Goal: Information Seeking & Learning: Check status

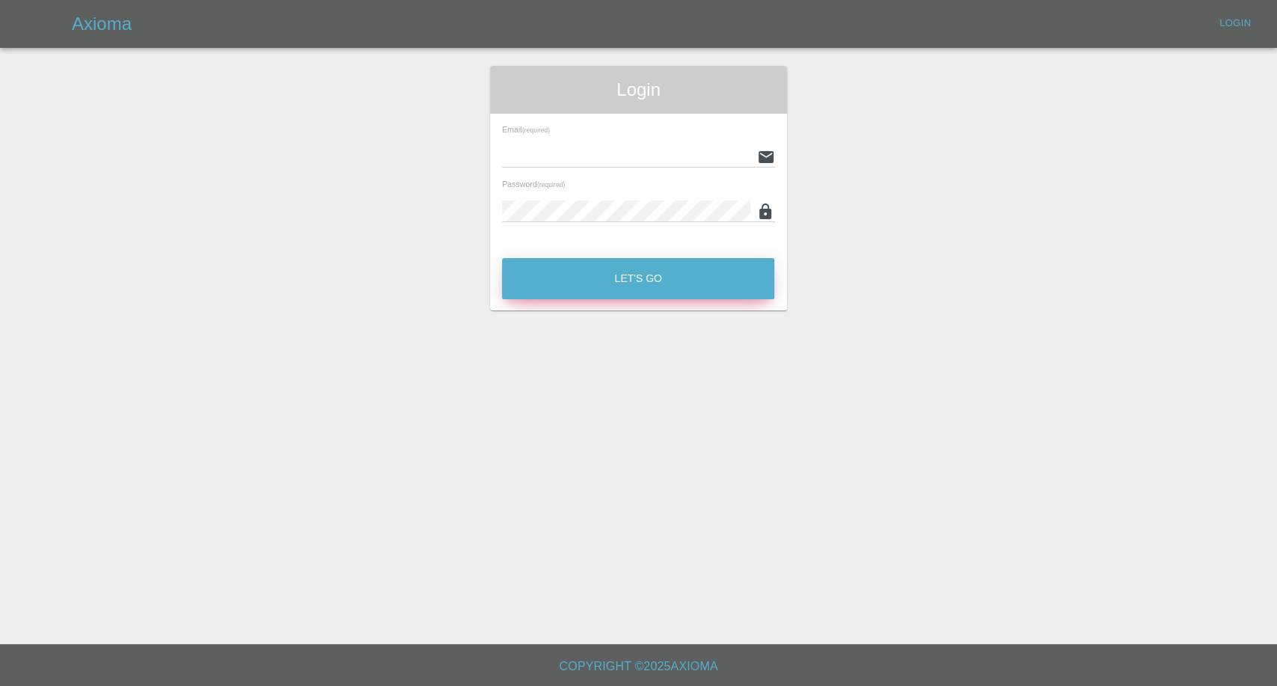
type input "[EMAIL_ADDRESS][DOMAIN_NAME]"
click at [599, 275] on button "Let's Go" at bounding box center [638, 278] width 272 height 41
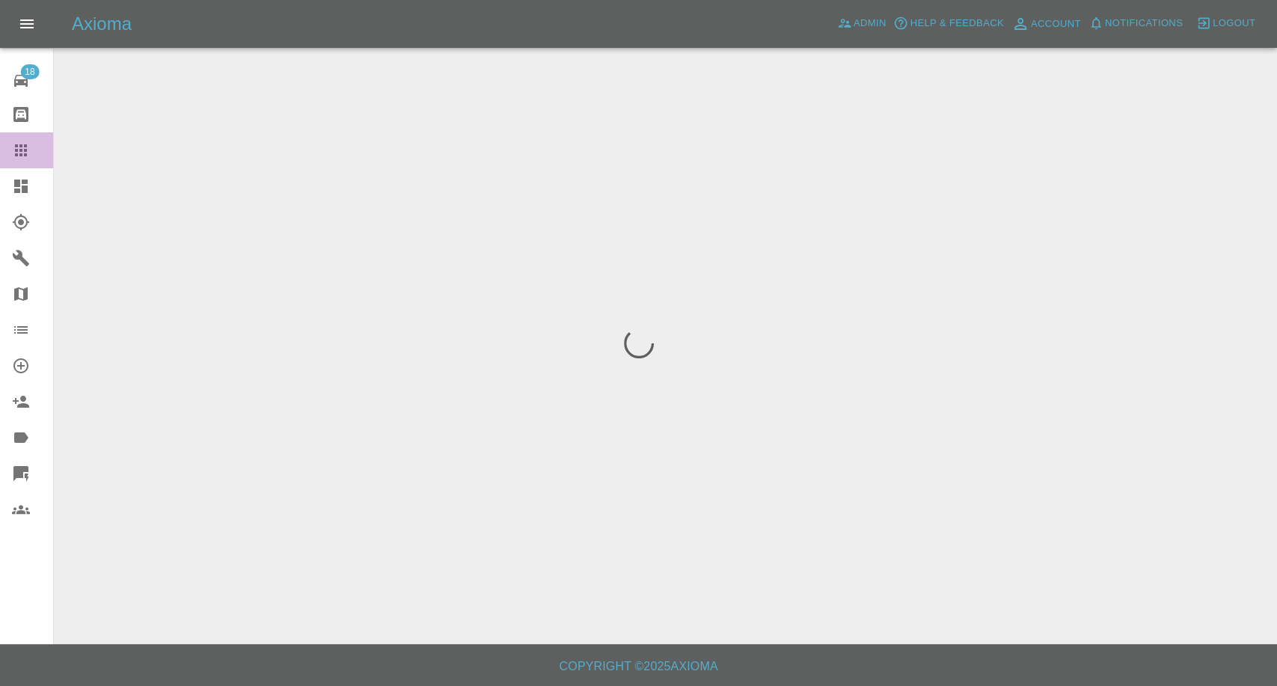
click at [13, 165] on link "Claims" at bounding box center [26, 150] width 53 height 36
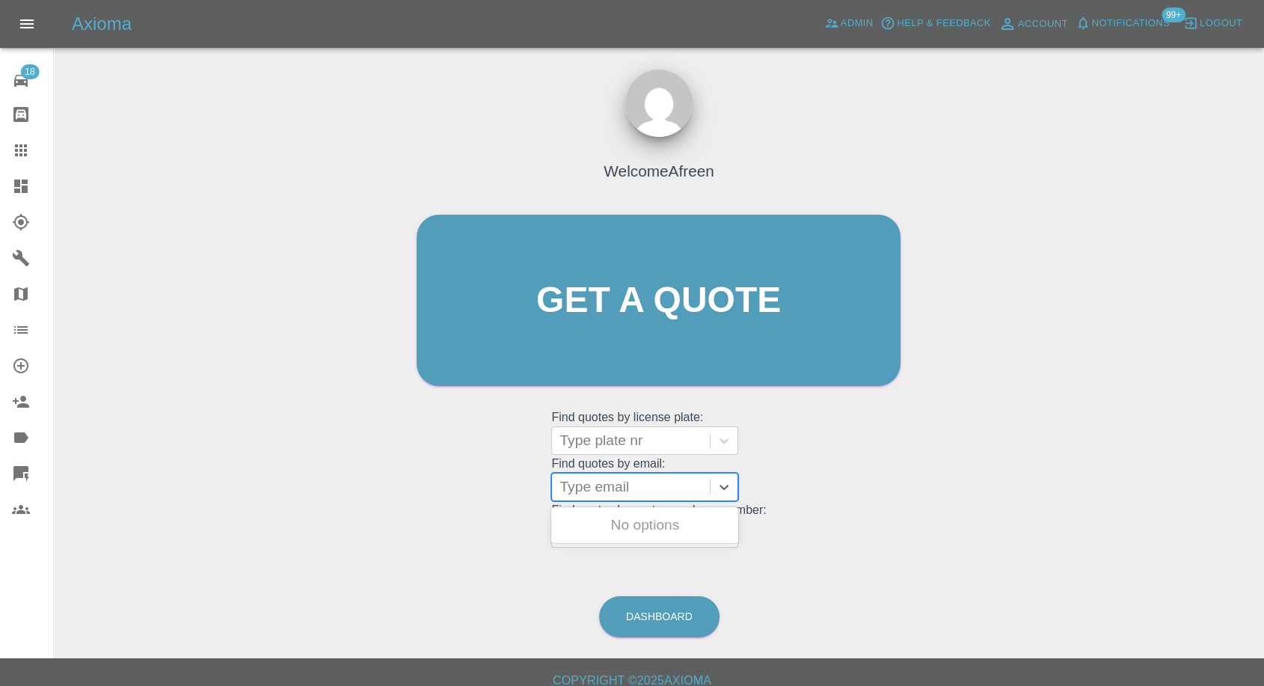
click at [634, 327] on div at bounding box center [631, 487] width 143 height 21
paste input ""[EMAIL_ADDRESS][DOMAIN_NAME]" <undefined>"
drag, startPoint x: 616, startPoint y: 481, endPoint x: 941, endPoint y: 528, distance: 328.1
click at [942, 327] on div "Welcome Afreen Get a quote Get a quote Find quotes by license plate: Type plate…" at bounding box center [659, 371] width 1187 height 537
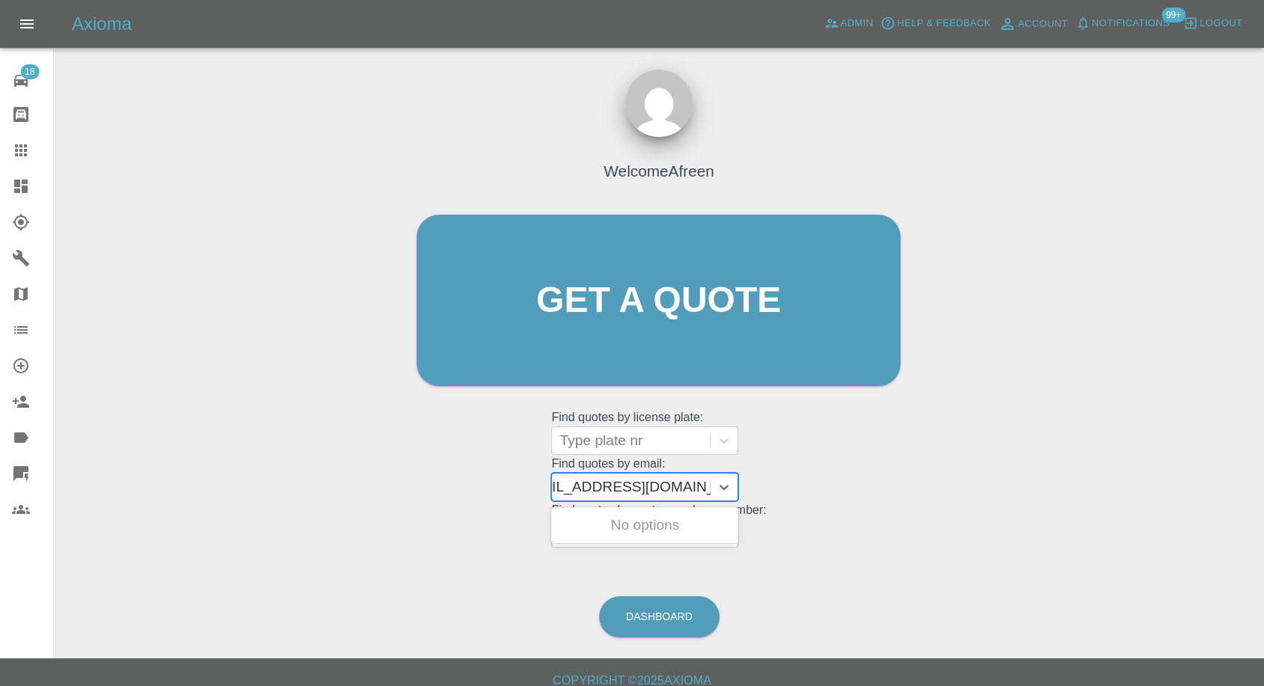
scroll to position [0, 7]
type input "[EMAIL_ADDRESS][DOMAIN_NAME]"
click at [641, 327] on div "VE68EXH, Awaiting Repair" at bounding box center [644, 534] width 187 height 48
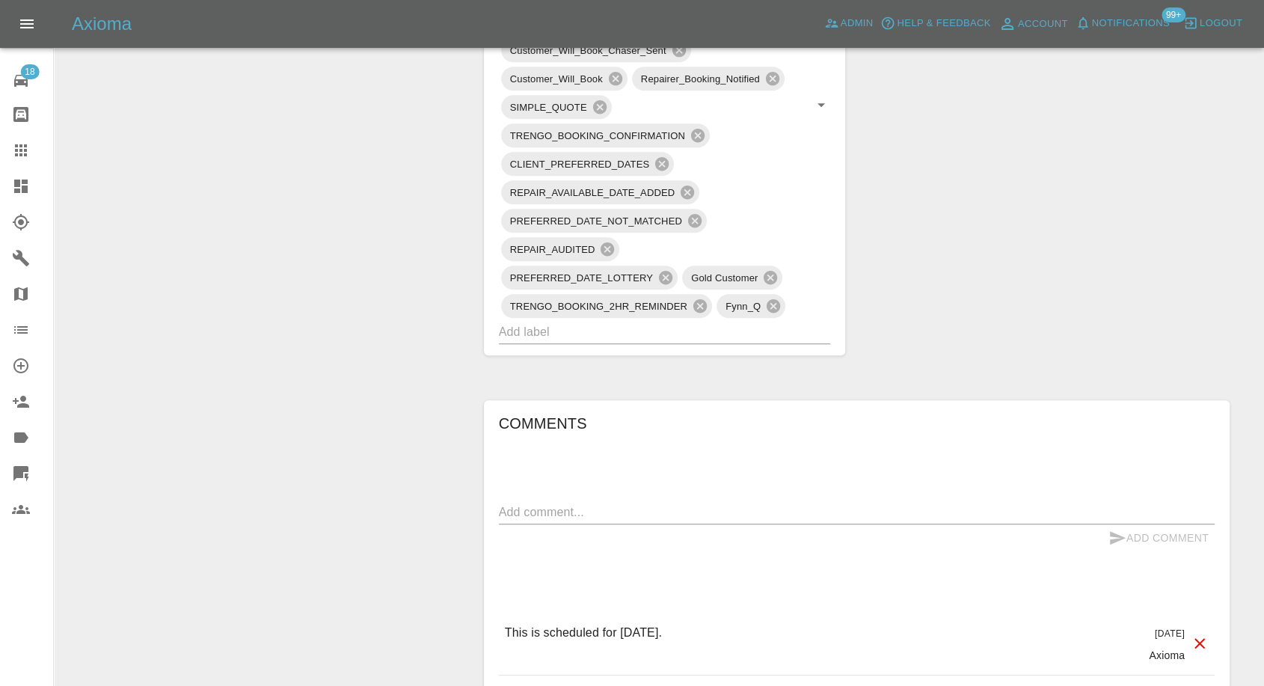
scroll to position [1246, 0]
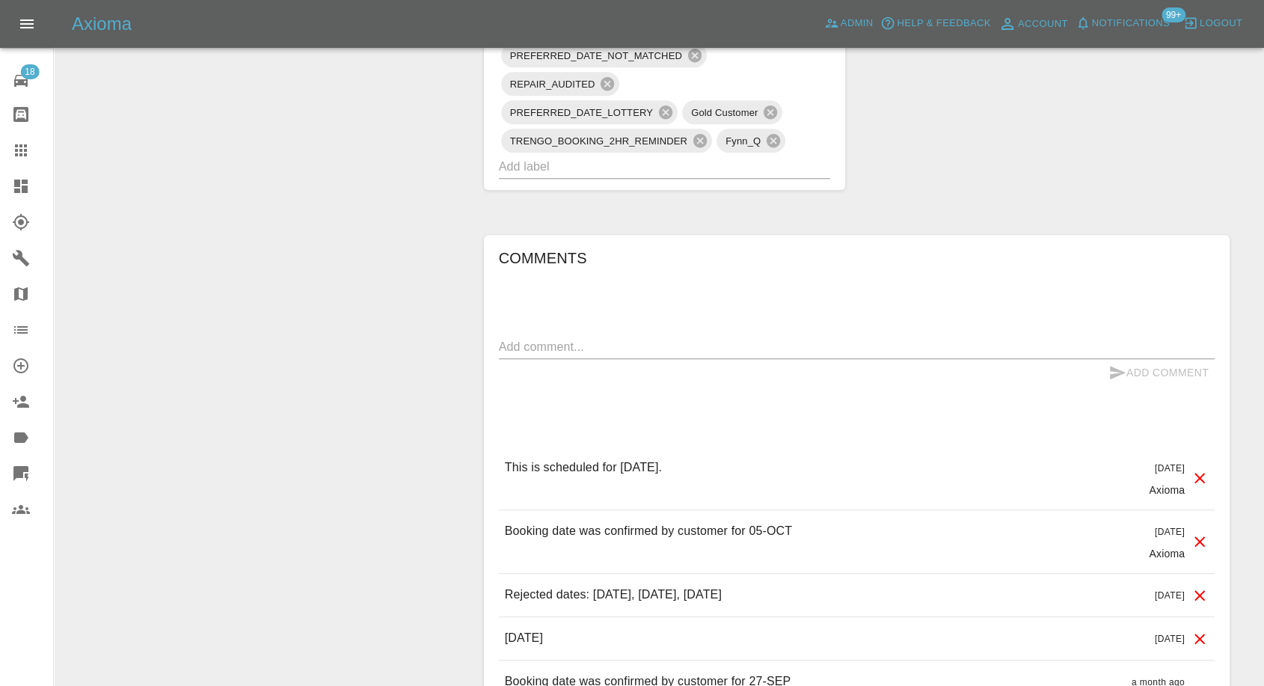
drag, startPoint x: 18, startPoint y: 153, endPoint x: 120, endPoint y: 197, distance: 110.6
click at [18, 154] on icon at bounding box center [21, 150] width 18 height 18
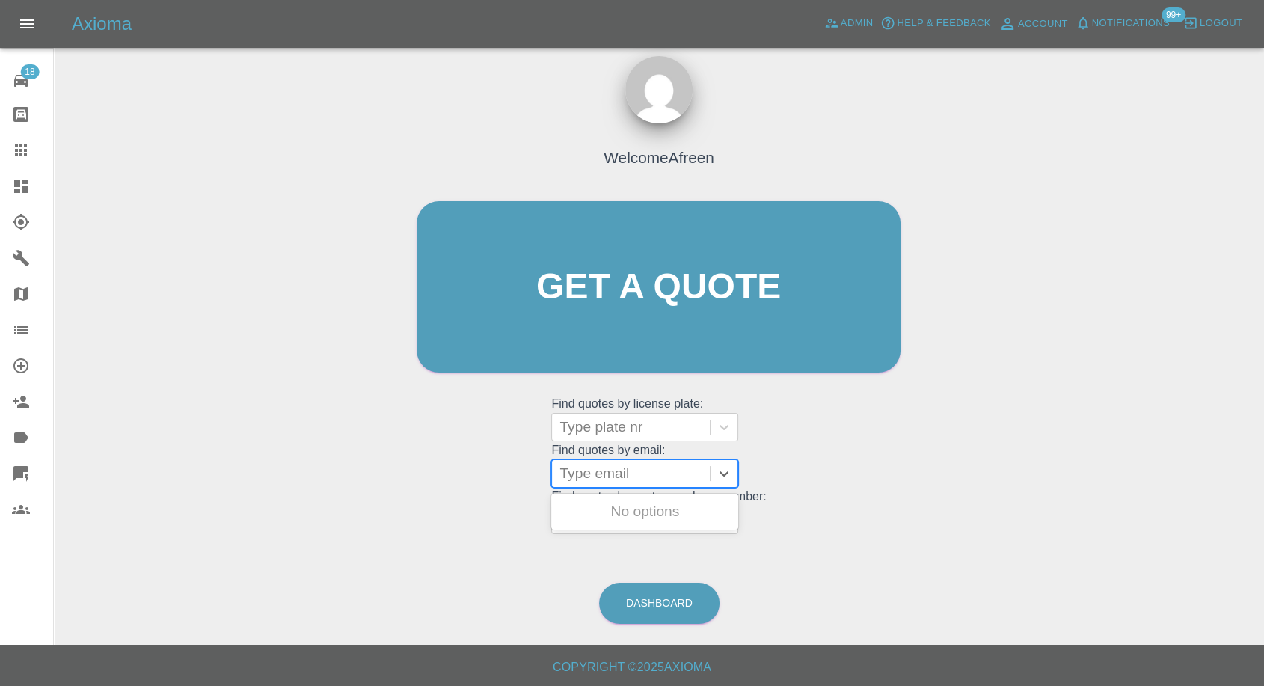
click at [669, 327] on div at bounding box center [631, 473] width 143 height 21
paste input ""[EMAIL_ADDRESS][DOMAIN_NAME]" <undefined>"
drag, startPoint x: 616, startPoint y: 474, endPoint x: 1186, endPoint y: 473, distance: 570.1
click at [1186, 327] on div "Welcome Afreen Get a quote Get a quote Find quotes by license plate: Type plate…" at bounding box center [659, 358] width 1187 height 537
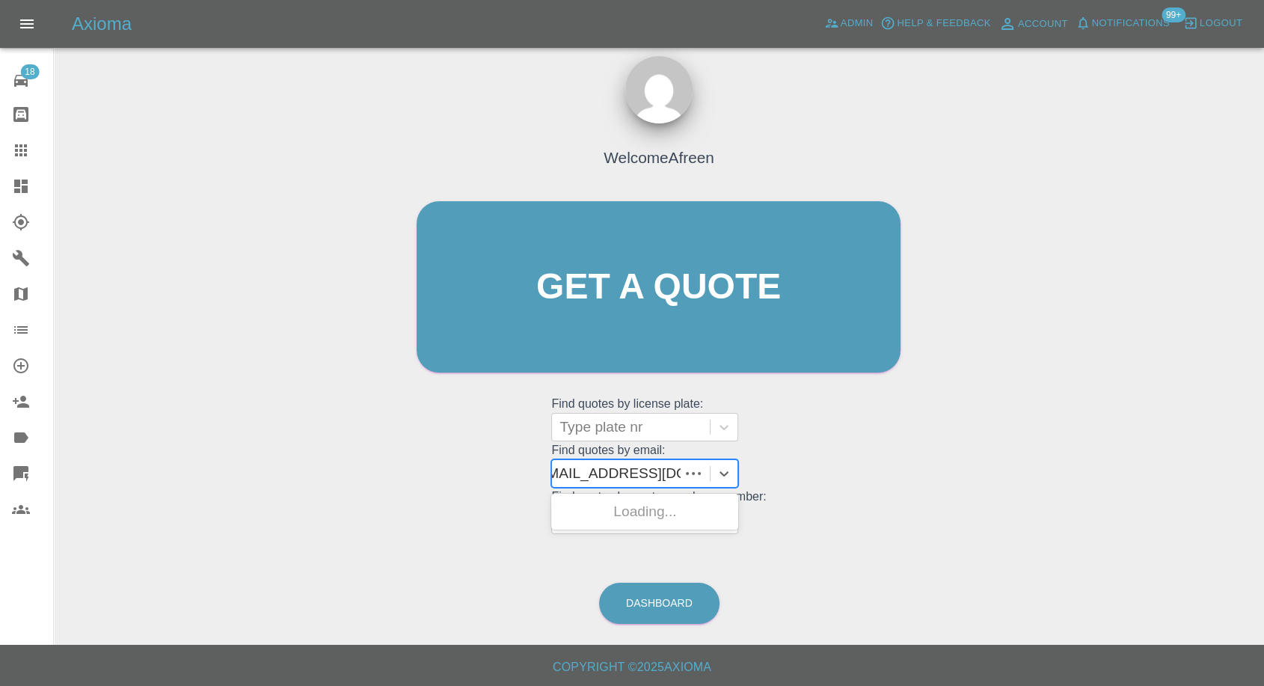
scroll to position [0, 1]
type input "[EMAIL_ADDRESS][DOMAIN_NAME]"
click at [667, 327] on div "RX73 YDU, Awaiting Repair" at bounding box center [644, 521] width 187 height 48
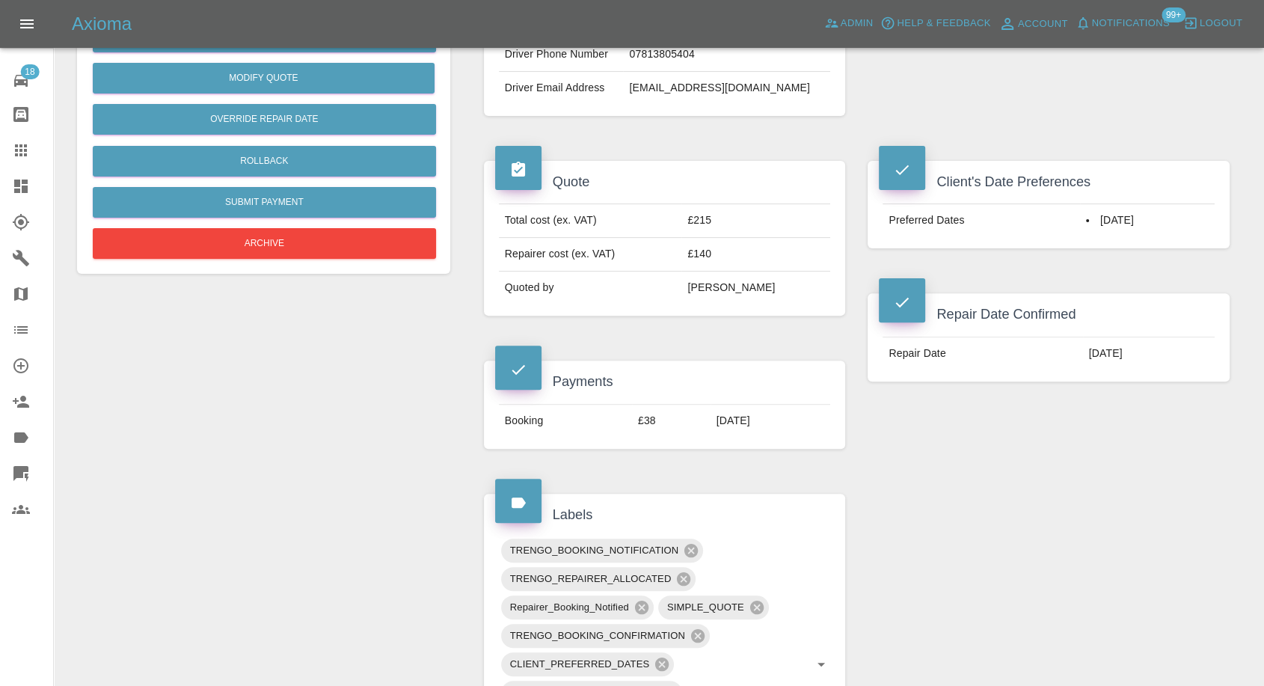
scroll to position [426, 0]
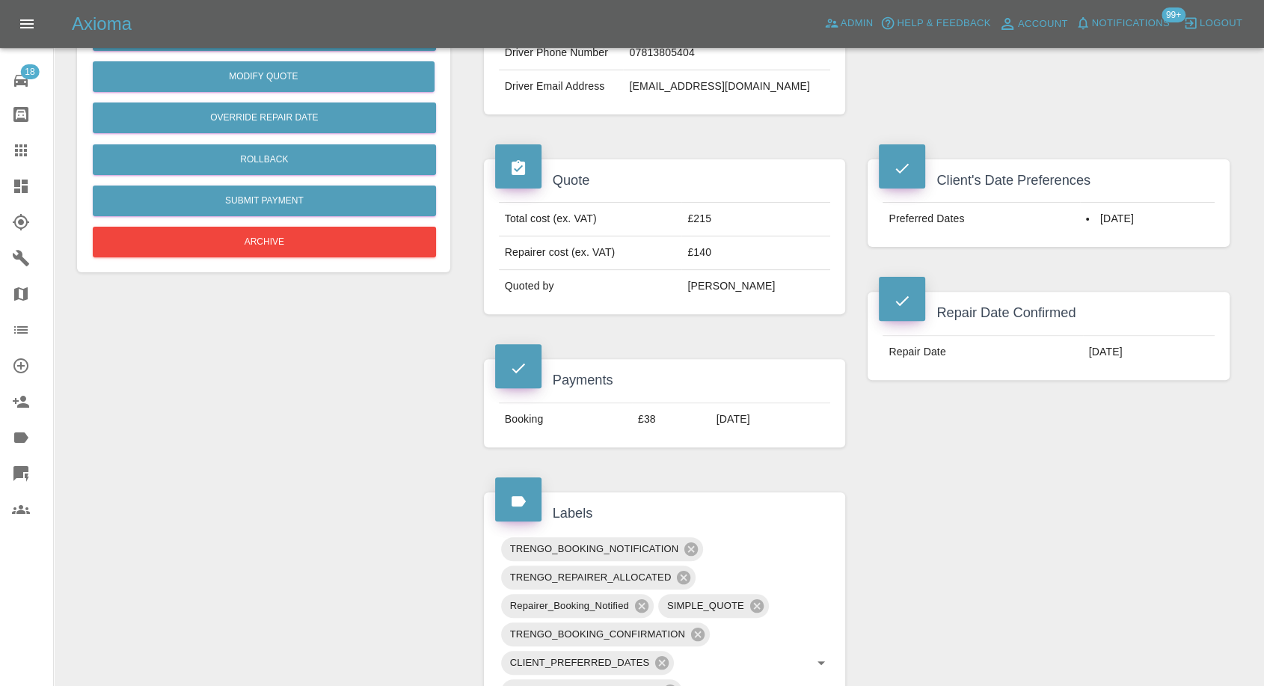
click at [17, 156] on icon at bounding box center [21, 150] width 18 height 18
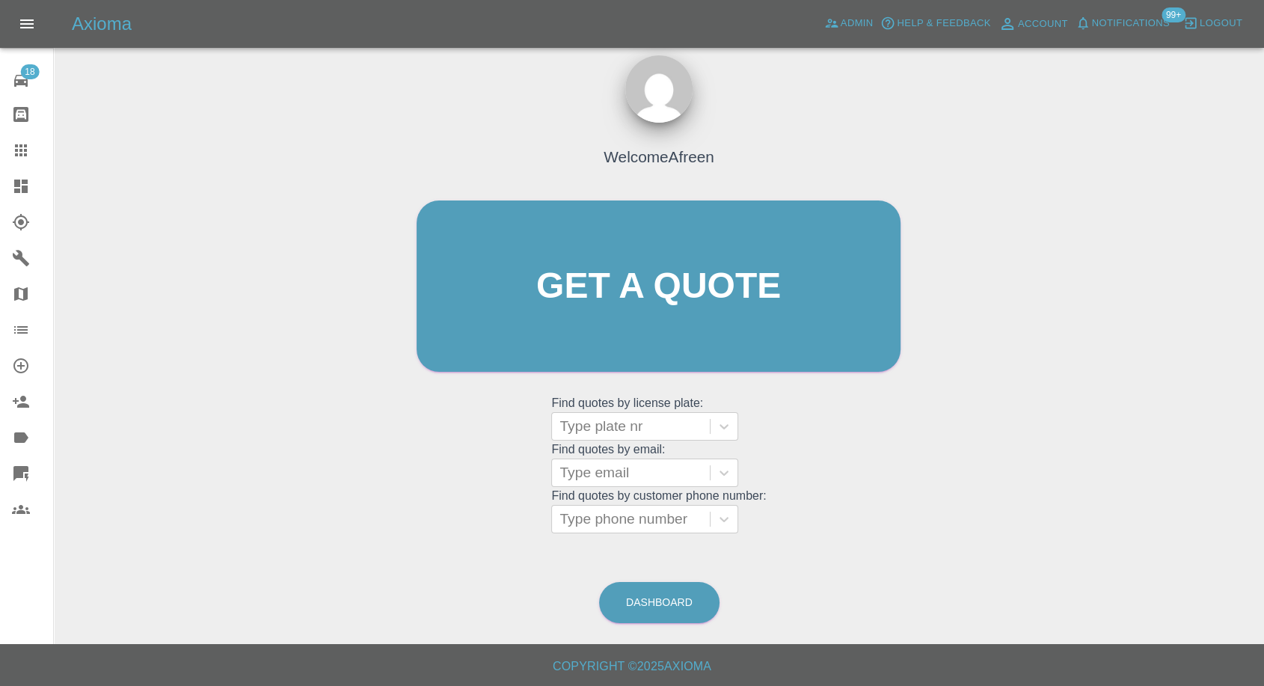
scroll to position [13, 0]
click at [600, 327] on div at bounding box center [631, 473] width 143 height 21
paste input ""[EMAIL_ADDRESS][DOMAIN_NAME]" <undefined>"
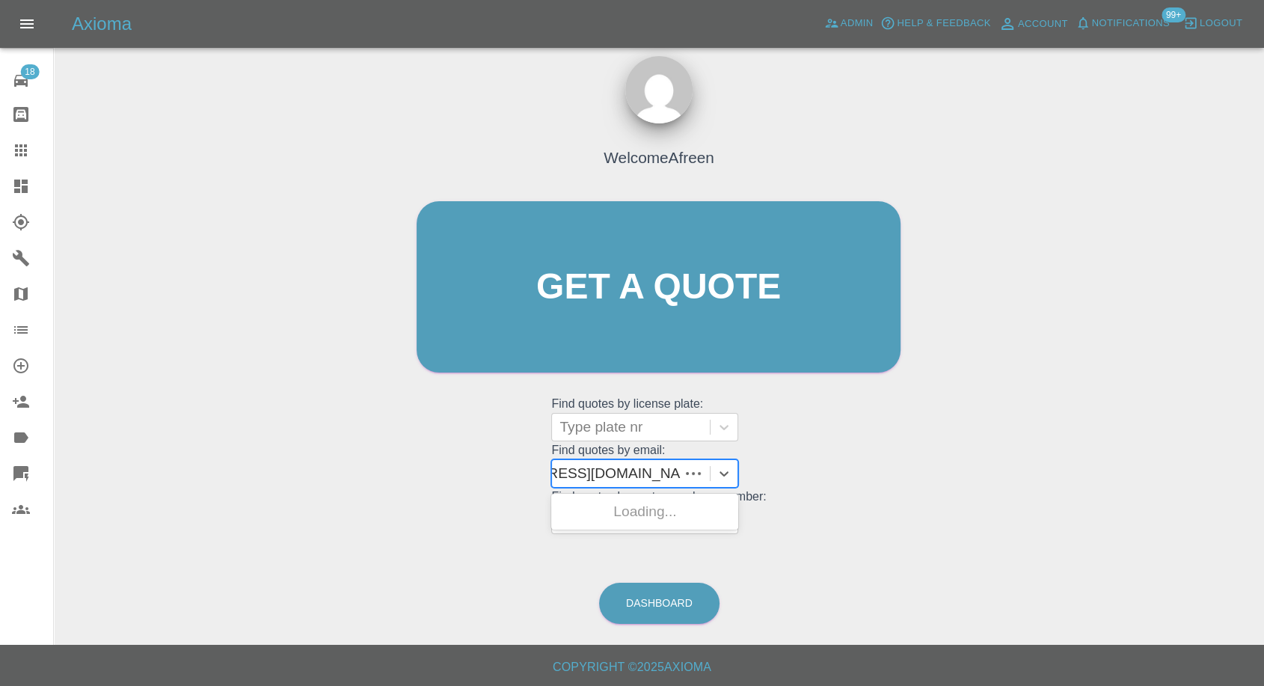
scroll to position [0, 83]
drag, startPoint x: 613, startPoint y: 468, endPoint x: 928, endPoint y: 459, distance: 314.3
click at [928, 327] on div "Welcome Afreen Get a quote Get a quote Find quotes by license plate: Type plate…" at bounding box center [659, 358] width 1187 height 537
type input "[EMAIL_ADDRESS][DOMAIN_NAME]"
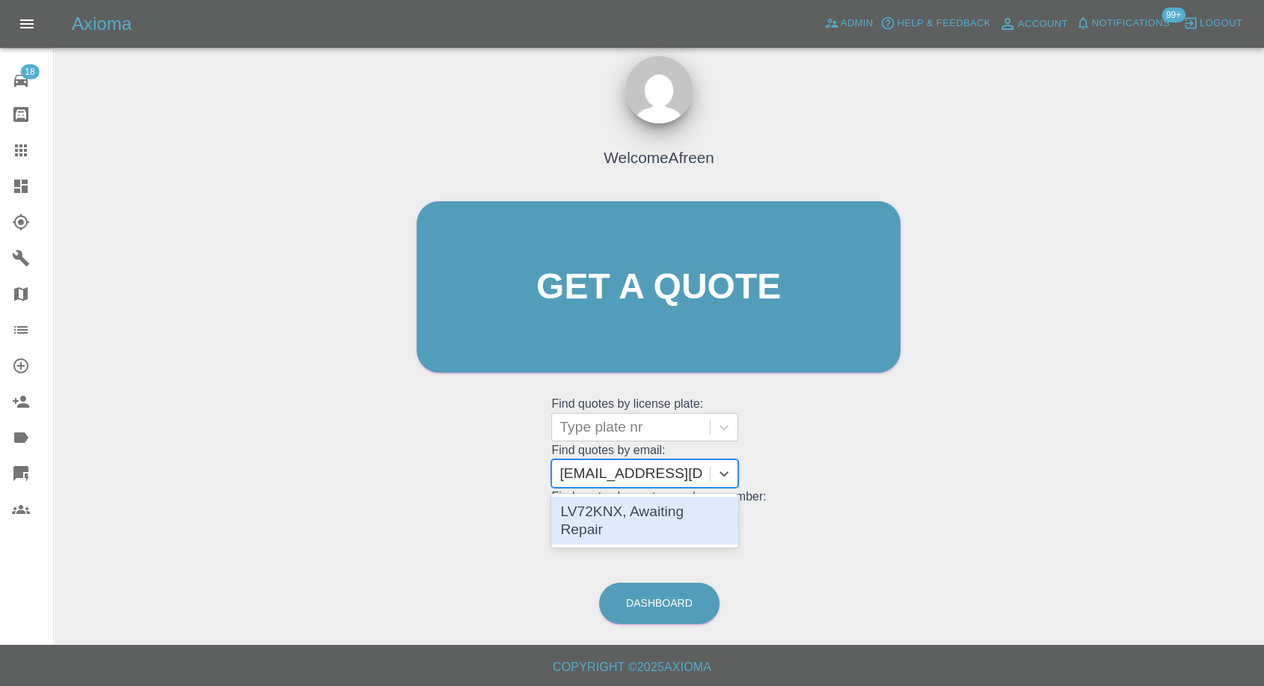
click at [628, 327] on div "LV72KNX, Awaiting Repair" at bounding box center [644, 521] width 187 height 48
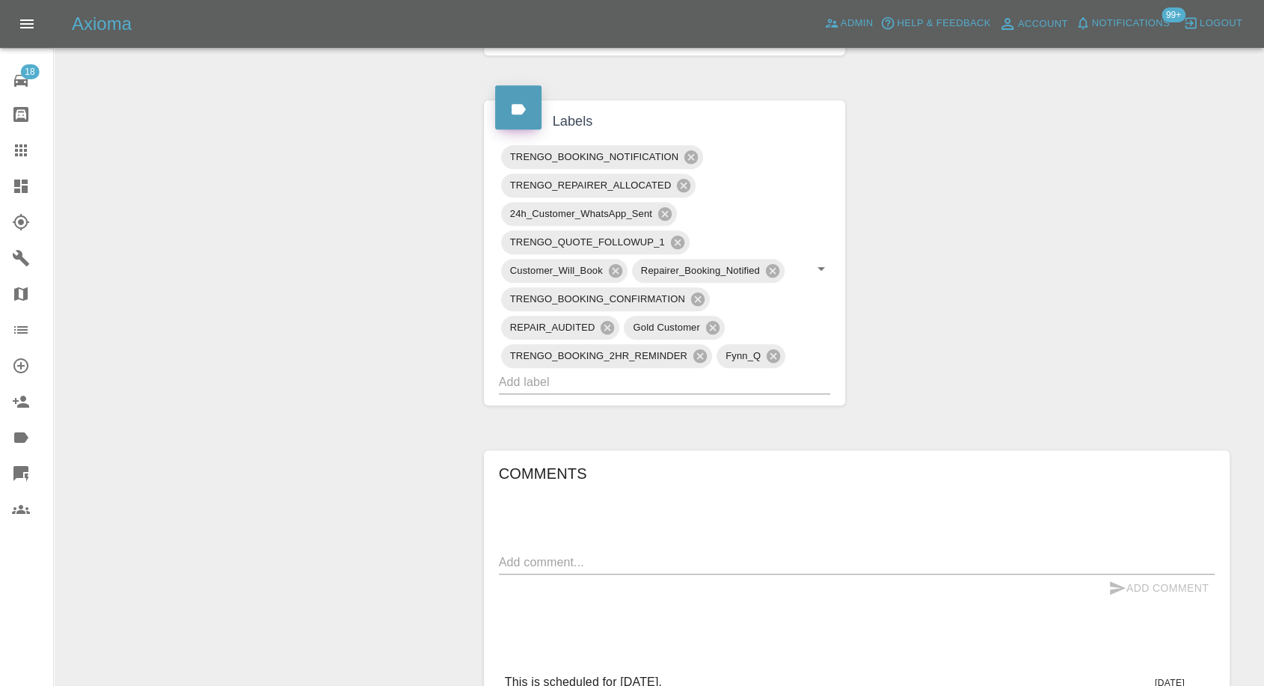
scroll to position [997, 0]
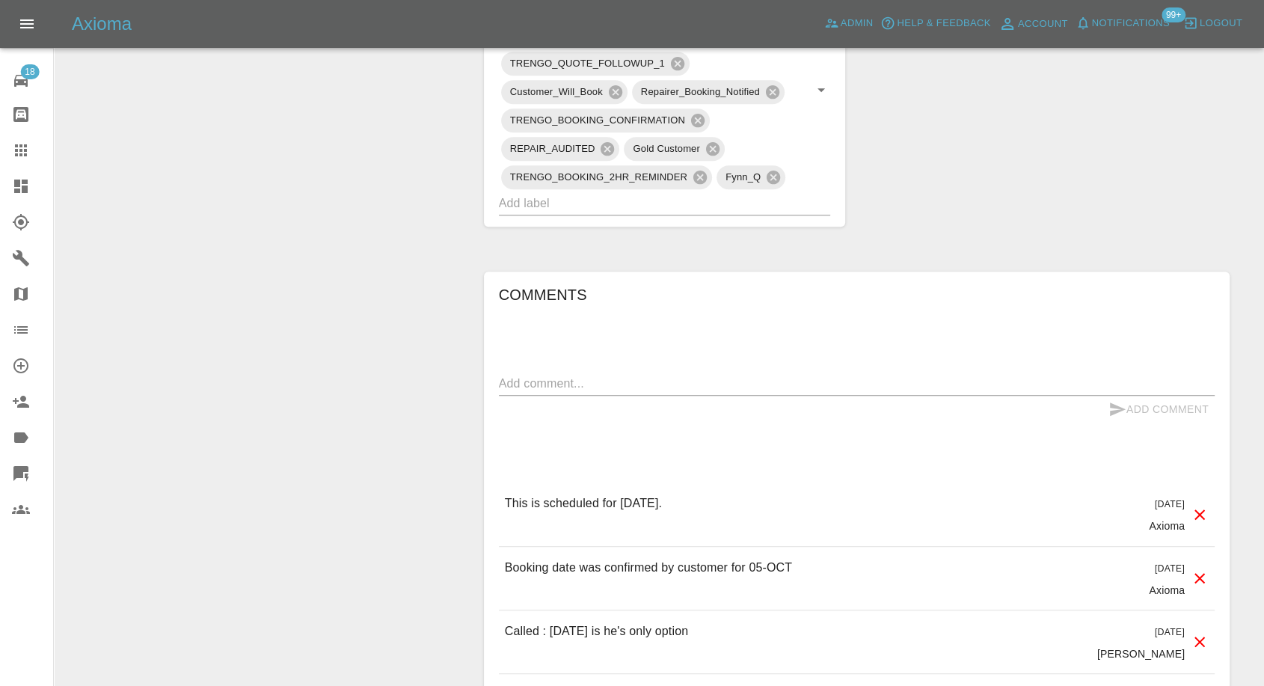
click at [17, 144] on icon at bounding box center [21, 150] width 12 height 12
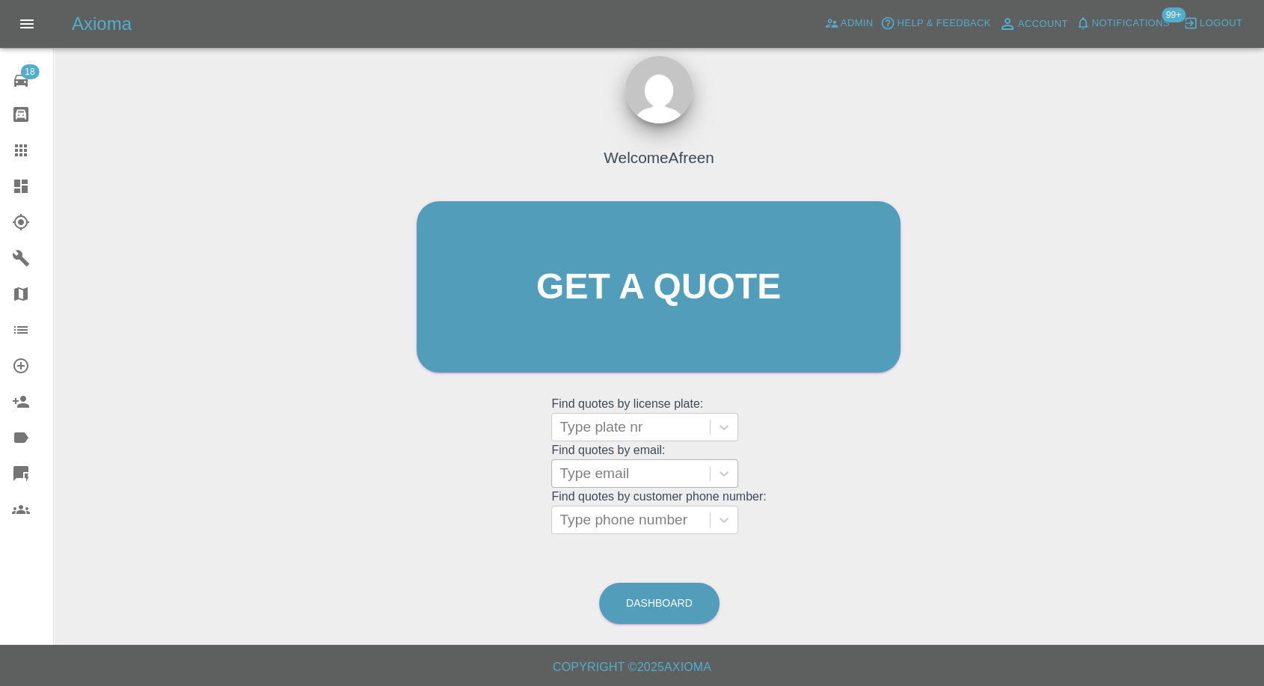
click at [616, 327] on div at bounding box center [631, 473] width 143 height 21
paste input ""[EMAIL_ADDRESS][DOMAIN_NAME]" <undefined>"
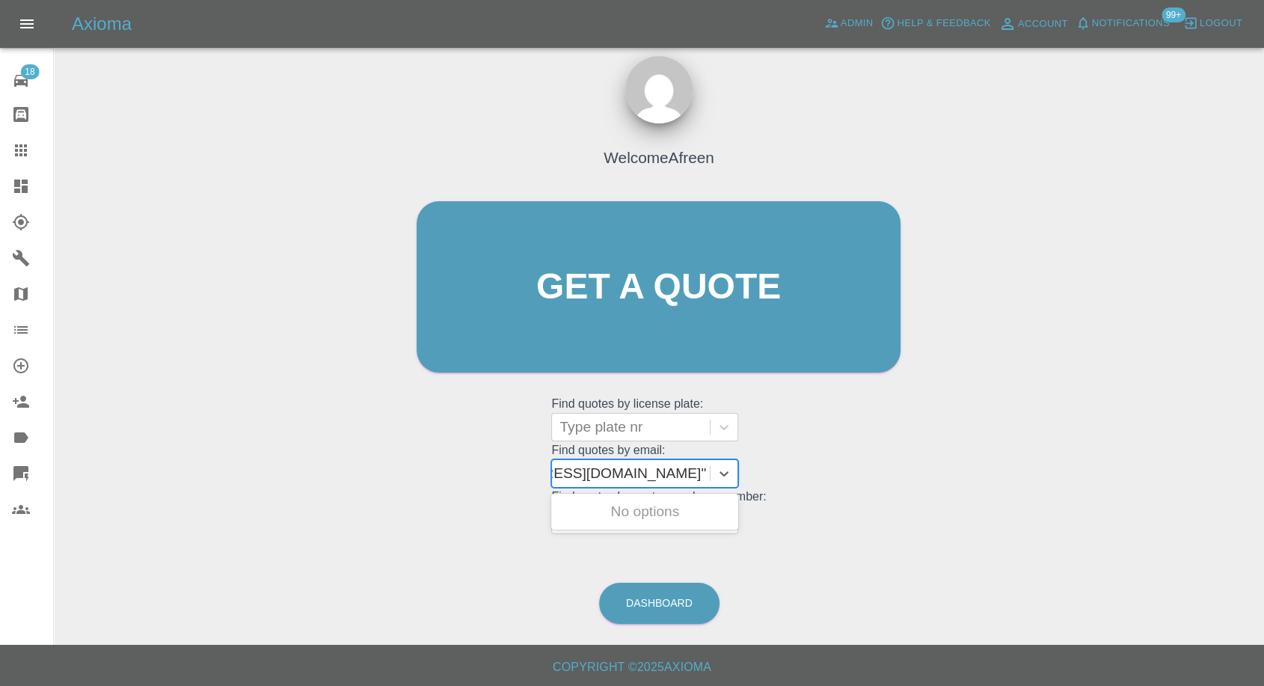
drag, startPoint x: 616, startPoint y: 469, endPoint x: 1028, endPoint y: 469, distance: 412.2
click at [1028, 327] on div "Welcome Afreen Get a quote Get a quote Find quotes by license plate: Type plate…" at bounding box center [659, 358] width 1187 height 537
type input "[EMAIL_ADDRESS][DOMAIN_NAME]"
click at [682, 327] on div "DX16GYJ, Awaiting Repair" at bounding box center [644, 521] width 187 height 48
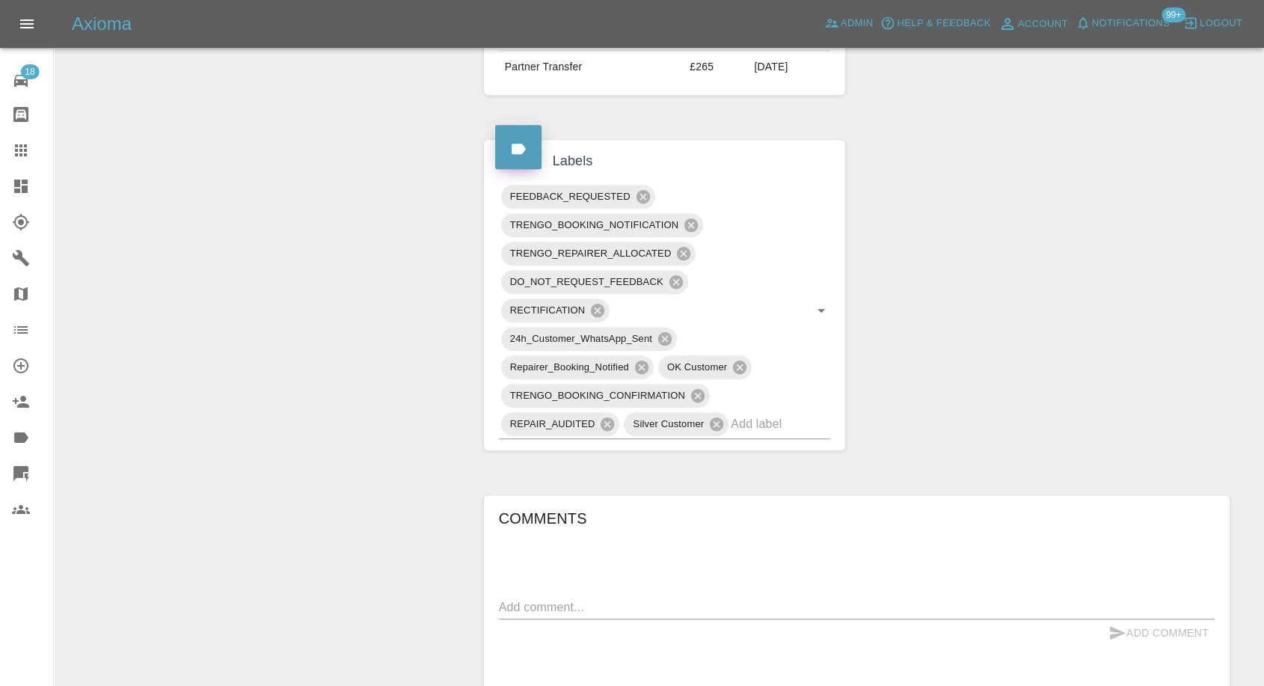
scroll to position [997, 0]
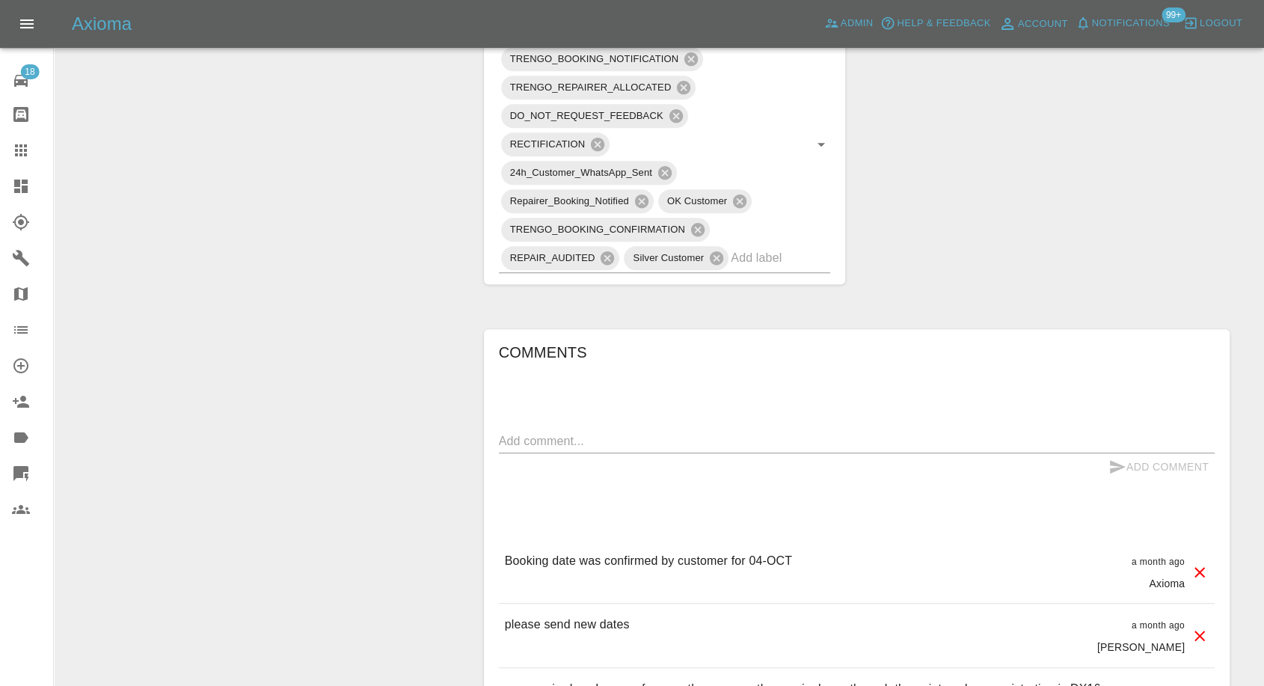
drag, startPoint x: 23, startPoint y: 154, endPoint x: 135, endPoint y: 200, distance: 121.1
click at [24, 154] on icon at bounding box center [21, 150] width 12 height 12
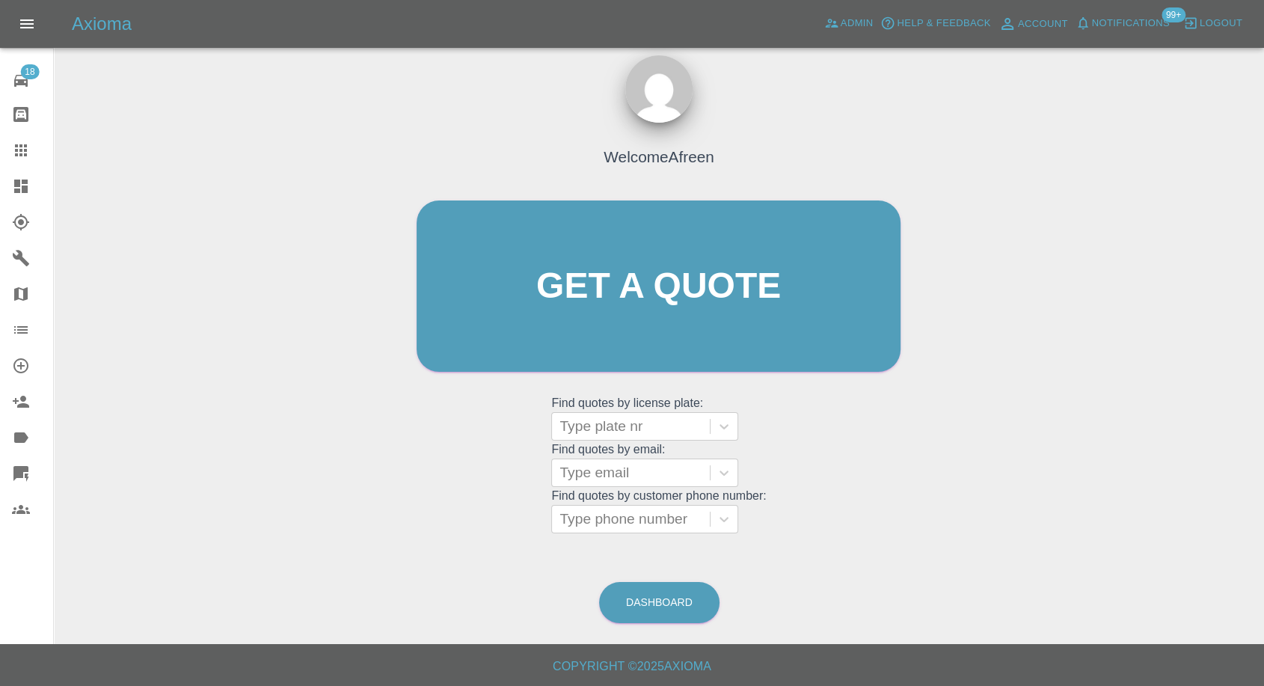
scroll to position [13, 0]
click at [621, 327] on grid "Find quotes by customer phone number: Type phone number" at bounding box center [658, 512] width 215 height 44
click at [637, 327] on div at bounding box center [631, 473] width 143 height 21
paste input ""[EMAIL_ADDRESS][DOMAIN_NAME]" <undefined>"
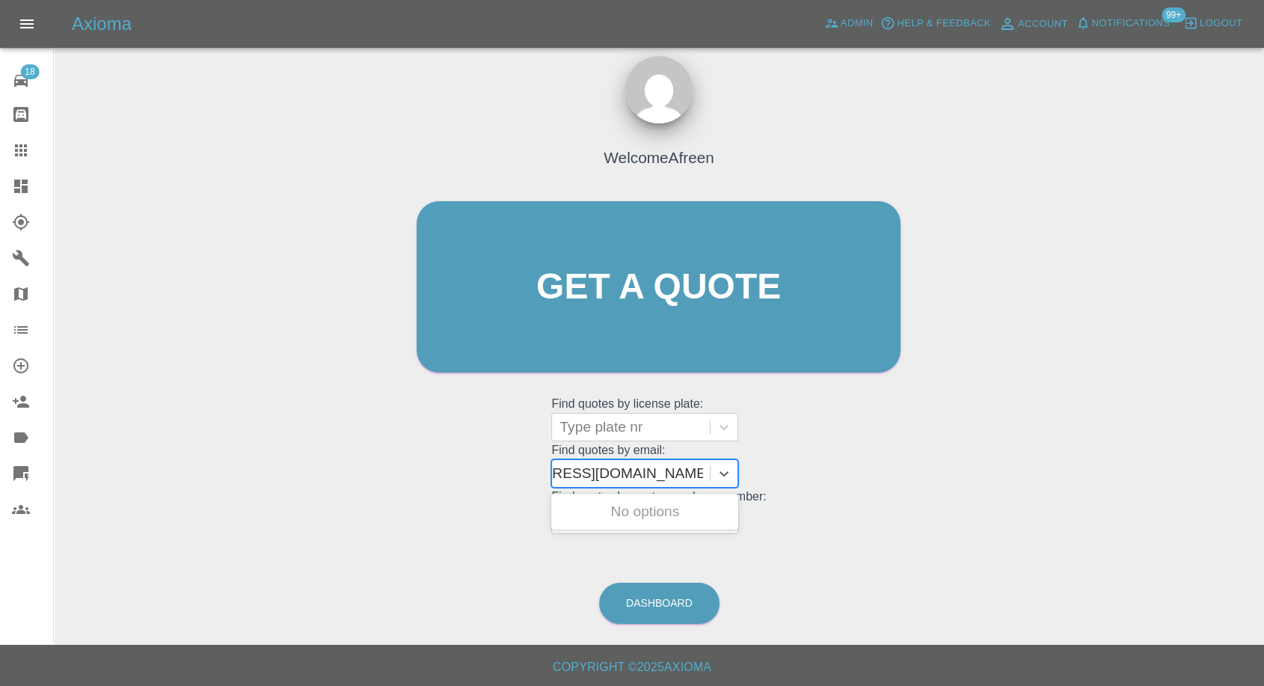
scroll to position [0, 89]
drag, startPoint x: 617, startPoint y: 468, endPoint x: 1081, endPoint y: 465, distance: 463.9
click at [1081, 327] on div "Welcome Afreen Get a quote Get a quote Find quotes by license plate: Type plate…" at bounding box center [659, 358] width 1187 height 537
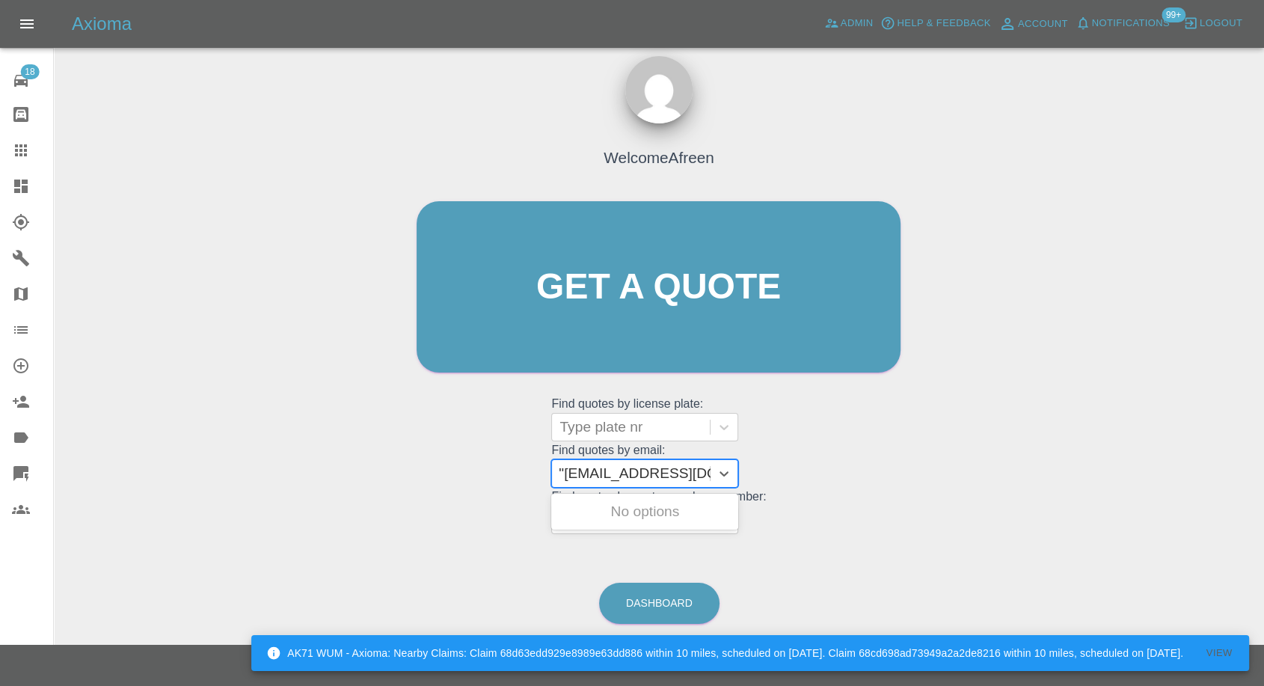
type input "[EMAIL_ADDRESS][DOMAIN_NAME]"
click at [691, 327] on div "MH24RHX, Awaiting Repair" at bounding box center [644, 521] width 187 height 48
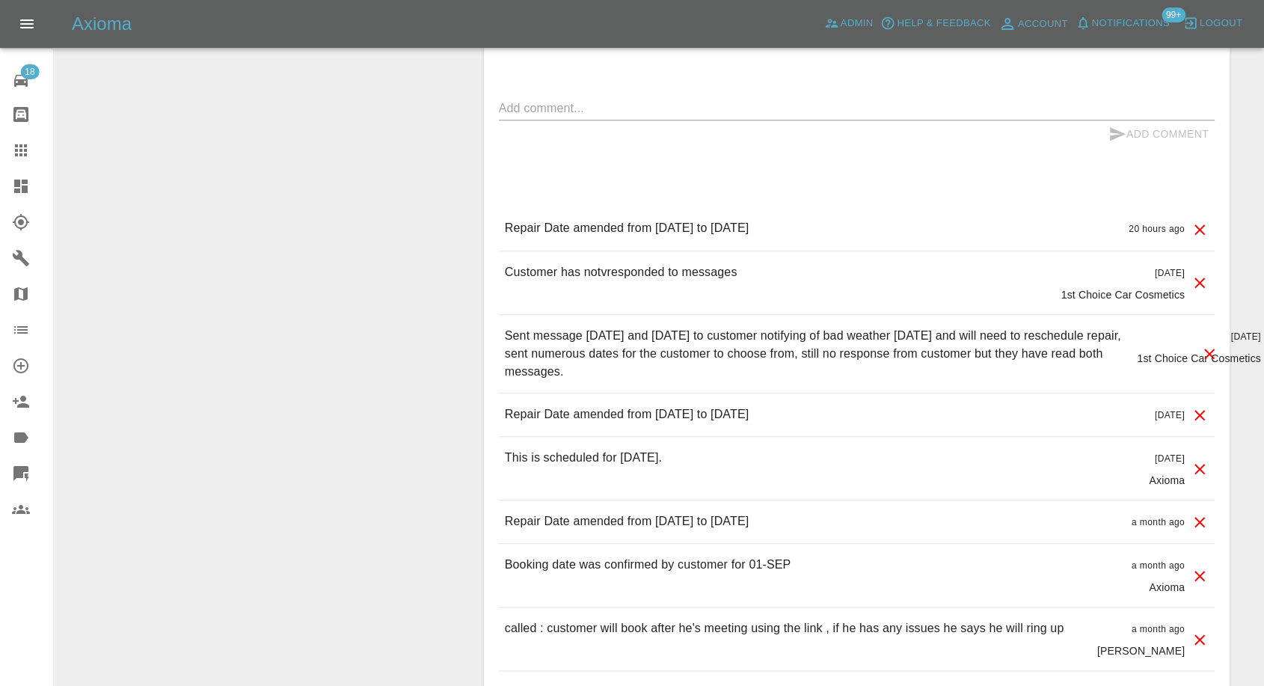
scroll to position [1496, 0]
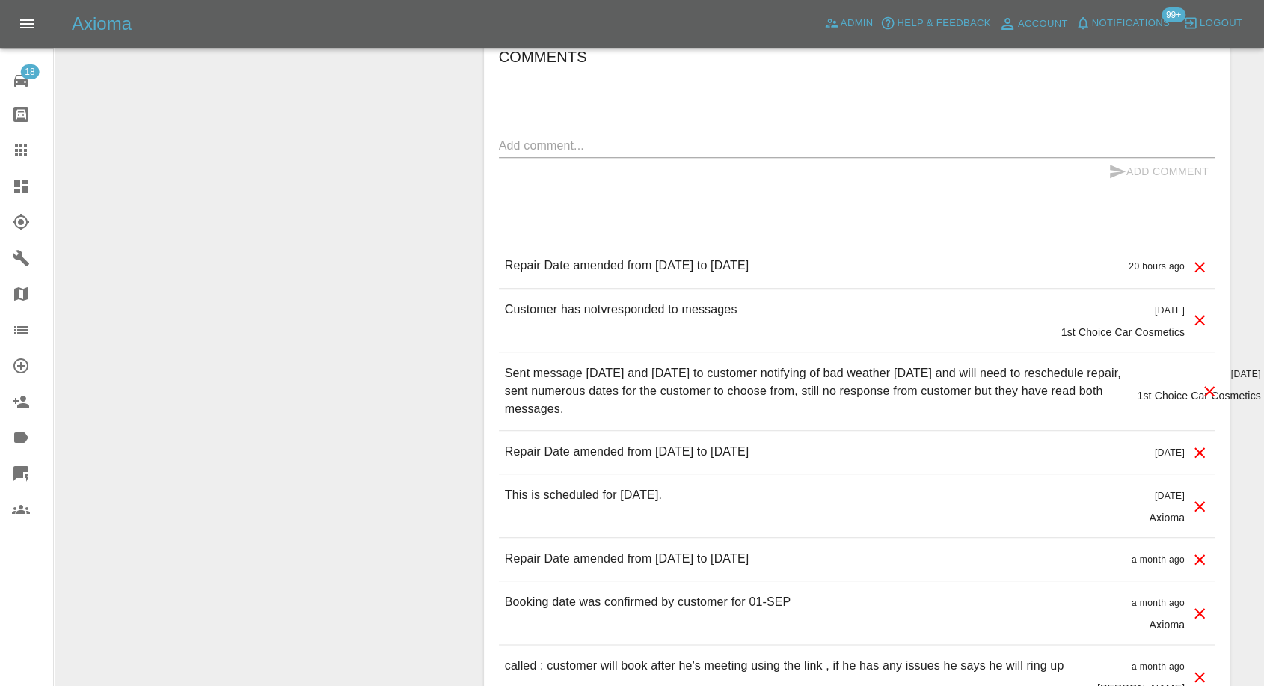
drag, startPoint x: 19, startPoint y: 150, endPoint x: 101, endPoint y: 176, distance: 86.1
click at [19, 150] on icon at bounding box center [21, 150] width 18 height 18
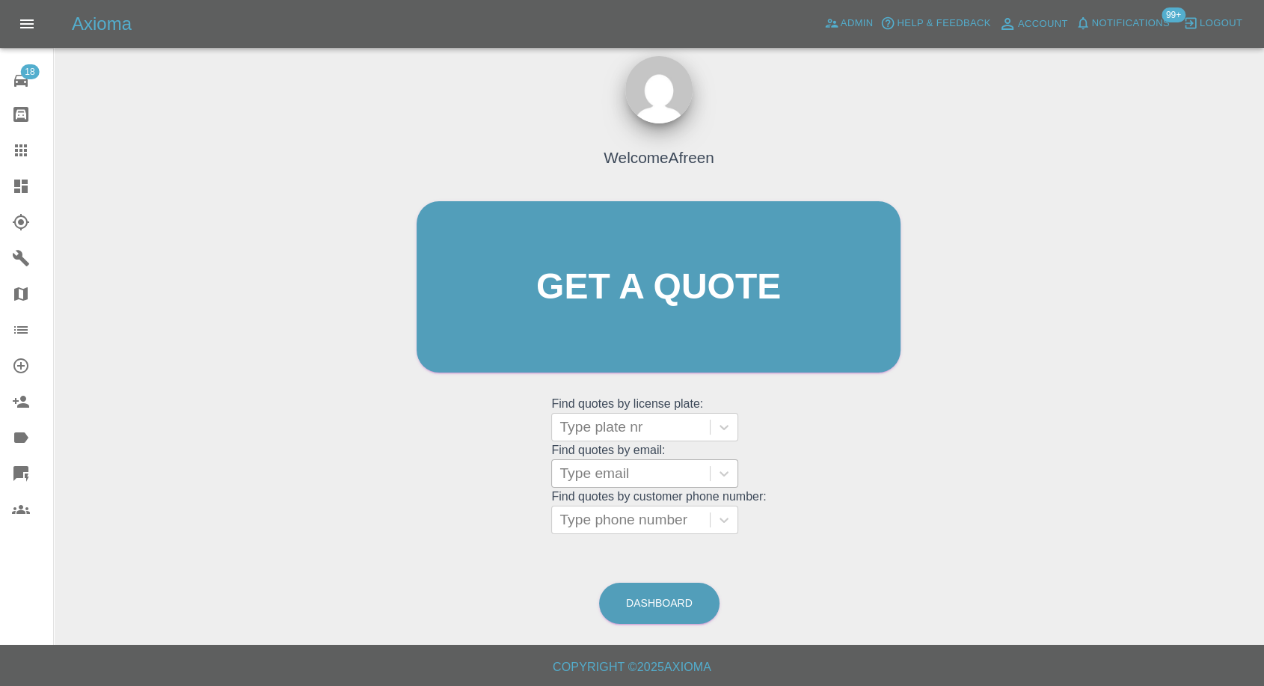
click at [613, 327] on div at bounding box center [631, 473] width 143 height 21
paste input ""[EMAIL_ADDRESS][DOMAIN_NAME]" <undefined>"
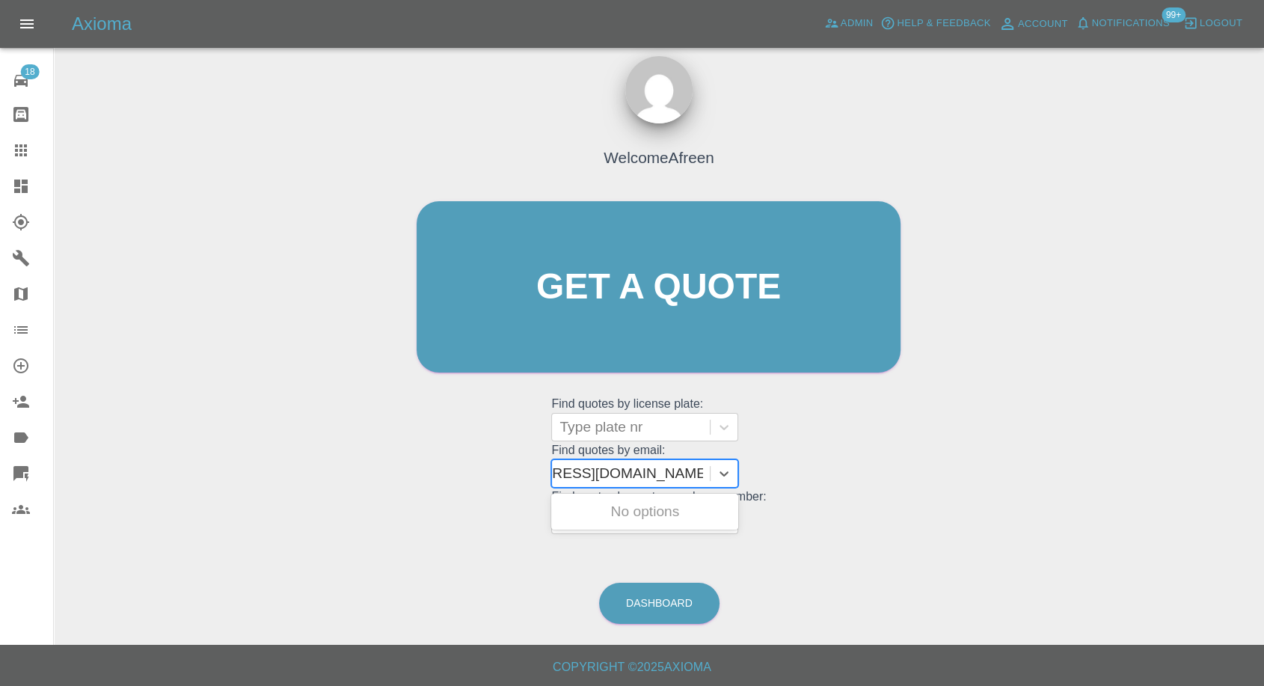
scroll to position [0, 90]
drag, startPoint x: 616, startPoint y: 468, endPoint x: 872, endPoint y: 466, distance: 255.9
click at [872, 327] on div "Welcome Afreen Get a quote Get a quote Find quotes by license plate: Type plate…" at bounding box center [658, 316] width 515 height 452
type input "[EMAIL_ADDRESS][DOMAIN_NAME]"
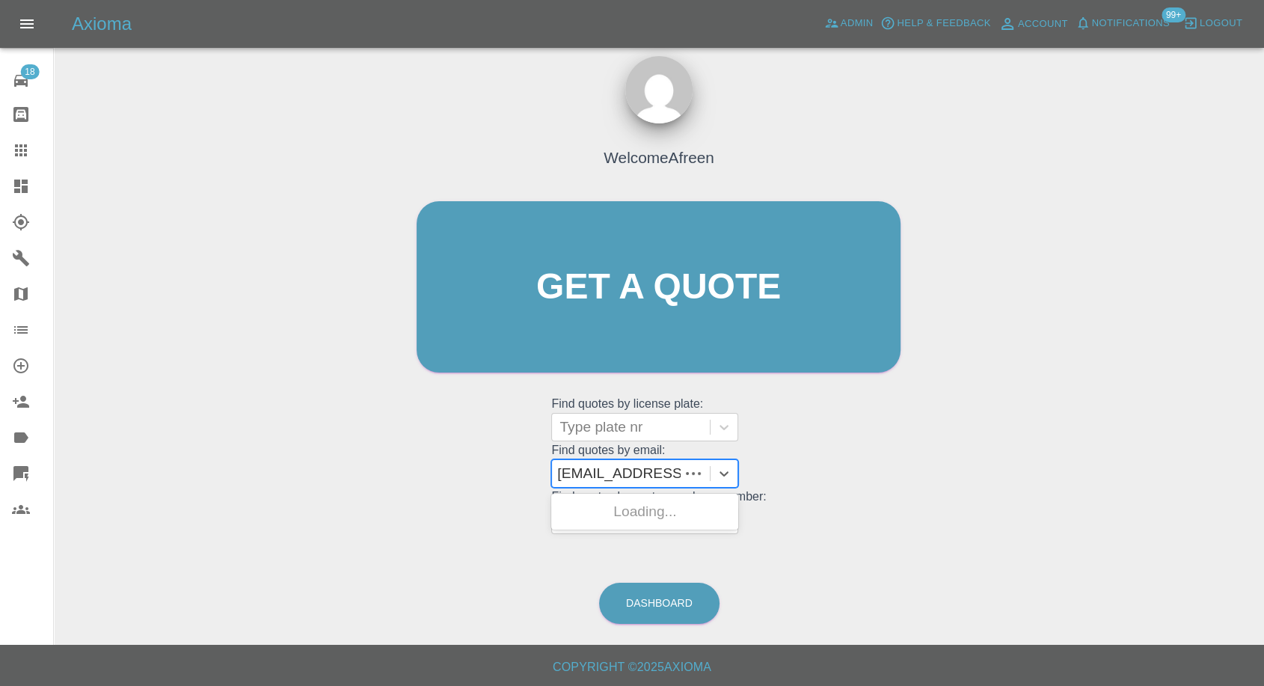
scroll to position [0, 0]
click at [703, 327] on div "GY24EXW, Awaiting Repair" at bounding box center [644, 521] width 187 height 48
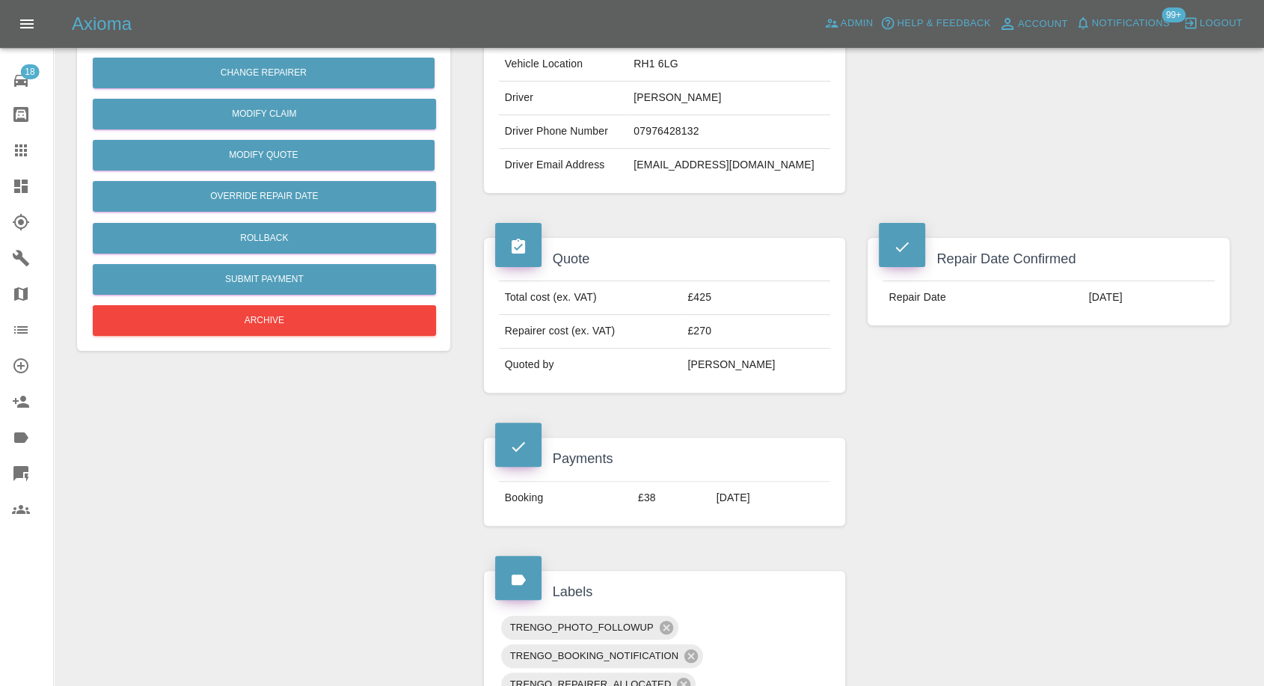
scroll to position [332, 0]
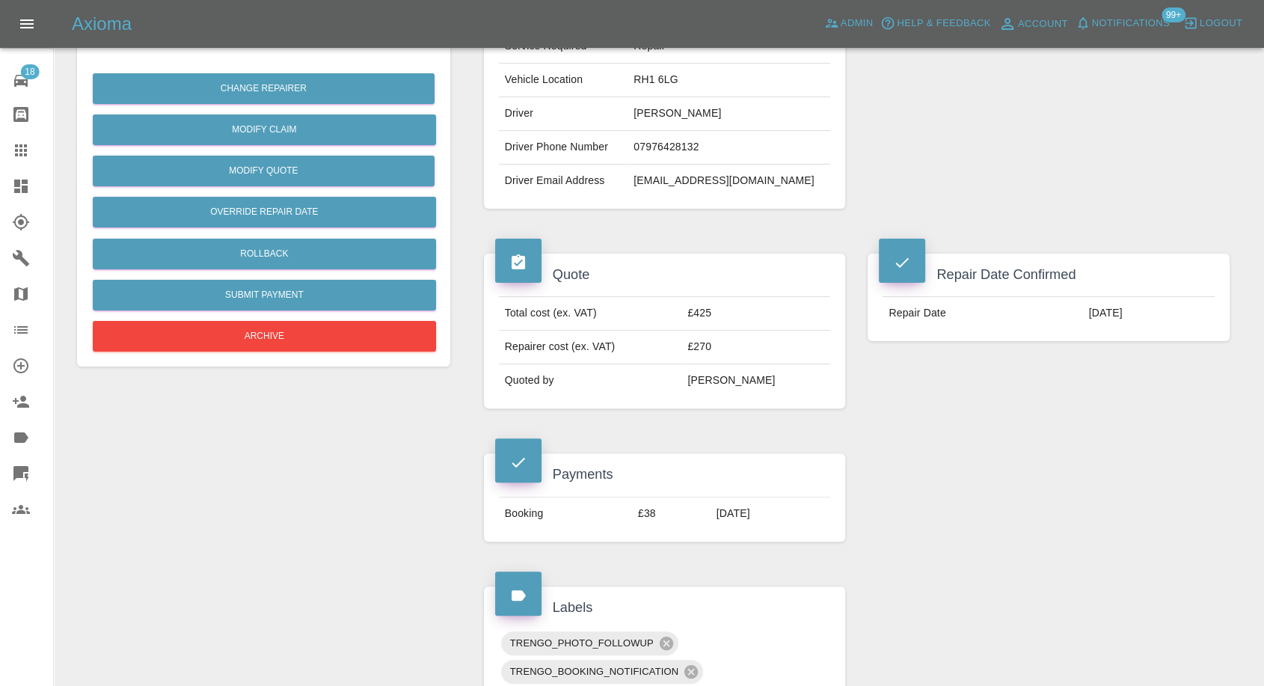
drag, startPoint x: 21, startPoint y: 142, endPoint x: 66, endPoint y: 171, distance: 53.1
click at [21, 142] on icon at bounding box center [21, 150] width 18 height 18
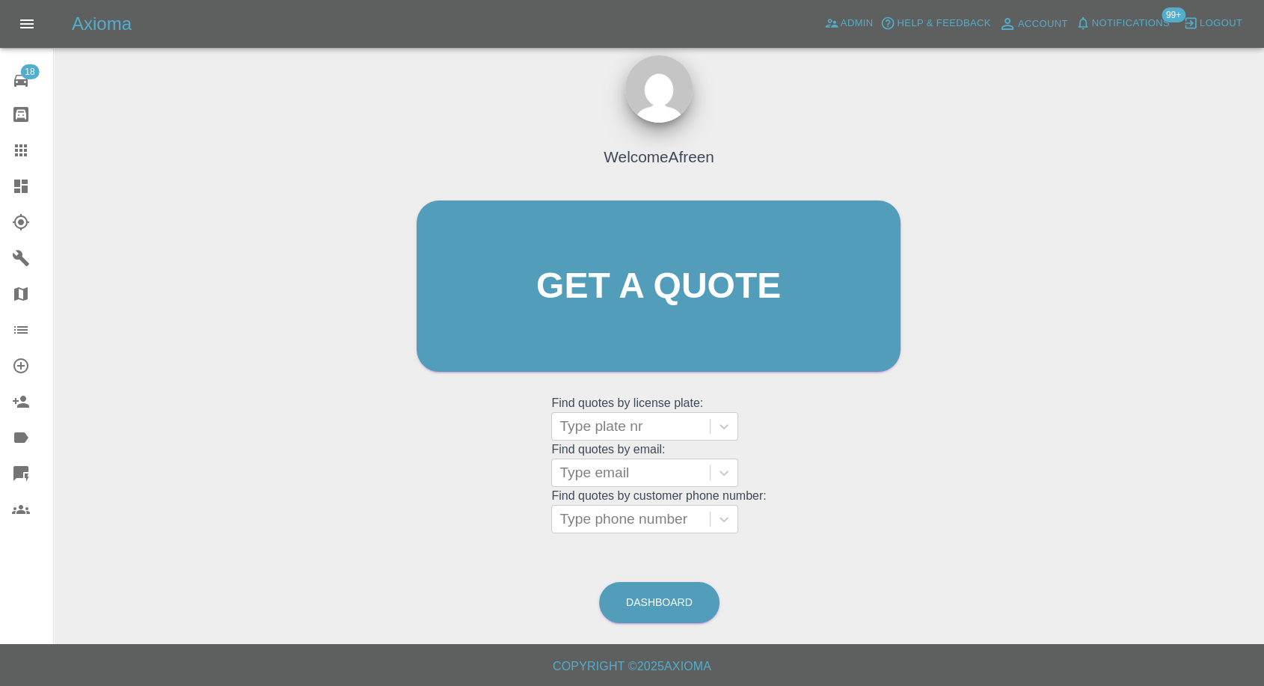
scroll to position [13, 0]
click at [626, 327] on div at bounding box center [631, 473] width 143 height 21
paste input ""[EMAIL_ADDRESS][DOMAIN_NAME]" <undefined>"
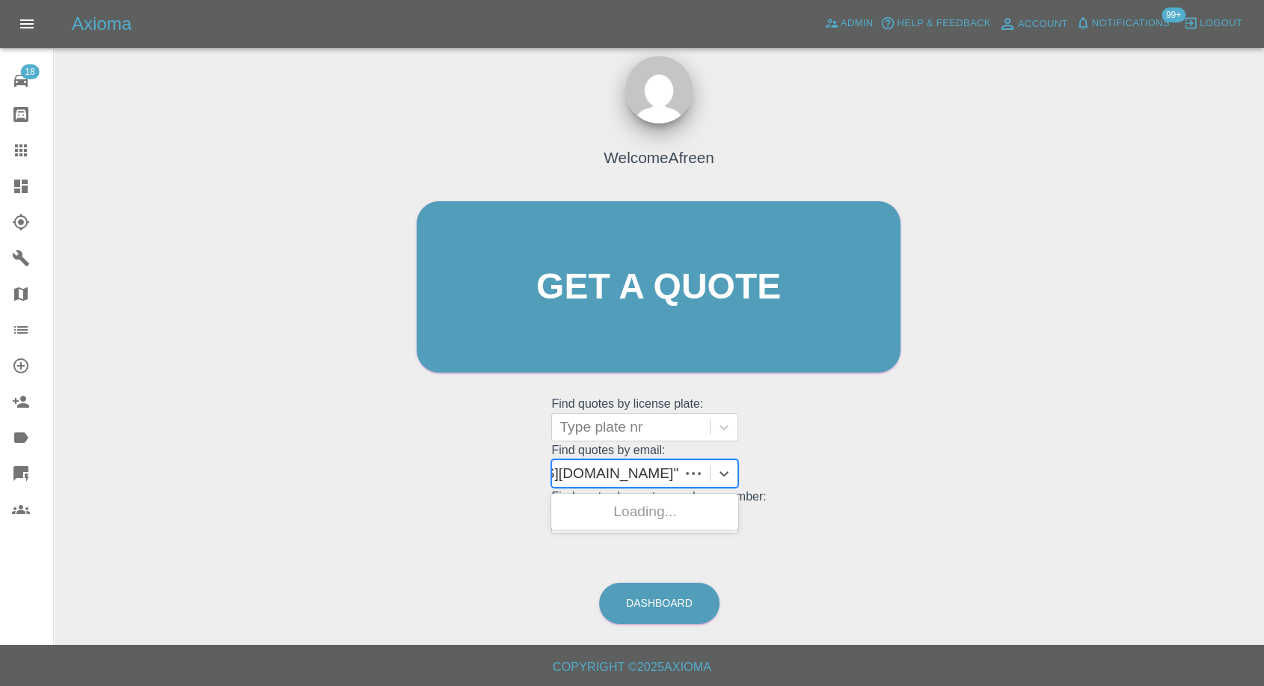
scroll to position [0, 114]
drag, startPoint x: 616, startPoint y: 471, endPoint x: 862, endPoint y: 476, distance: 245.4
click at [862, 327] on div "Welcome Afreen Get a quote Get a quote Find quotes by license plate: Type plate…" at bounding box center [658, 316] width 515 height 452
type input "[EMAIL_ADDRESS][DOMAIN_NAME]"
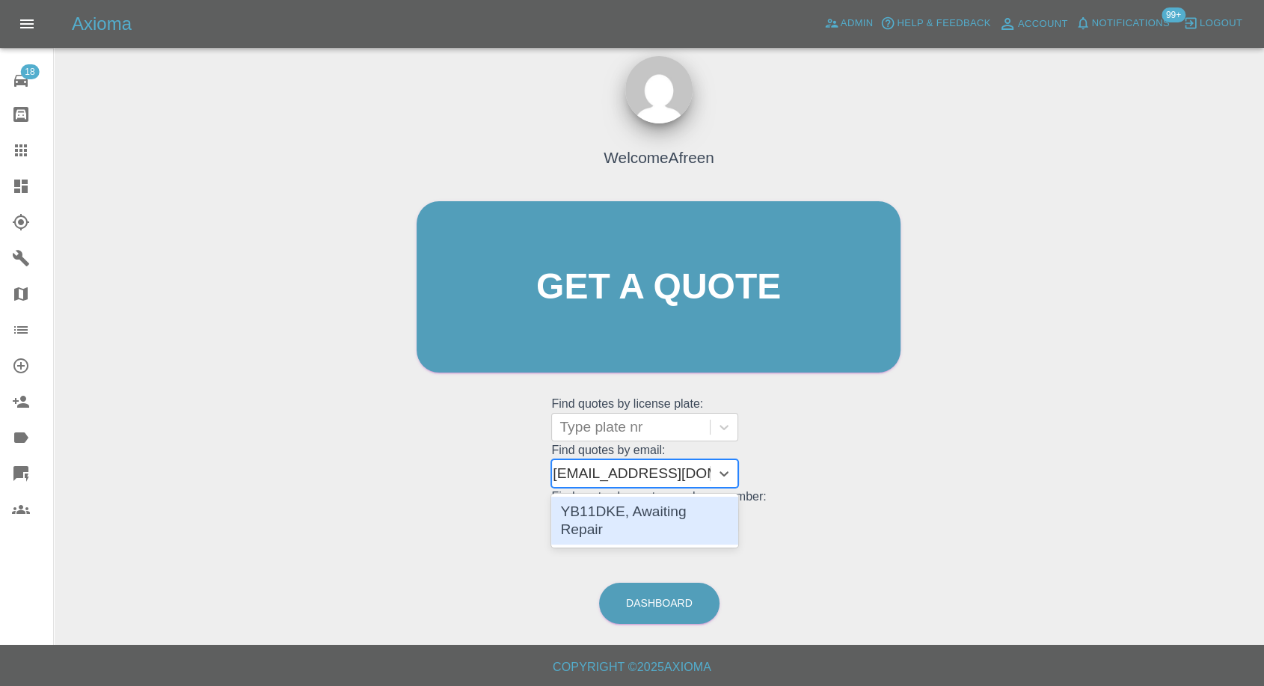
click at [700, 327] on div "YB11DKE, Awaiting Repair" at bounding box center [644, 521] width 187 height 48
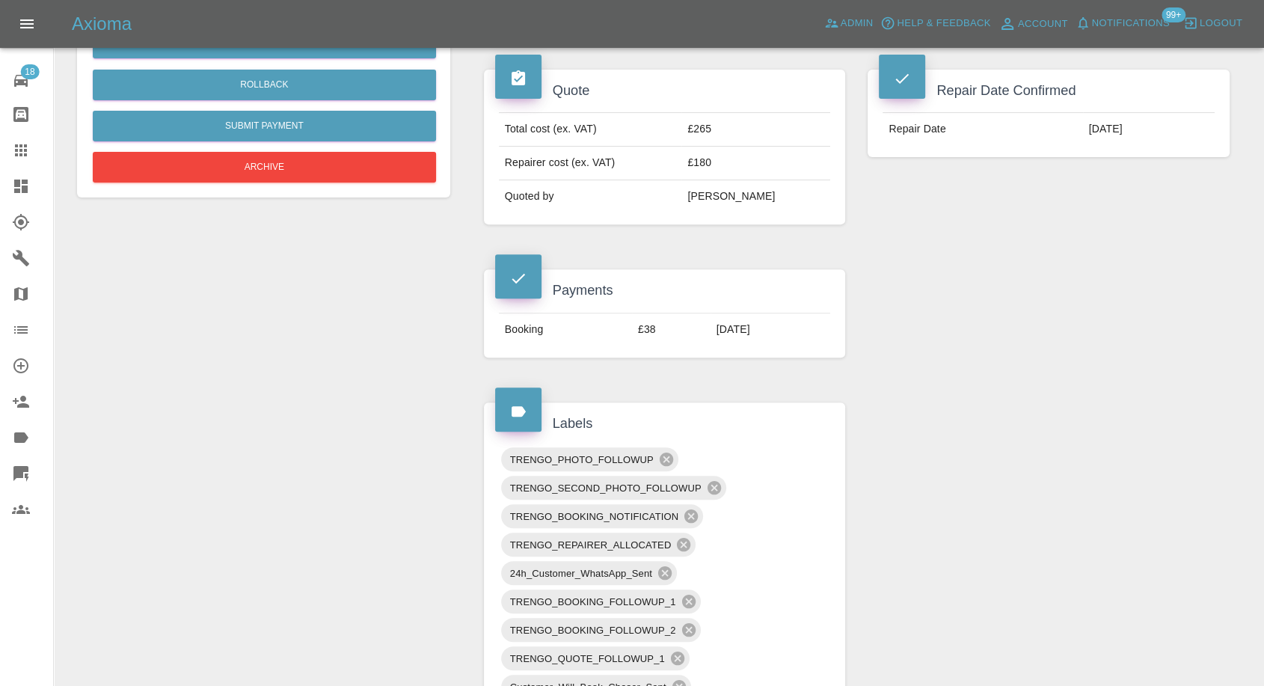
scroll to position [498, 0]
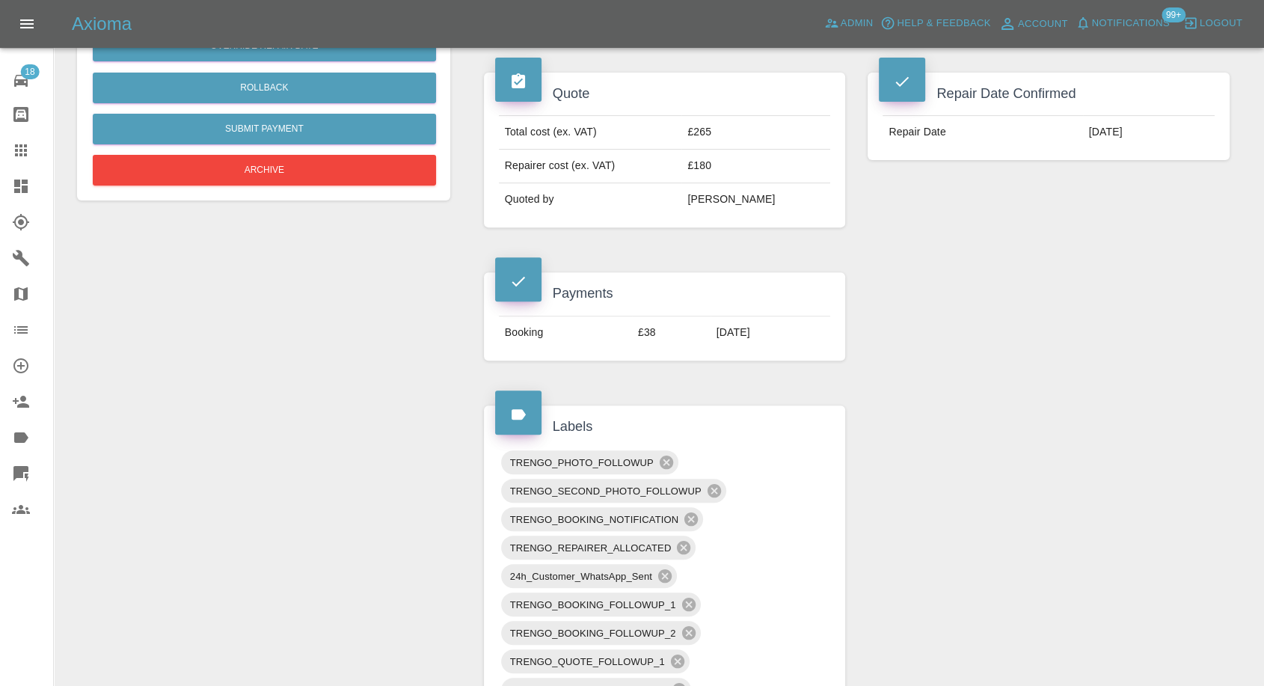
drag, startPoint x: 16, startPoint y: 152, endPoint x: 151, endPoint y: 212, distance: 148.1
click at [16, 152] on icon at bounding box center [21, 150] width 18 height 18
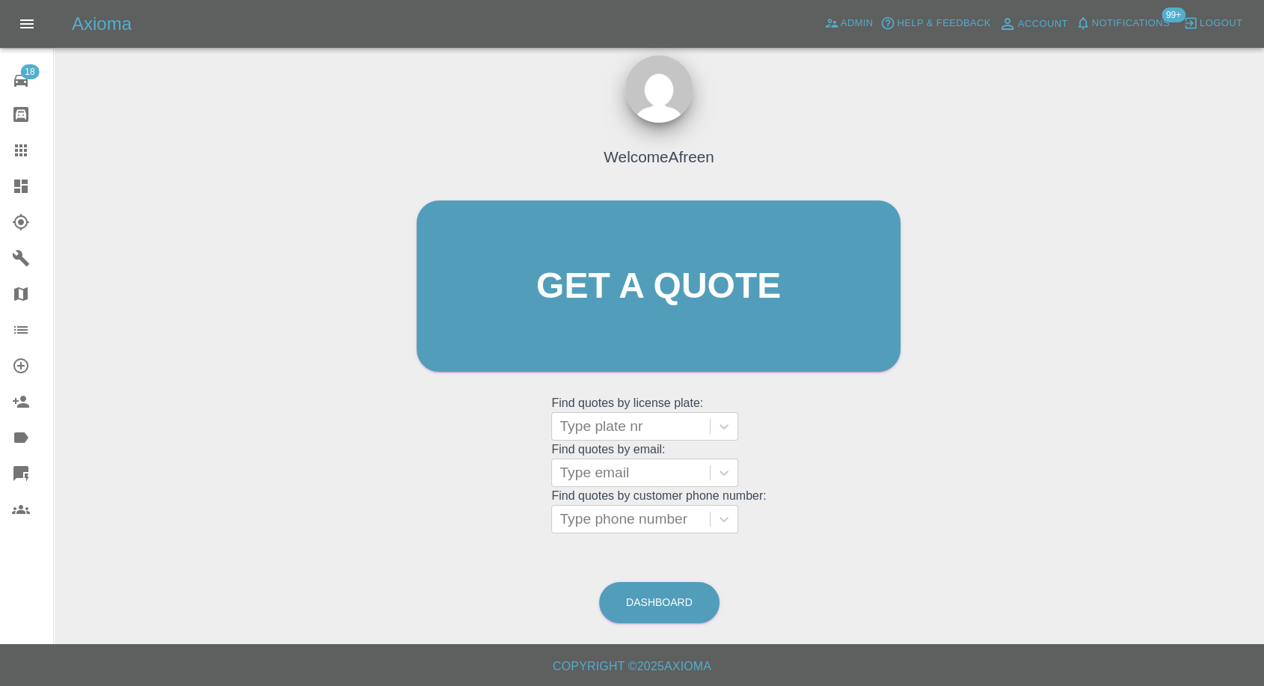
scroll to position [13, 0]
click at [635, 327] on div at bounding box center [631, 473] width 143 height 21
paste input ""[EMAIL_ADDRESS][DOMAIN_NAME]" <undefined>"
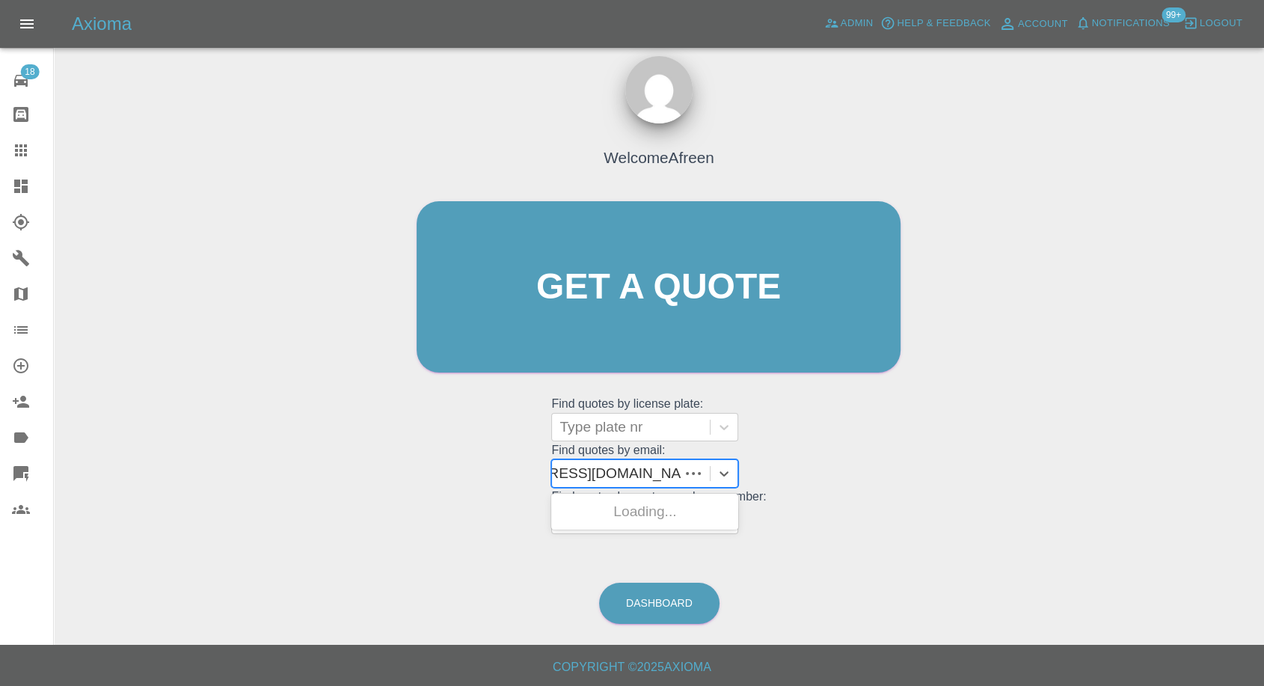
scroll to position [0, 82]
drag, startPoint x: 616, startPoint y: 472, endPoint x: 748, endPoint y: 471, distance: 132.4
click at [748, 327] on grid "Find quotes by email: Use Up and Down to choose options, press Enter to select …" at bounding box center [658, 466] width 215 height 44
type input "[EMAIL_ADDRESS][DOMAIN_NAME]"
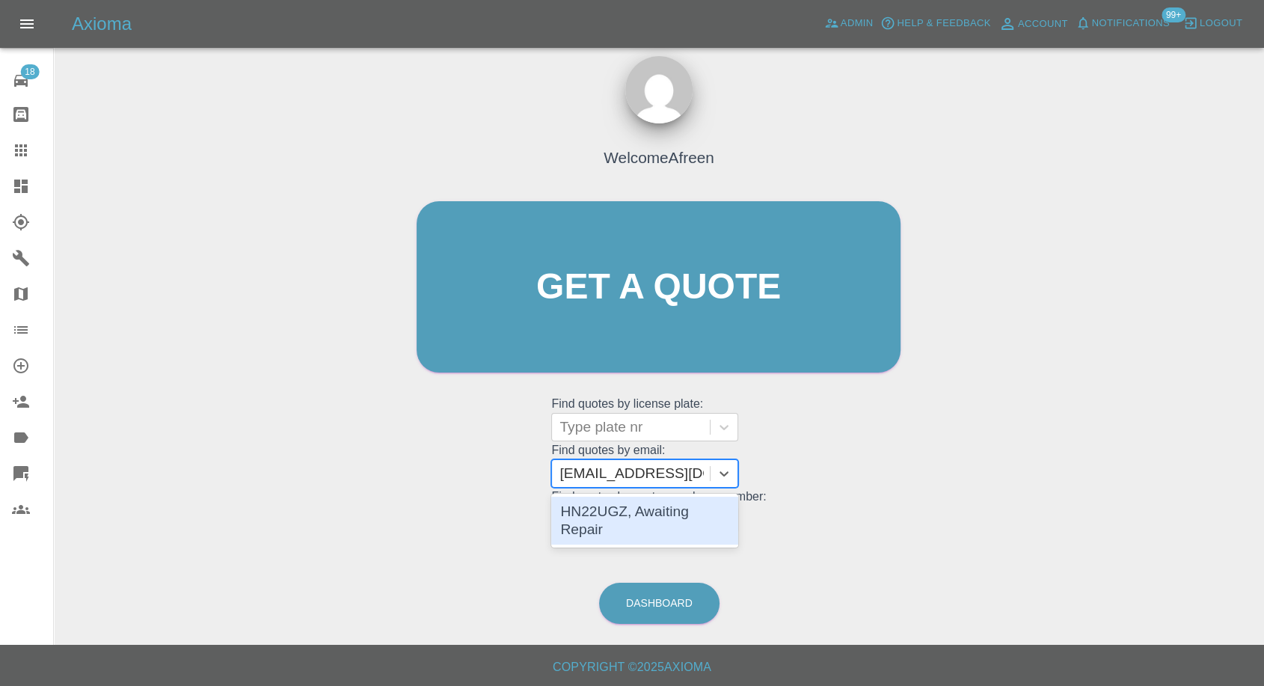
click at [637, 327] on div "HN22UGZ, Awaiting Repair" at bounding box center [644, 521] width 187 height 48
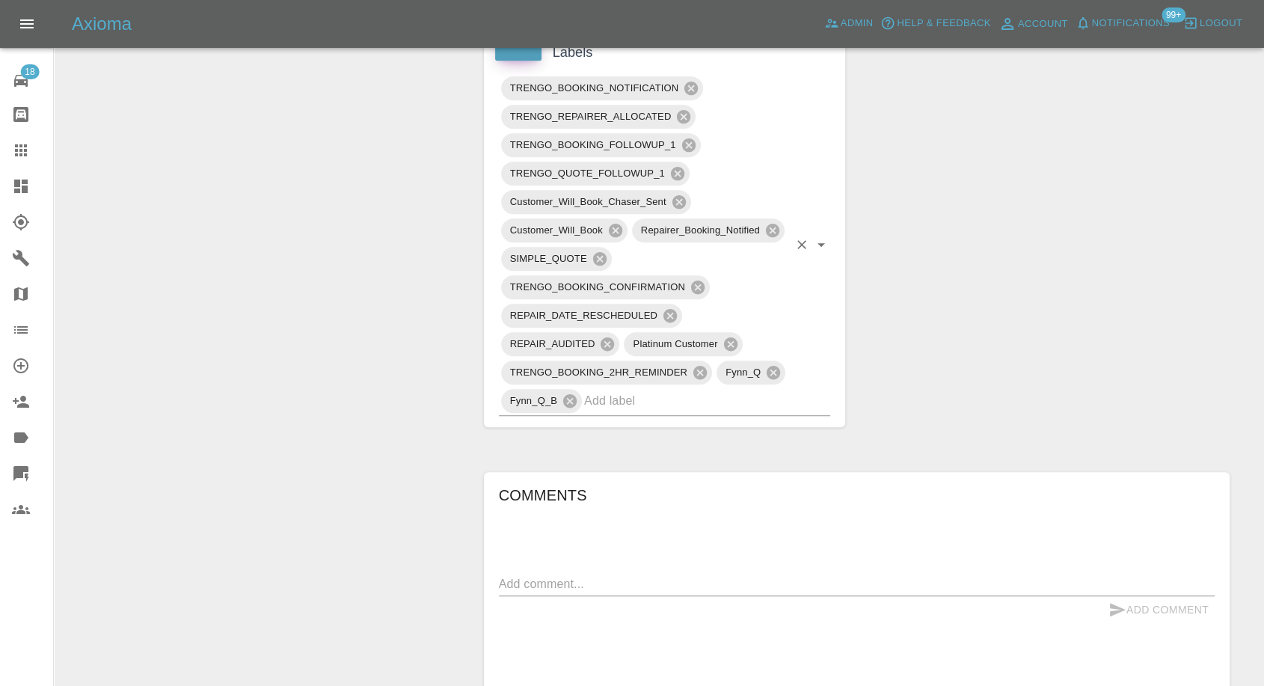
scroll to position [914, 0]
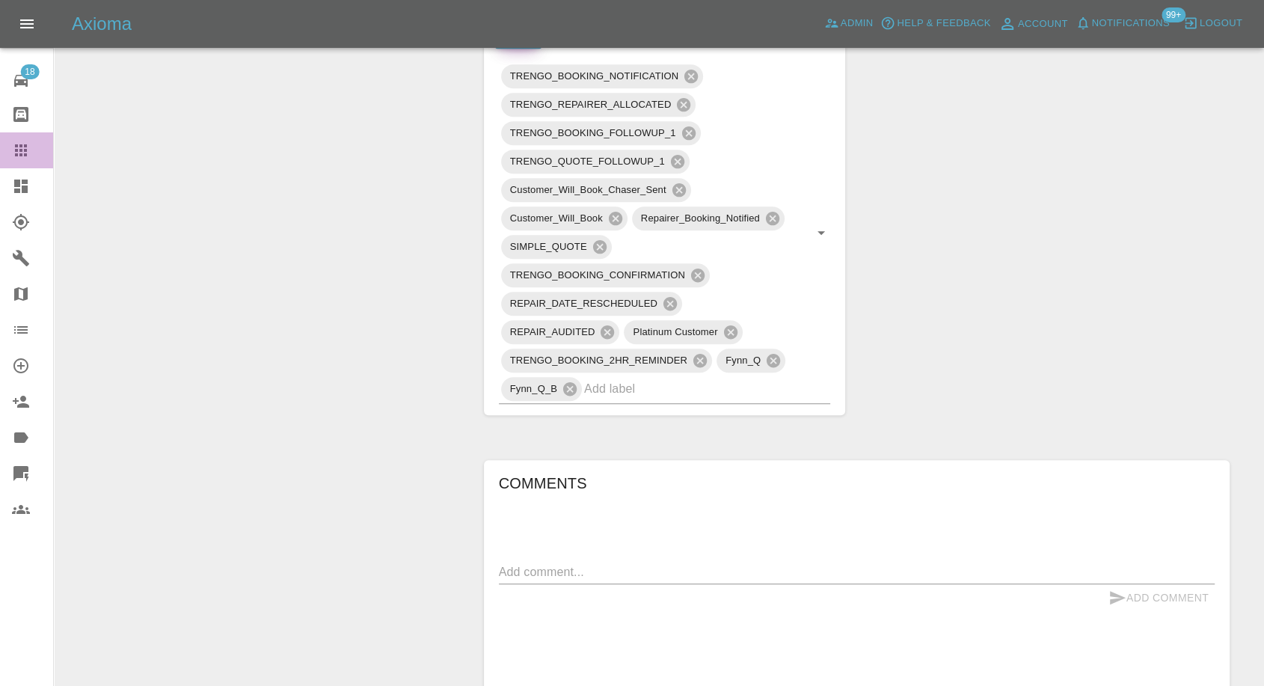
click at [12, 150] on icon at bounding box center [21, 150] width 18 height 18
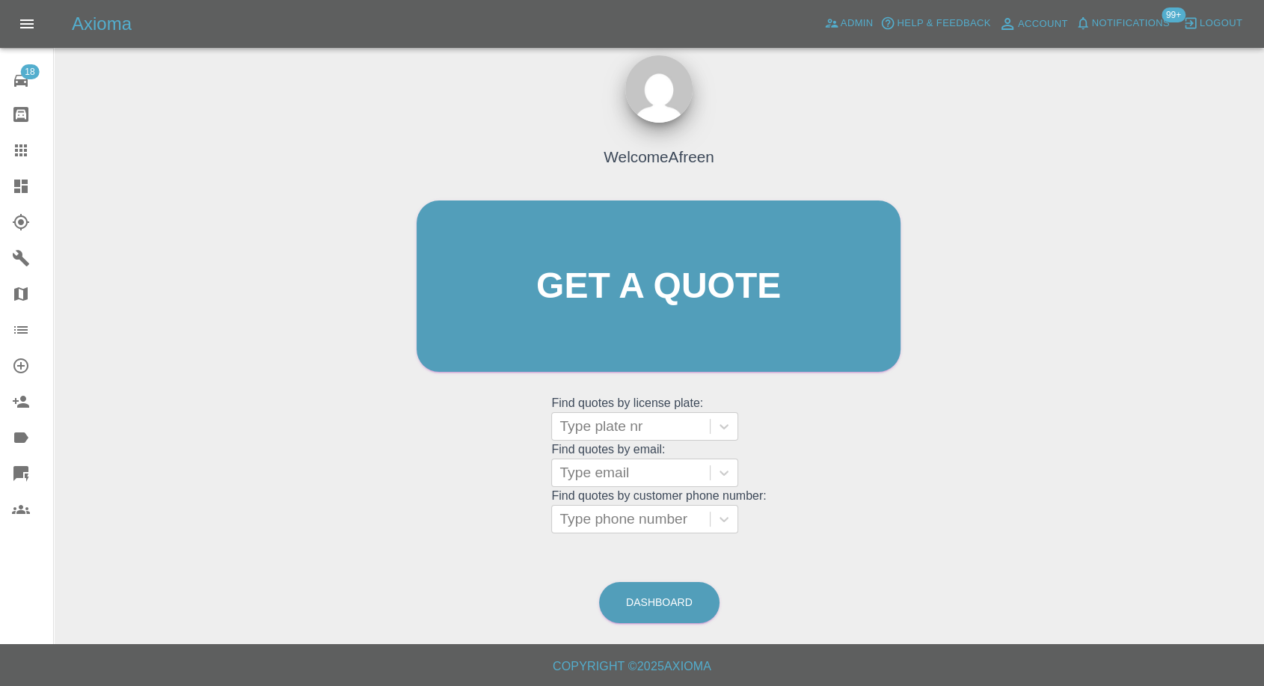
scroll to position [13, 0]
click at [622, 327] on div at bounding box center [631, 473] width 143 height 21
paste input ""[EMAIL_ADDRESS][DOMAIN_NAME]" <undefined>"
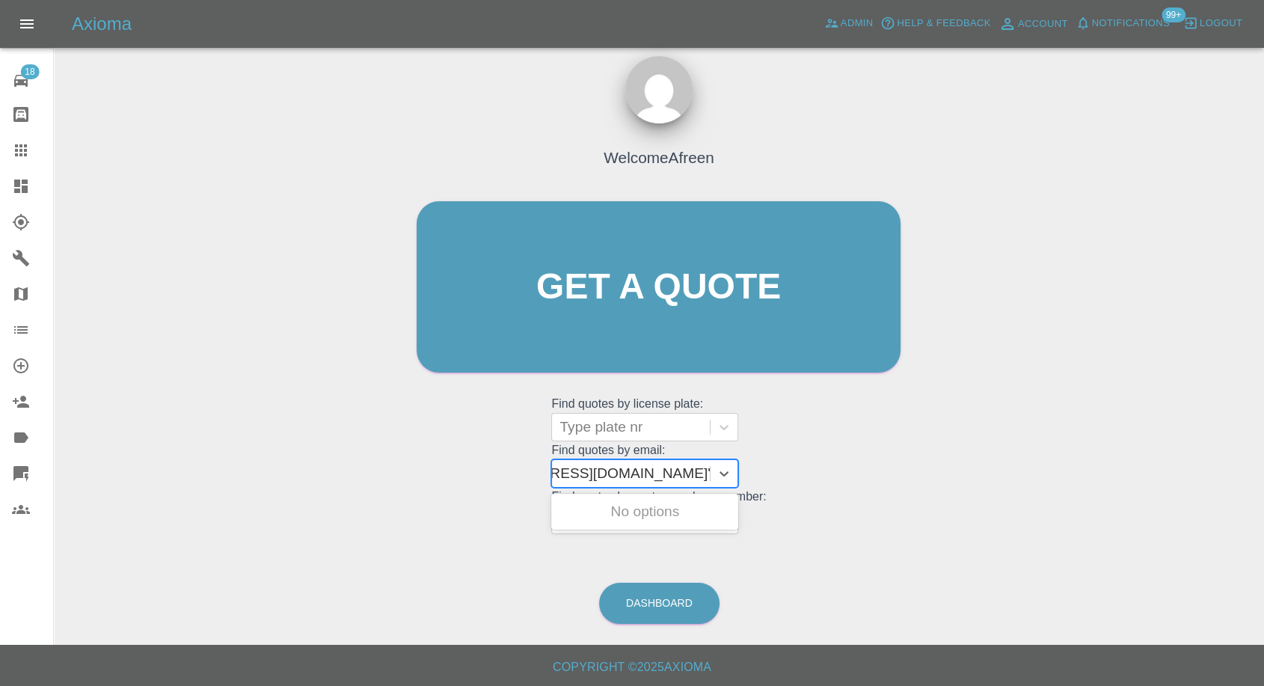
drag, startPoint x: 616, startPoint y: 471, endPoint x: 1276, endPoint y: 432, distance: 660.2
click at [1264, 327] on html "Axioma Admin Help & Feedback Account Notifications 99+ Logout 18 Repair home Bo…" at bounding box center [632, 337] width 1264 height 700
type input "[EMAIL_ADDRESS][DOMAIN_NAME]"
click at [705, 327] on div "LY25TUW, Awaiting Repair" at bounding box center [644, 521] width 187 height 48
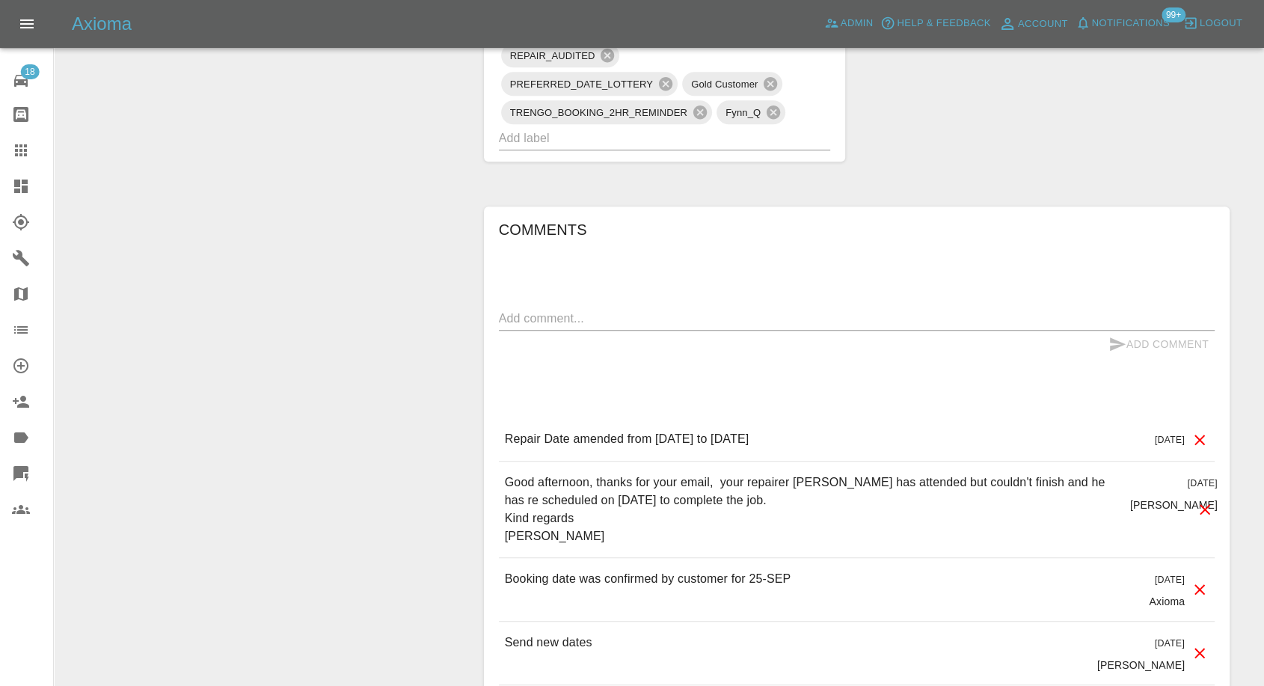
scroll to position [1246, 0]
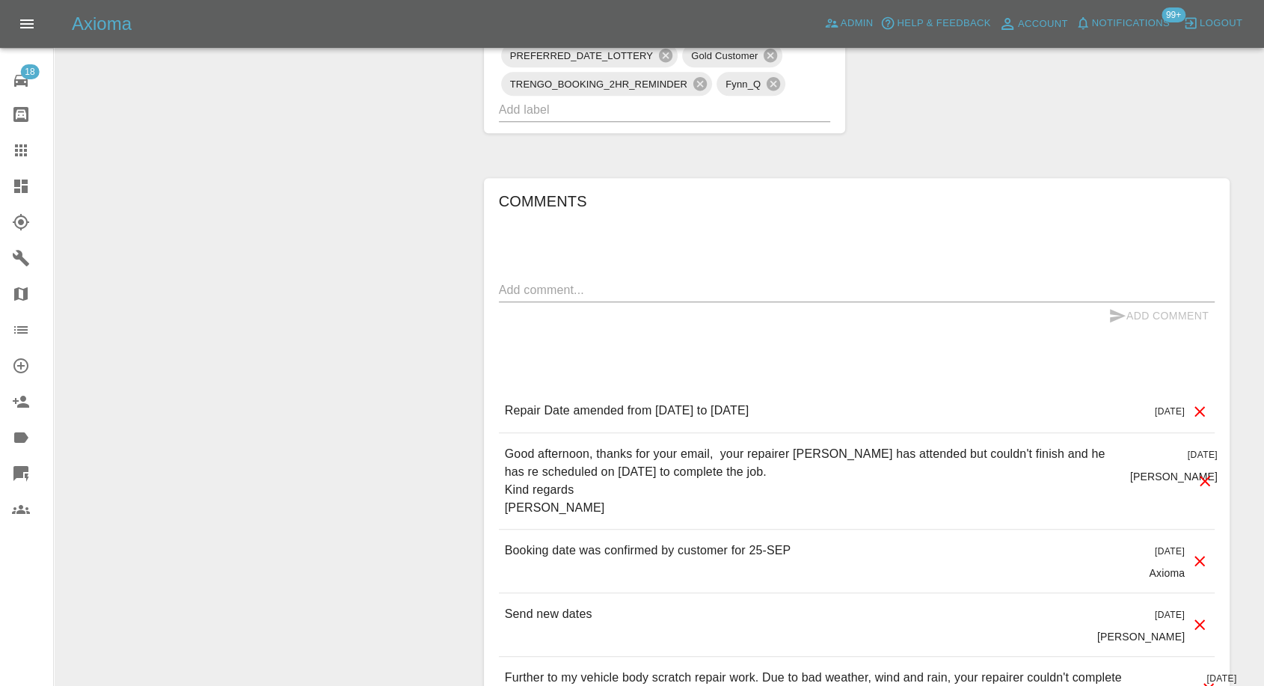
click at [24, 150] on icon at bounding box center [21, 150] width 12 height 12
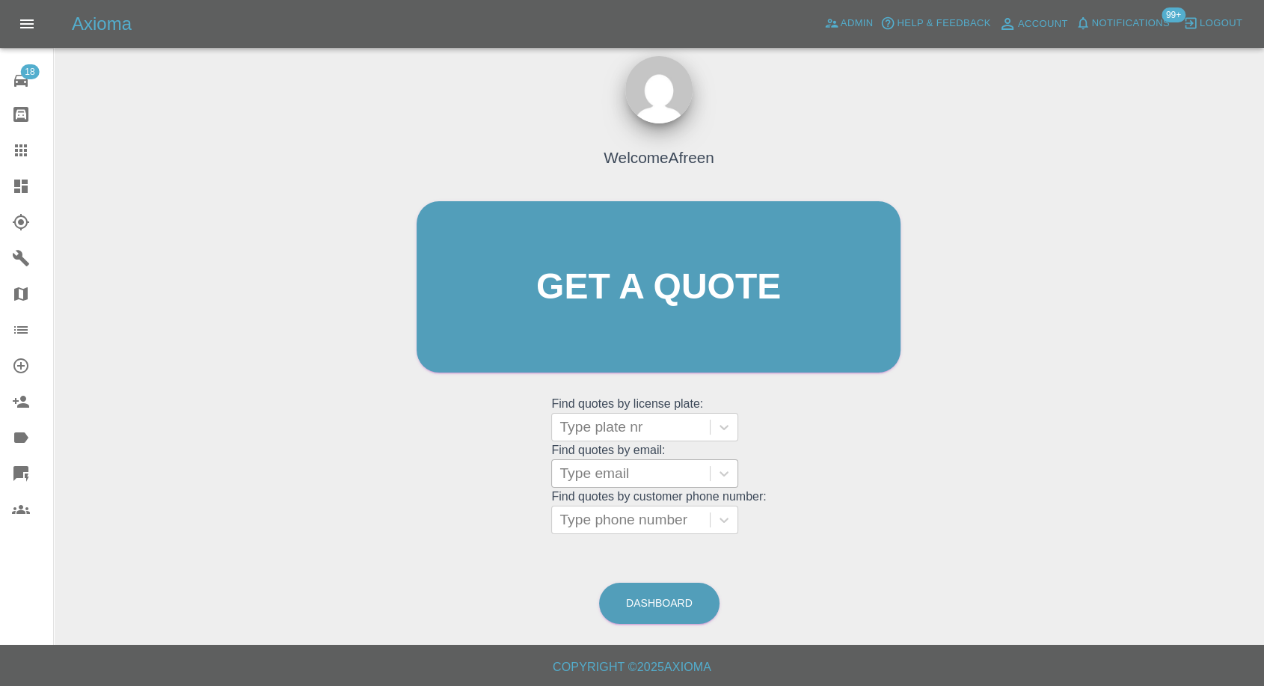
click at [617, 327] on div at bounding box center [631, 473] width 143 height 21
paste input ""[EMAIL_ADDRESS][DOMAIN_NAME]" <undefined>"
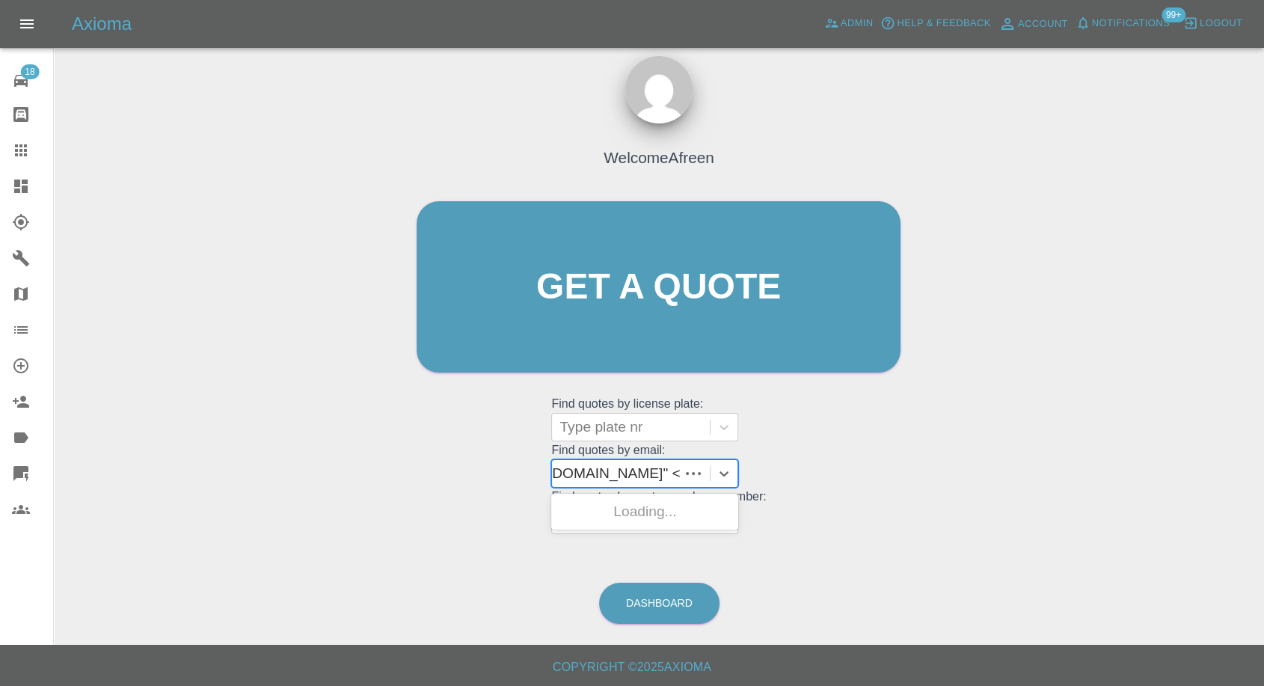
scroll to position [0, 126]
drag, startPoint x: 615, startPoint y: 469, endPoint x: 1153, endPoint y: 459, distance: 538.0
click at [1153, 327] on div "Welcome Afreen Get a quote Get a quote Find quotes by license plate: Type plate…" at bounding box center [659, 358] width 1187 height 537
type input "[EMAIL_ADDRESS][DOMAIN_NAME]"
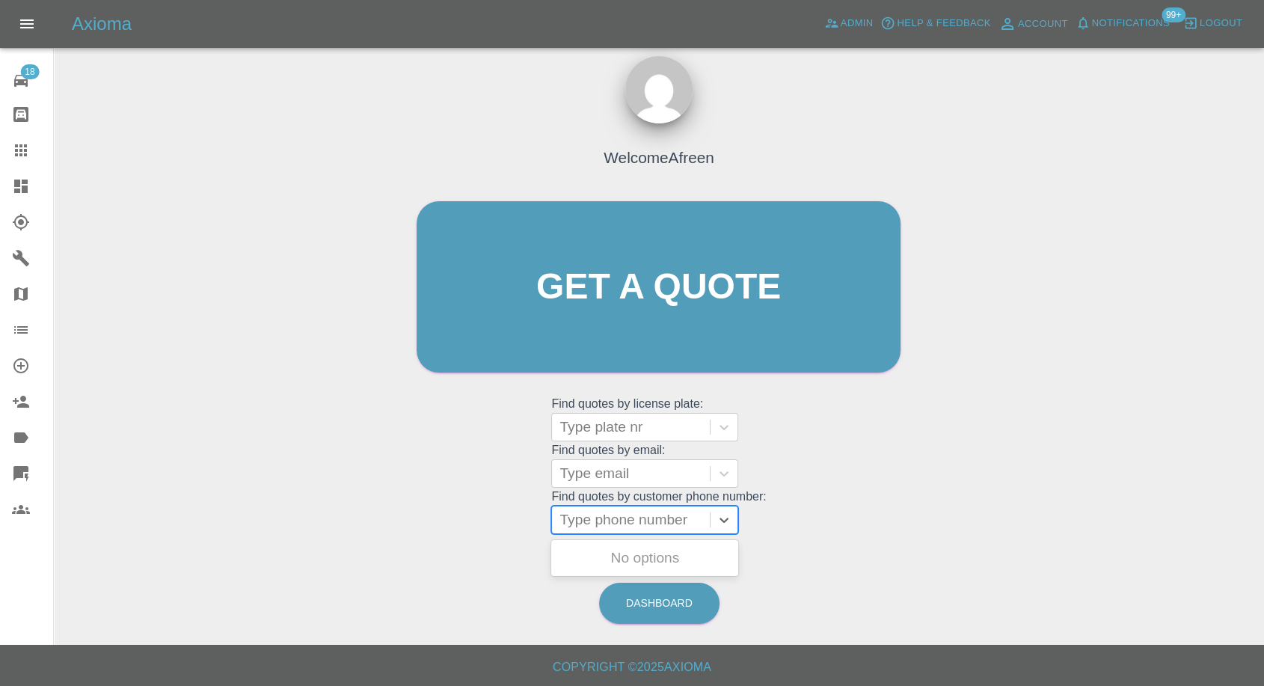
click at [656, 327] on div "Type phone number" at bounding box center [644, 520] width 187 height 28
click at [654, 327] on div at bounding box center [631, 473] width 143 height 21
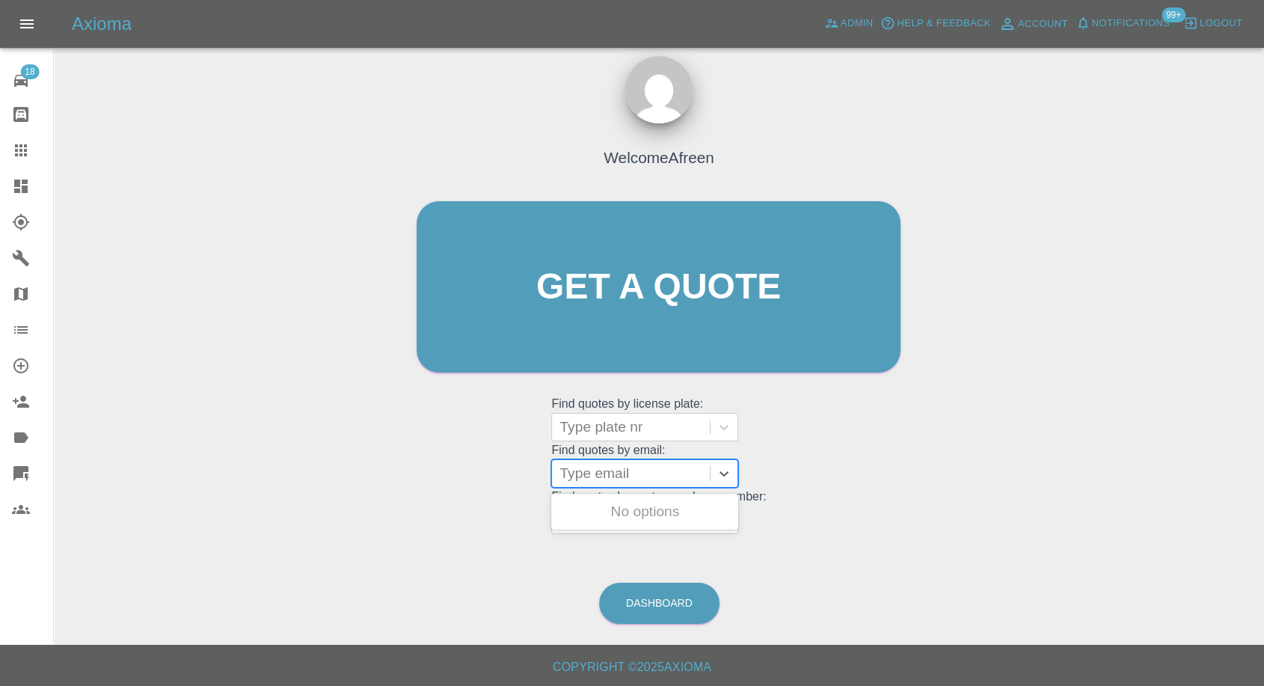
paste input ""[EMAIL_ADDRESS][DOMAIN_NAME]" <undefined>"
drag, startPoint x: 628, startPoint y: 470, endPoint x: 1219, endPoint y: 339, distance: 606.1
click at [1202, 327] on div "Welcome Afreen Get a quote Get a quote Find quotes by license plate: Type plate…" at bounding box center [659, 358] width 1187 height 537
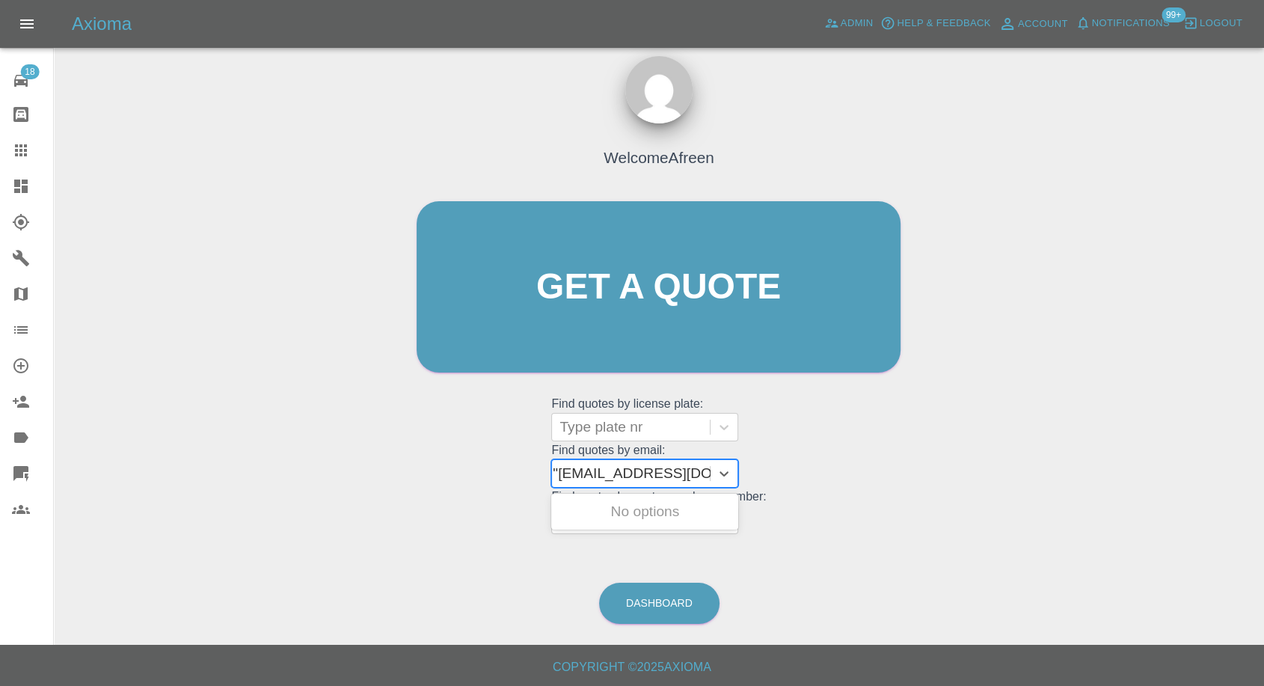
type input "[EMAIL_ADDRESS][DOMAIN_NAME]"
click at [651, 327] on div "RJ67 UYG, Awaiting Repair" at bounding box center [644, 521] width 187 height 48
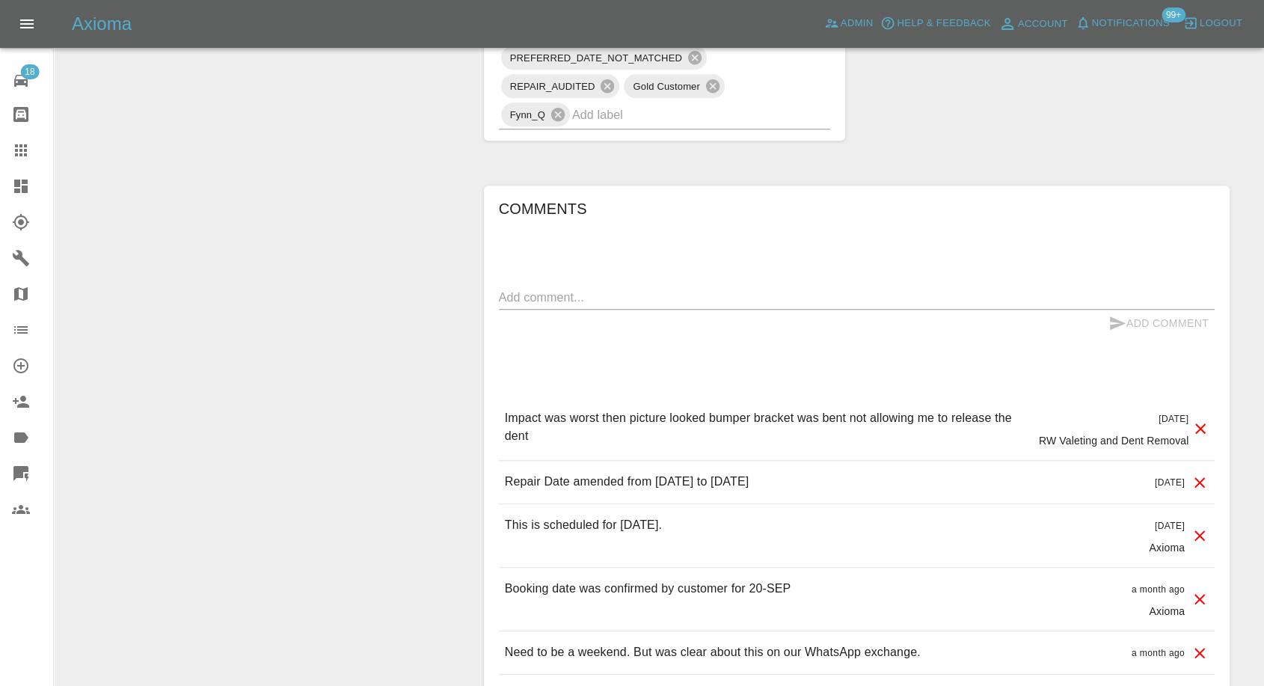
scroll to position [1163, 0]
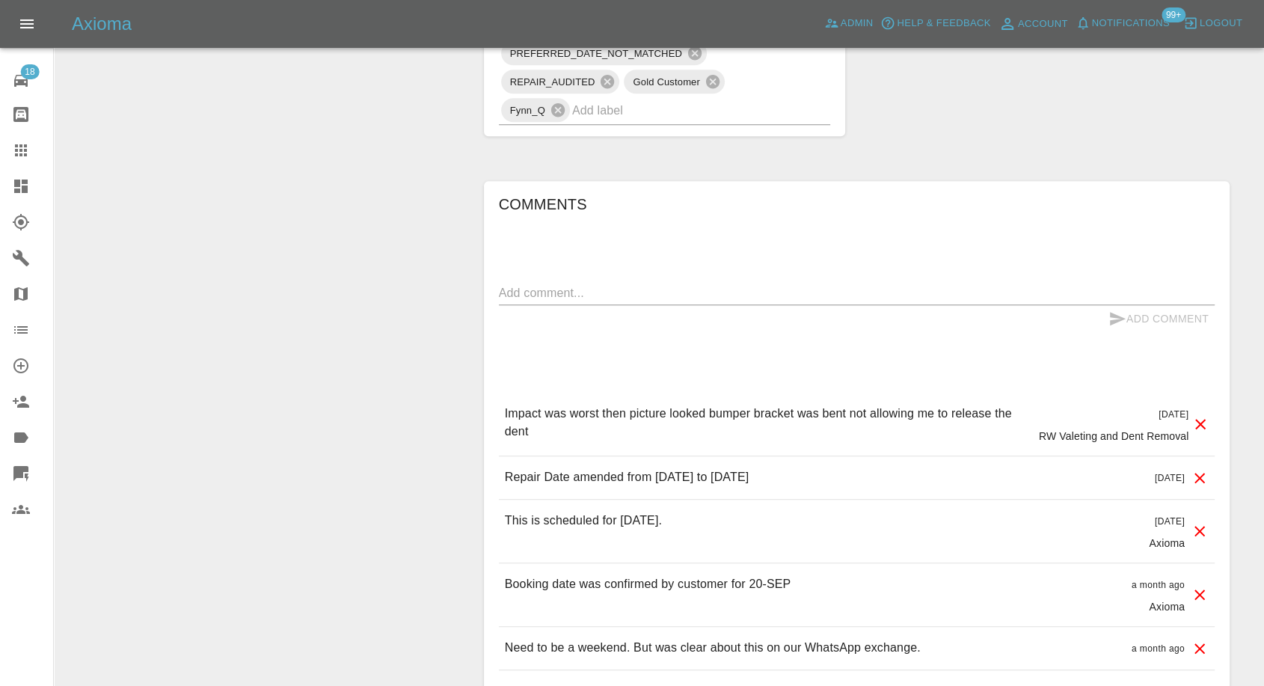
click at [734, 255] on div "Comments x Add Comment Impact was worst then picture looked bumper bracket was …" at bounding box center [857, 522] width 716 height 661
click at [33, 146] on div at bounding box center [33, 150] width 42 height 18
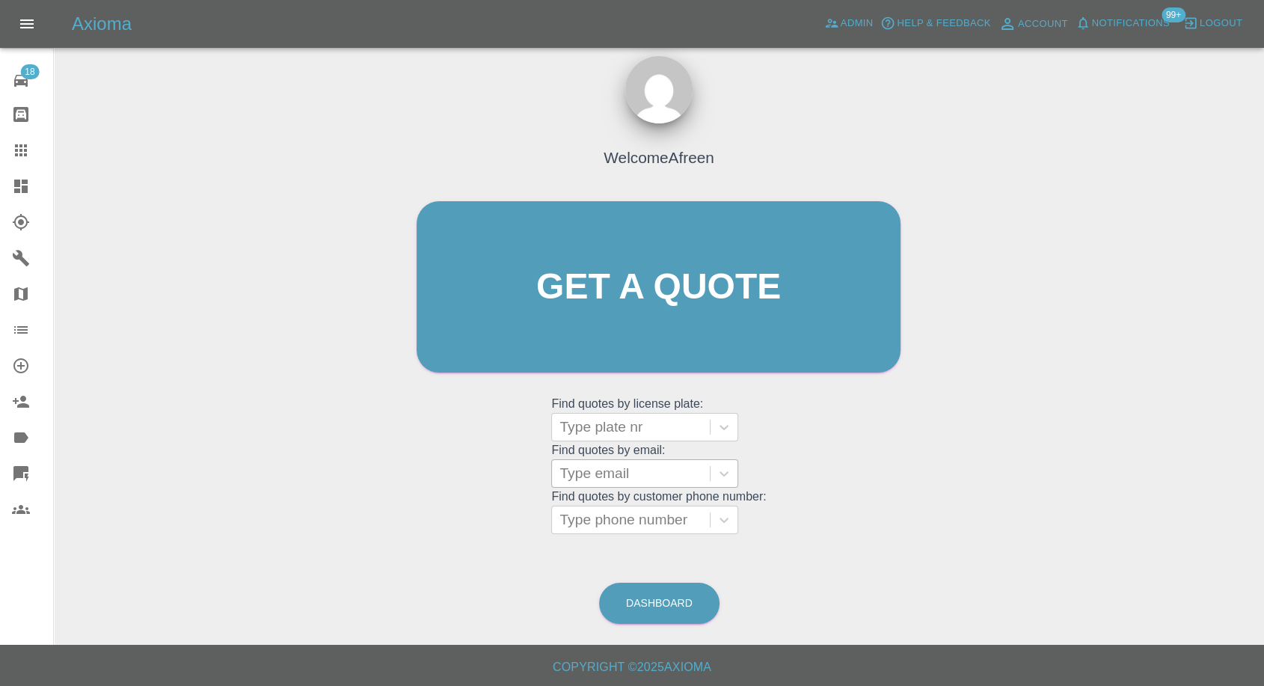
click at [651, 327] on div at bounding box center [631, 473] width 143 height 21
paste input ""[EMAIL_ADDRESS][DOMAIN_NAME]" <undefined>"
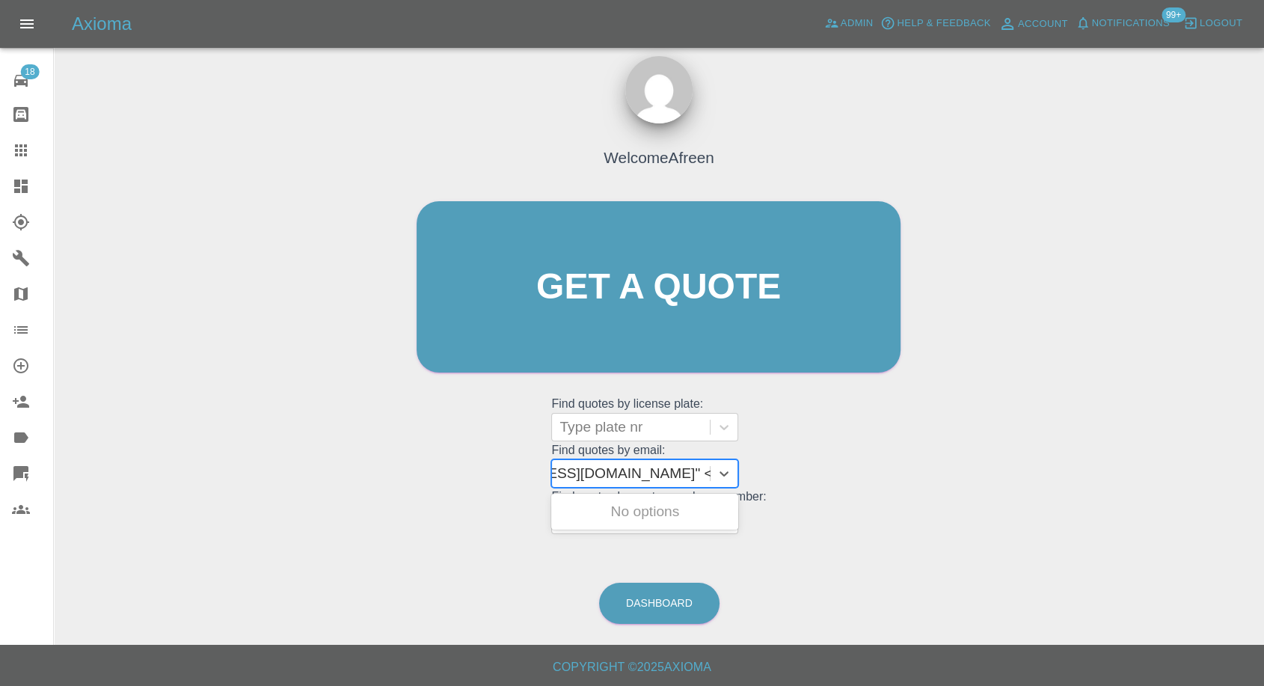
drag, startPoint x: 611, startPoint y: 470, endPoint x: 1276, endPoint y: 22, distance: 801.4
click at [1264, 22] on html "Axioma Admin Help & Feedback Account Notifications 99+ Logout 18 Repair home Bo…" at bounding box center [632, 337] width 1264 height 700
type input "[EMAIL_ADDRESS][DOMAIN_NAME]"
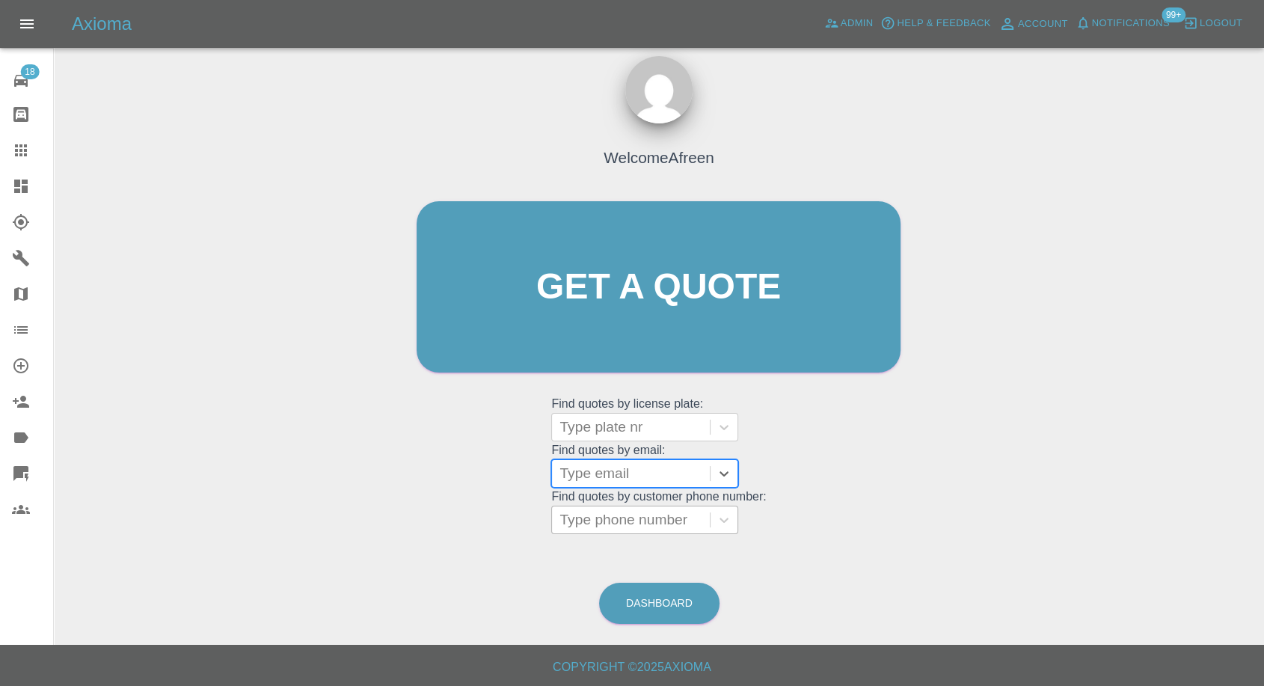
paste input ""[PERSON_NAME][EMAIL_ADDRESS][DOMAIN_NAME]" <undefined>"
drag, startPoint x: 612, startPoint y: 470, endPoint x: 917, endPoint y: 468, distance: 305.2
click at [917, 327] on div "Welcome Afreen Get a quote Get a quote Find quotes by license plate: Type plate…" at bounding box center [659, 358] width 1187 height 537
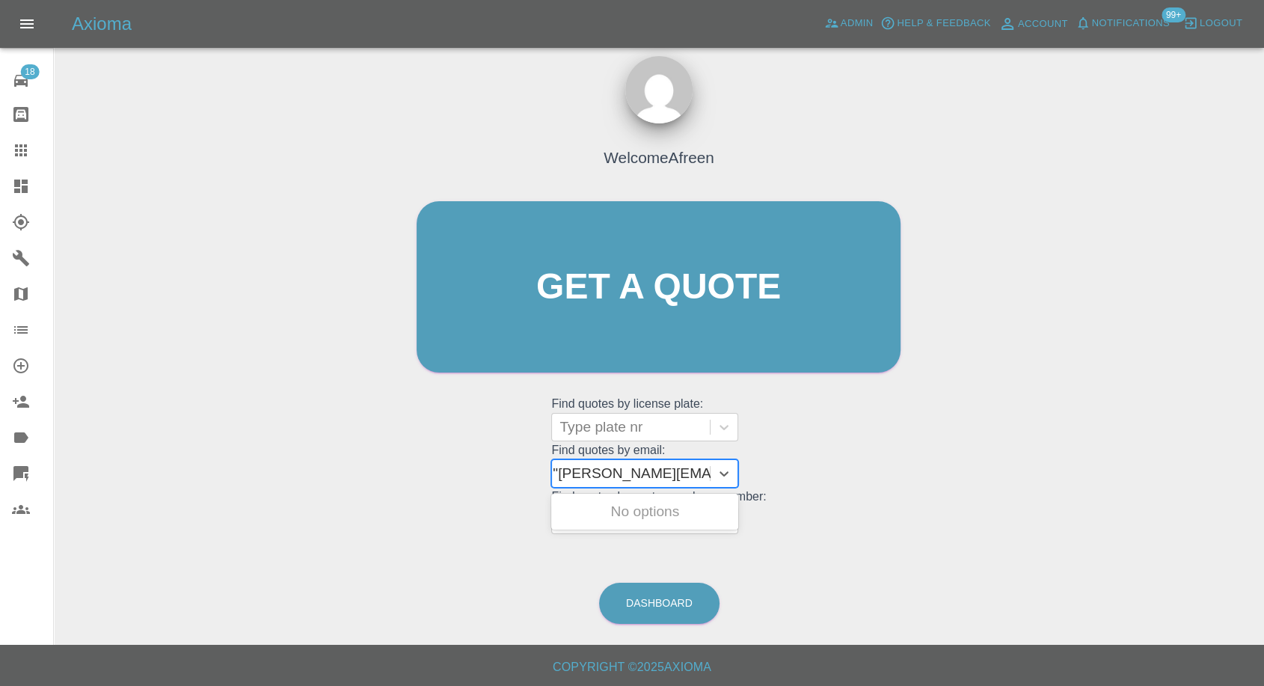
type input "[PERSON_NAME][EMAIL_ADDRESS][DOMAIN_NAME]"
click at [621, 327] on div "LM66YOV, Awaiting Repair" at bounding box center [644, 521] width 187 height 48
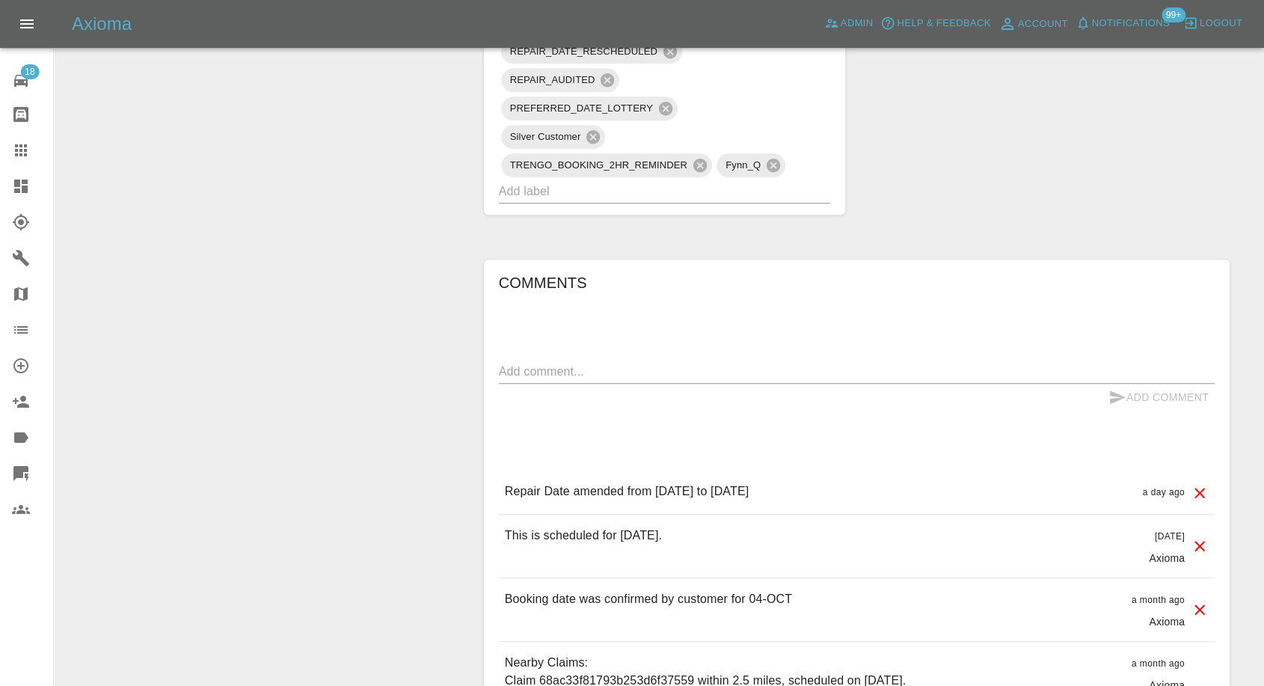
scroll to position [1246, 0]
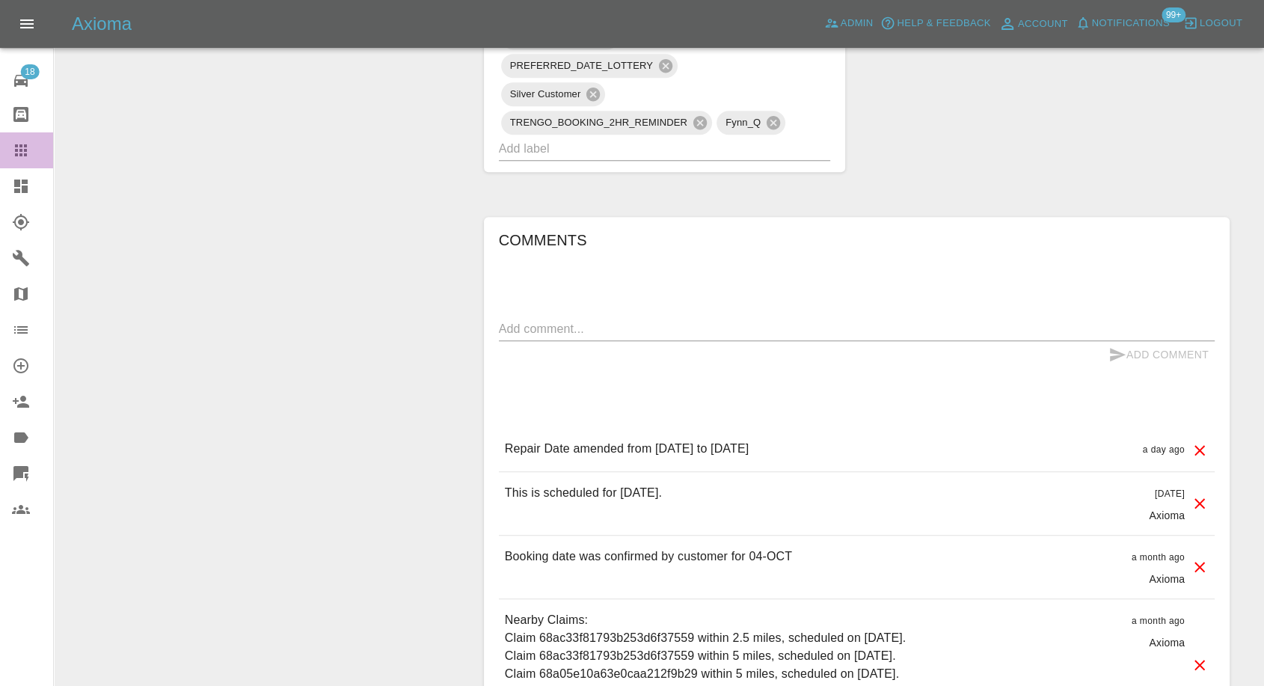
click at [28, 152] on icon at bounding box center [21, 150] width 18 height 18
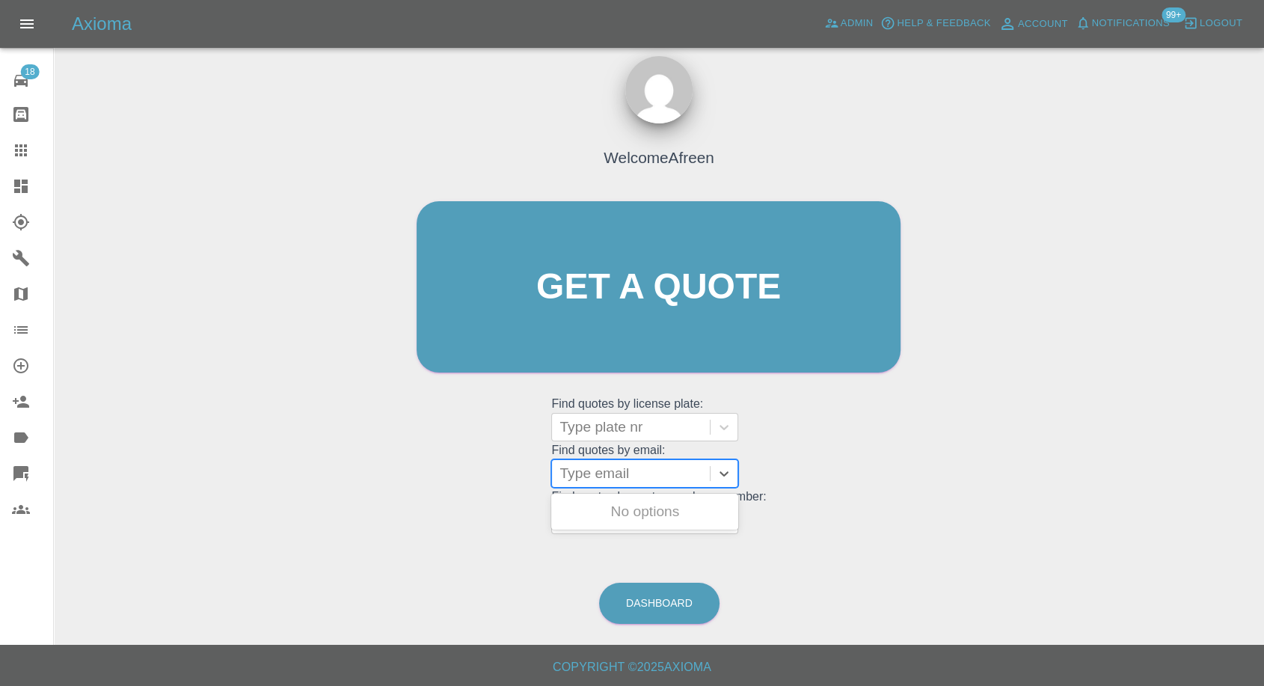
click at [640, 327] on div "Type email" at bounding box center [631, 473] width 158 height 27
paste input ""[EMAIL_ADDRESS][DOMAIN_NAME]" <undefined>"
drag, startPoint x: 615, startPoint y: 468, endPoint x: 1276, endPoint y: 0, distance: 809.8
click at [1264, 0] on html "Axioma Admin Help & Feedback Account Notifications 99+ Logout 18 Repair home Bo…" at bounding box center [632, 337] width 1264 height 700
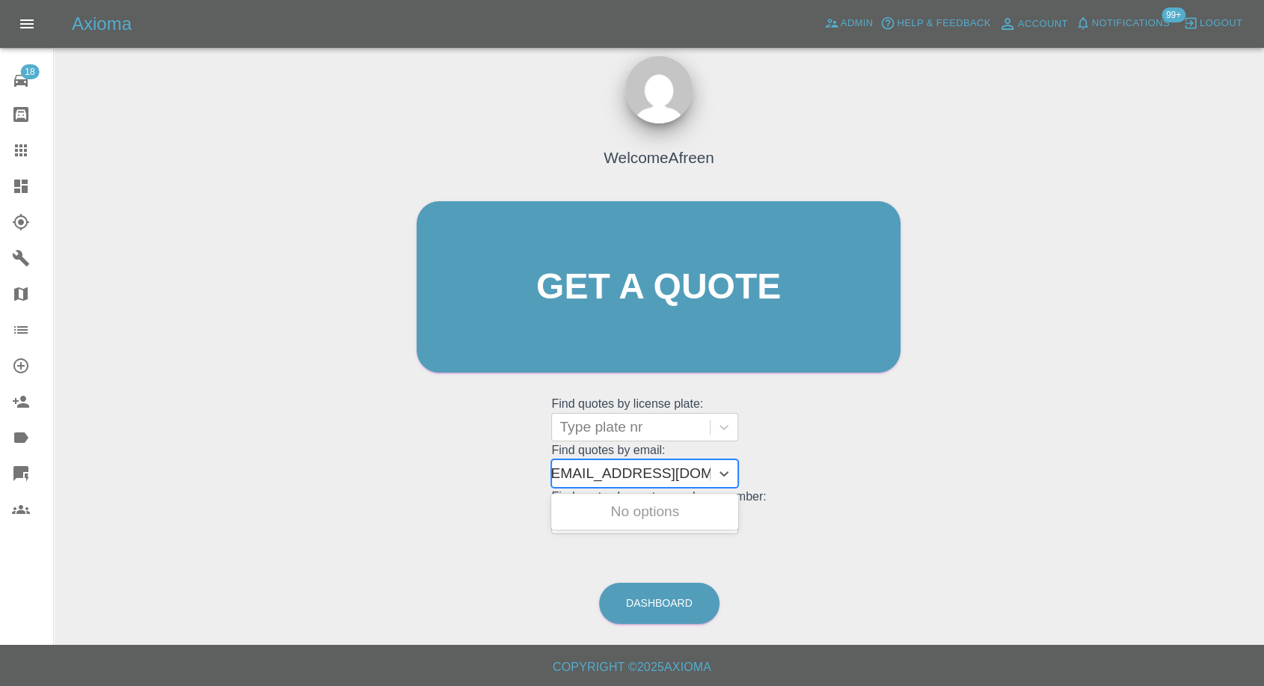
scroll to position [0, 7]
type input "[EMAIL_ADDRESS][DOMAIN_NAME]"
click at [685, 327] on div "NA73JKJ, Awaiting Repair" at bounding box center [644, 512] width 187 height 30
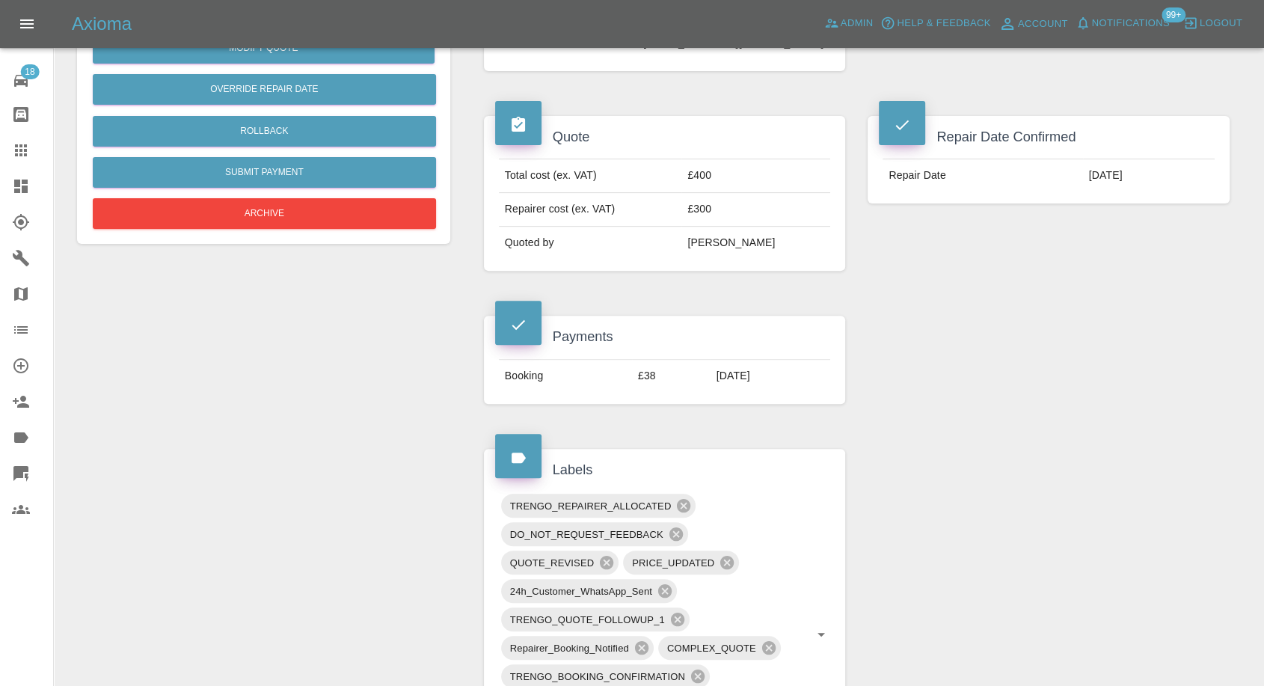
scroll to position [415, 0]
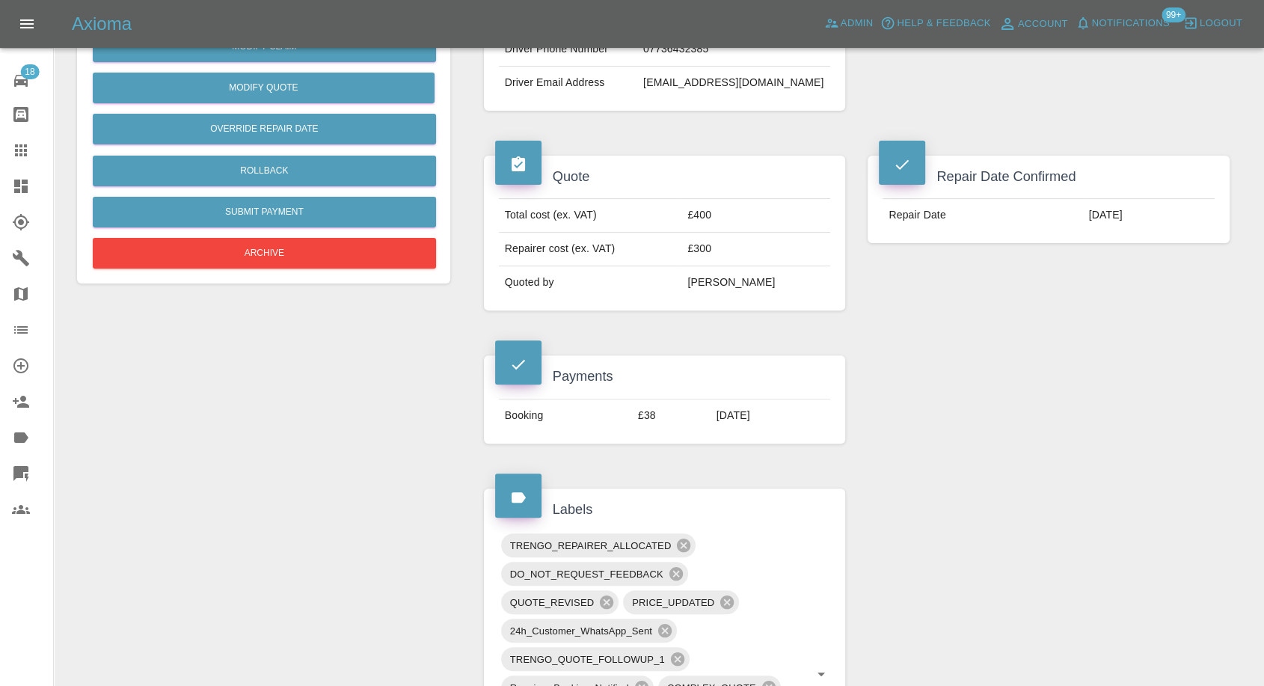
click at [17, 139] on link "Claims" at bounding box center [26, 150] width 53 height 36
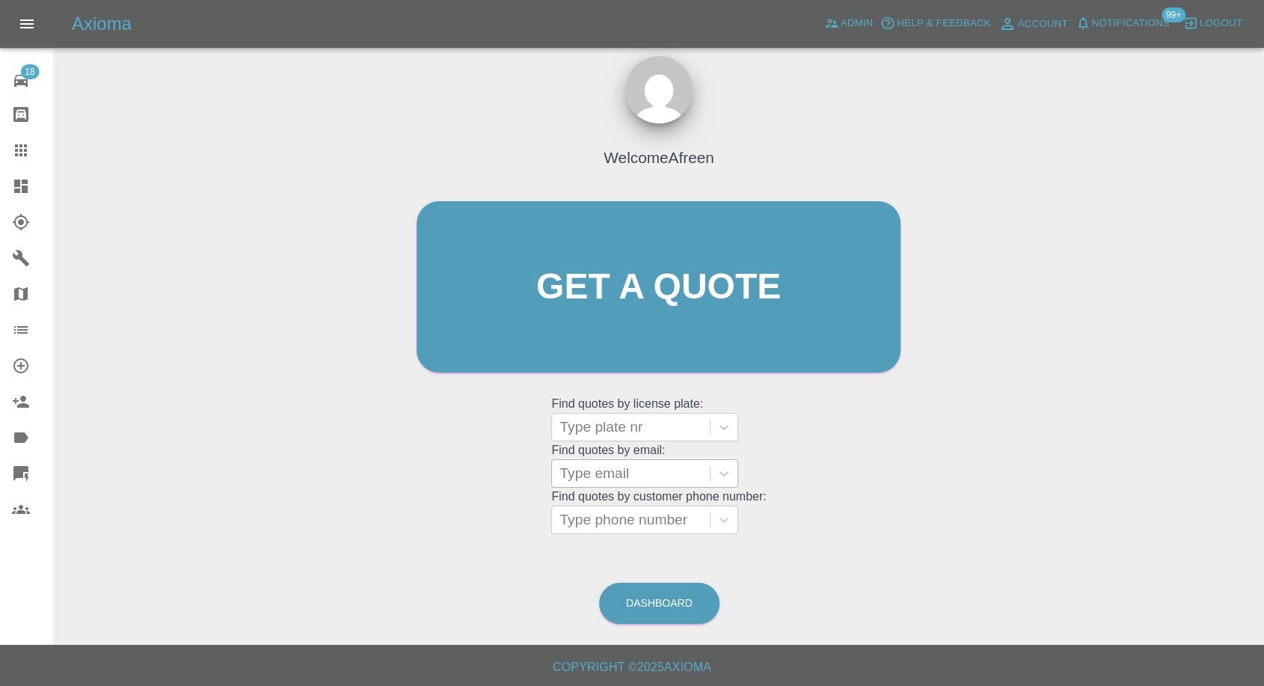
click at [628, 327] on div at bounding box center [631, 473] width 143 height 21
paste input ""[PERSON_NAME][EMAIL_ADDRESS][DOMAIN_NAME]" <undefined>"
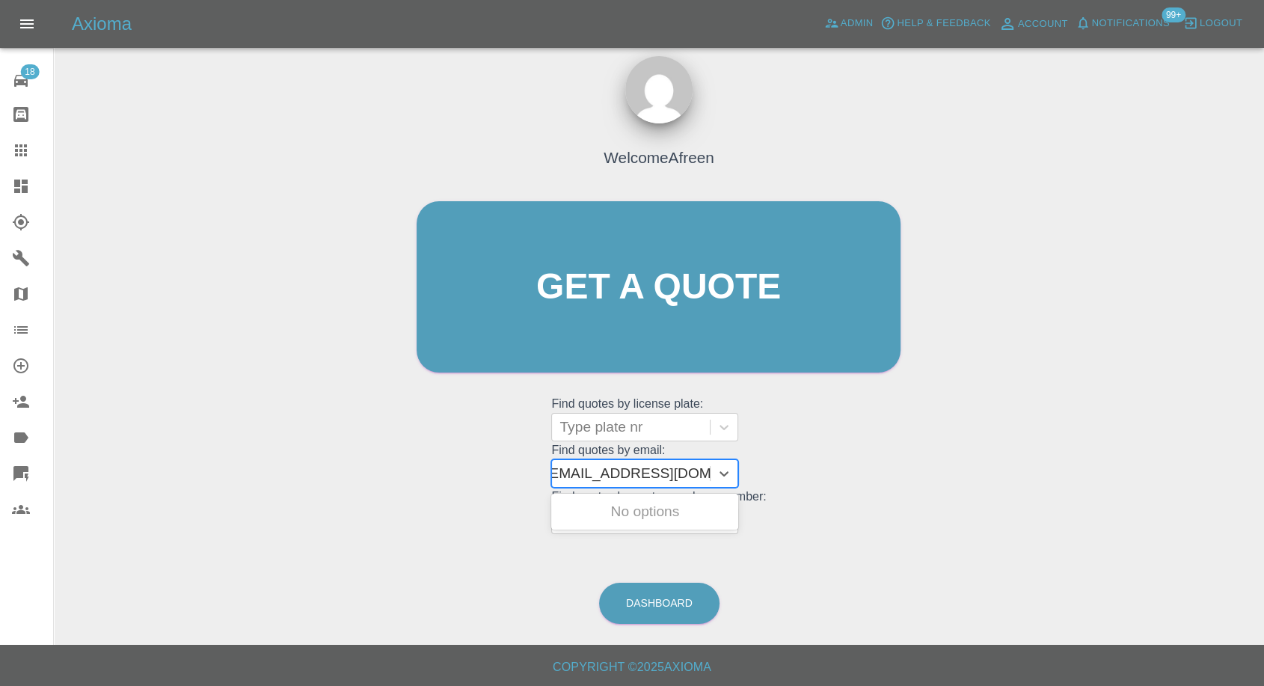
drag, startPoint x: 613, startPoint y: 474, endPoint x: 1276, endPoint y: 470, distance: 662.1
click at [1264, 327] on html "Axioma Admin Help & Feedback Account Notifications 99+ Logout 18 Repair home Bo…" at bounding box center [632, 337] width 1264 height 700
type input "[PERSON_NAME][EMAIL_ADDRESS][PERSON_NAME][DOMAIN_NAME]"
click at [697, 327] on div "OW24WZJ, Awaiting Repair" at bounding box center [644, 521] width 187 height 48
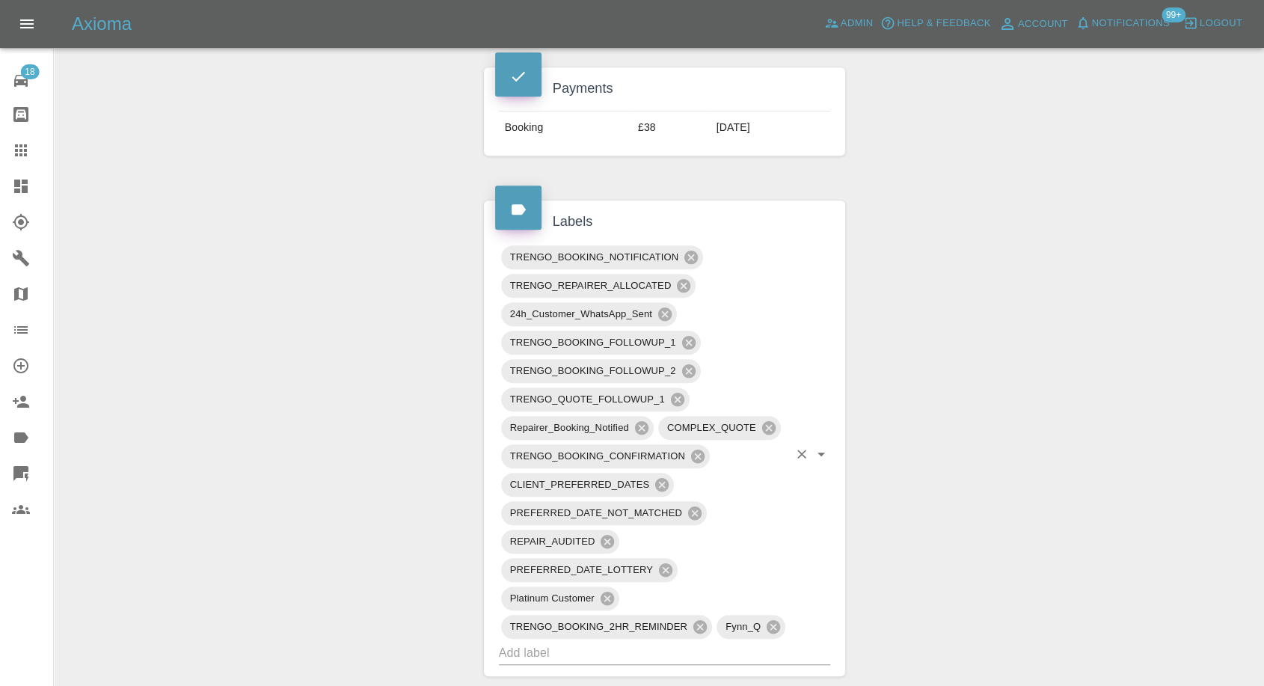
scroll to position [1163, 0]
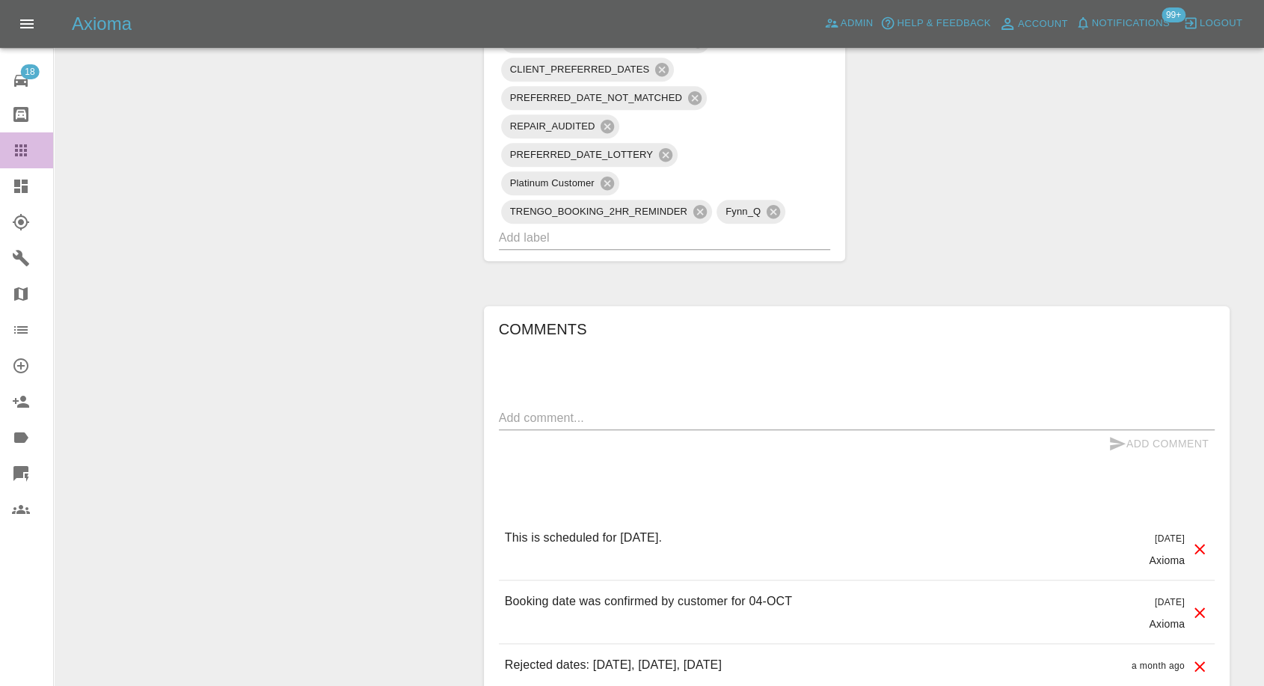
click at [13, 146] on icon at bounding box center [21, 150] width 18 height 18
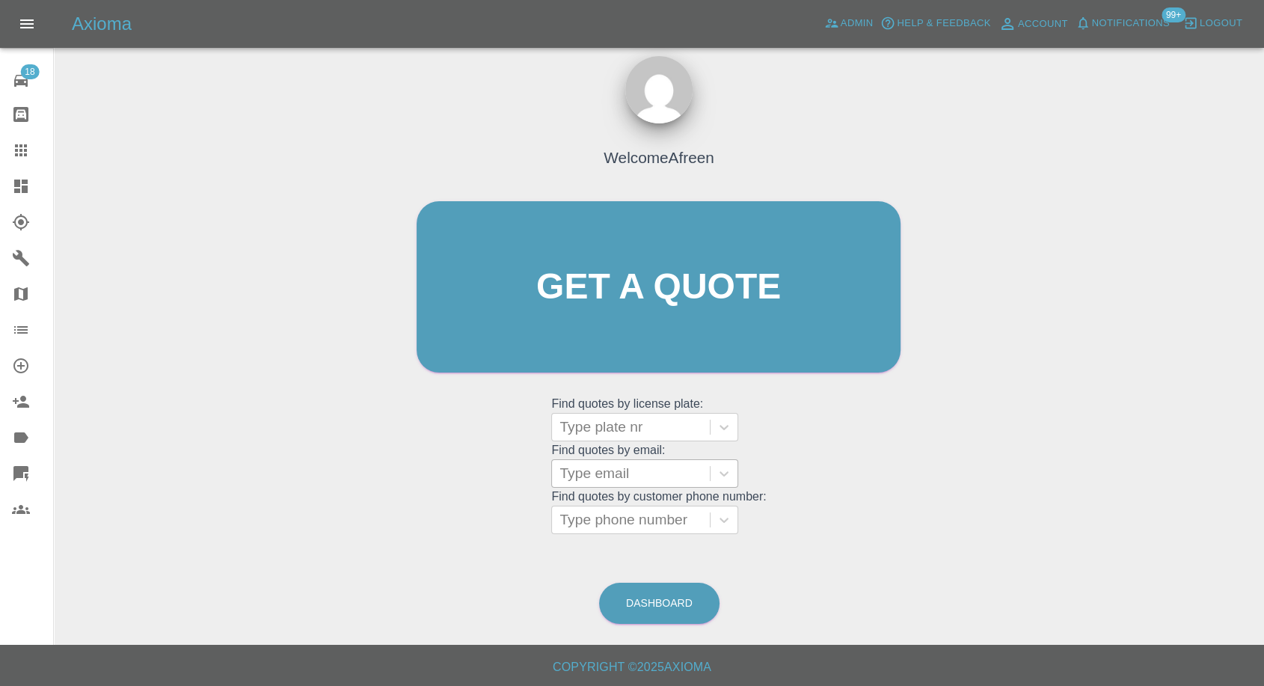
click at [626, 327] on div at bounding box center [631, 473] width 143 height 21
paste input ""[EMAIL_ADDRESS][DOMAIN_NAME]" <undefined>"
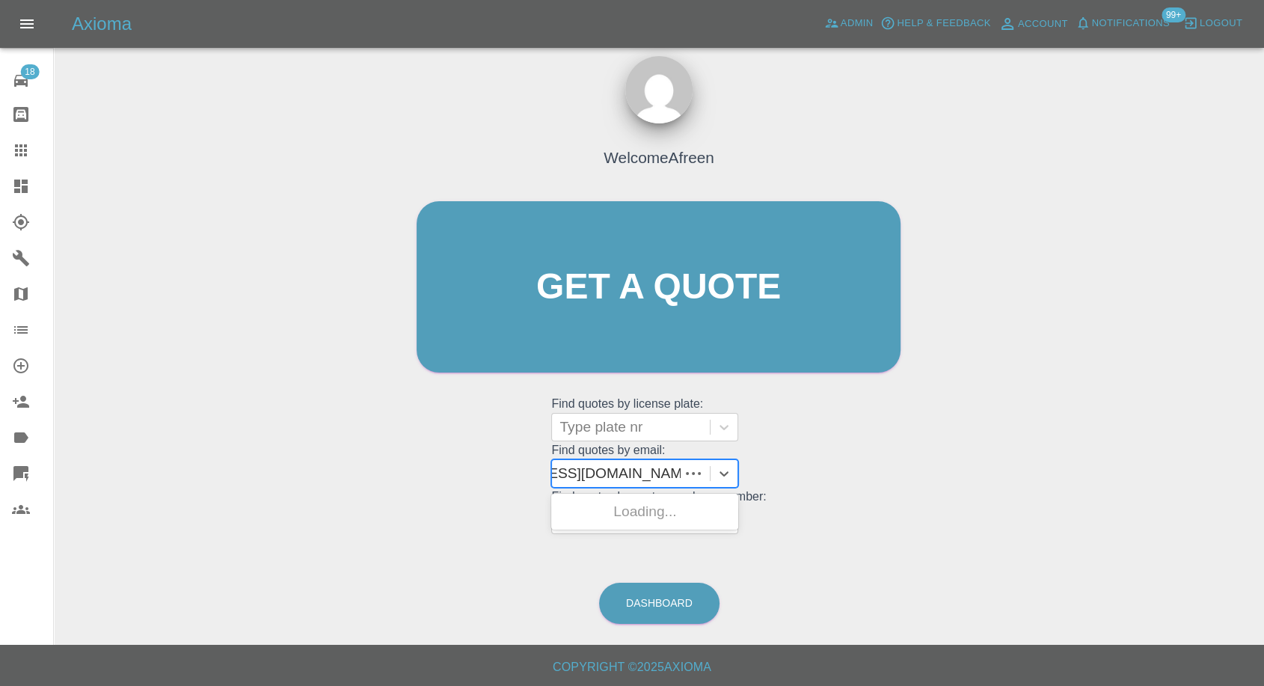
scroll to position [0, 92]
drag, startPoint x: 613, startPoint y: 474, endPoint x: 1276, endPoint y: 16, distance: 805.6
click at [1264, 186] on html "Axioma Admin Help & Feedback Account Notifications 99+ Logout 18 Repair home Bo…" at bounding box center [632, 337] width 1264 height 700
type input "[EMAIL_ADDRESS][DOMAIN_NAME]"
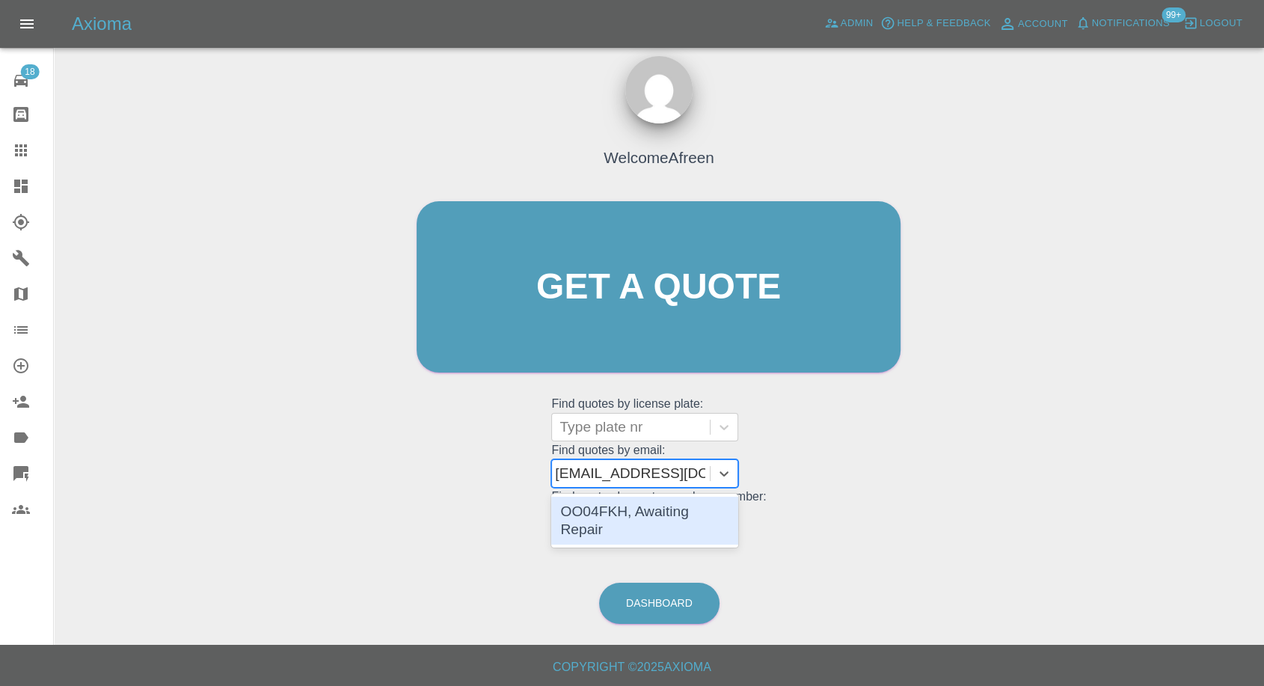
scroll to position [0, 0]
click at [646, 327] on div "OO04FKH, Awaiting Repair" at bounding box center [644, 521] width 187 height 48
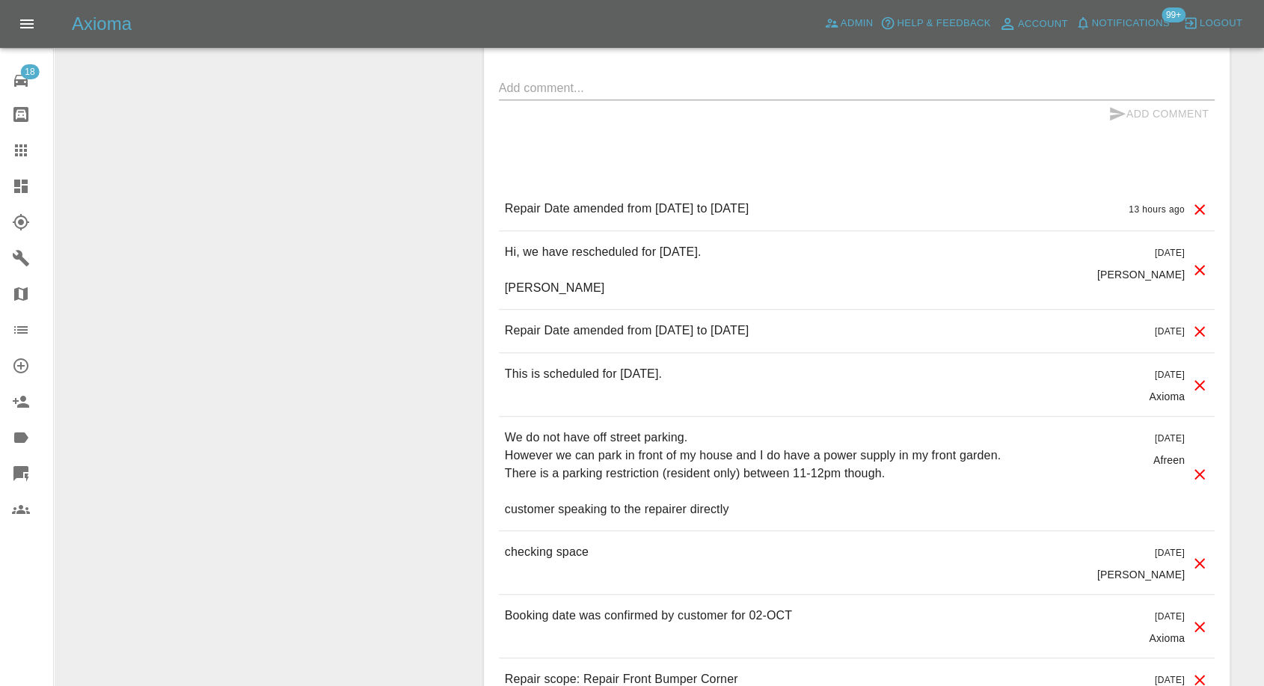
scroll to position [1412, 0]
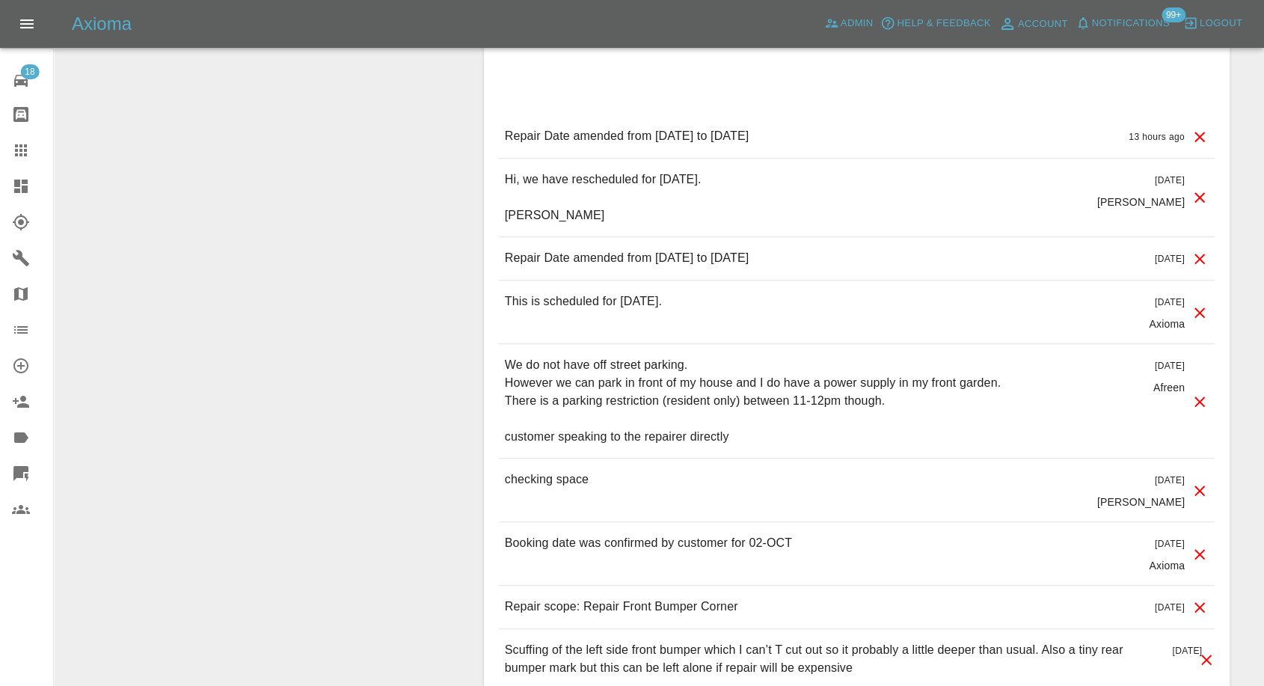
drag, startPoint x: 18, startPoint y: 141, endPoint x: 102, endPoint y: 199, distance: 102.1
click at [18, 140] on link "Claims" at bounding box center [26, 150] width 53 height 36
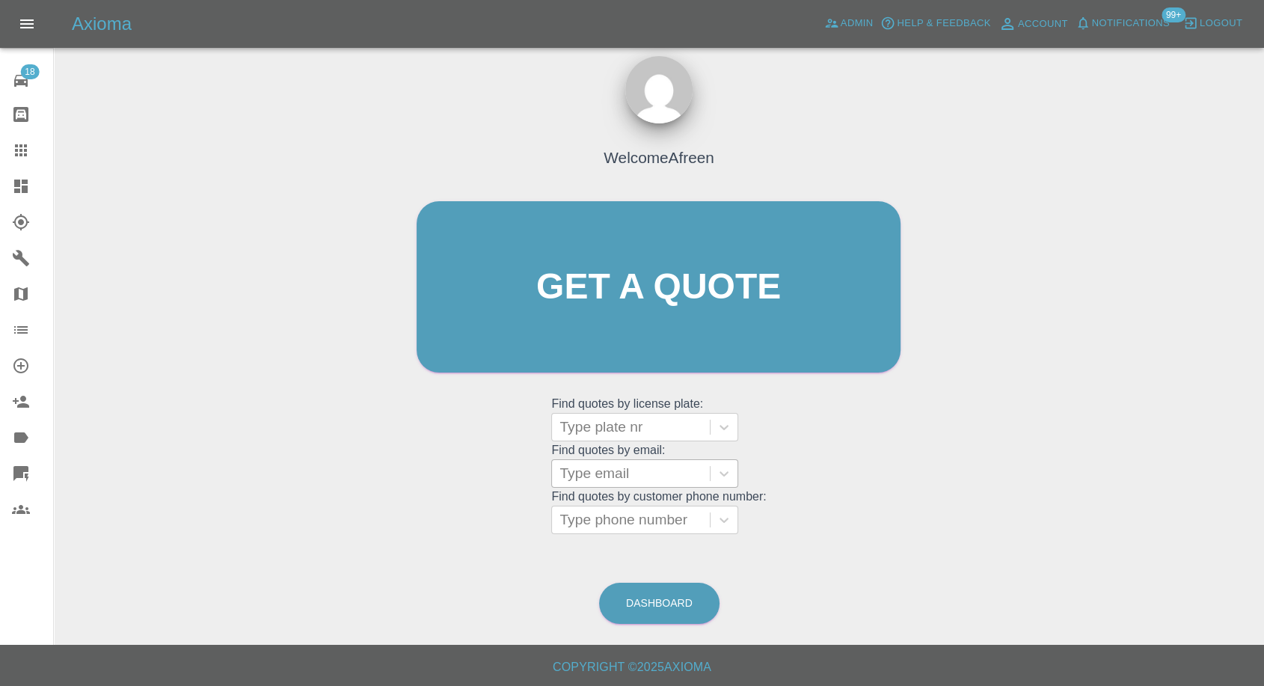
click at [610, 327] on div at bounding box center [631, 473] width 143 height 21
paste input ""[EMAIL_ADDRESS][DOMAIN_NAME]" <undefined>"
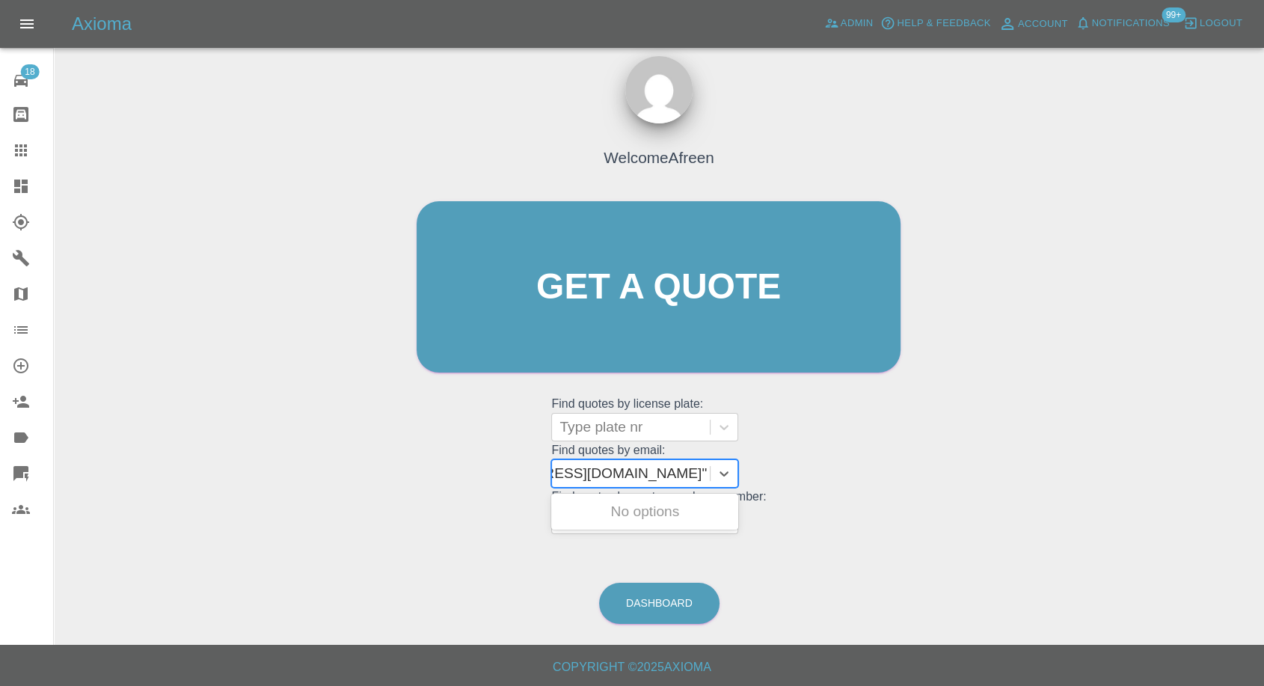
drag, startPoint x: 613, startPoint y: 468, endPoint x: 1276, endPoint y: 278, distance: 689.0
click at [1264, 304] on html "Axioma Admin Help & Feedback Account Notifications 99+ Logout 18 Repair home Bo…" at bounding box center [632, 337] width 1264 height 700
type input "[EMAIL_ADDRESS][DOMAIN_NAME]"
click at [669, 327] on div "YJ67 SLT, Awaiting Repair" at bounding box center [644, 512] width 187 height 30
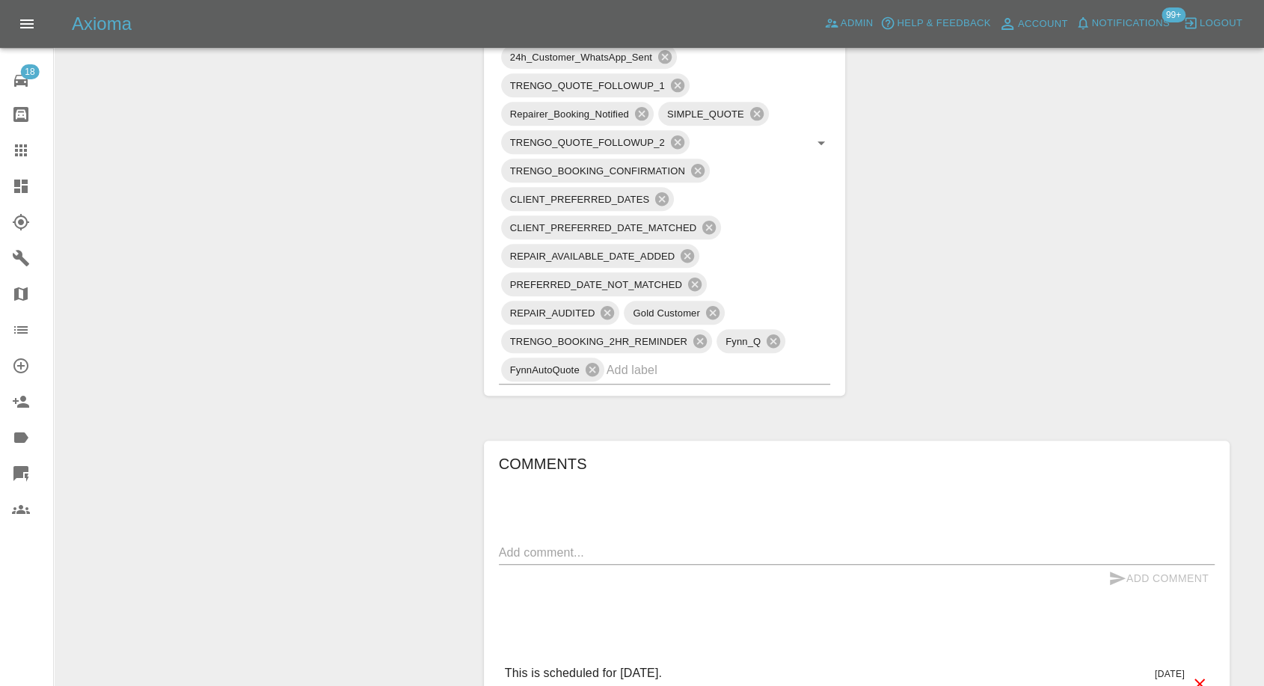
scroll to position [1163, 0]
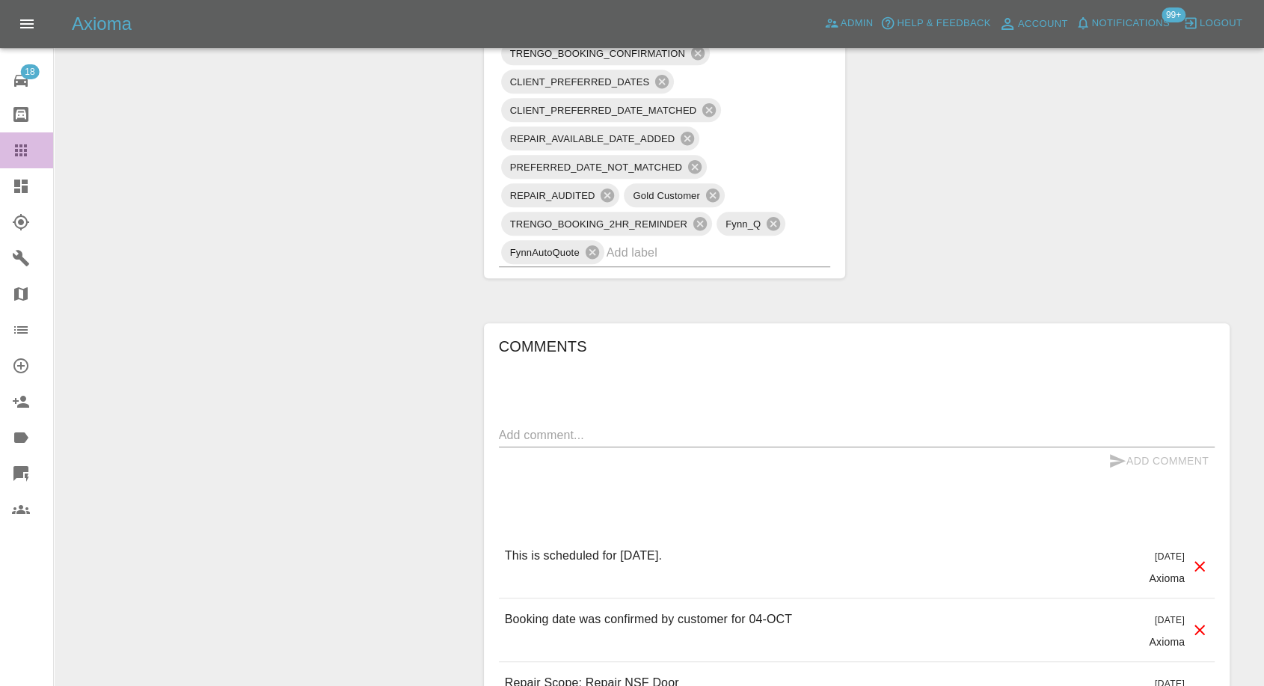
click at [12, 152] on icon at bounding box center [21, 150] width 18 height 18
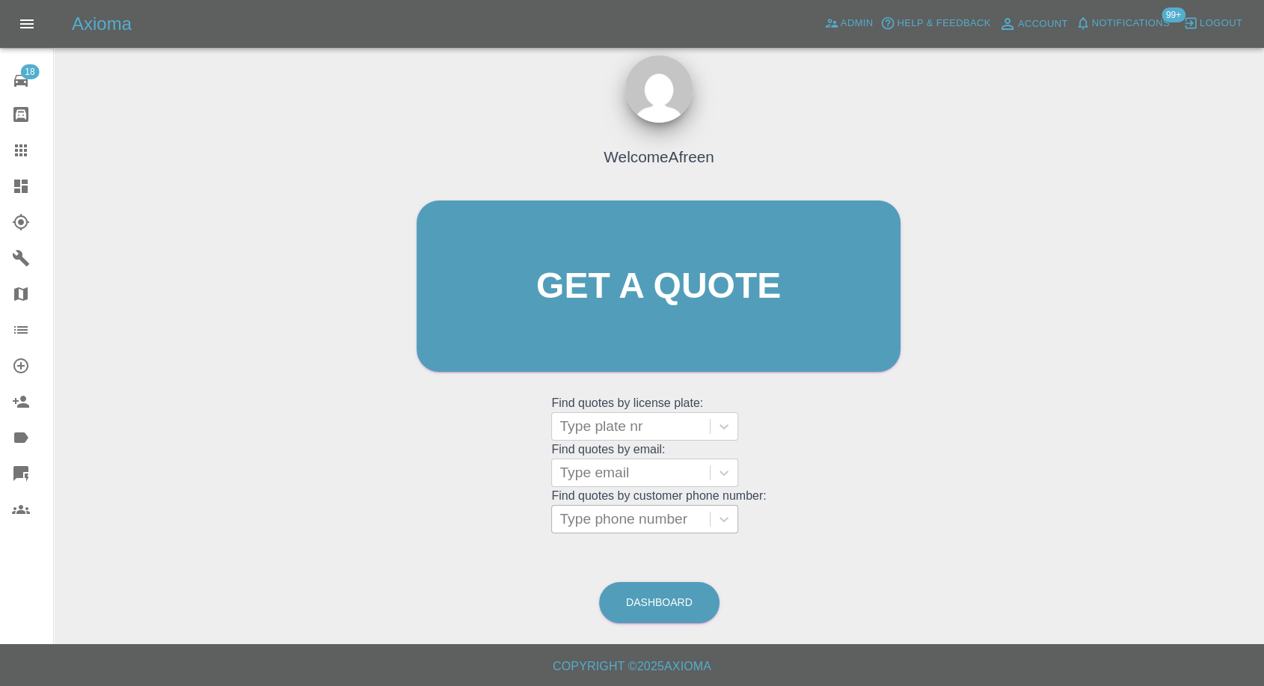
scroll to position [13, 0]
click at [644, 327] on div at bounding box center [631, 473] width 143 height 21
paste input ""[EMAIL_ADDRESS][DOMAIN_NAME]" <undefined>"
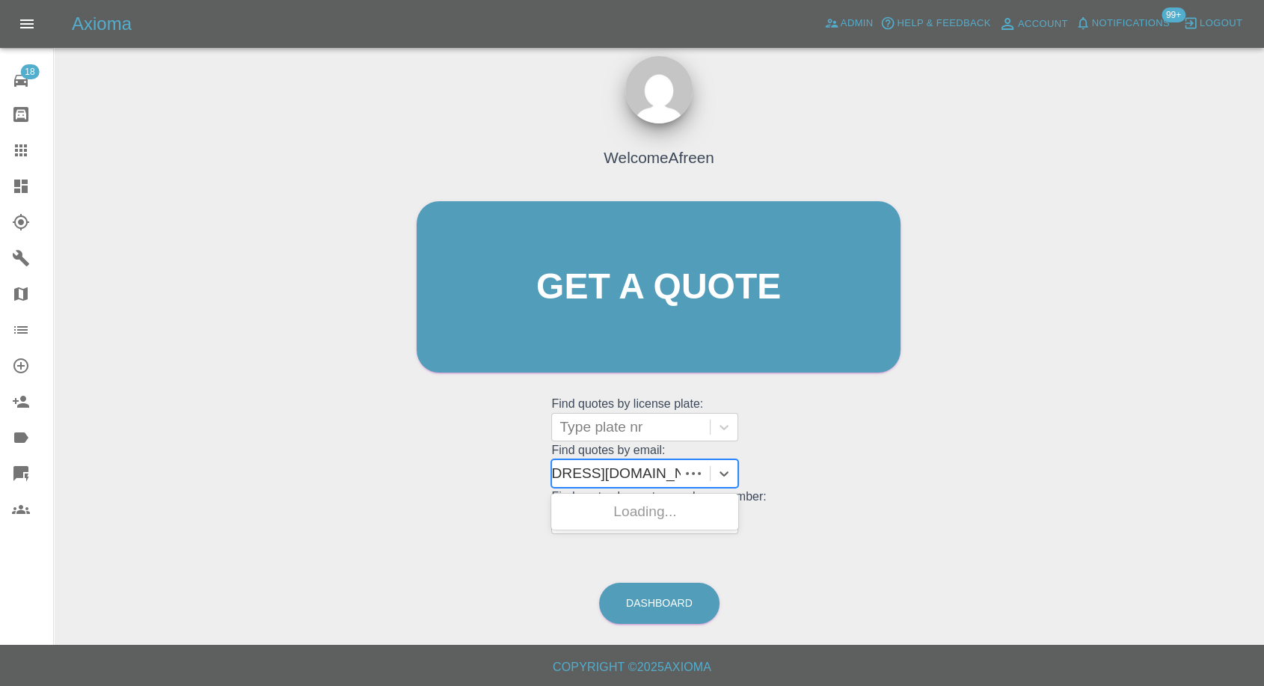
scroll to position [0, 68]
drag, startPoint x: 617, startPoint y: 474, endPoint x: 1276, endPoint y: 385, distance: 664.5
click at [1264, 327] on html "Axioma Admin Help & Feedback Account Notifications 99+ Logout 18 Repair home Bo…" at bounding box center [632, 337] width 1264 height 700
type input "[EMAIL_ADDRESS][DOMAIN_NAME]"
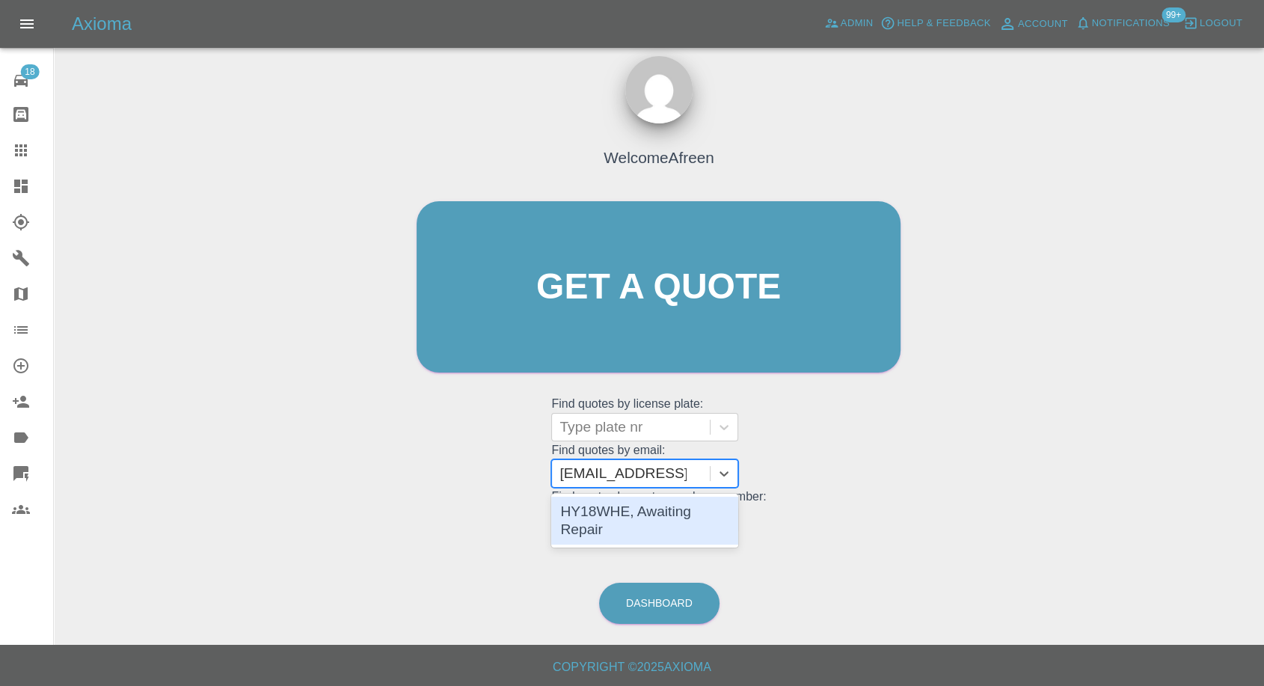
click at [637, 327] on div "HY18WHE, Awaiting Repair" at bounding box center [644, 521] width 187 height 48
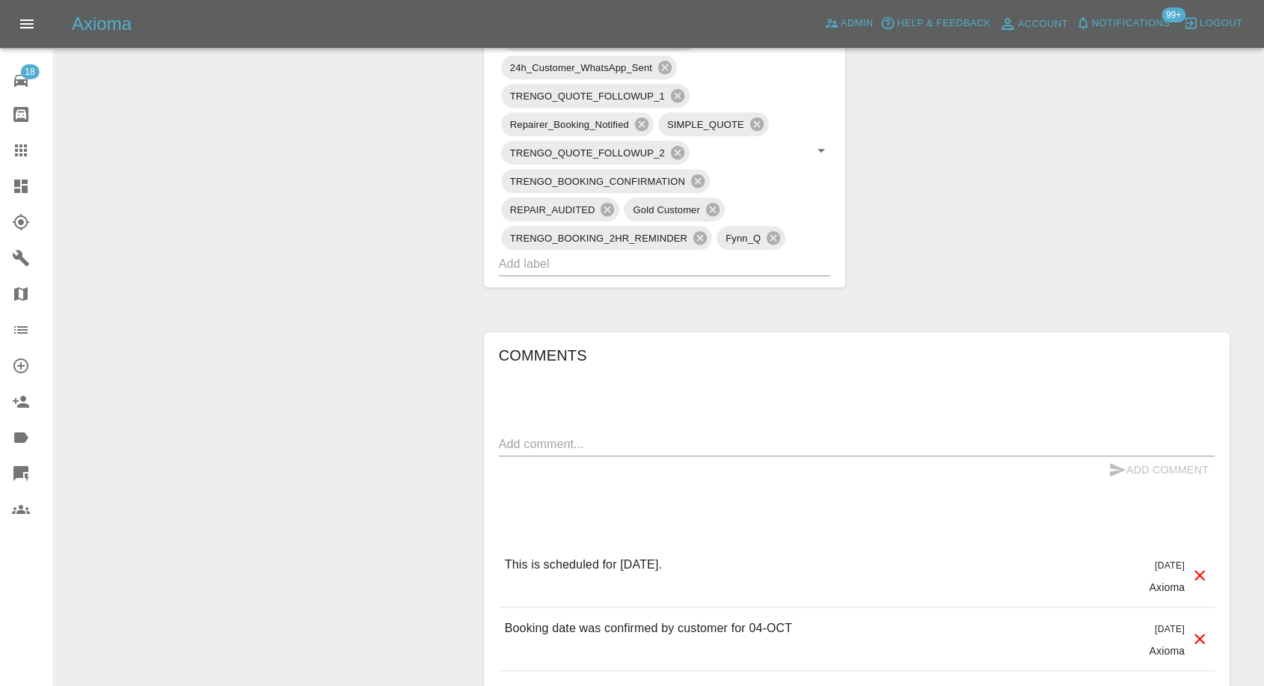
scroll to position [1080, 0]
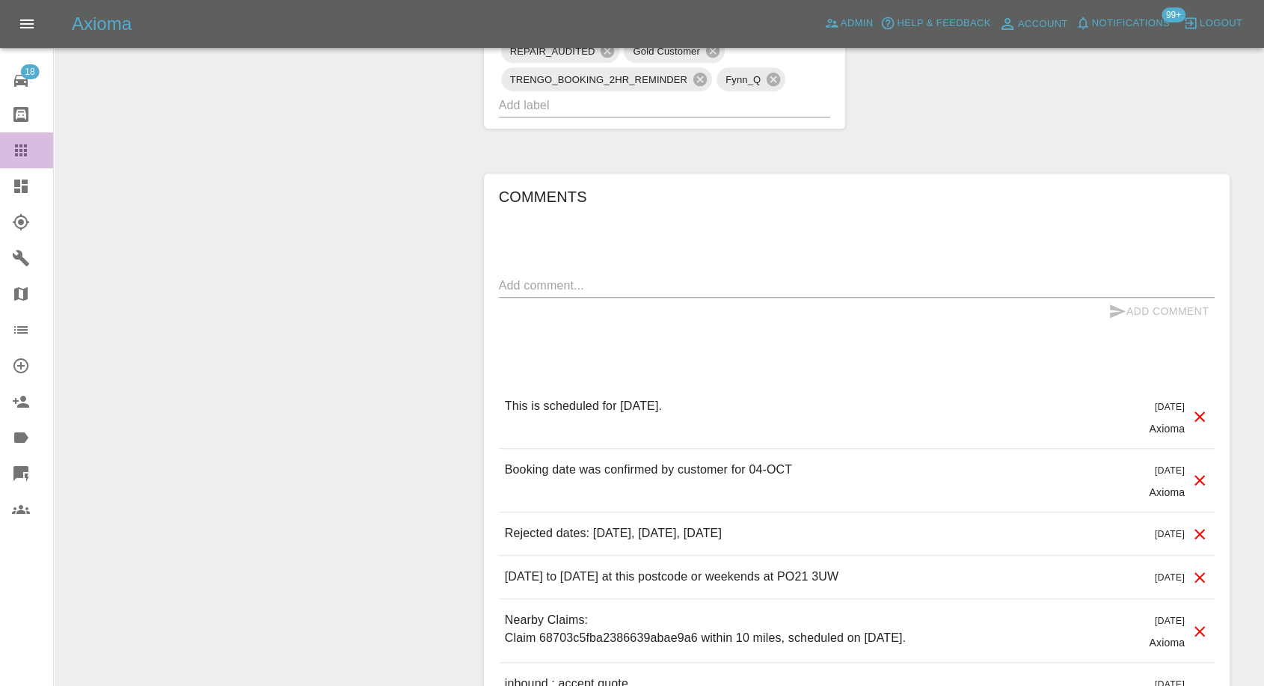
click at [16, 143] on icon at bounding box center [21, 150] width 18 height 18
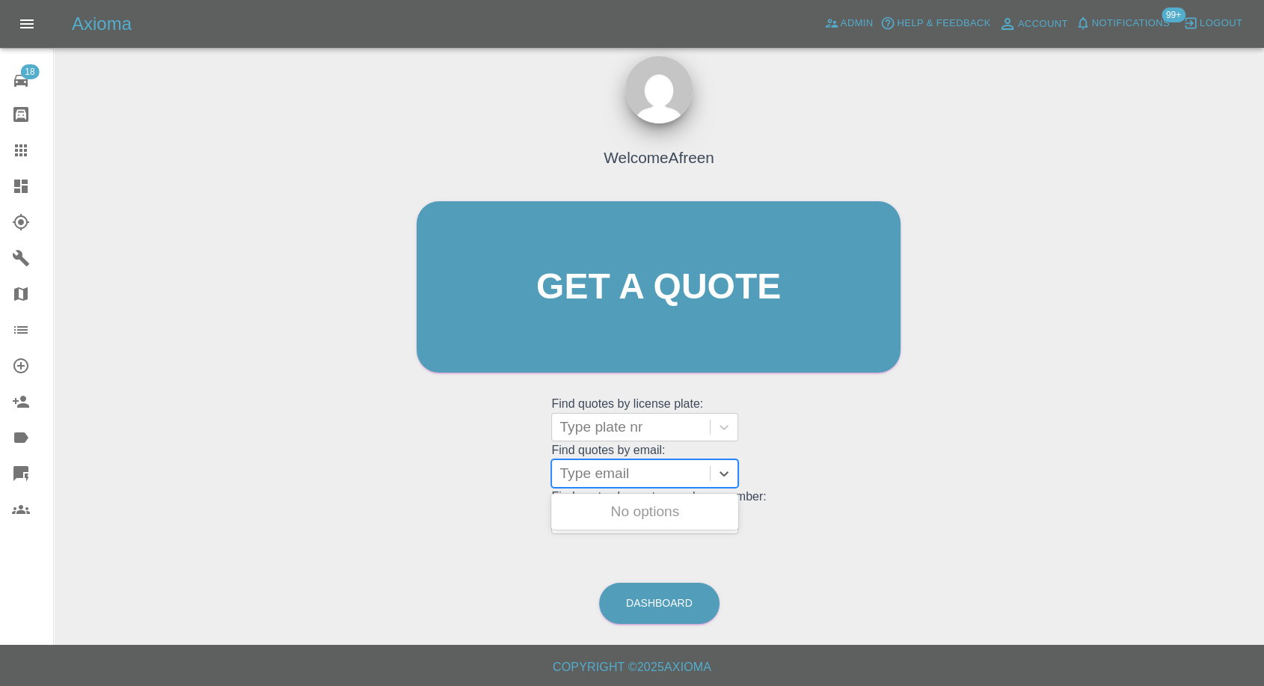
click at [637, 327] on div at bounding box center [631, 473] width 143 height 21
paste input ""[PERSON_NAME][EMAIL_ADDRESS][DOMAIN_NAME]" <undefined>"
type input ""[PERSON_NAME][EMAIL_ADDRESS][DOMAIN_NAME]" <undefined>"
drag, startPoint x: 616, startPoint y: 462, endPoint x: 1276, endPoint y: 416, distance: 660.7
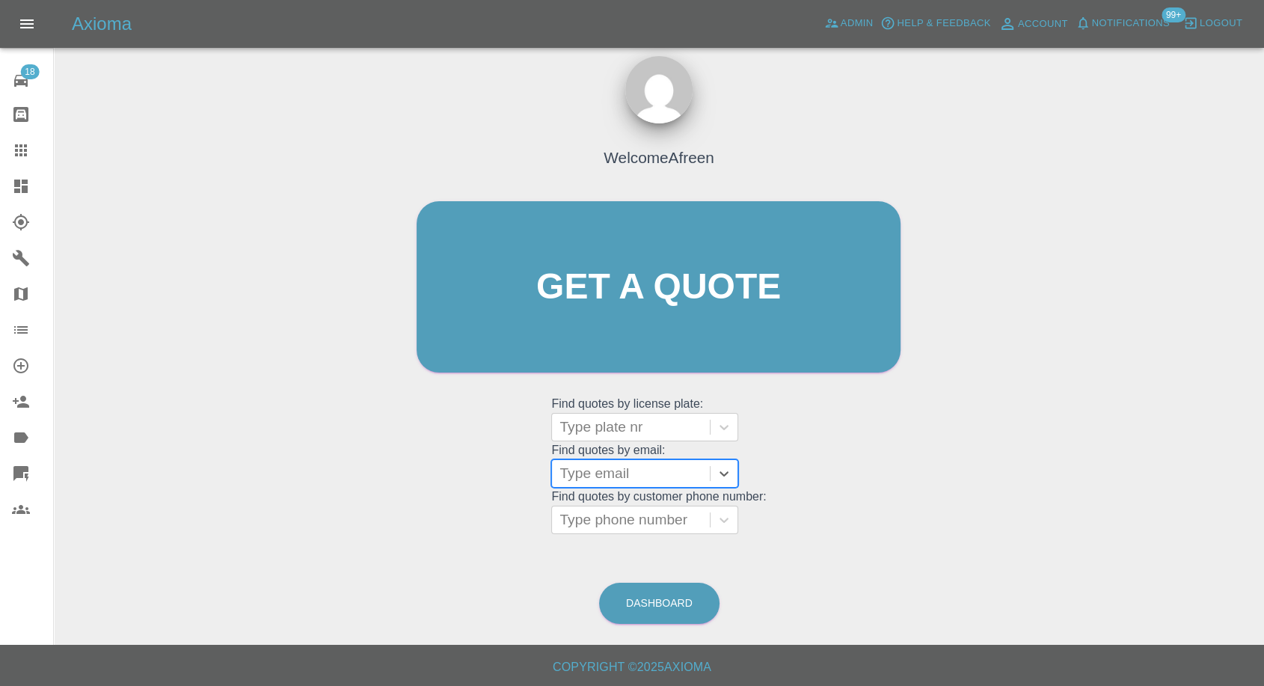
click at [1264, 327] on html "Axioma Admin Help & Feedback Account Notifications 99+ Logout 18 Repair home Bo…" at bounding box center [632, 337] width 1264 height 700
paste input ""[PERSON_NAME][EMAIL_ADDRESS][DOMAIN_NAME]" <undefined>"
drag, startPoint x: 625, startPoint y: 465, endPoint x: 1276, endPoint y: 110, distance: 741.6
click at [1264, 241] on html "Axioma Admin Help & Feedback Account Notifications 99+ Logout 18 Repair home Bo…" at bounding box center [632, 337] width 1264 height 700
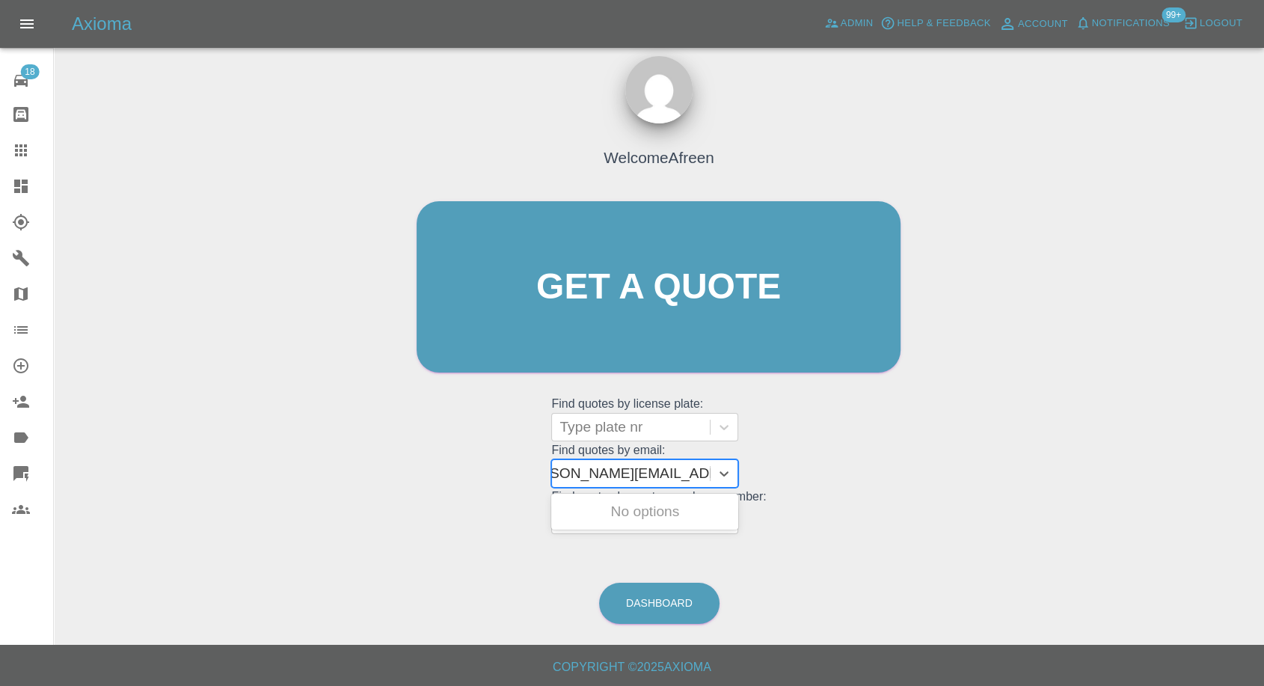
scroll to position [0, 7]
type input "[PERSON_NAME][EMAIL_ADDRESS][DOMAIN_NAME]"
click at [689, 327] on div "CK69VZL, Awaiting Repair" at bounding box center [644, 521] width 187 height 54
click at [695, 327] on div "CK69VZL, Awaiting Repair" at bounding box center [644, 521] width 187 height 48
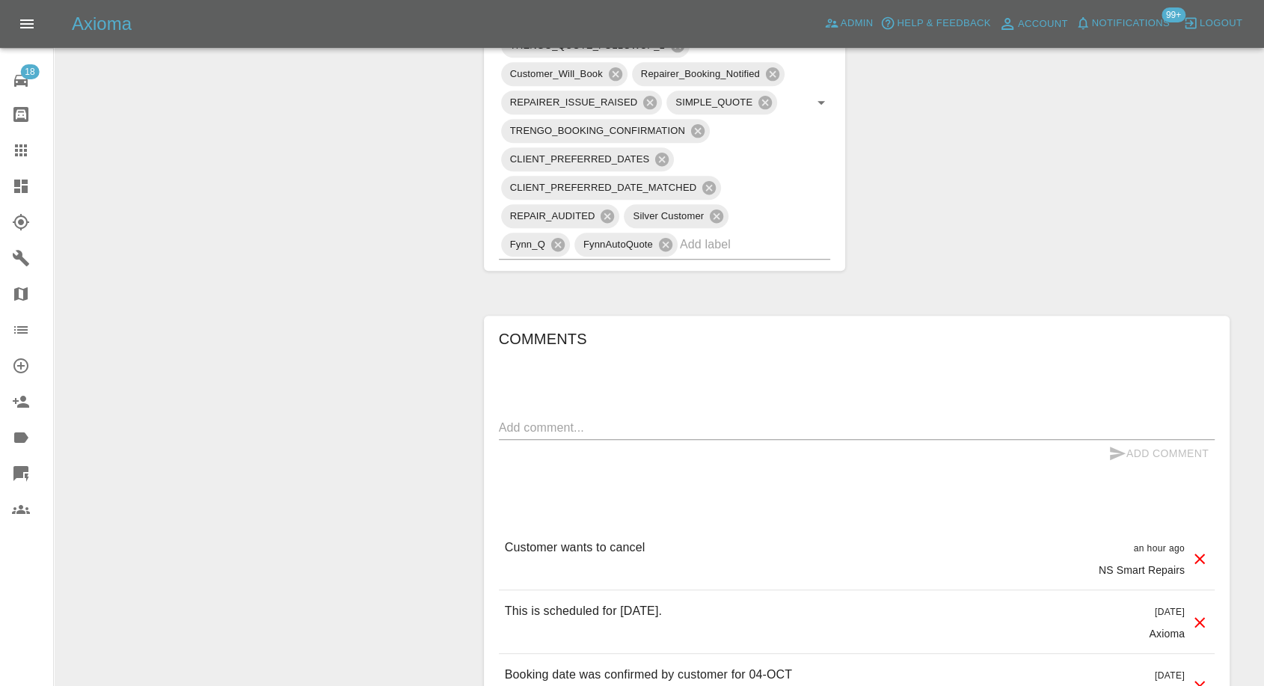
scroll to position [1329, 0]
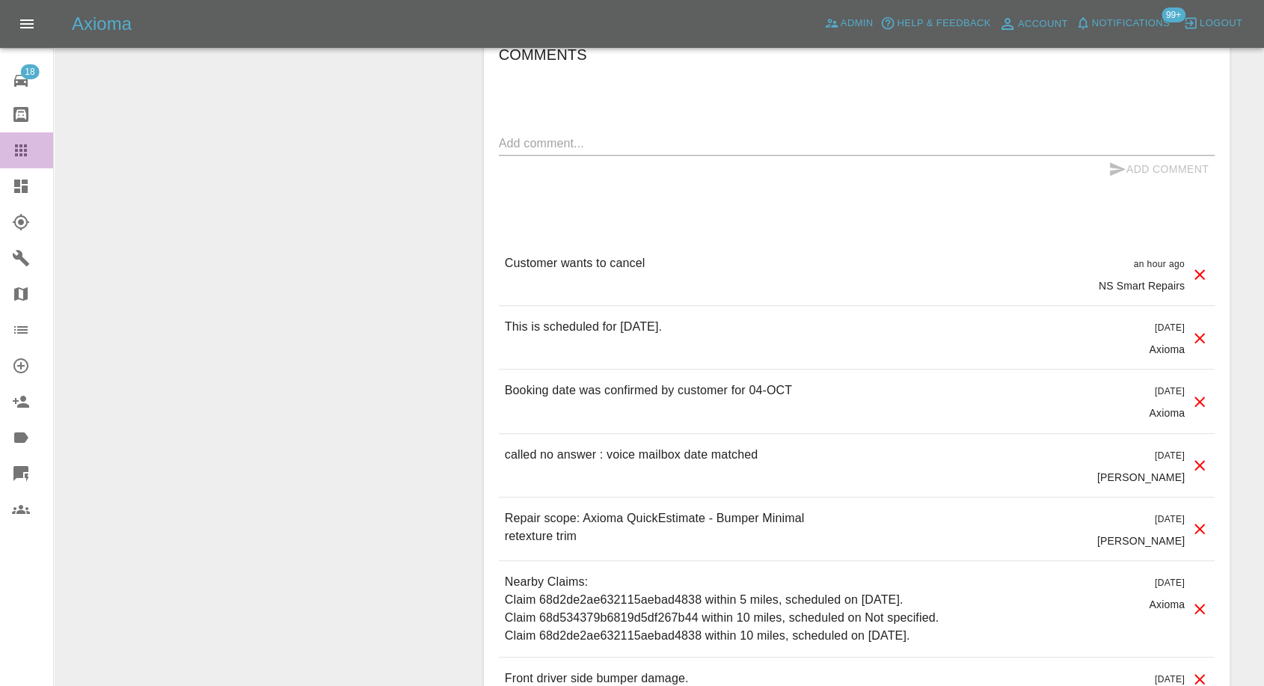
click at [22, 150] on icon at bounding box center [21, 150] width 12 height 12
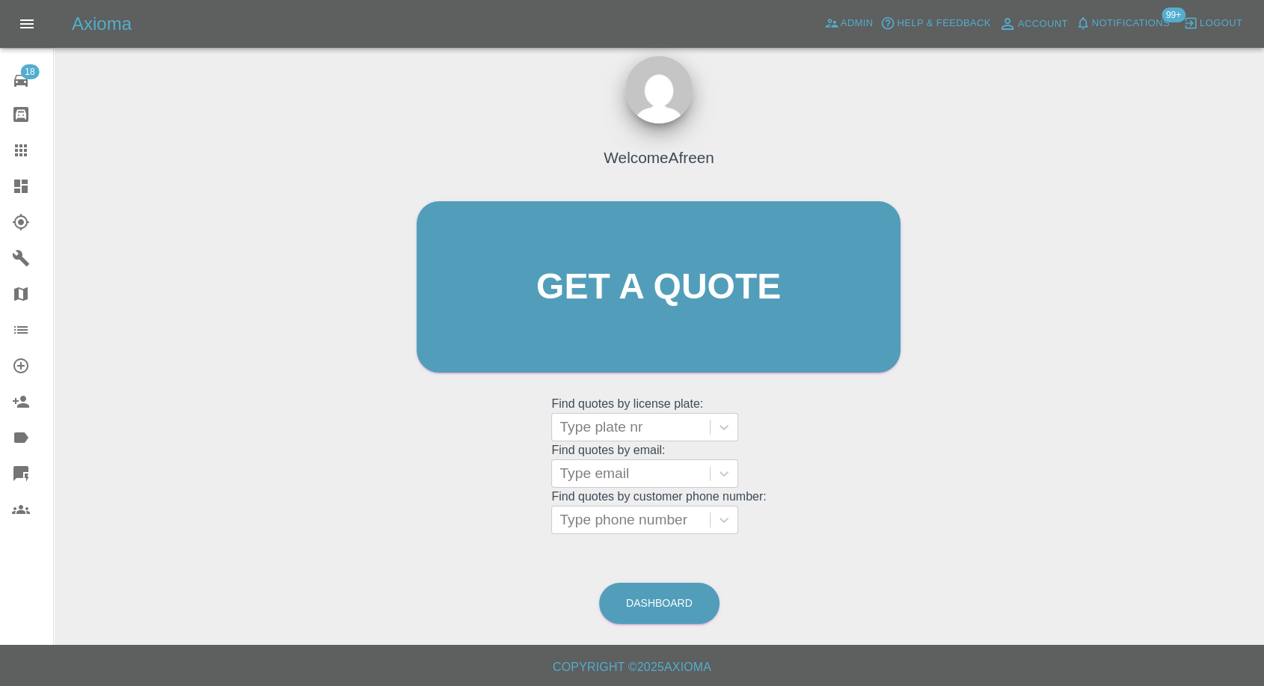
click at [605, 327] on grid "Find quotes by customer phone number: Type phone number" at bounding box center [658, 512] width 215 height 44
click at [610, 327] on div at bounding box center [631, 473] width 143 height 21
paste input ""[EMAIL_ADDRESS][DOMAIN_NAME]" <undefined>"
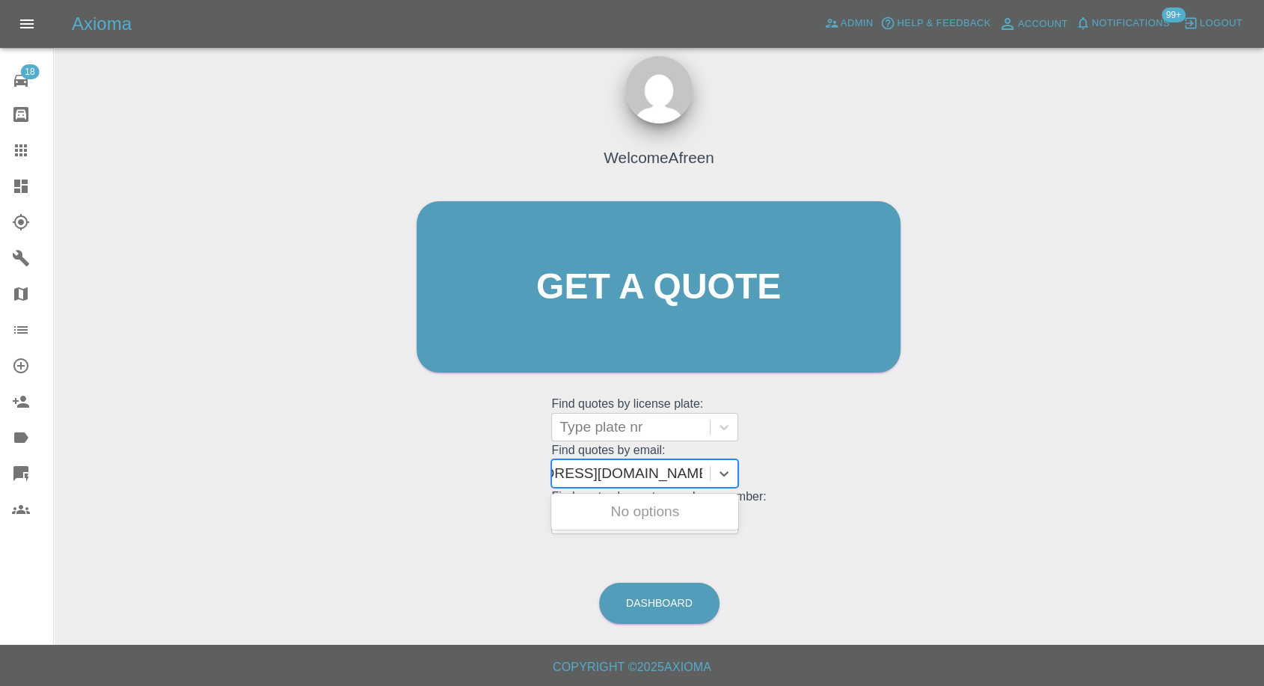
scroll to position [0, 85]
drag, startPoint x: 614, startPoint y: 470, endPoint x: 1247, endPoint y: 267, distance: 664.6
click at [1194, 297] on div "Welcome Afreen Get a quote Get a quote Find quotes by license plate: Type plate…" at bounding box center [659, 358] width 1187 height 537
type input "[EMAIL_ADDRESS][DOMAIN_NAME]"
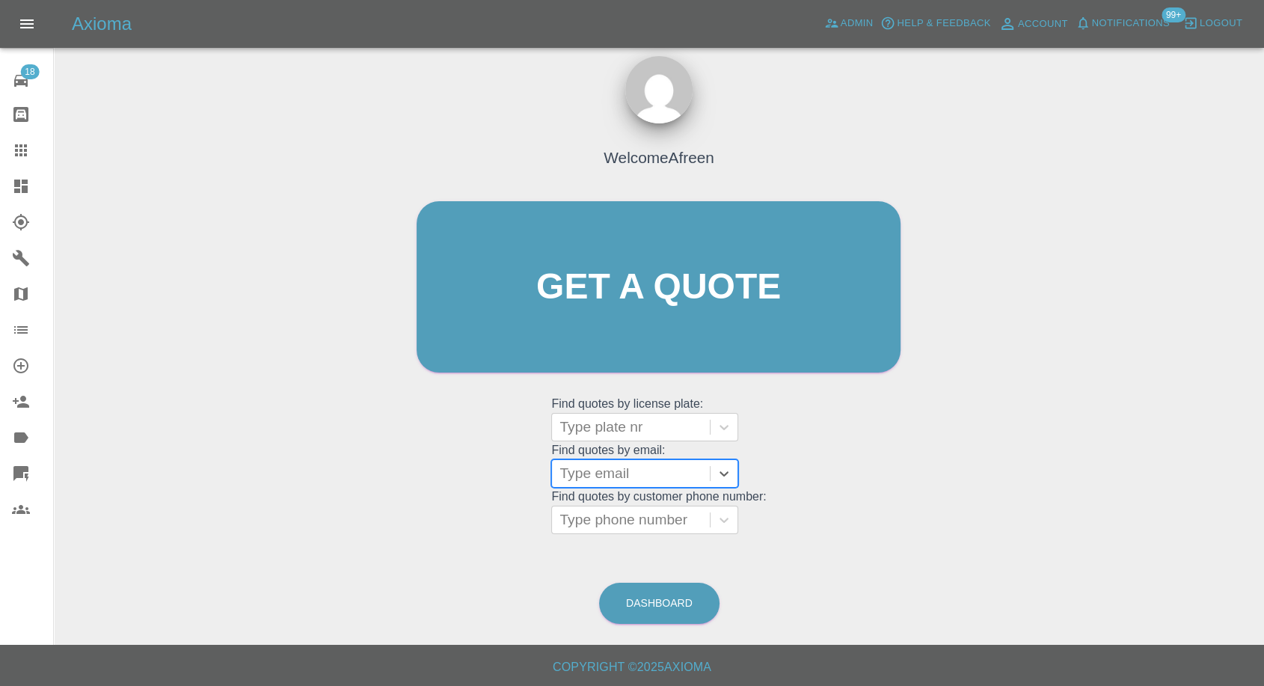
paste input ""[EMAIL_ADDRESS][DOMAIN_NAME]" <undefined>"
drag, startPoint x: 613, startPoint y: 474, endPoint x: 1197, endPoint y: 326, distance: 601.9
click at [1194, 327] on div "Welcome Afreen Get a quote Get a quote Find quotes by license plate: Type plate…" at bounding box center [659, 358] width 1187 height 537
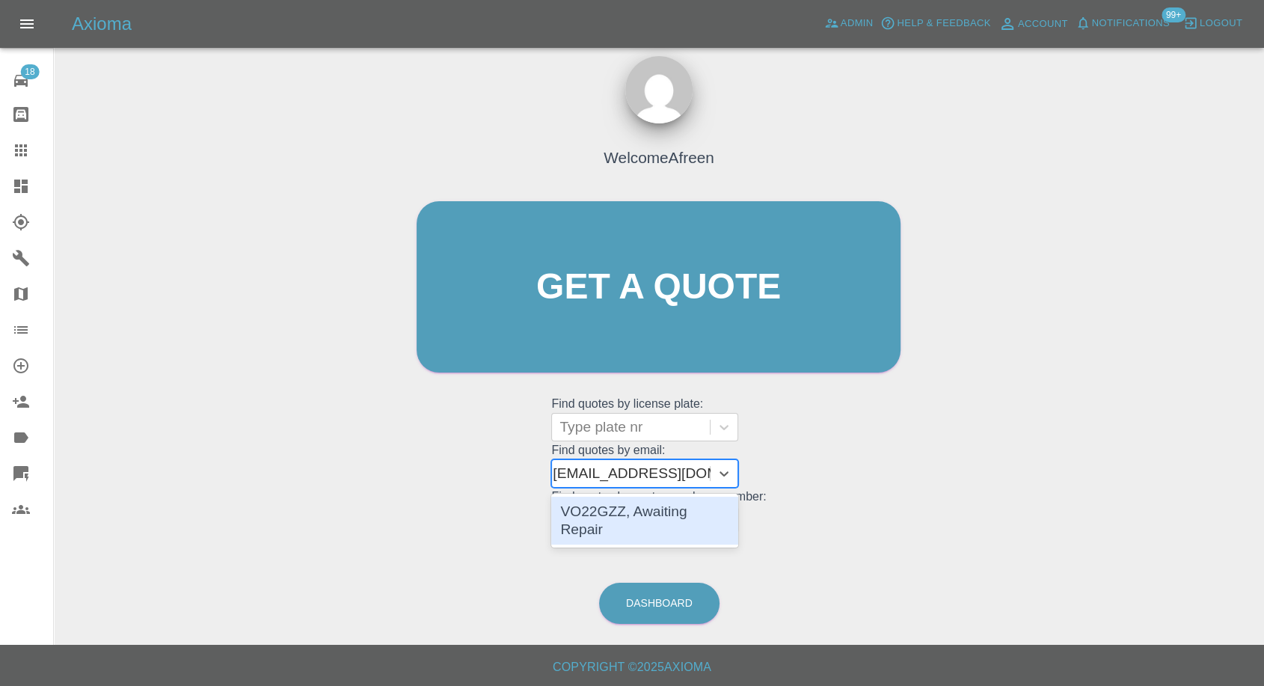
type input "[EMAIL_ADDRESS][DOMAIN_NAME]"
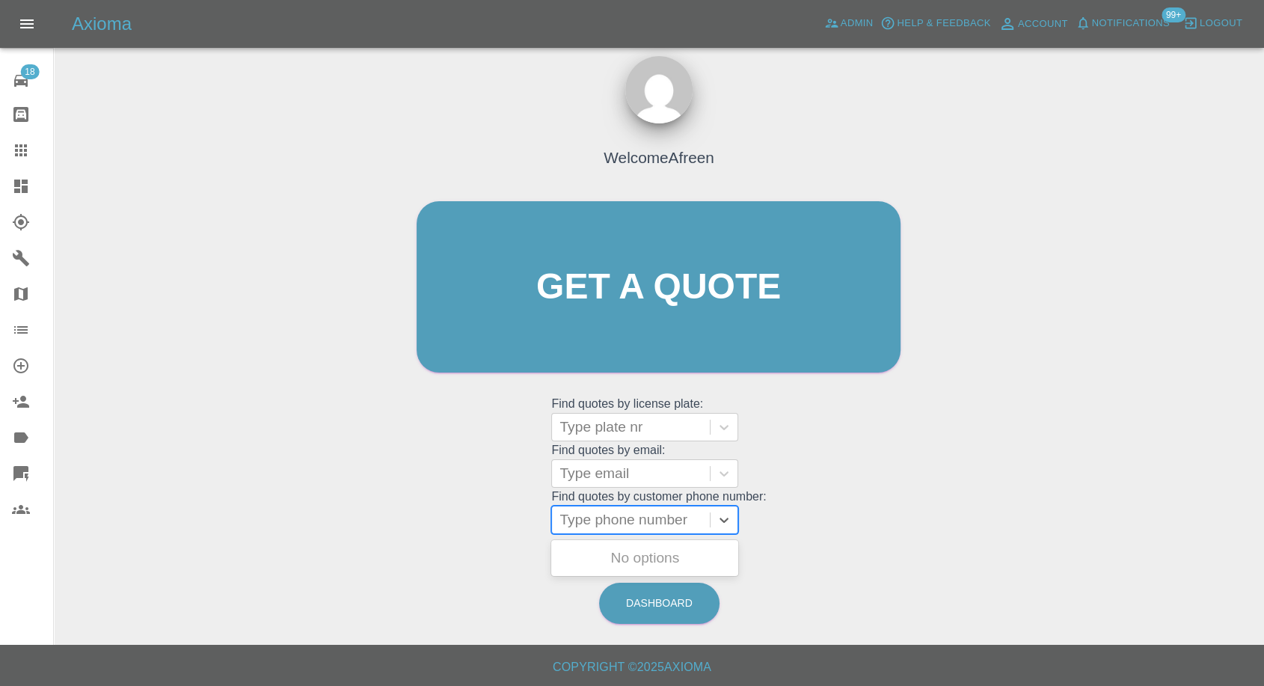
scroll to position [0, 0]
click at [639, 327] on div "Type phone number" at bounding box center [631, 519] width 158 height 27
click at [639, 327] on div at bounding box center [631, 473] width 143 height 21
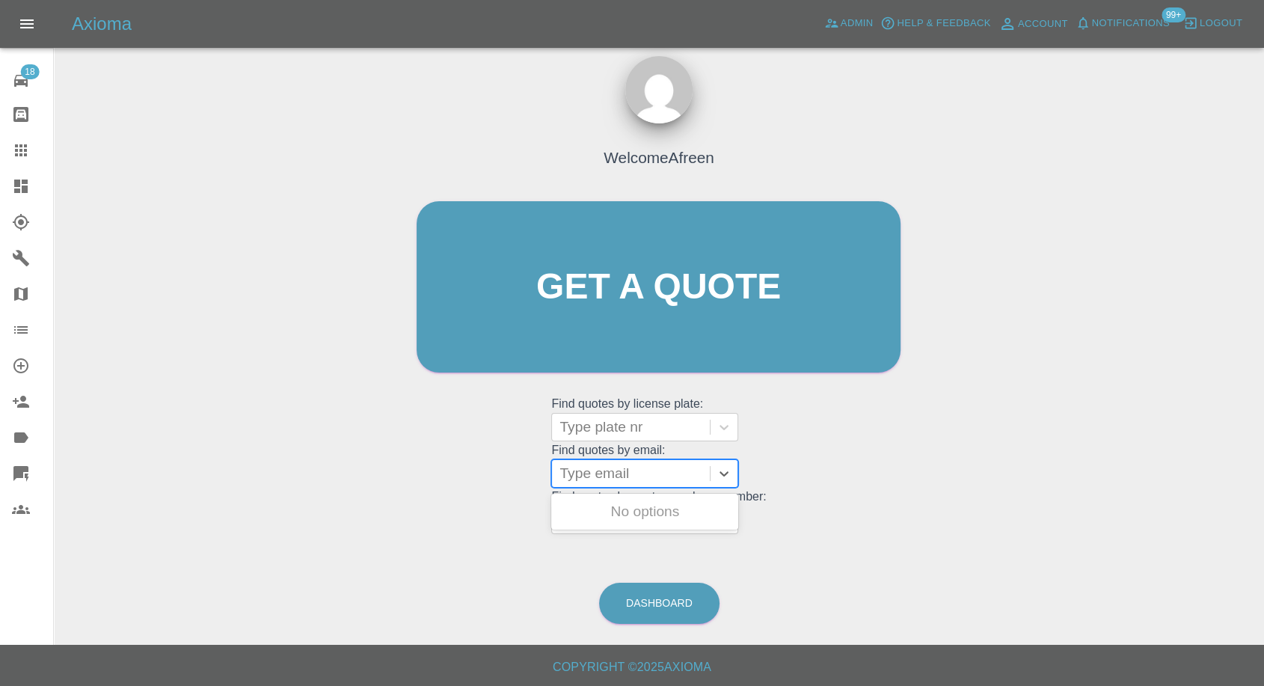
paste input ""[EMAIL_ADDRESS][DOMAIN_NAME]" <undefined>"
drag, startPoint x: 626, startPoint y: 468, endPoint x: 1203, endPoint y: 483, distance: 577.0
click at [1203, 327] on div "Welcome Afreen Get a quote Get a quote Find quotes by license plate: Type plate…" at bounding box center [659, 358] width 1187 height 537
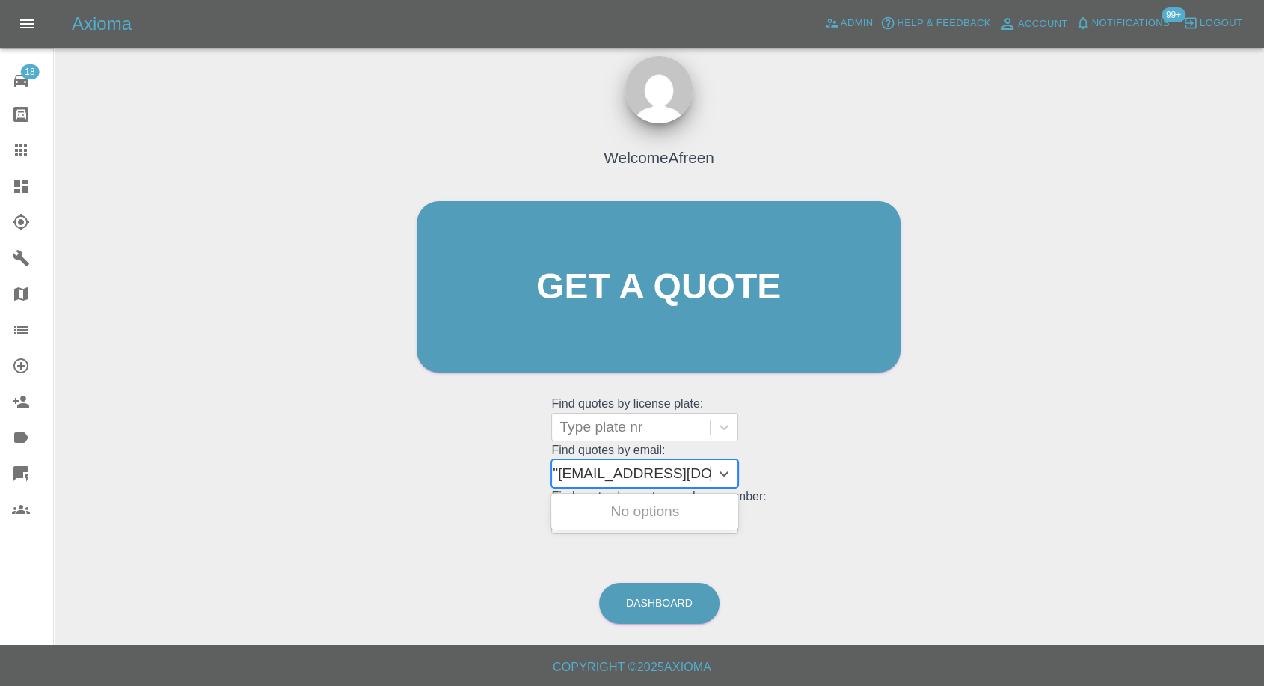
type input "[EMAIL_ADDRESS][DOMAIN_NAME]"
click at [655, 327] on div "VO22GZZ, Awaiting Repair" at bounding box center [644, 521] width 187 height 48
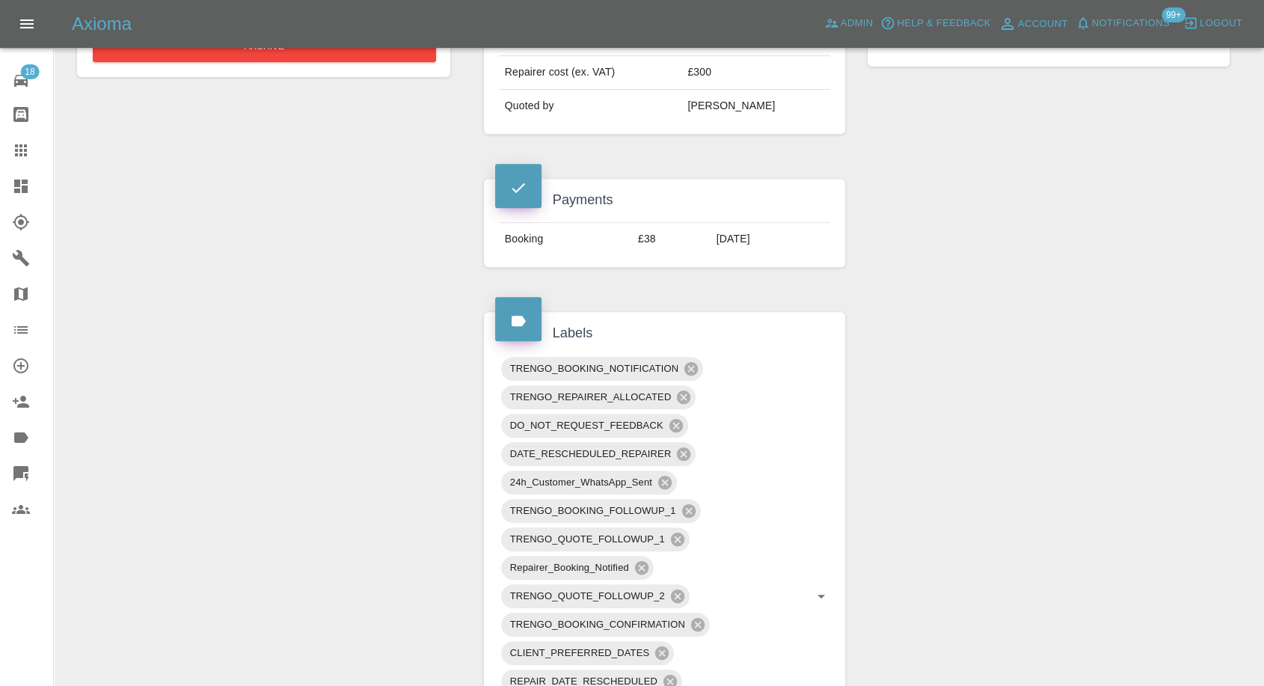
scroll to position [415, 0]
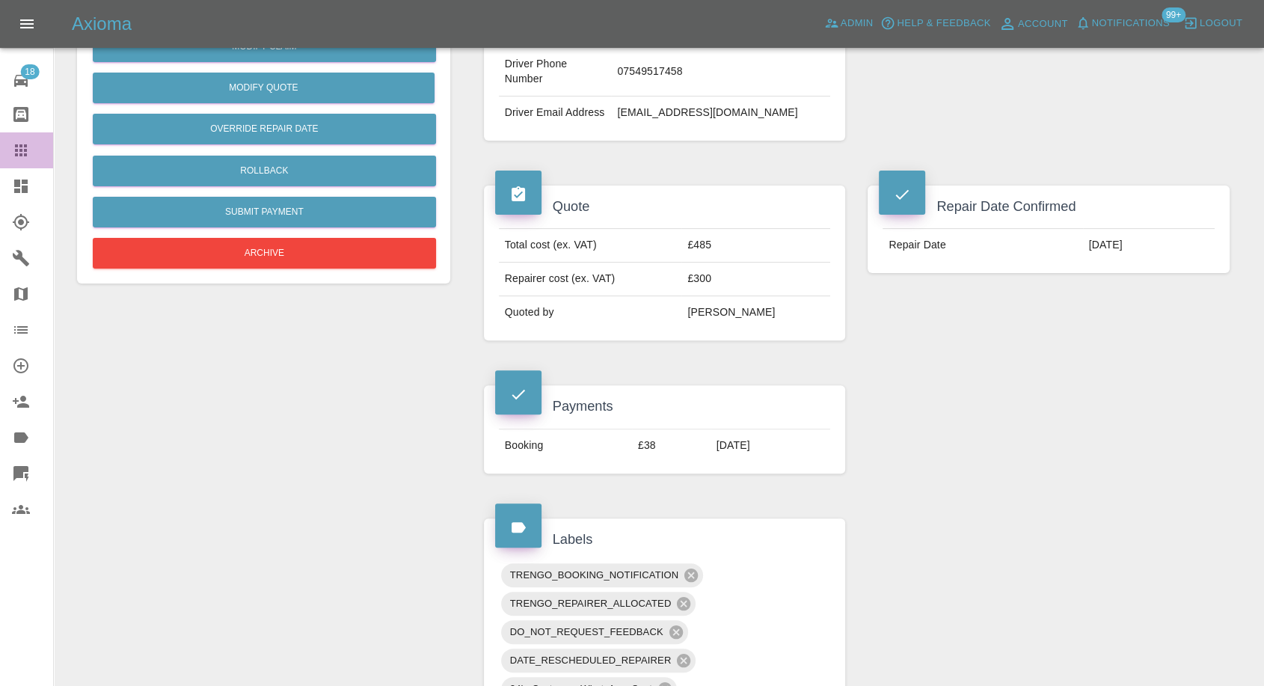
click at [18, 146] on icon at bounding box center [21, 150] width 12 height 12
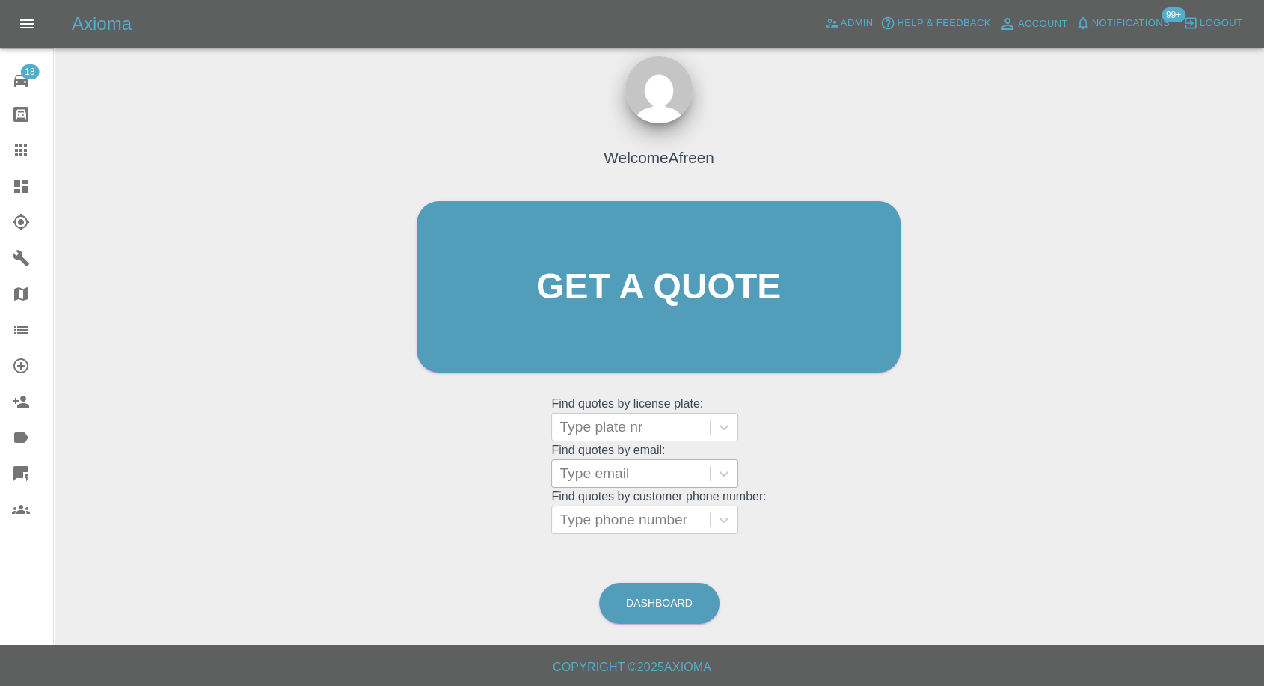
click at [599, 327] on div at bounding box center [631, 473] width 143 height 21
paste input ""[EMAIL_ADDRESS][DOMAIN_NAME]" <undefined>"
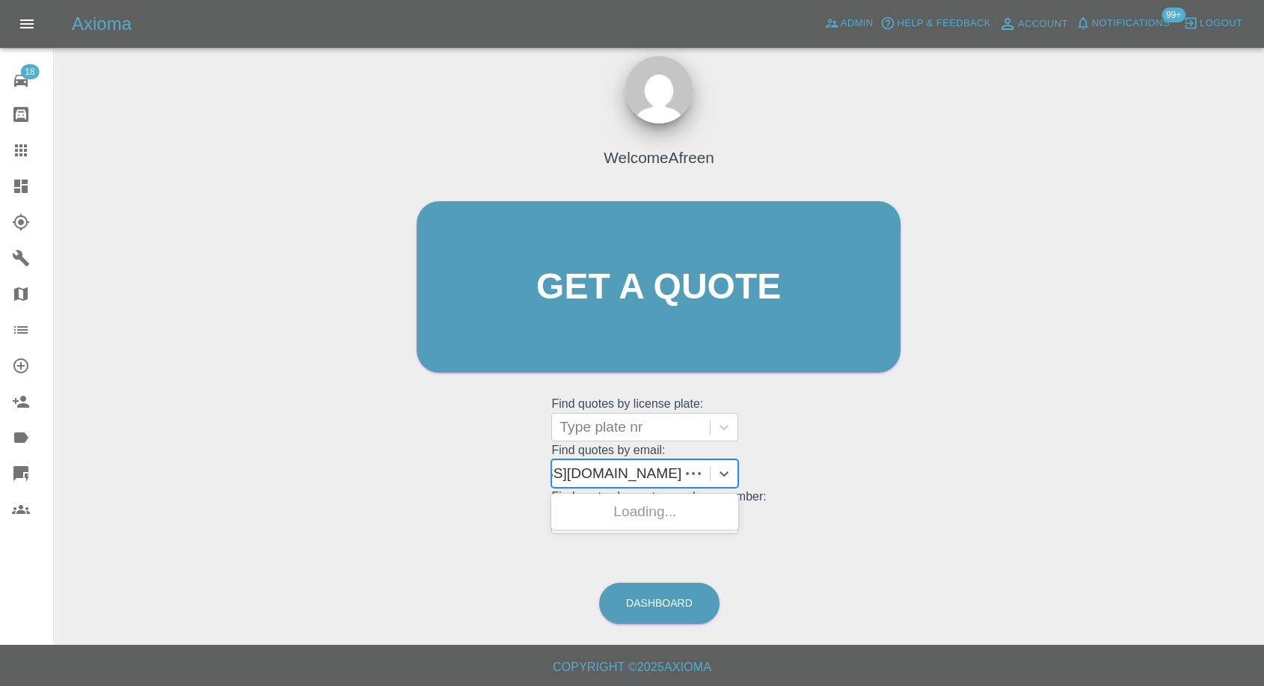
scroll to position [0, 107]
drag, startPoint x: 616, startPoint y: 473, endPoint x: 1276, endPoint y: 157, distance: 730.8
click at [1264, 319] on html "Axioma Admin Help & Feedback Account Notifications 99+ Logout 18 Repair home Bo…" at bounding box center [632, 337] width 1264 height 700
type input "[EMAIL_ADDRESS][DOMAIN_NAME]"
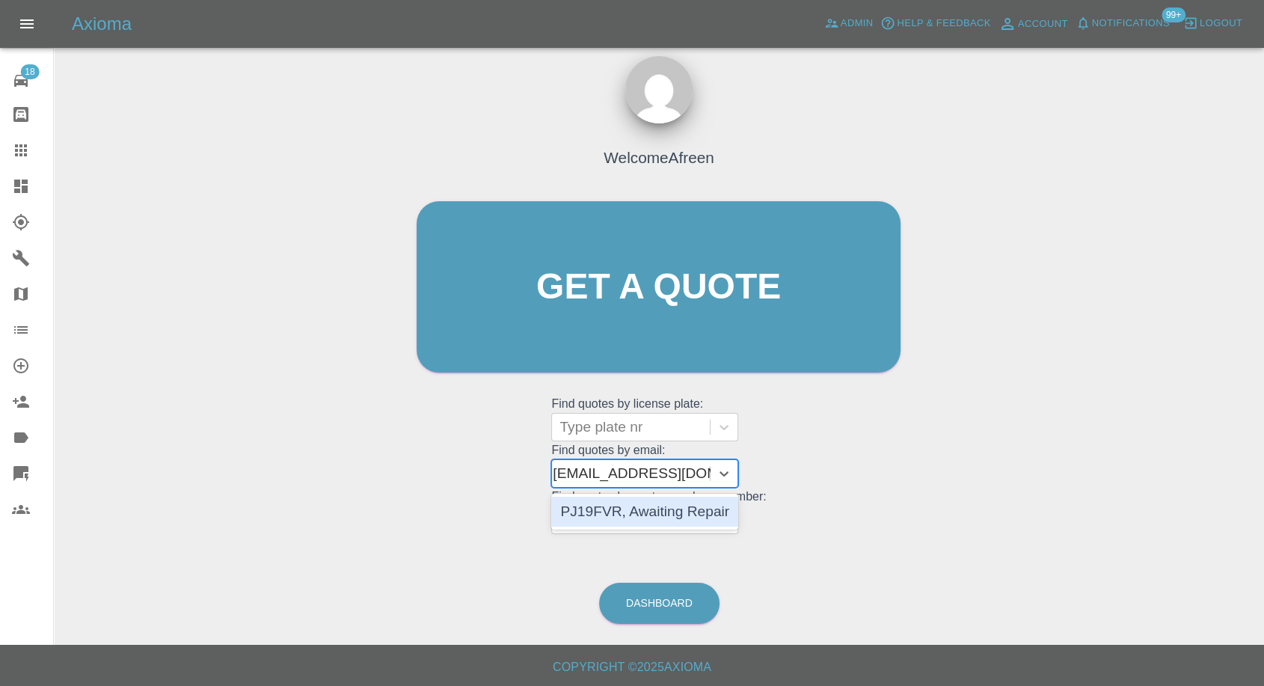
click at [638, 327] on div "PJ19FVR, Awaiting Repair" at bounding box center [644, 512] width 187 height 30
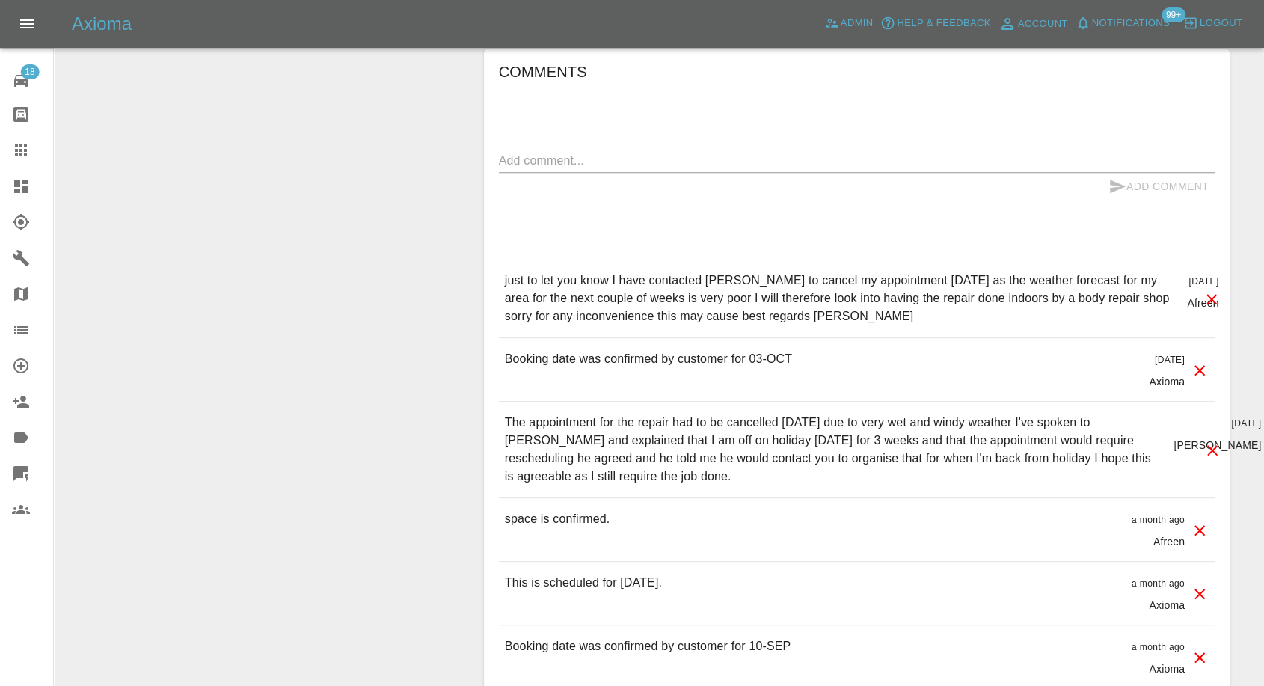
scroll to position [1412, 0]
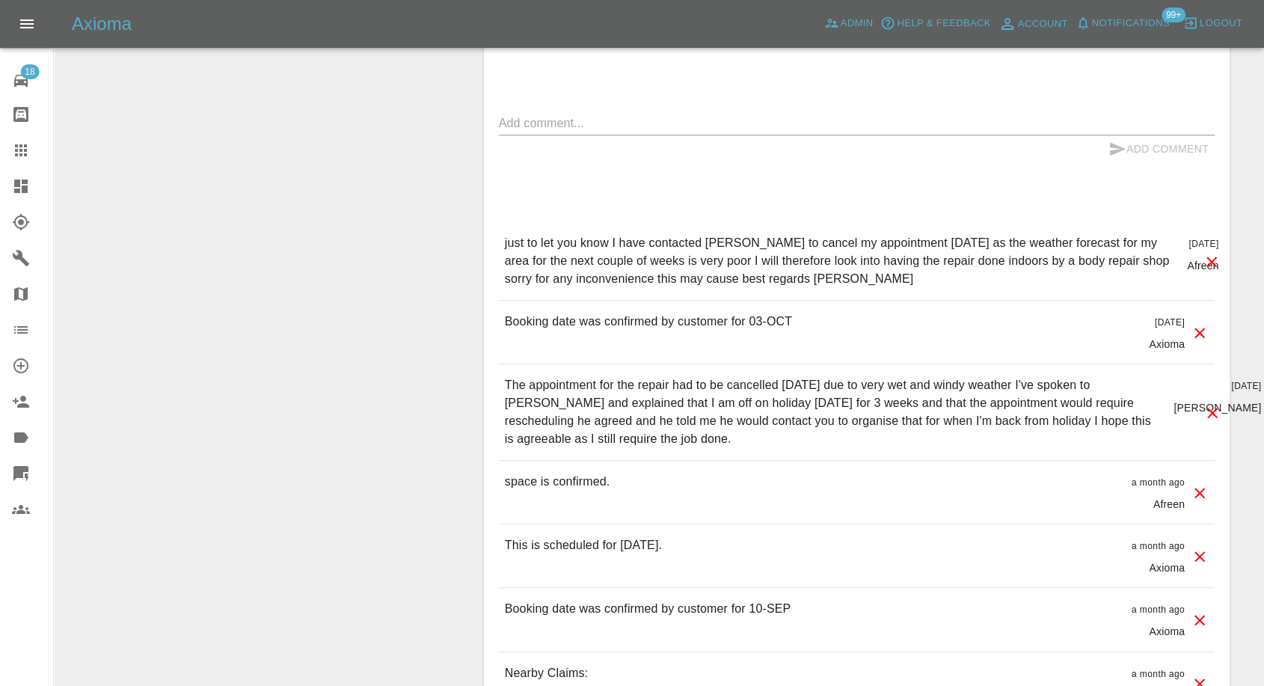
click at [16, 160] on link "Claims" at bounding box center [26, 150] width 53 height 36
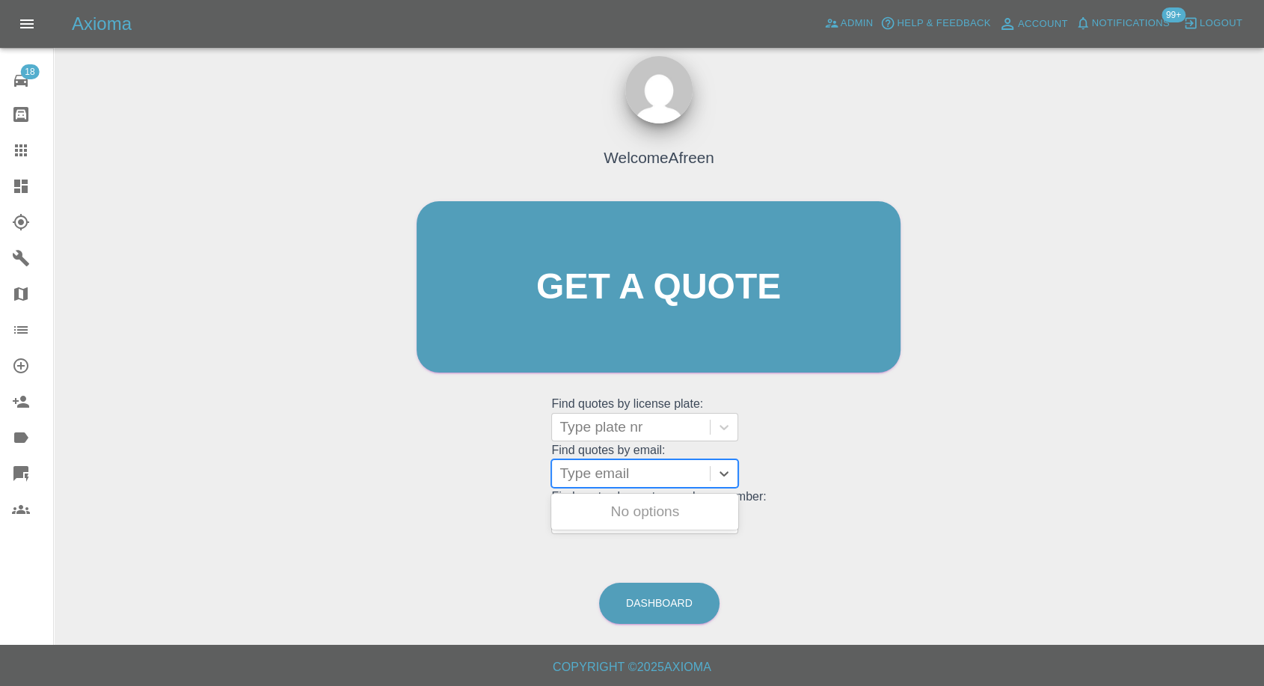
click at [619, 327] on div "Type email" at bounding box center [631, 473] width 158 height 27
paste input ""[EMAIL_ADDRESS][DOMAIN_NAME]" <undefined>"
drag, startPoint x: 615, startPoint y: 469, endPoint x: 940, endPoint y: 425, distance: 327.7
click at [938, 327] on div "Welcome Afreen Get a quote Get a quote Find quotes by license plate: Type plate…" at bounding box center [659, 358] width 1187 height 537
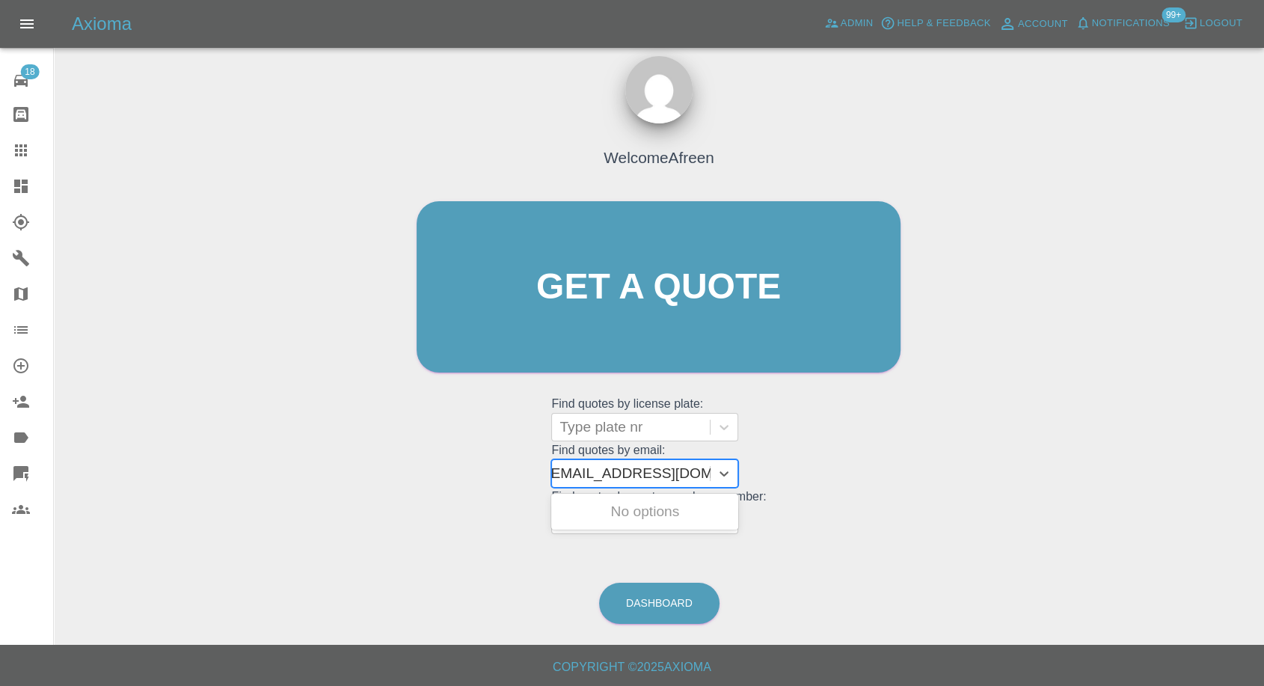
scroll to position [0, 7]
type input "[EMAIL_ADDRESS][DOMAIN_NAME]"
click at [682, 327] on div "VK21 NPD, Awaiting Repair" at bounding box center [644, 521] width 187 height 48
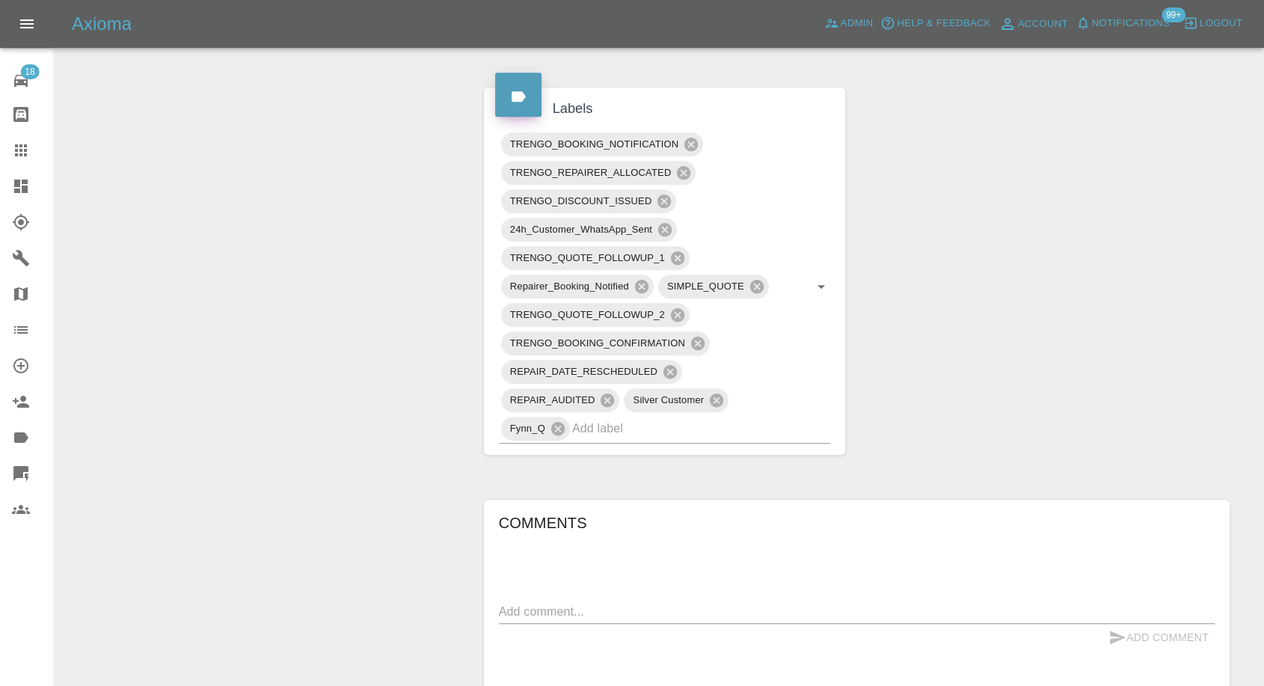
scroll to position [748, 0]
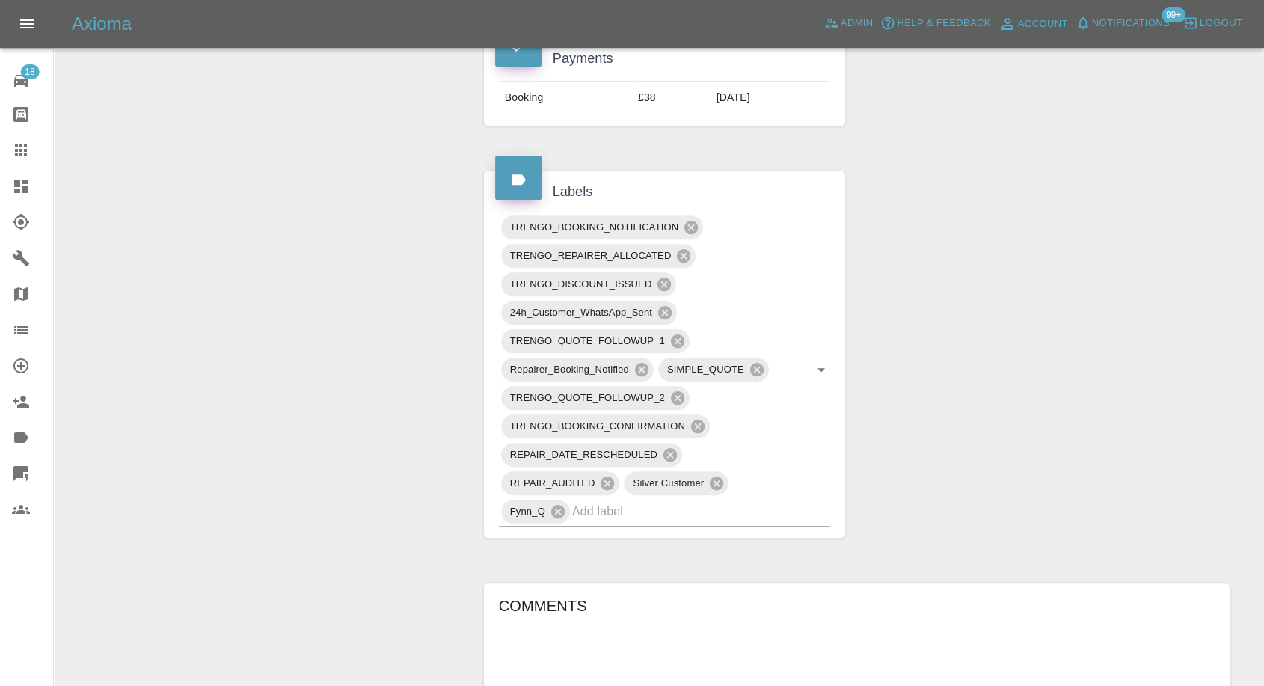
click at [19, 150] on icon at bounding box center [21, 150] width 18 height 18
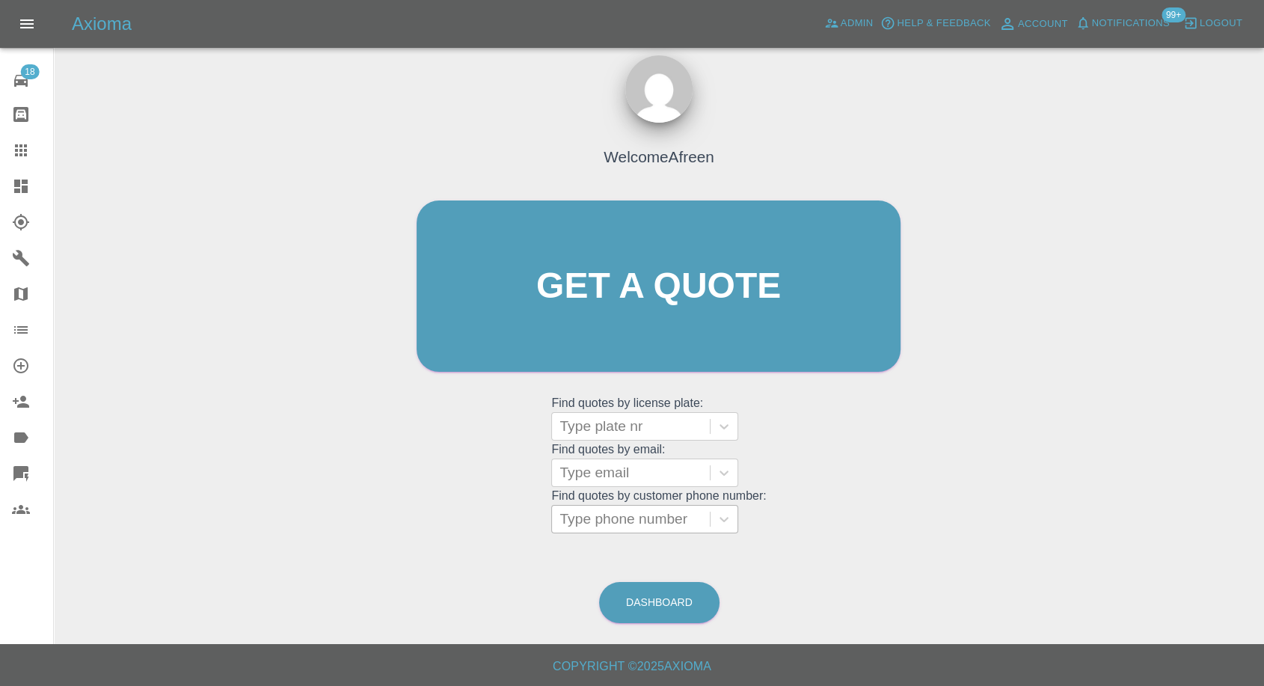
scroll to position [13, 0]
click at [636, 327] on div at bounding box center [631, 473] width 143 height 21
paste input ""[EMAIL_ADDRESS][DOMAIN_NAME]" <undefined>"
drag, startPoint x: 616, startPoint y: 474, endPoint x: 1274, endPoint y: 416, distance: 660.2
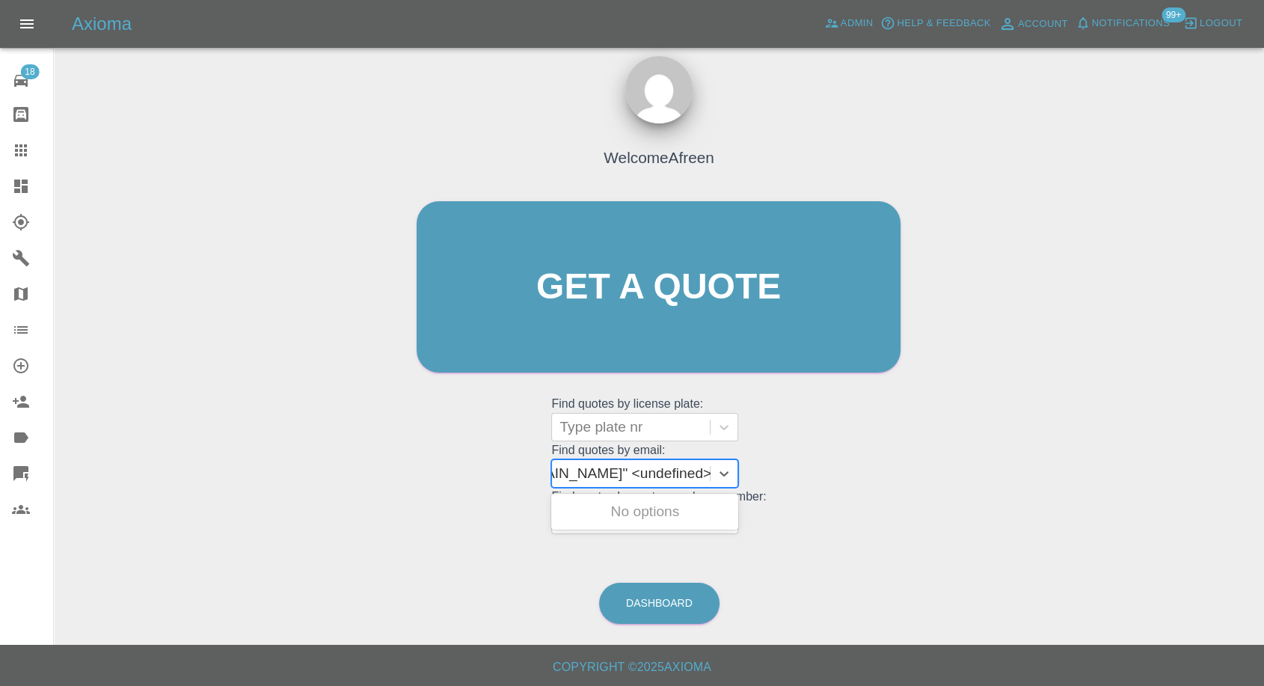
click at [1264, 327] on html "Axioma Admin Help & Feedback Account Notifications 99+ Logout 18 Repair home Bo…" at bounding box center [632, 337] width 1264 height 700
type input "[EMAIL_ADDRESS][DOMAIN_NAME]"
paste input ""[EMAIL_ADDRESS][DOMAIN_NAME]" <undefined>"
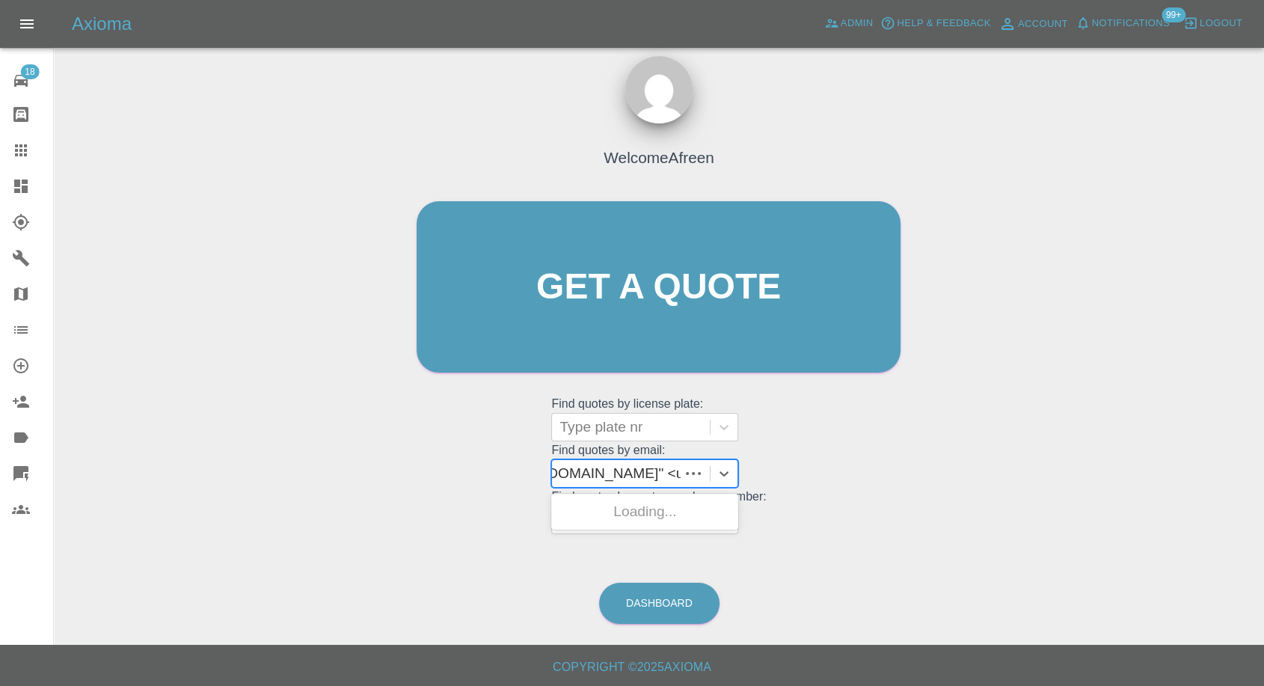
scroll to position [0, 130]
drag, startPoint x: 616, startPoint y: 466, endPoint x: 1211, endPoint y: 408, distance: 598.3
click at [1199, 327] on div "Welcome Afreen Get a quote Get a quote Find quotes by license plate: Type plate…" at bounding box center [659, 358] width 1187 height 537
type input "[EMAIL_ADDRESS][DOMAIN_NAME]"
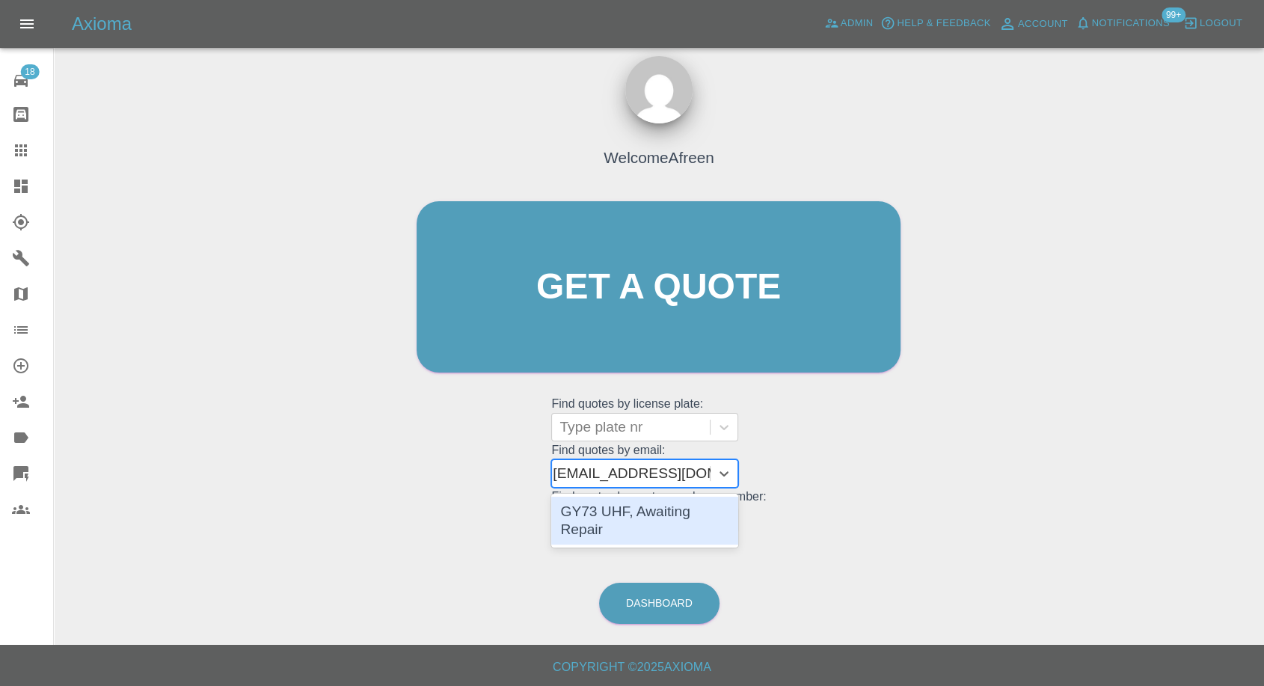
click at [726, 327] on div "GY73 UHF, Awaiting Repair" at bounding box center [644, 521] width 187 height 48
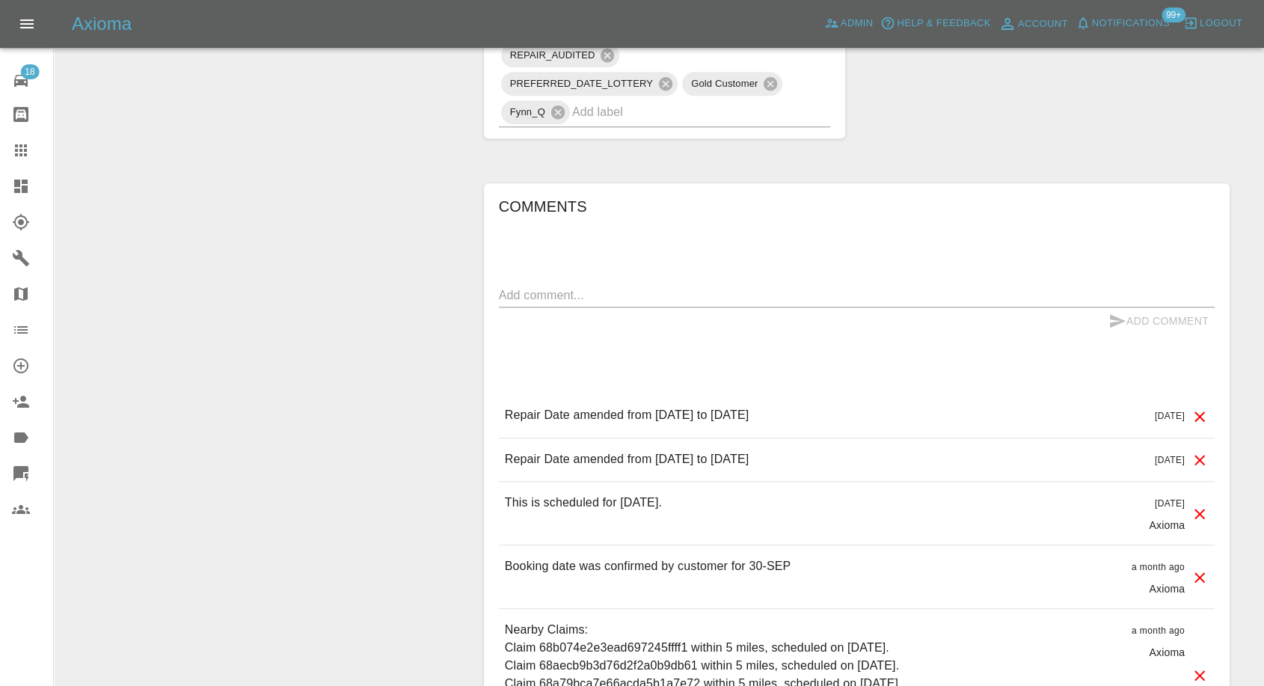
scroll to position [1246, 0]
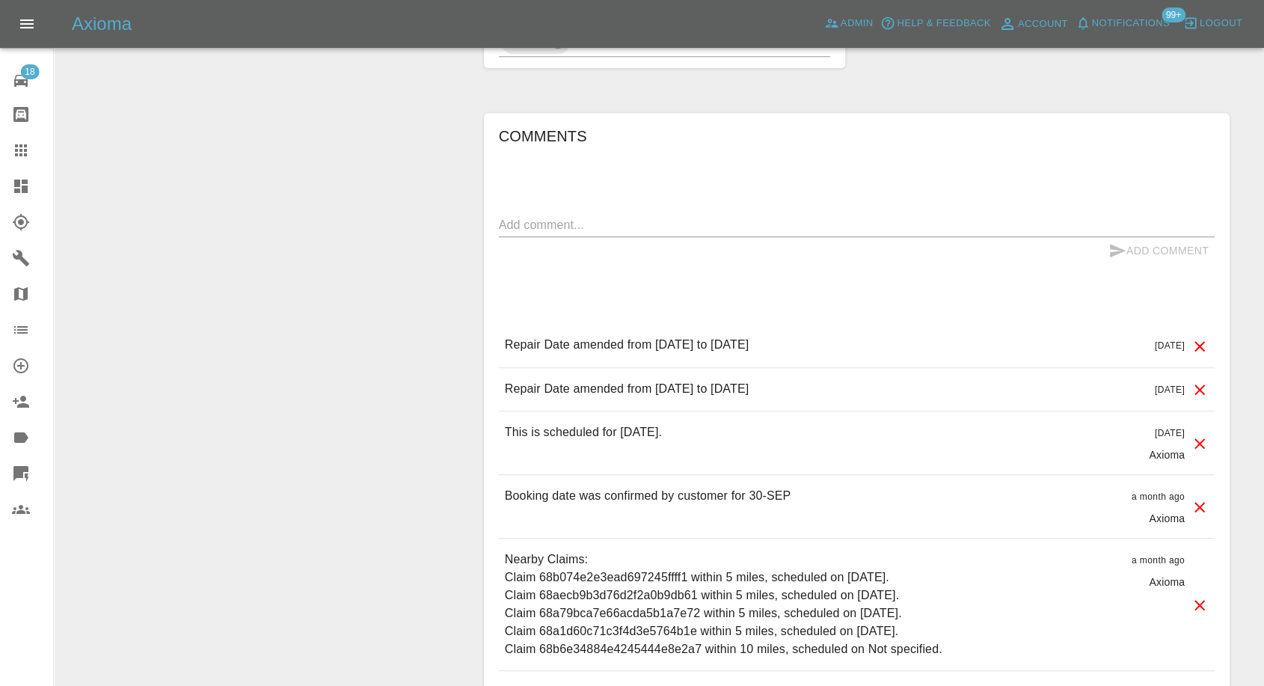
drag, startPoint x: 19, startPoint y: 153, endPoint x: 80, endPoint y: 183, distance: 67.3
click at [19, 153] on icon at bounding box center [21, 150] width 12 height 12
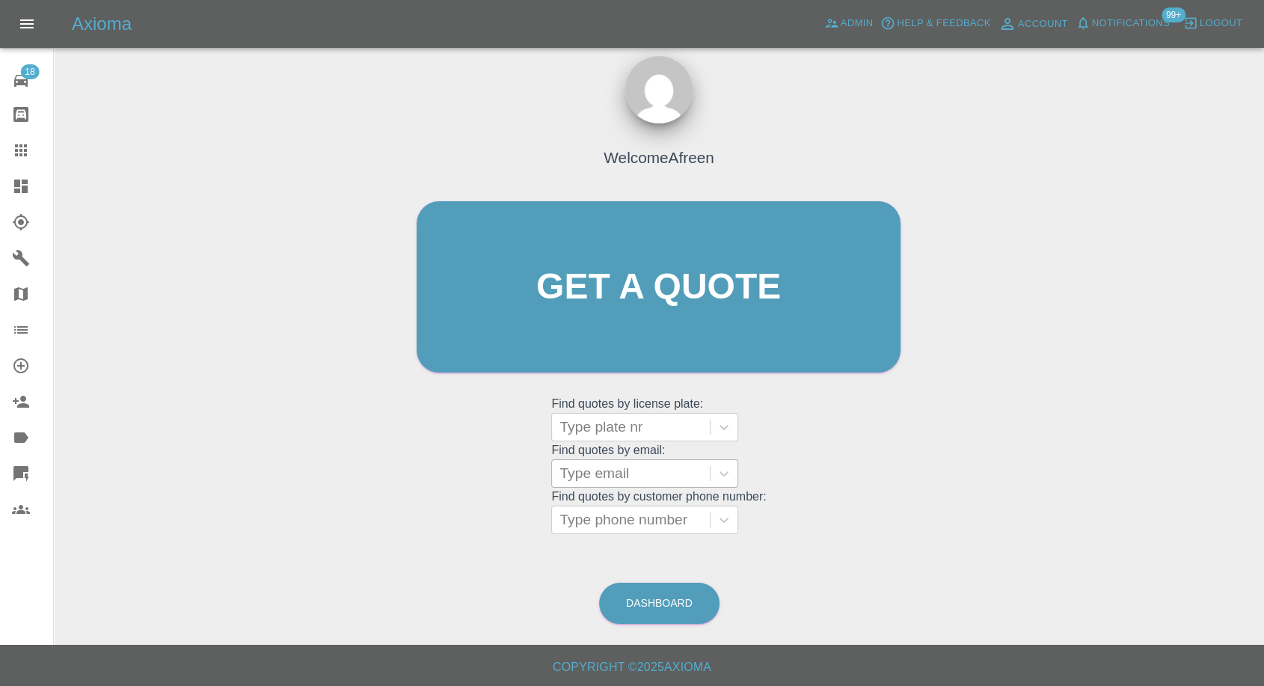
click at [601, 327] on div at bounding box center [631, 473] width 143 height 21
paste input ""[EMAIL_ADDRESS][DOMAIN_NAME]" <undefined>"
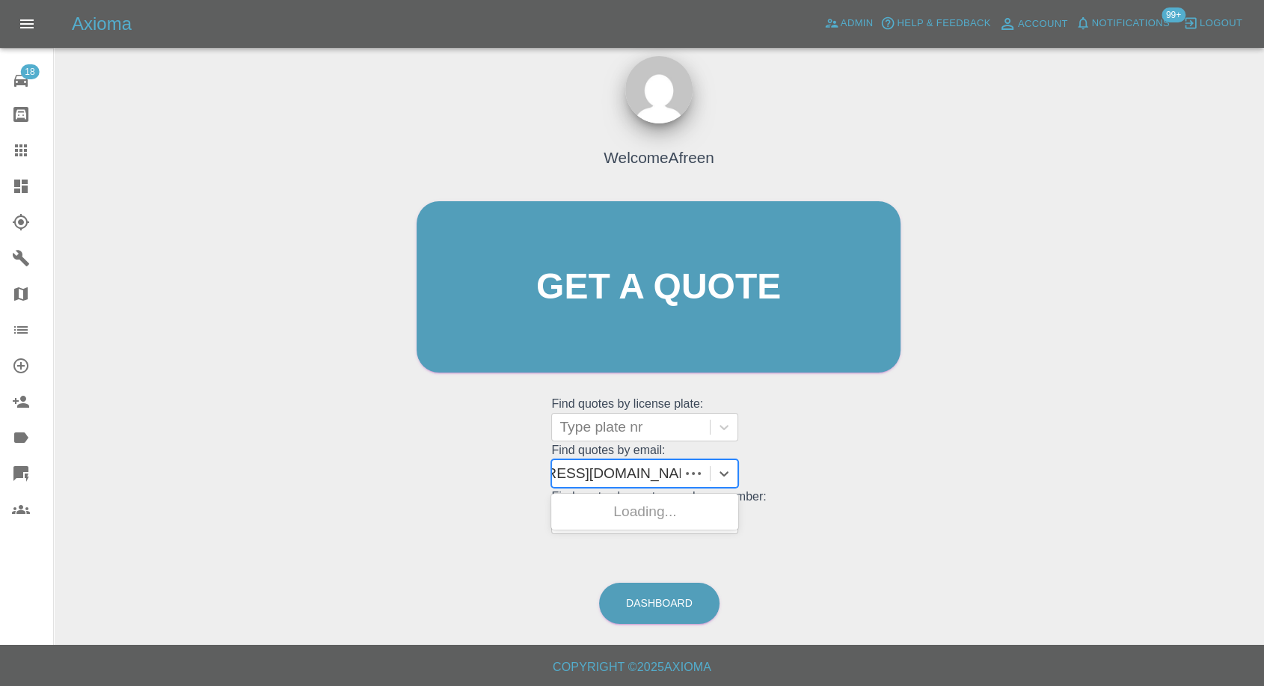
scroll to position [0, 84]
drag, startPoint x: 616, startPoint y: 474, endPoint x: 1234, endPoint y: 316, distance: 637.1
click at [1185, 327] on div "Welcome Afreen Get a quote Get a quote Find quotes by license plate: Type plate…" at bounding box center [659, 358] width 1187 height 537
type input "[EMAIL_ADDRESS][DOMAIN_NAME]"
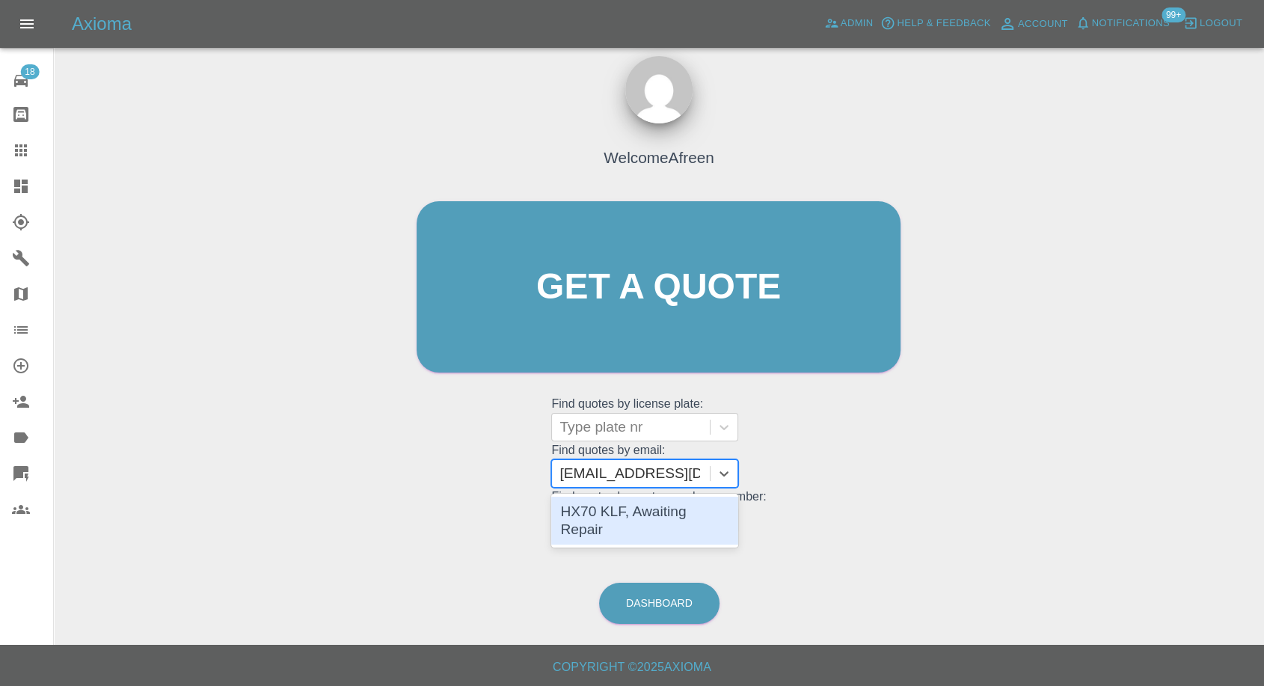
click at [661, 327] on div "HX70 KLF, Awaiting Repair" at bounding box center [644, 521] width 187 height 48
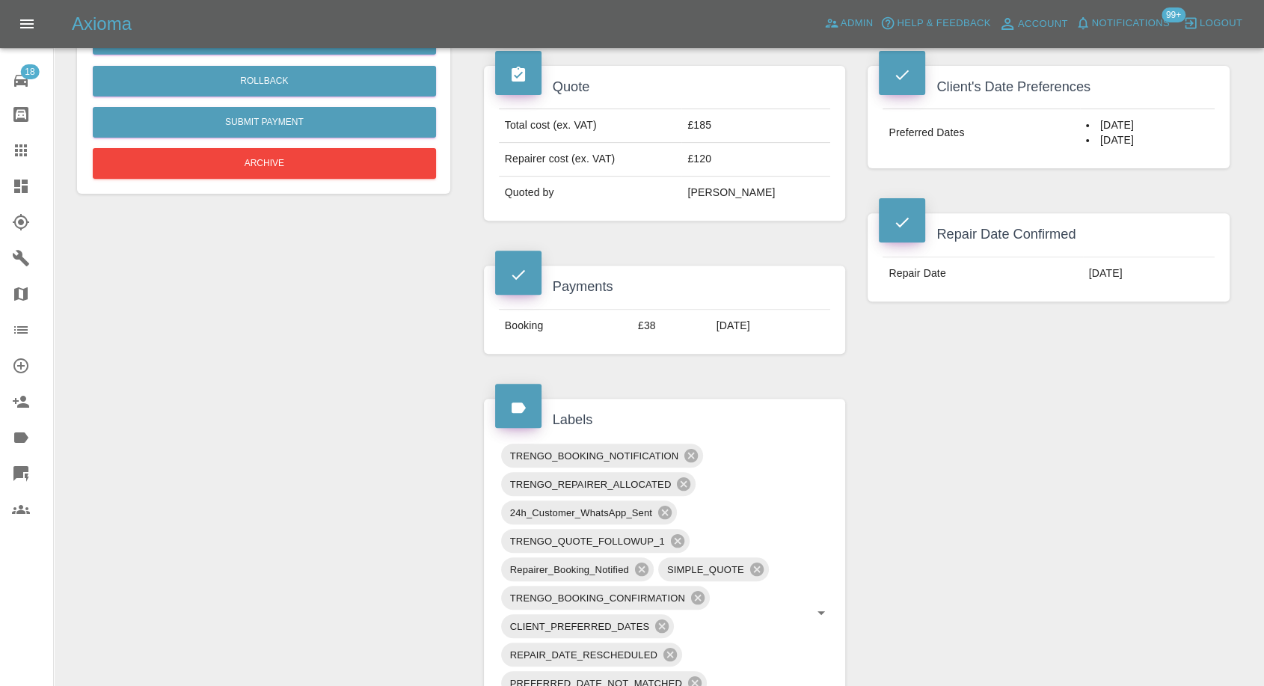
scroll to position [498, 0]
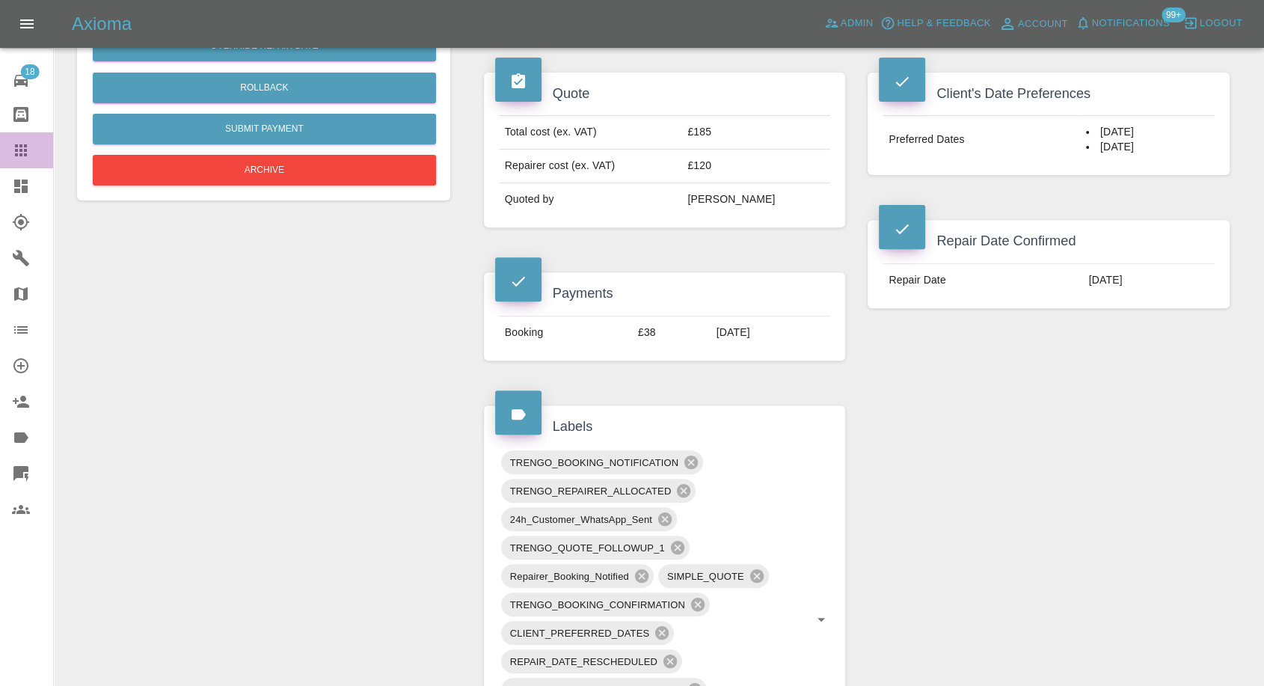
click at [24, 149] on icon at bounding box center [21, 150] width 12 height 12
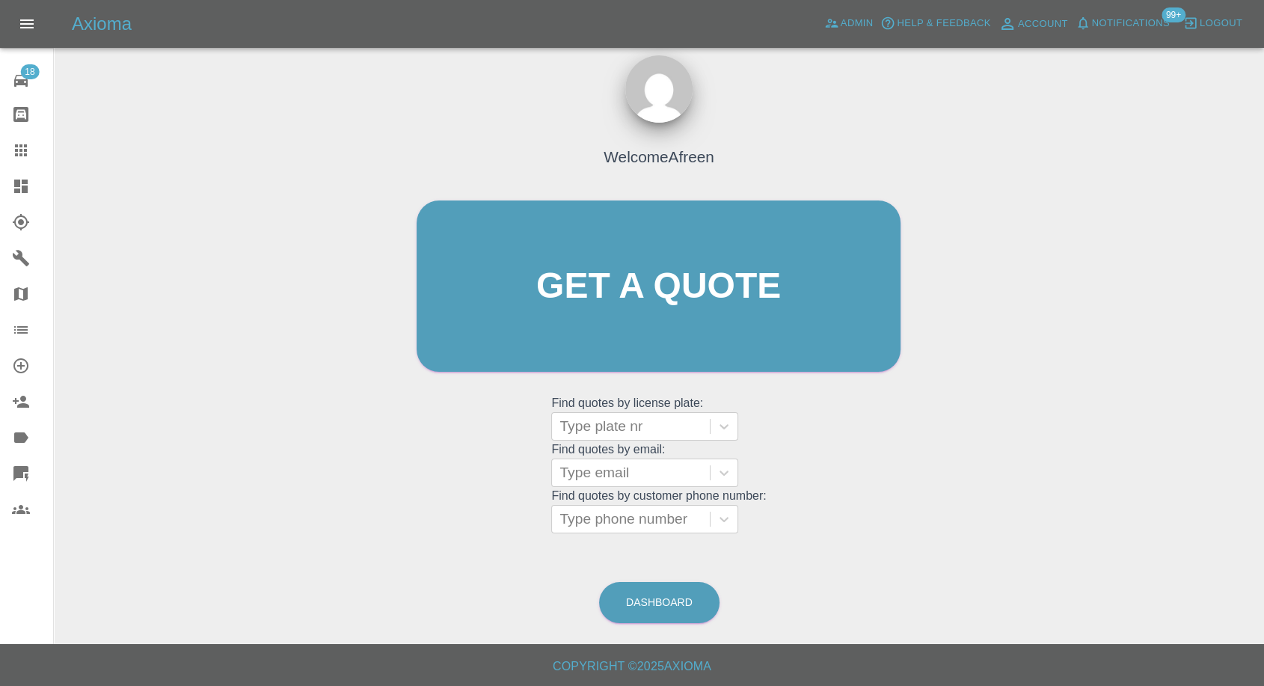
scroll to position [13, 0]
click at [614, 327] on div at bounding box center [631, 473] width 143 height 21
paste input ""[EMAIL_ADDRESS][DOMAIN_NAME]" <undefined>"
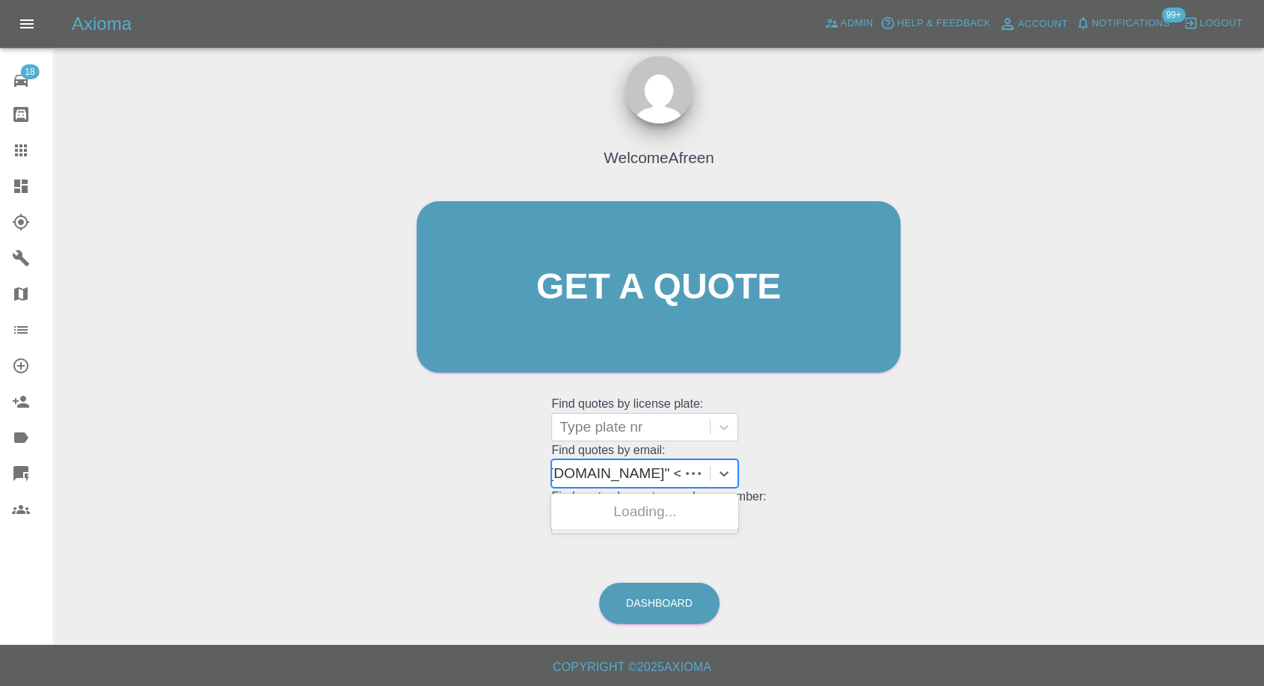
scroll to position [0, 123]
drag, startPoint x: 611, startPoint y: 471, endPoint x: 1276, endPoint y: 282, distance: 690.6
click at [1264, 325] on html "Axioma Admin Help & Feedback Account Notifications 99+ Logout 18 Repair home Bo…" at bounding box center [632, 337] width 1264 height 700
type input "[EMAIL_ADDRESS][DOMAIN_NAME]"
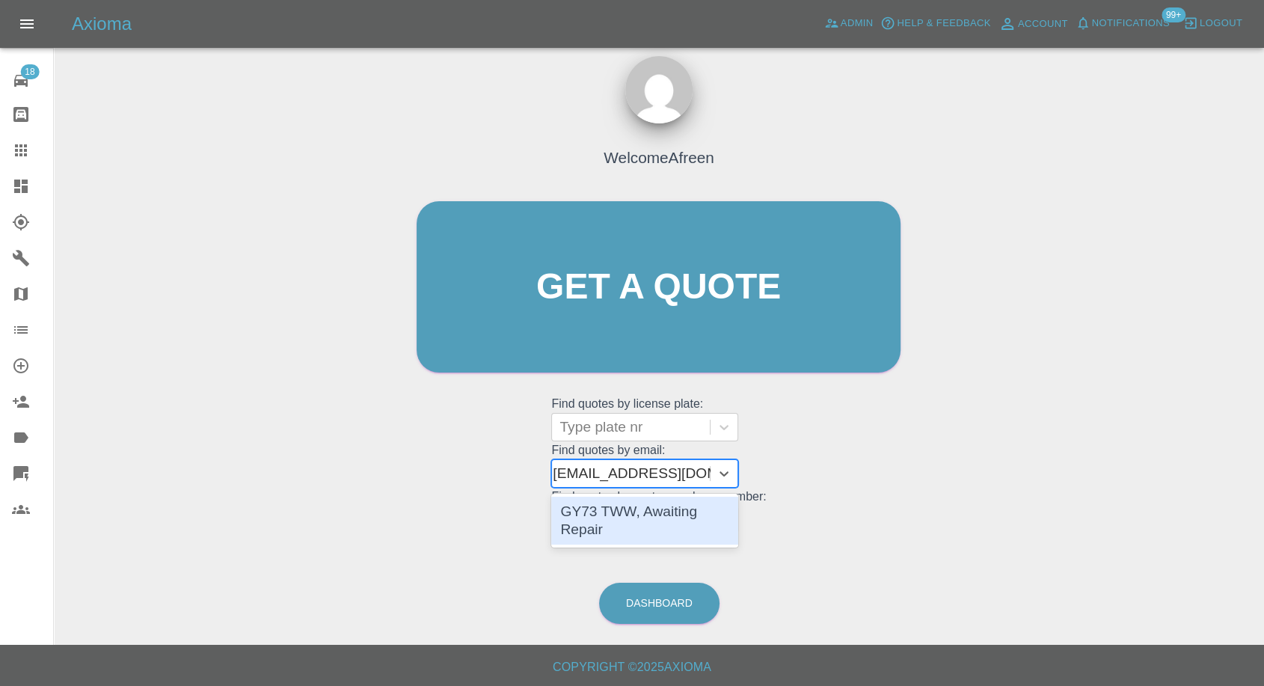
click at [682, 327] on div "GY73 TWW, Awaiting Repair" at bounding box center [644, 521] width 187 height 48
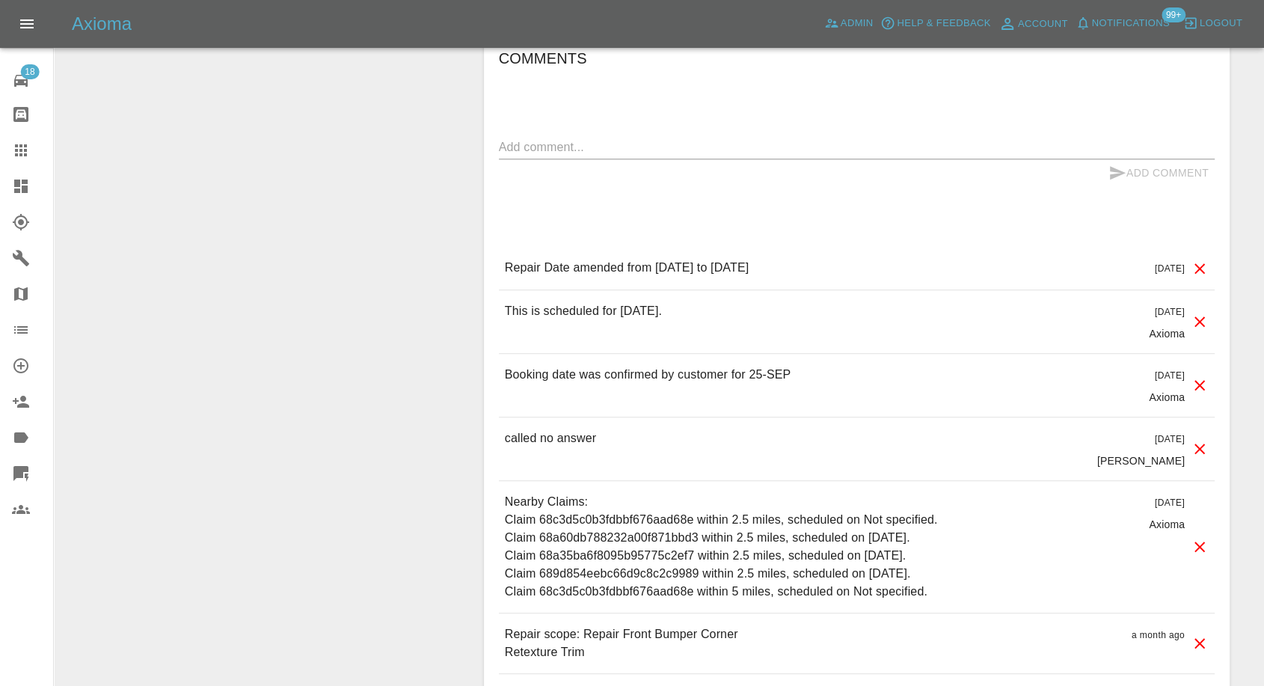
scroll to position [1412, 0]
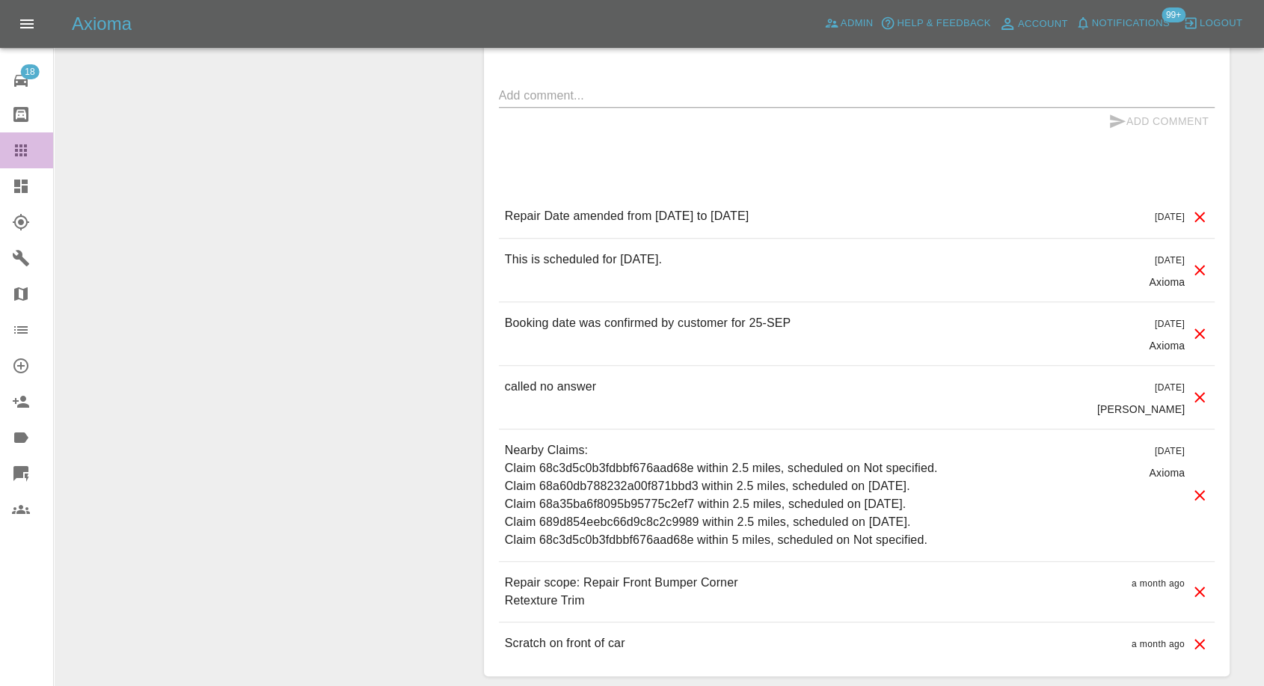
click at [25, 138] on link "Claims" at bounding box center [26, 150] width 53 height 36
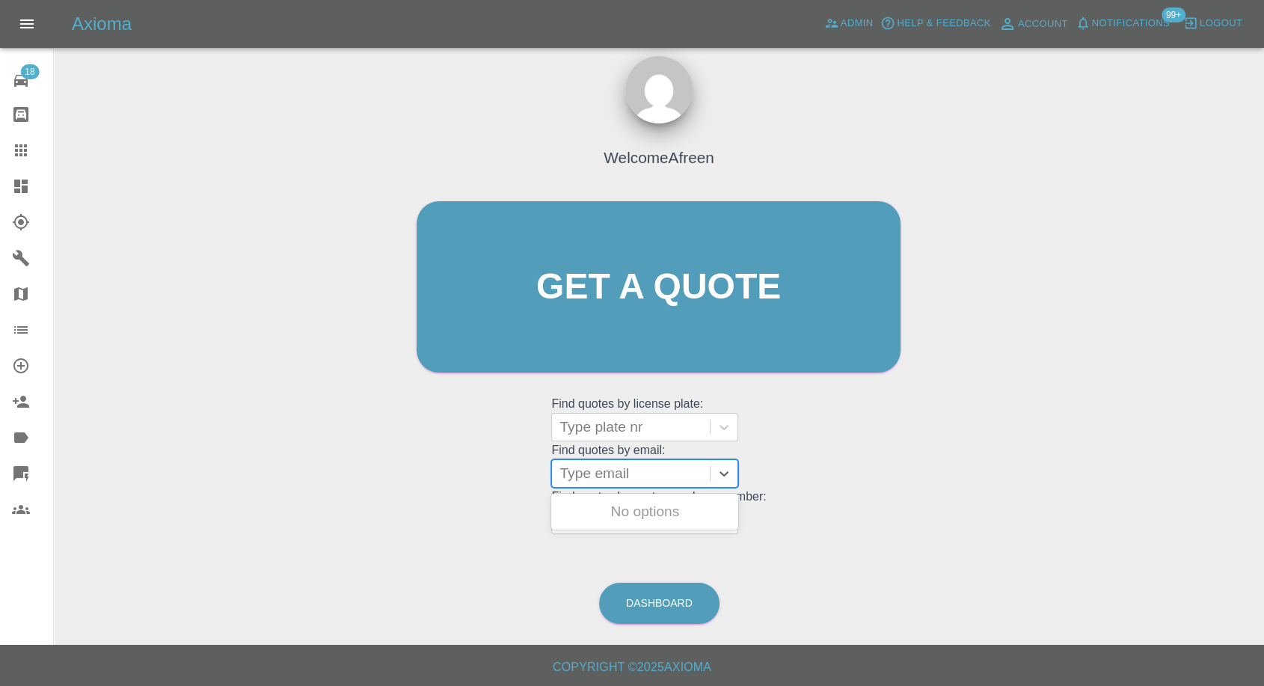
click at [634, 327] on div "Type email" at bounding box center [631, 473] width 158 height 27
paste input ""[EMAIL_ADDRESS][DOMAIN_NAME]" <undefined>"
drag, startPoint x: 615, startPoint y: 471, endPoint x: 1198, endPoint y: 313, distance: 603.6
click at [1198, 321] on div "Welcome Afreen Get a quote Get a quote Find quotes by license plate: Type plate…" at bounding box center [659, 358] width 1187 height 537
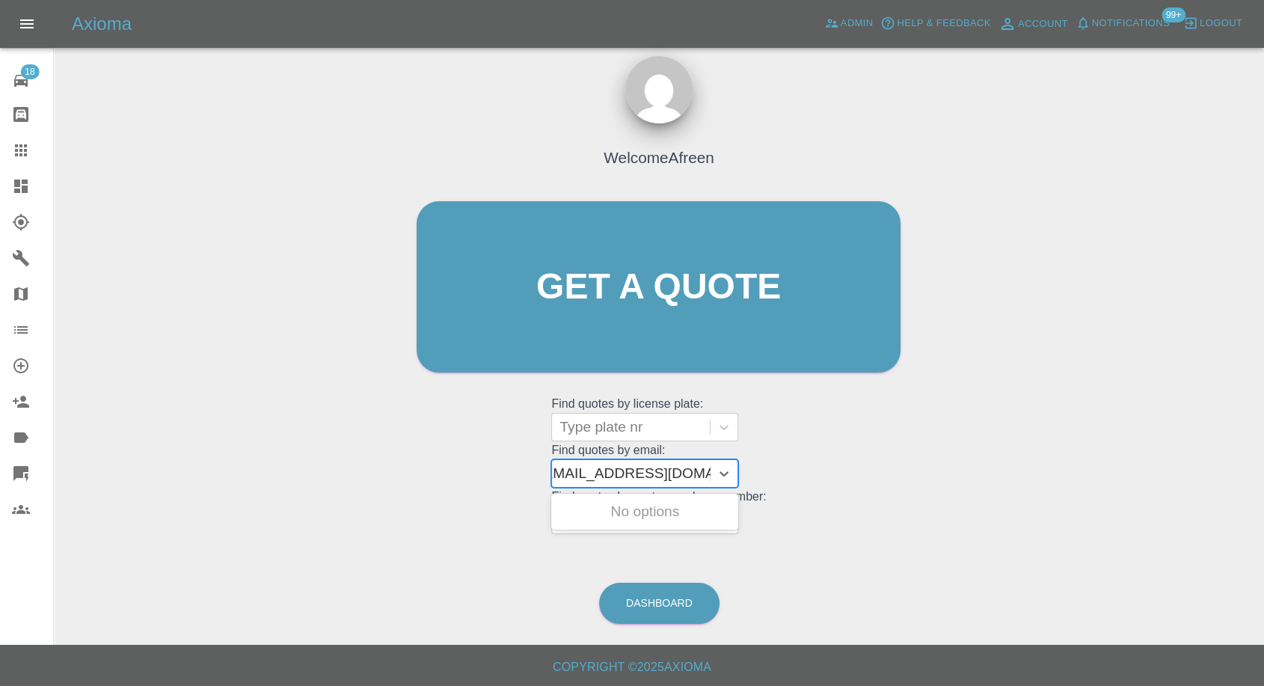
scroll to position [0, 7]
type input "[EMAIL_ADDRESS][DOMAIN_NAME]"
click at [686, 327] on div "PN12VNO, Awaiting Repair" at bounding box center [644, 521] width 187 height 48
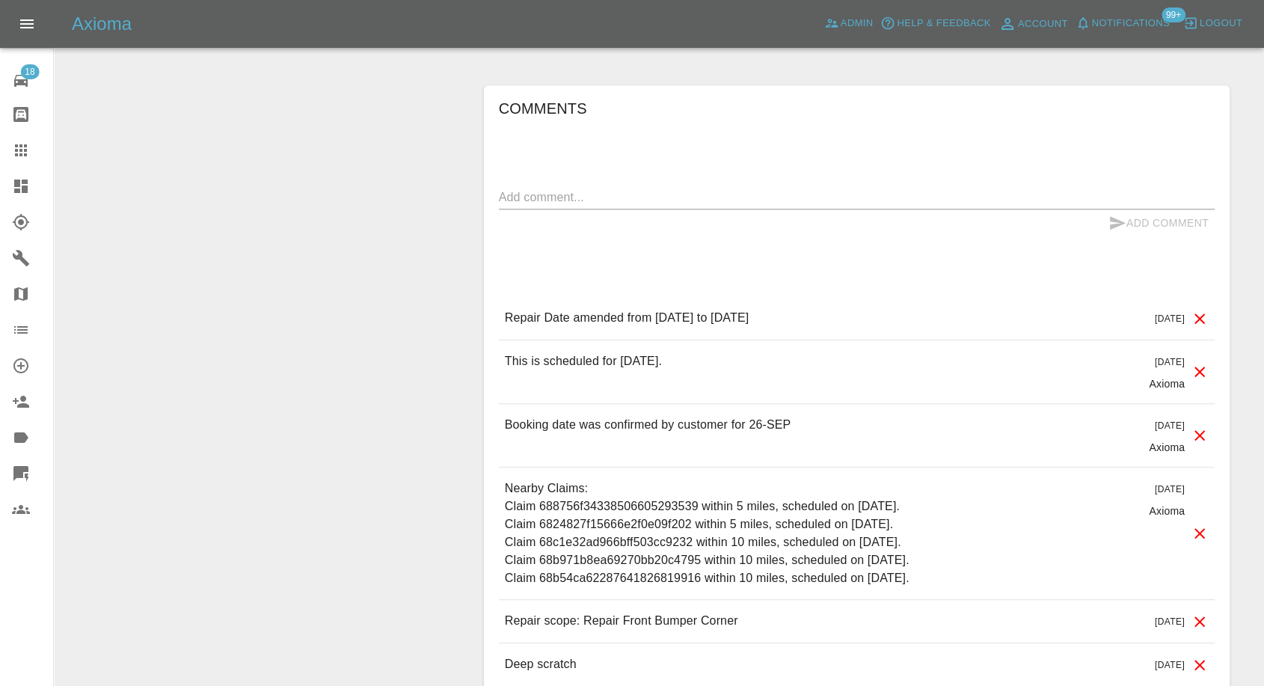
scroll to position [1329, 0]
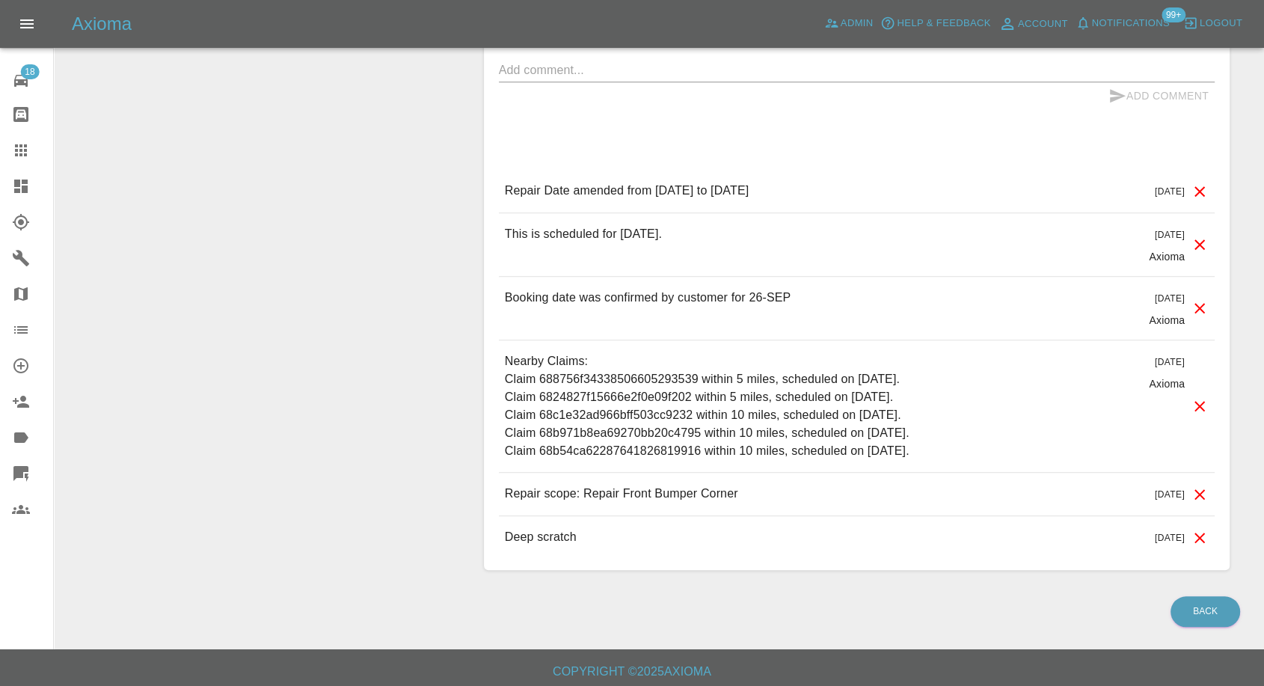
click at [30, 157] on div at bounding box center [33, 150] width 42 height 18
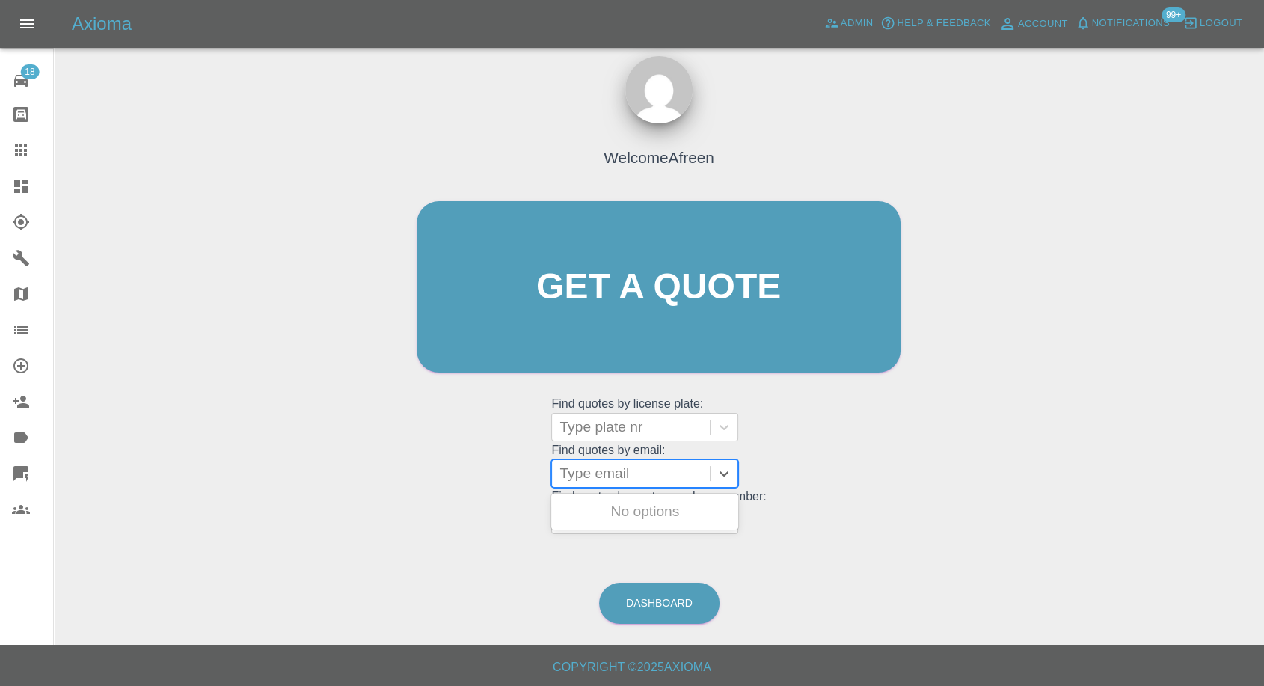
click at [646, 327] on div "Type email" at bounding box center [631, 473] width 158 height 27
paste input ""[PERSON_NAME][EMAIL_ADDRESS][PERSON_NAME][DOMAIN_NAME]" <undefined>"
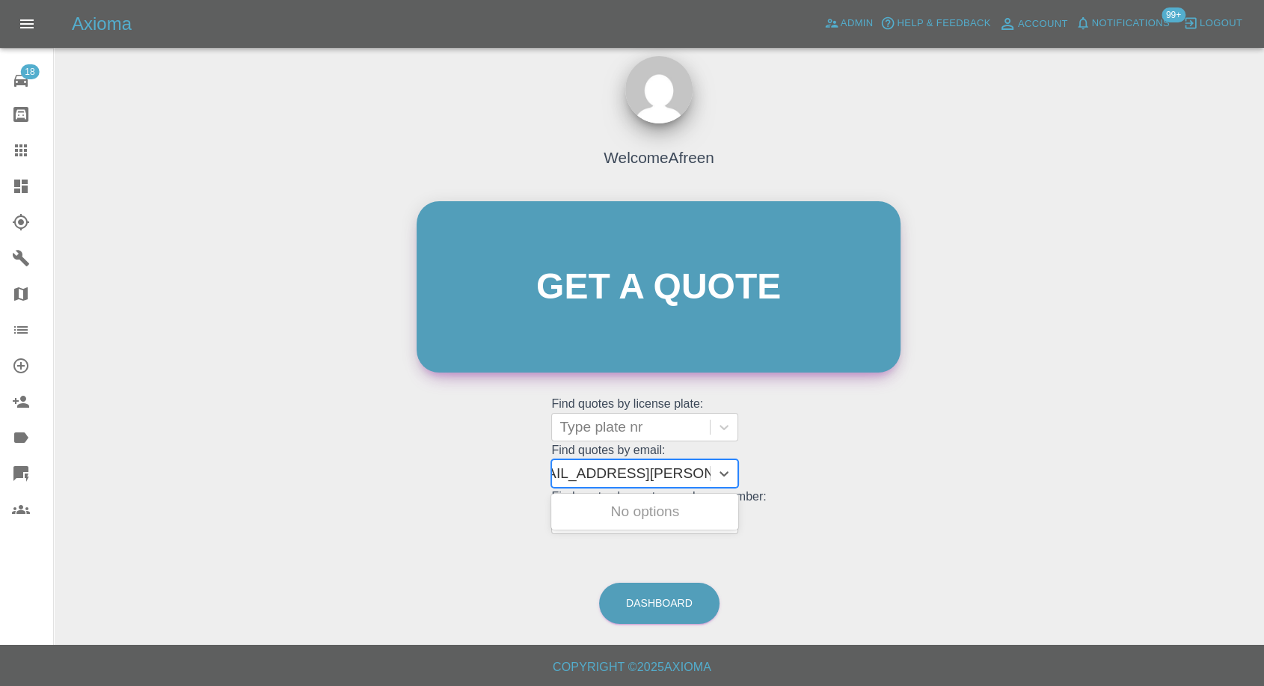
drag, startPoint x: 613, startPoint y: 471, endPoint x: 844, endPoint y: 371, distance: 251.0
click at [760, 327] on grid "Find quotes by license plate: Type plate nr Find quotes by email: Use Up and Do…" at bounding box center [658, 464] width 215 height 139
type input "[PERSON_NAME][EMAIL_ADDRESS][PERSON_NAME][DOMAIN_NAME]"
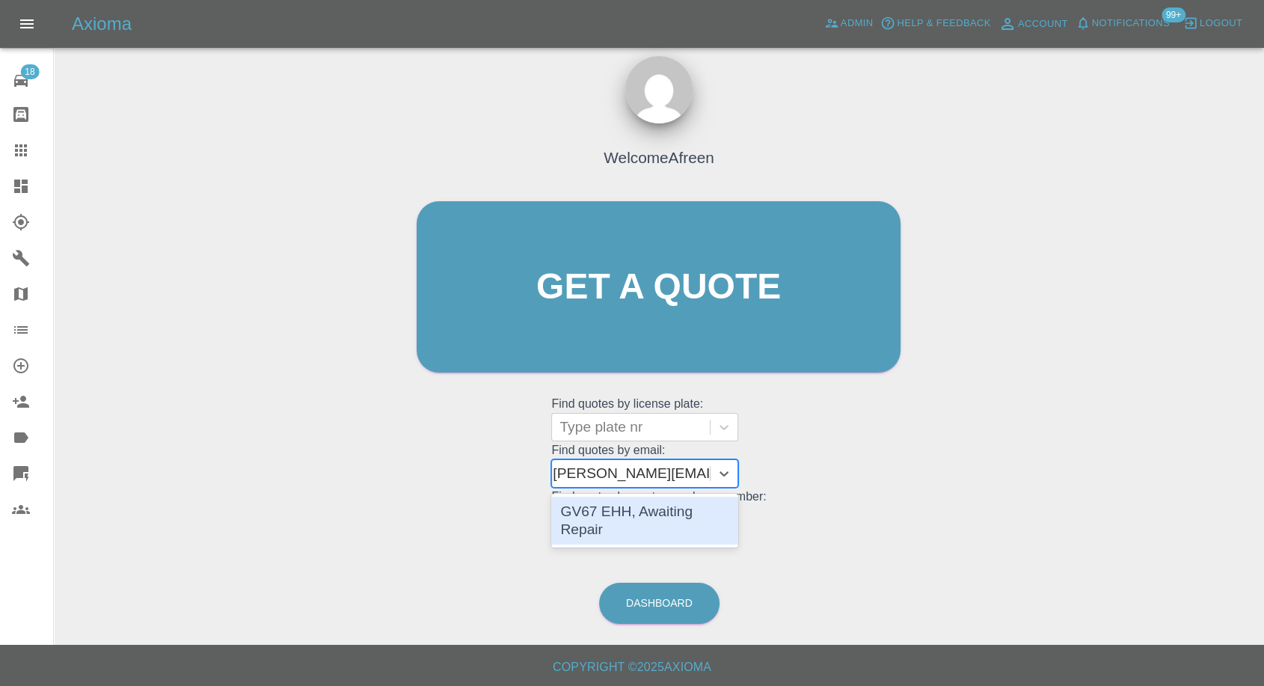
click at [631, 327] on div "GV67 EHH, Awaiting Repair" at bounding box center [644, 521] width 187 height 48
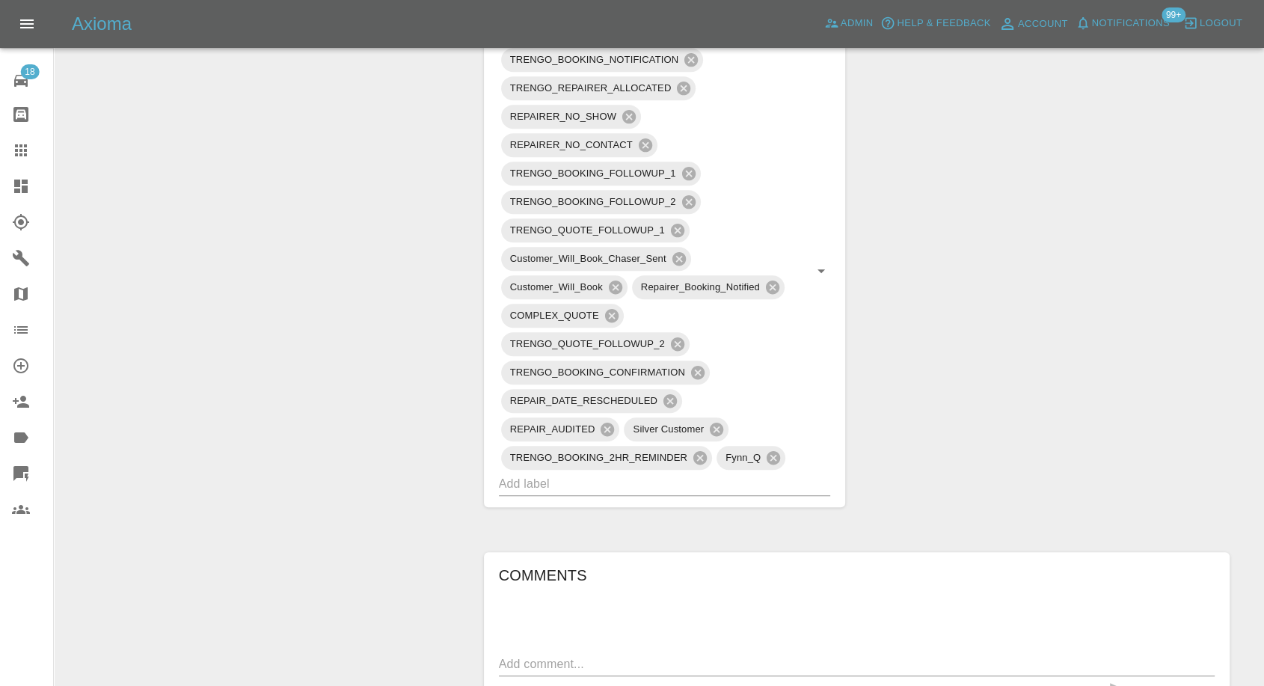
scroll to position [1163, 0]
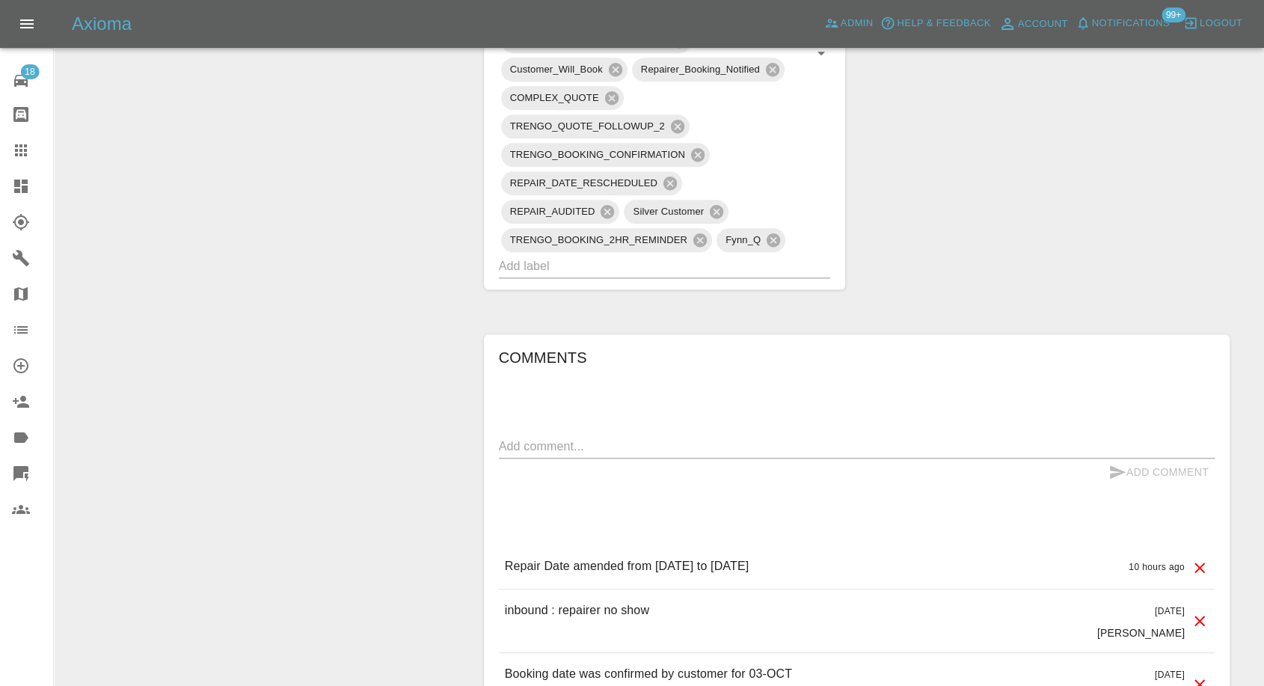
drag, startPoint x: 15, startPoint y: 155, endPoint x: 23, endPoint y: 154, distance: 8.3
click at [15, 155] on icon at bounding box center [21, 150] width 12 height 12
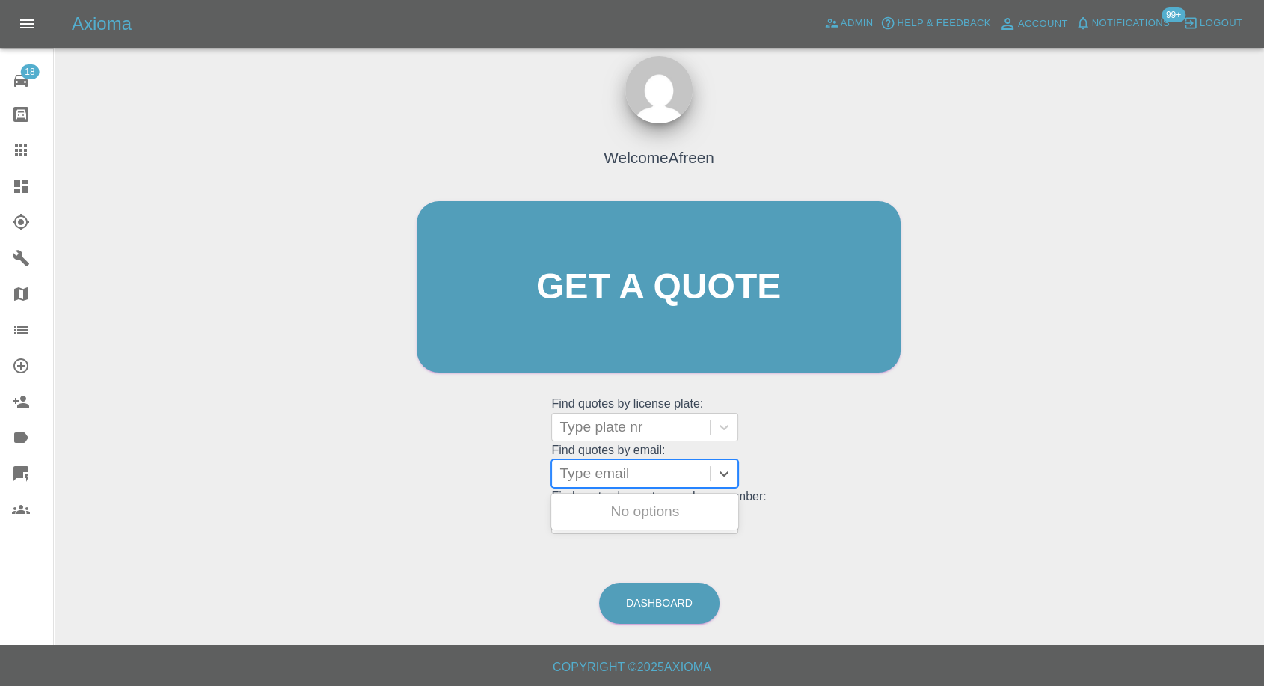
click at [623, 327] on div at bounding box center [631, 473] width 143 height 21
paste input ""[EMAIL_ADDRESS][DOMAIN_NAME]" <undefined>"
drag, startPoint x: 613, startPoint y: 472, endPoint x: 897, endPoint y: 491, distance: 284.2
click at [897, 327] on div "Welcome Afreen Get a quote Get a quote Find quotes by license plate: Type plate…" at bounding box center [658, 316] width 515 height 452
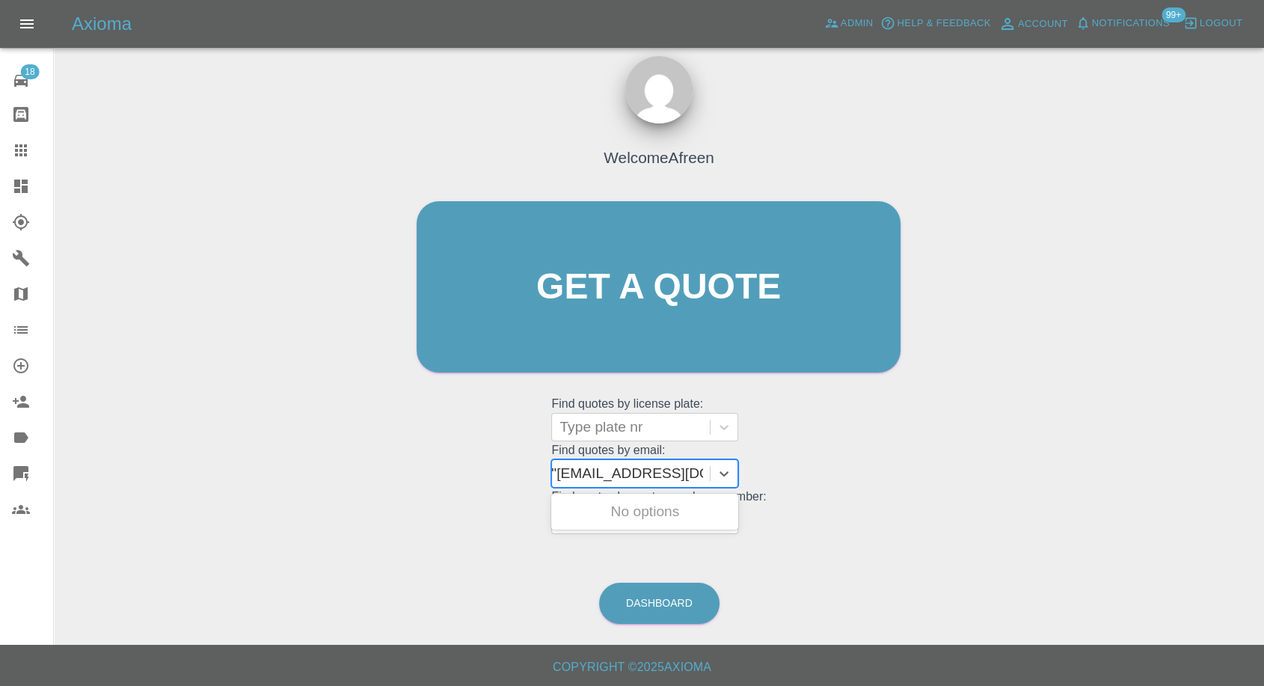
scroll to position [0, 0]
type input "[EMAIL_ADDRESS][DOMAIN_NAME]"
click at [657, 327] on div "RX16HKV, Awaiting Repair" at bounding box center [644, 521] width 187 height 48
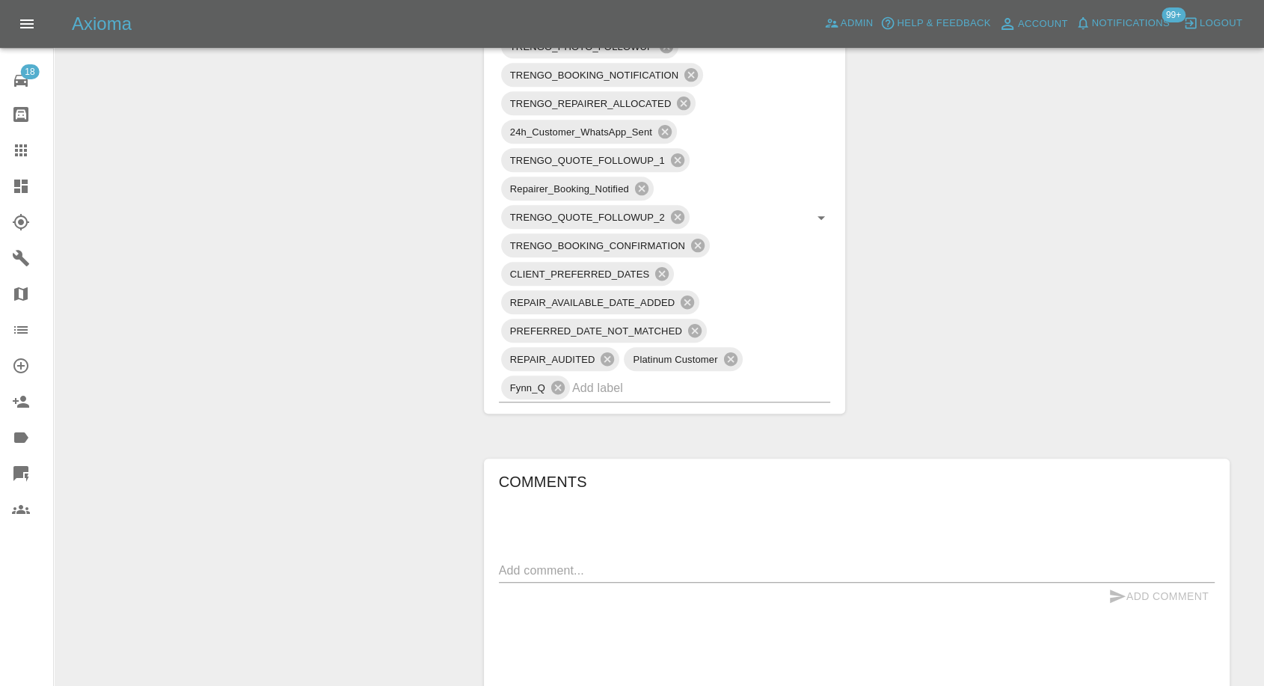
scroll to position [1329, 0]
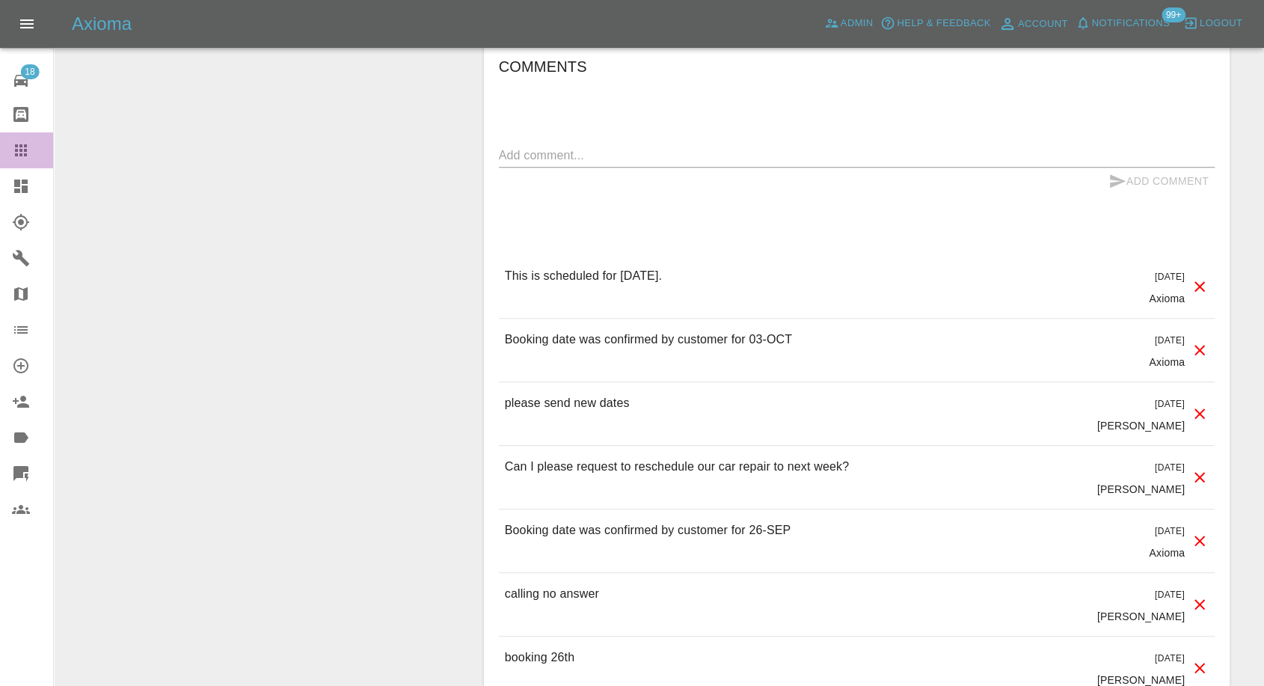
click at [18, 142] on icon at bounding box center [21, 150] width 18 height 18
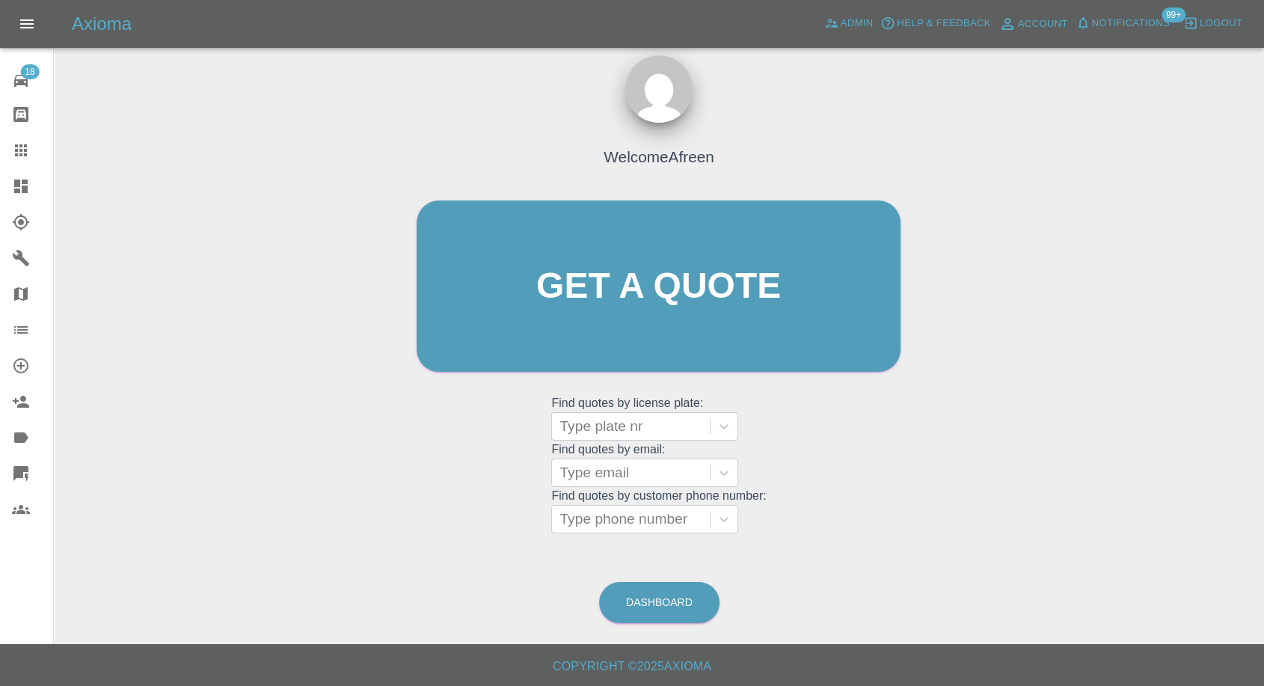
scroll to position [13, 0]
click at [613, 327] on div at bounding box center [631, 473] width 143 height 21
paste input ""[EMAIL_ADDRESS][DOMAIN_NAME]" <undefined>"
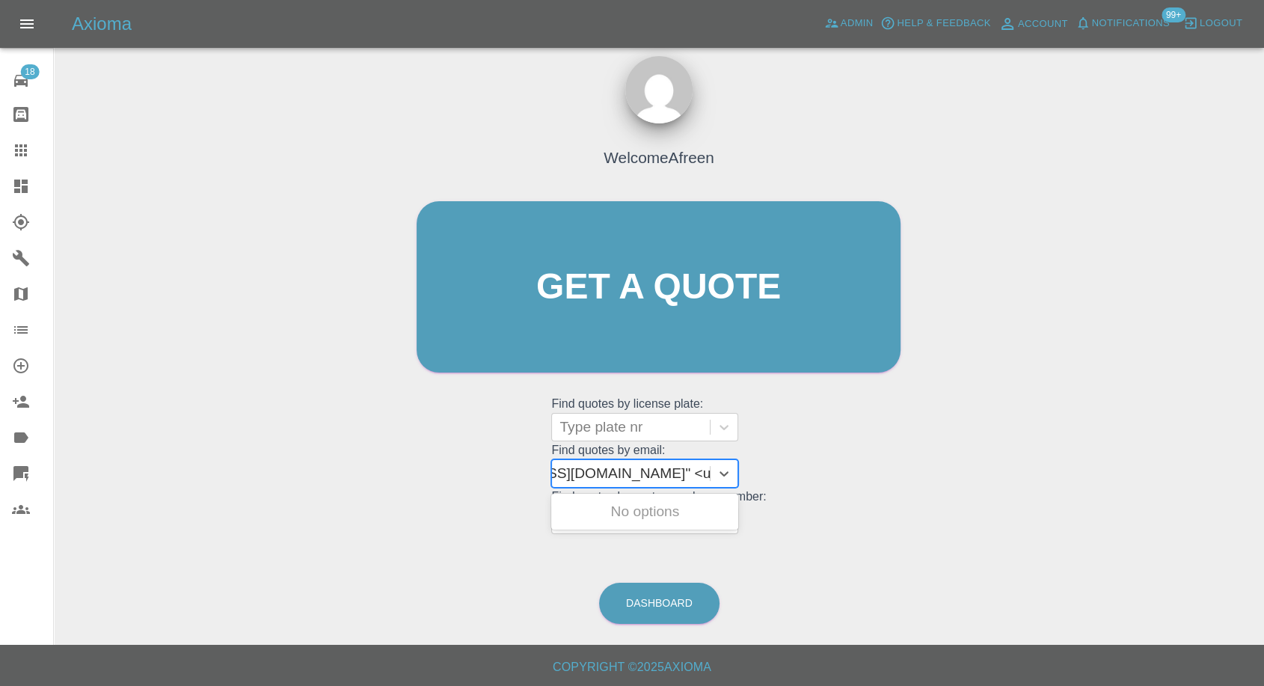
drag, startPoint x: 615, startPoint y: 468, endPoint x: 1276, endPoint y: 243, distance: 697.9
click at [1264, 267] on html "Axioma Admin Help & Feedback Account Notifications 99+ Logout 18 Repair home Bo…" at bounding box center [632, 337] width 1264 height 700
type input "[EMAIL_ADDRESS][DOMAIN_NAME]"
click at [677, 327] on div "DS69HXD, Awaiting Repair" at bounding box center [644, 521] width 187 height 48
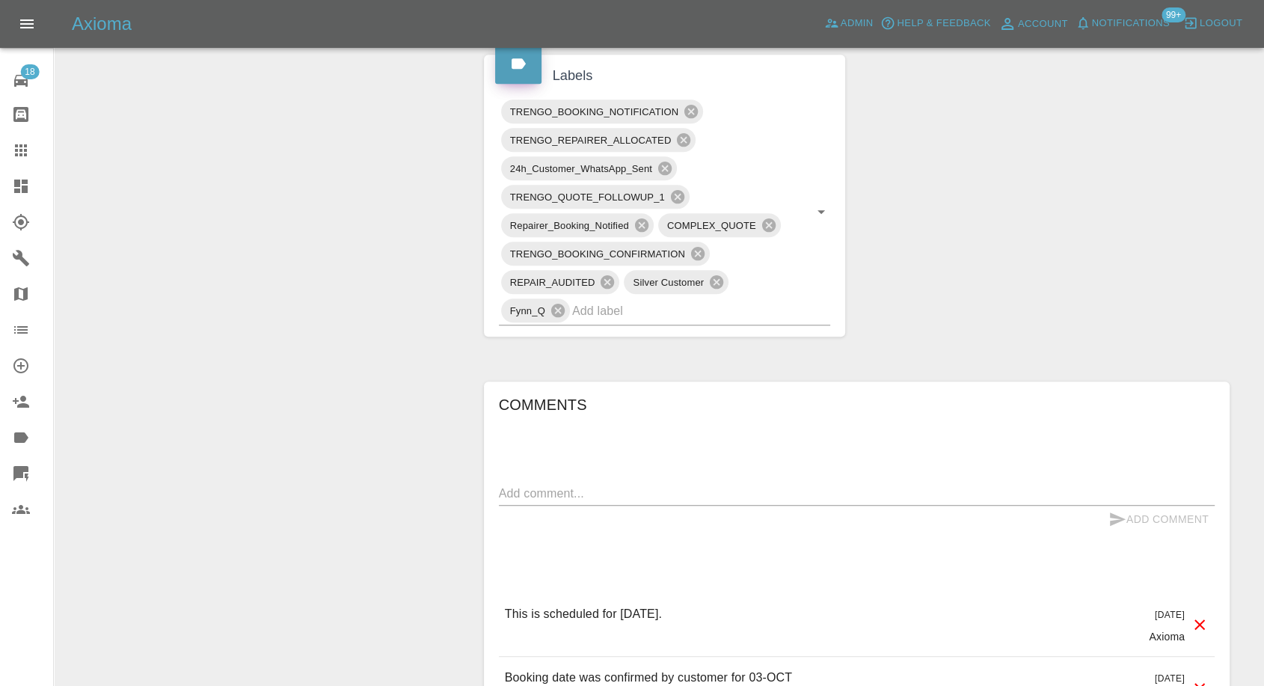
scroll to position [914, 0]
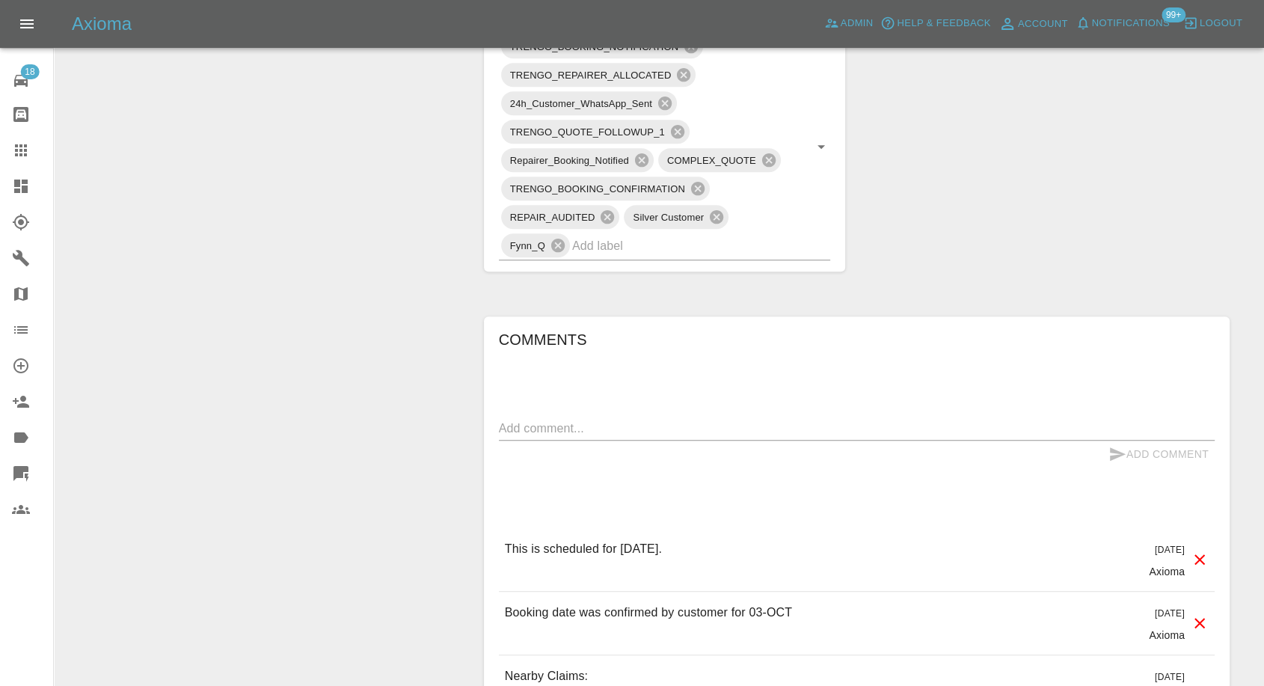
drag, startPoint x: 24, startPoint y: 149, endPoint x: 266, endPoint y: 272, distance: 272.0
click at [24, 149] on icon at bounding box center [21, 150] width 12 height 12
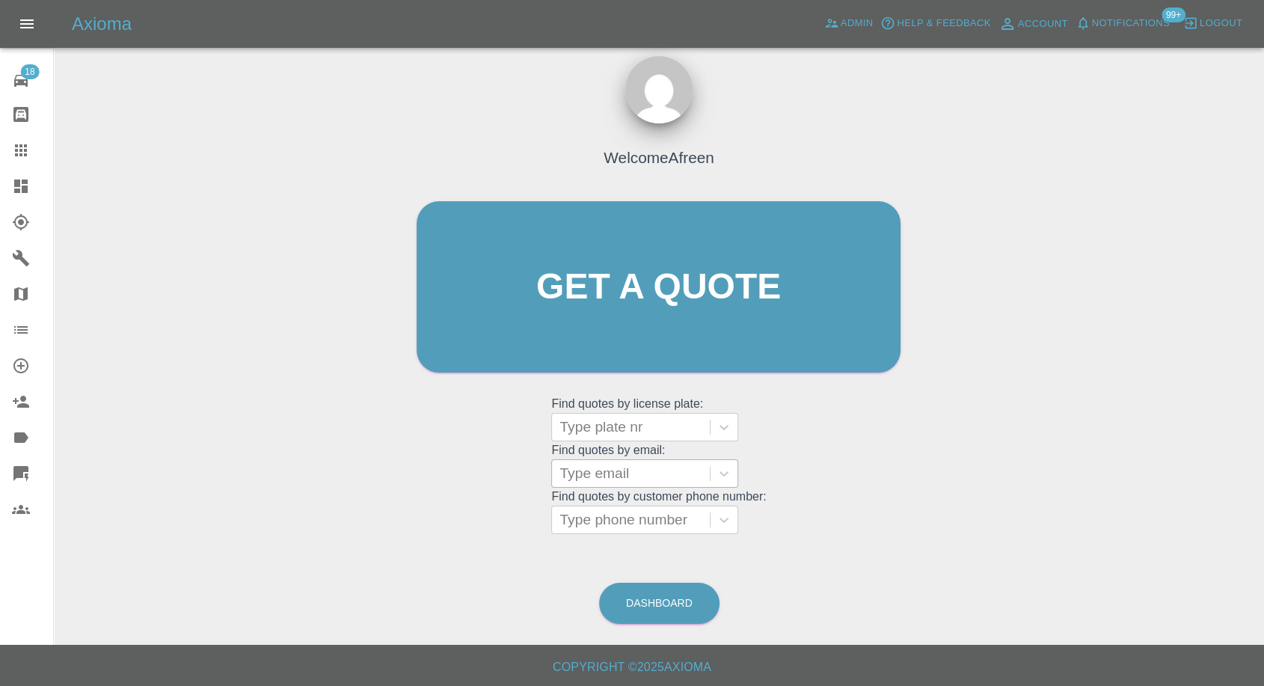
click at [596, 327] on div at bounding box center [631, 473] width 143 height 21
paste input ""[EMAIL_ADDRESS][DOMAIN_NAME]" <undefined>"
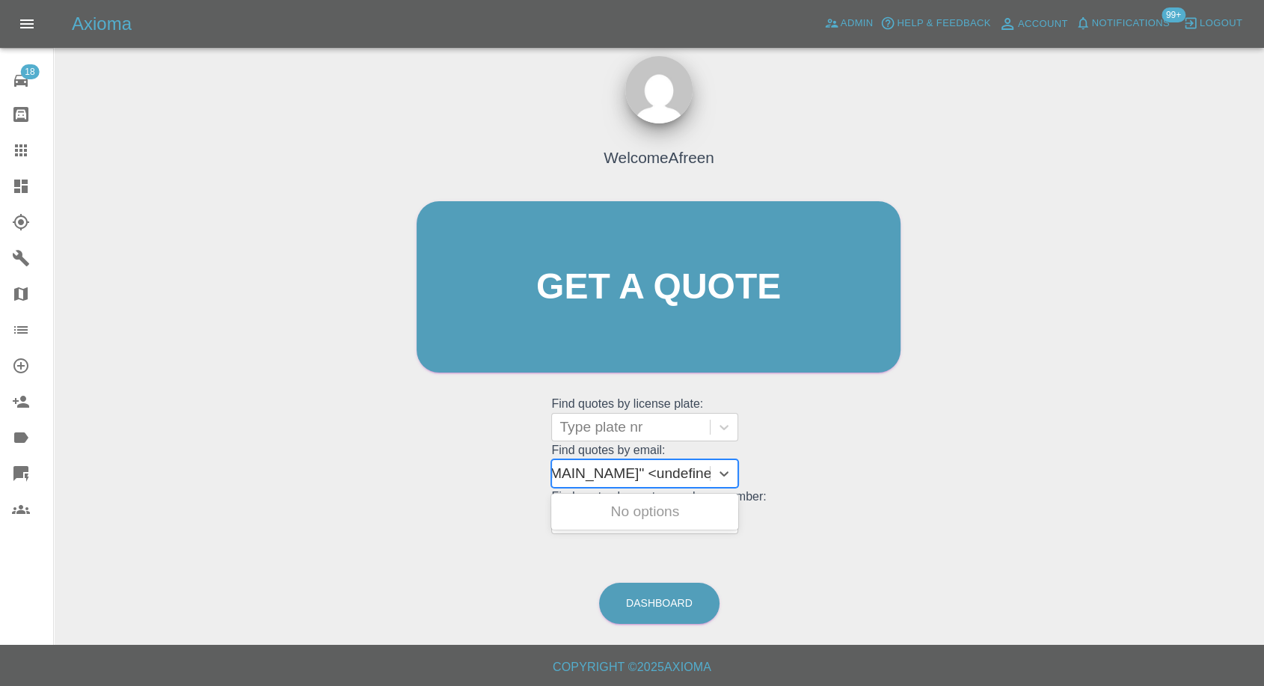
drag, startPoint x: 619, startPoint y: 472, endPoint x: 1088, endPoint y: 417, distance: 471.6
click at [1087, 327] on div "Welcome Afreen Get a quote Get a quote Find quotes by license plate: Type plate…" at bounding box center [659, 358] width 1187 height 537
type input "[EMAIL_ADDRESS][DOMAIN_NAME]"
click at [641, 327] on div "DU75WGJ, Awaiting Repair" at bounding box center [644, 521] width 187 height 48
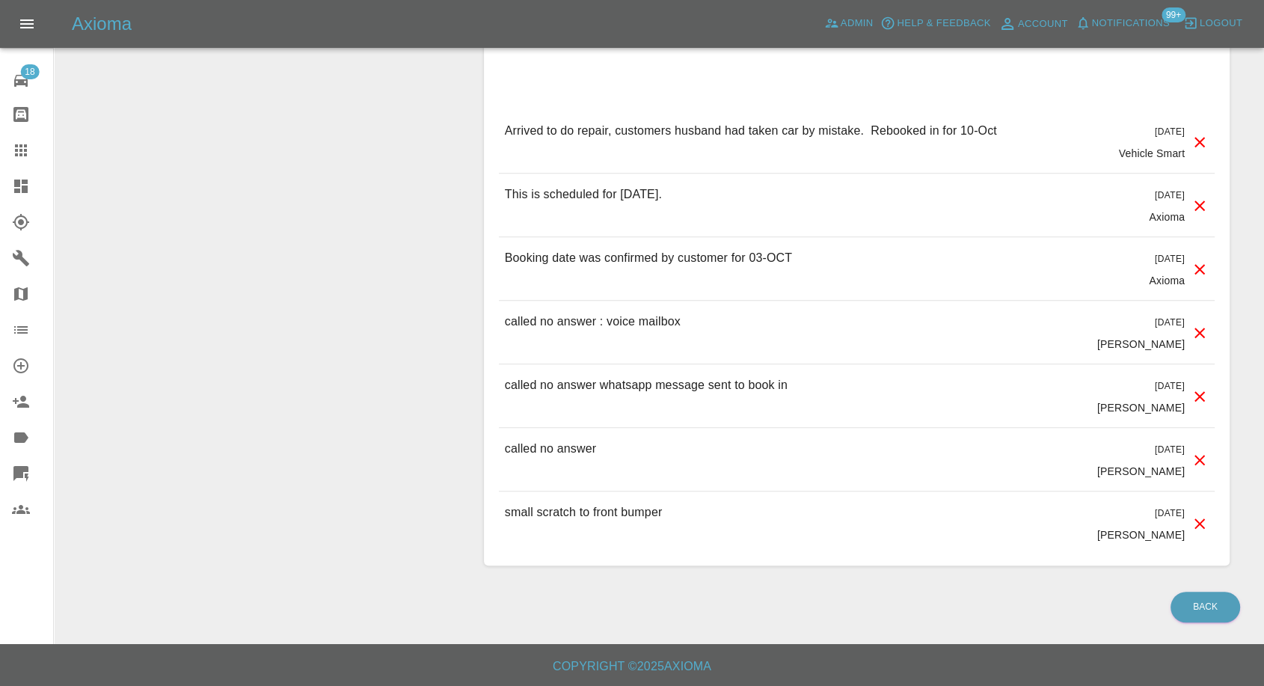
scroll to position [1203, 0]
click at [10, 146] on link "Claims" at bounding box center [26, 150] width 53 height 36
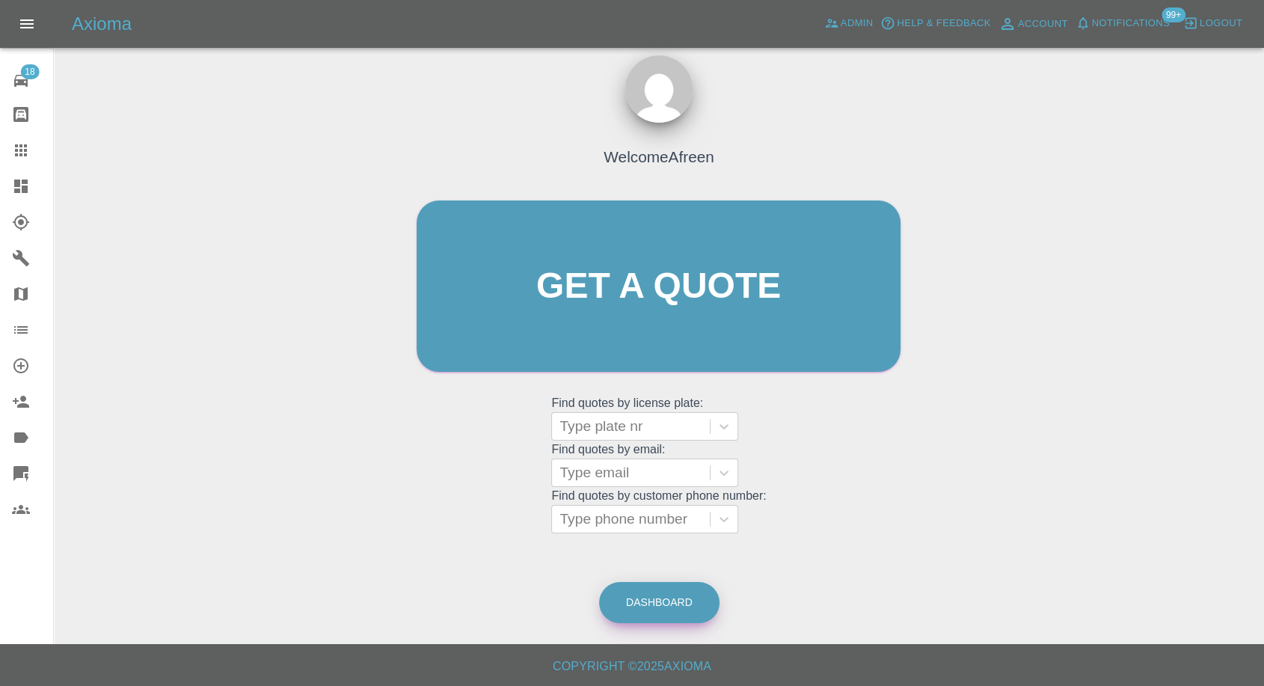
scroll to position [13, 0]
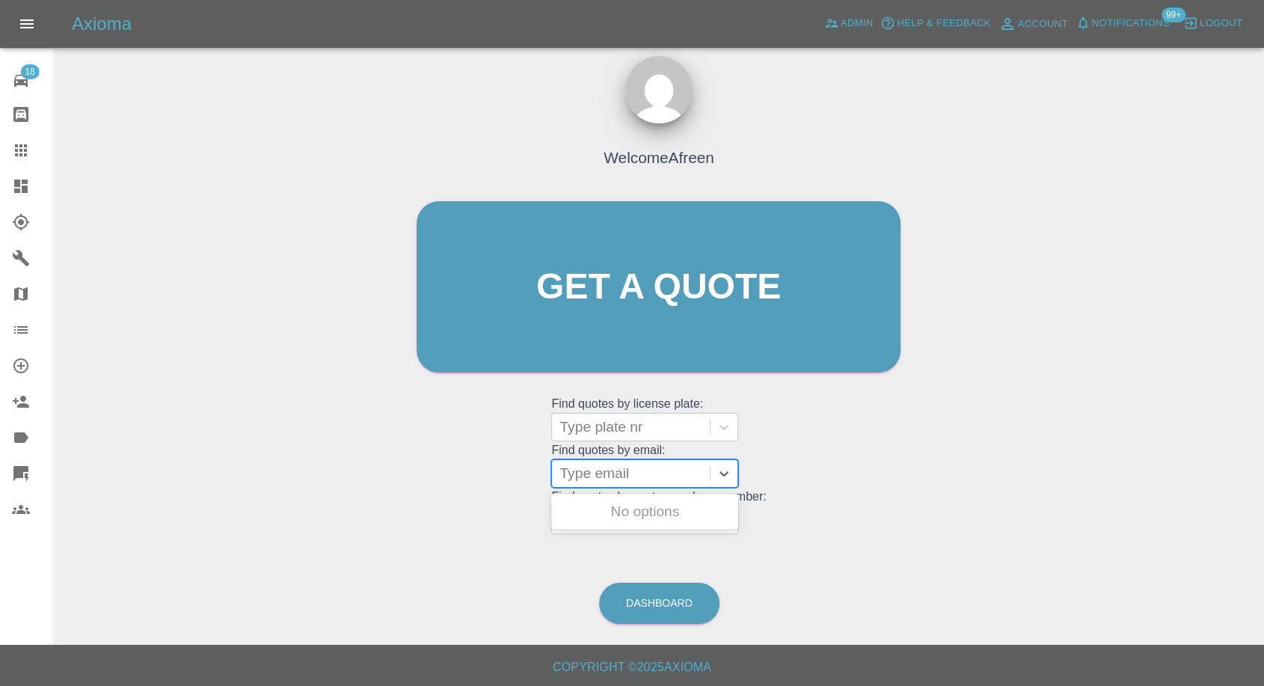
click at [628, 327] on div at bounding box center [631, 473] width 143 height 21
paste input ""[EMAIL_ADDRESS][DOMAIN_NAME]" <undefined>"
drag, startPoint x: 618, startPoint y: 465, endPoint x: 1148, endPoint y: 468, distance: 530.4
click at [1143, 327] on div "Welcome Afreen Get a quote Get a quote Find quotes by license plate: Type plate…" at bounding box center [659, 358] width 1187 height 537
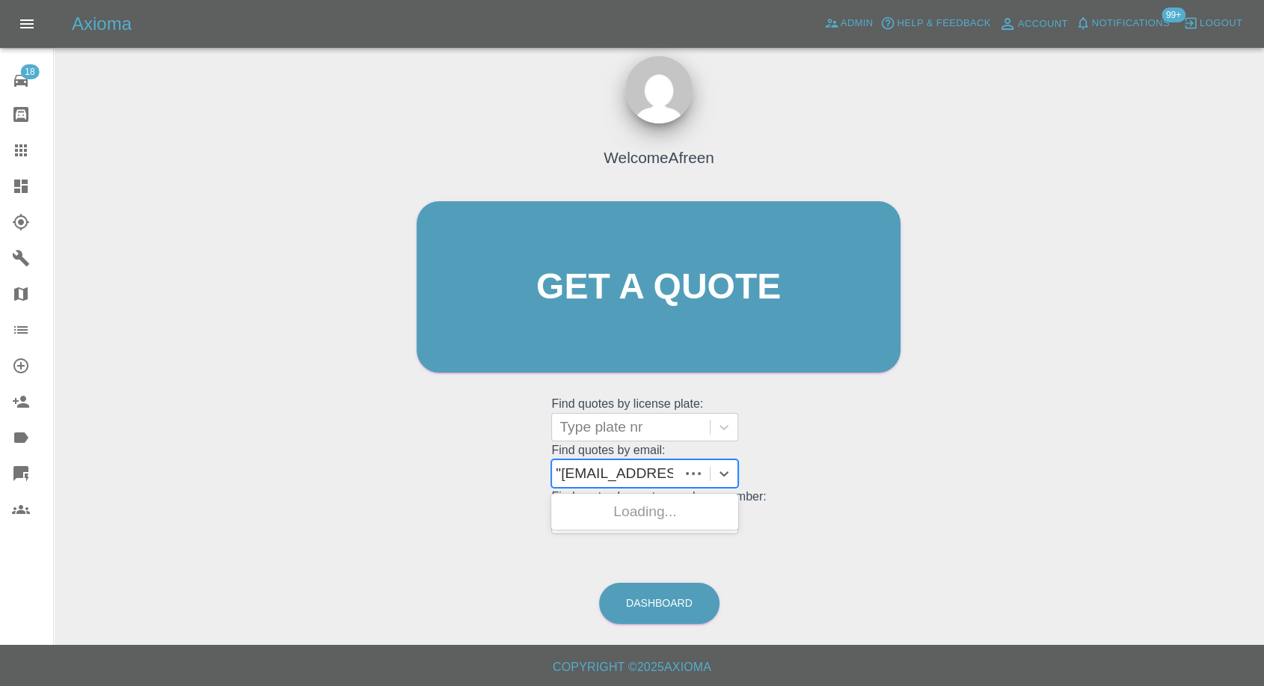
scroll to position [0, 0]
type input "[EMAIL_ADDRESS][DOMAIN_NAME]"
paste input ""[EMAIL_ADDRESS][DOMAIN_NAME]" <undefined>"
drag, startPoint x: 617, startPoint y: 469, endPoint x: 1035, endPoint y: 470, distance: 417.5
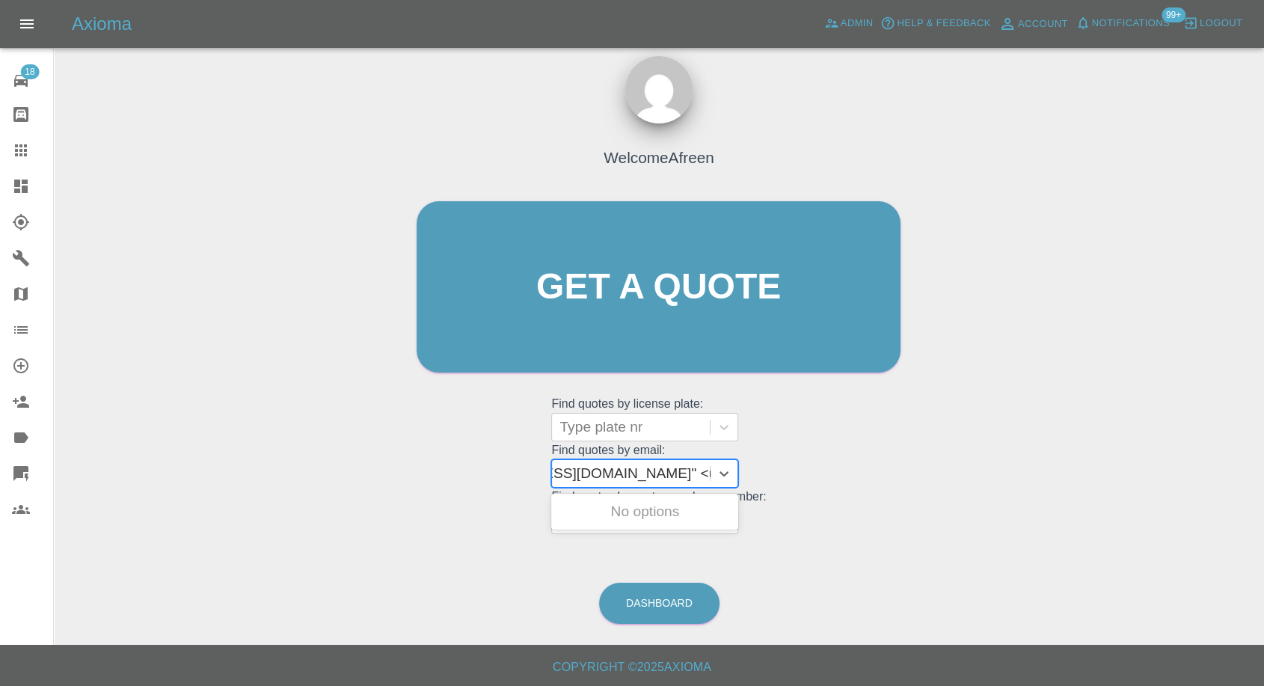
click at [1035, 327] on div "Welcome Afreen Get a quote Get a quote Find quotes by license plate: Type plate…" at bounding box center [659, 358] width 1187 height 537
type input "[PERSON_NAME][EMAIL_ADDRESS][DOMAIN_NAME]"
click at [716, 327] on div "BT71KYH, Awaiting Repair" at bounding box center [644, 521] width 187 height 48
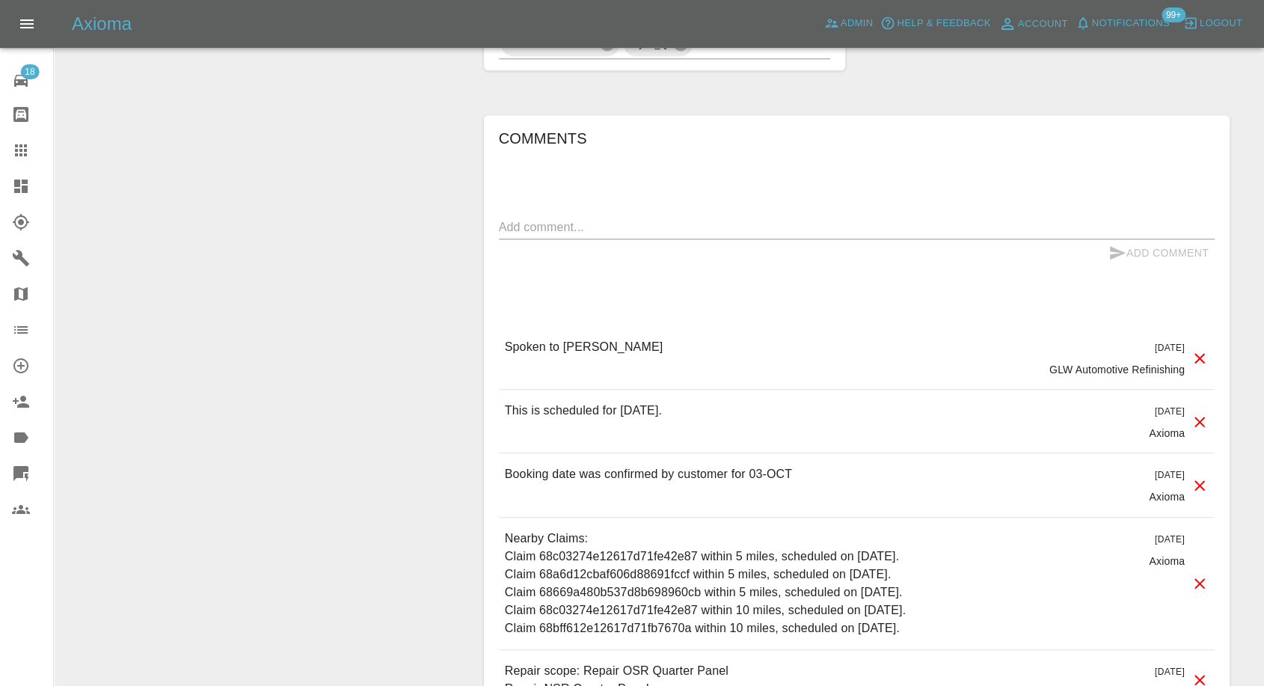
scroll to position [1246, 0]
drag, startPoint x: 5, startPoint y: 147, endPoint x: 38, endPoint y: 174, distance: 42.1
click at [5, 147] on link "Claims" at bounding box center [26, 150] width 53 height 36
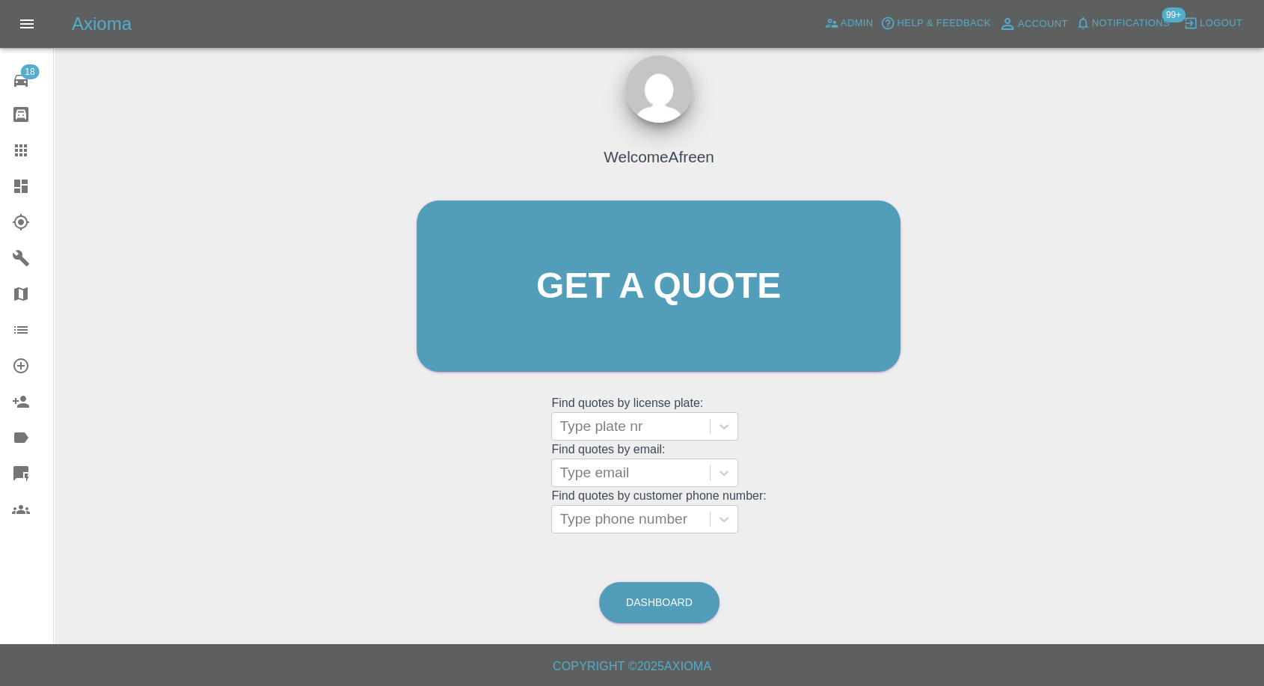
scroll to position [13, 0]
click at [604, 327] on div at bounding box center [631, 473] width 143 height 21
paste input ""[PERSON_NAME][EMAIL_ADDRESS][PERSON_NAME][DOMAIN_NAME]" <undefined>"
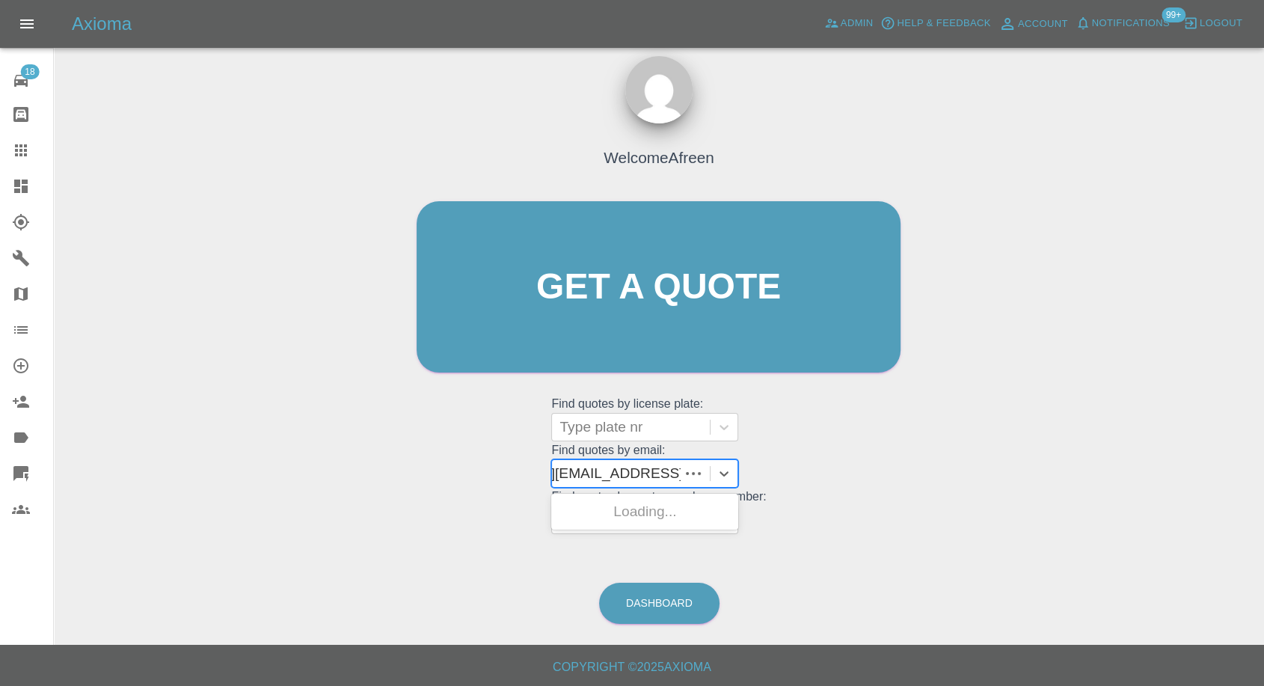
scroll to position [0, 108]
drag, startPoint x: 613, startPoint y: 468, endPoint x: 1276, endPoint y: 225, distance: 705.3
click at [1264, 324] on html "Axioma Admin Help & Feedback Account Notifications 99+ Logout 18 Repair home Bo…" at bounding box center [632, 337] width 1264 height 700
type input "[PERSON_NAME][EMAIL_ADDRESS][PERSON_NAME][DOMAIN_NAME]"
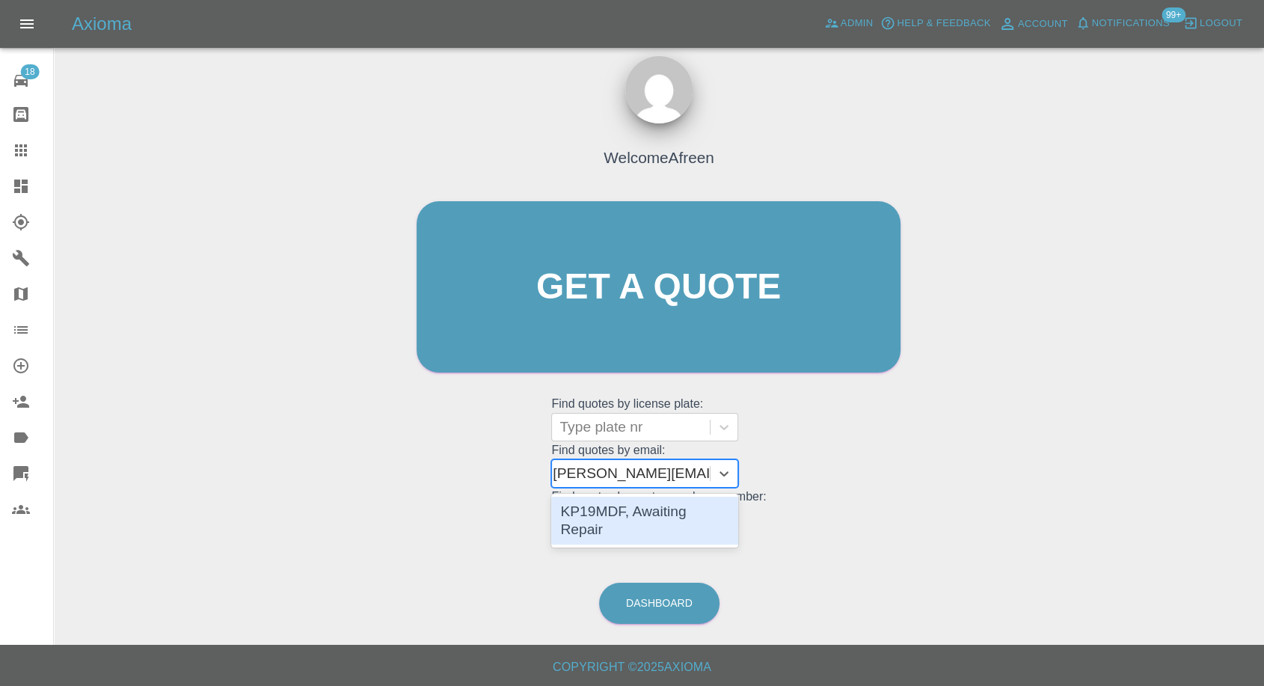
click at [659, 327] on div "KP19MDF, Awaiting Repair" at bounding box center [644, 521] width 187 height 48
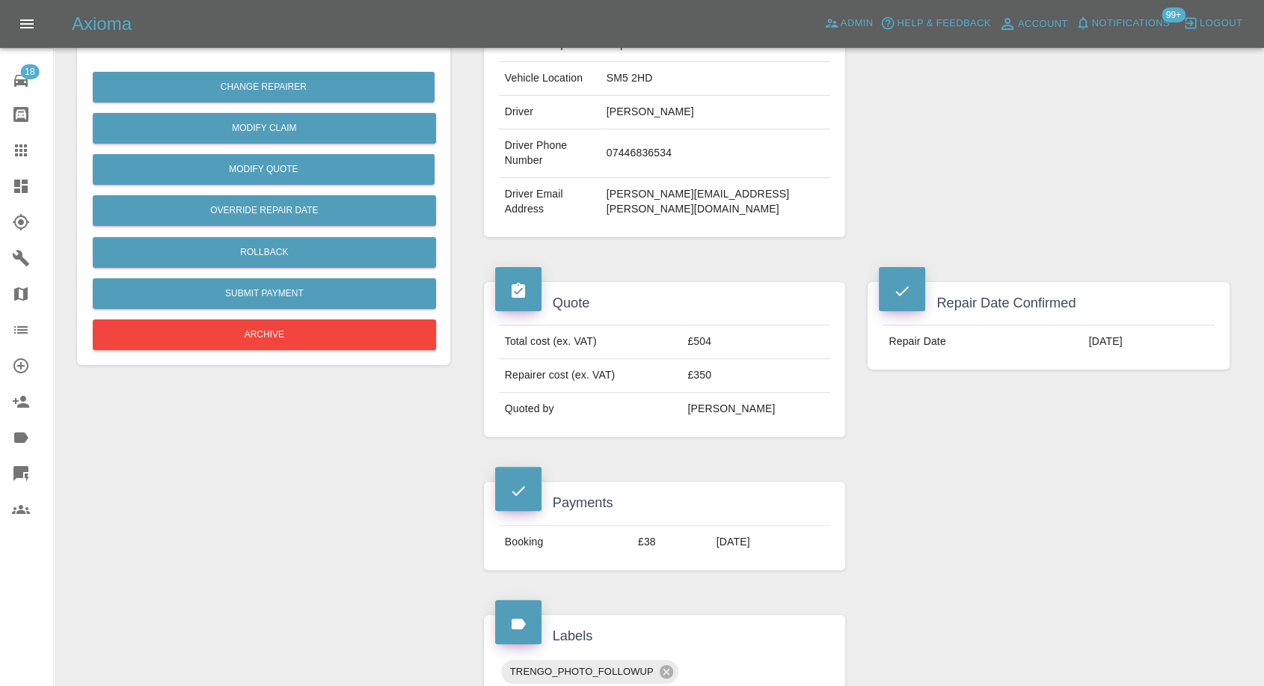
scroll to position [166, 0]
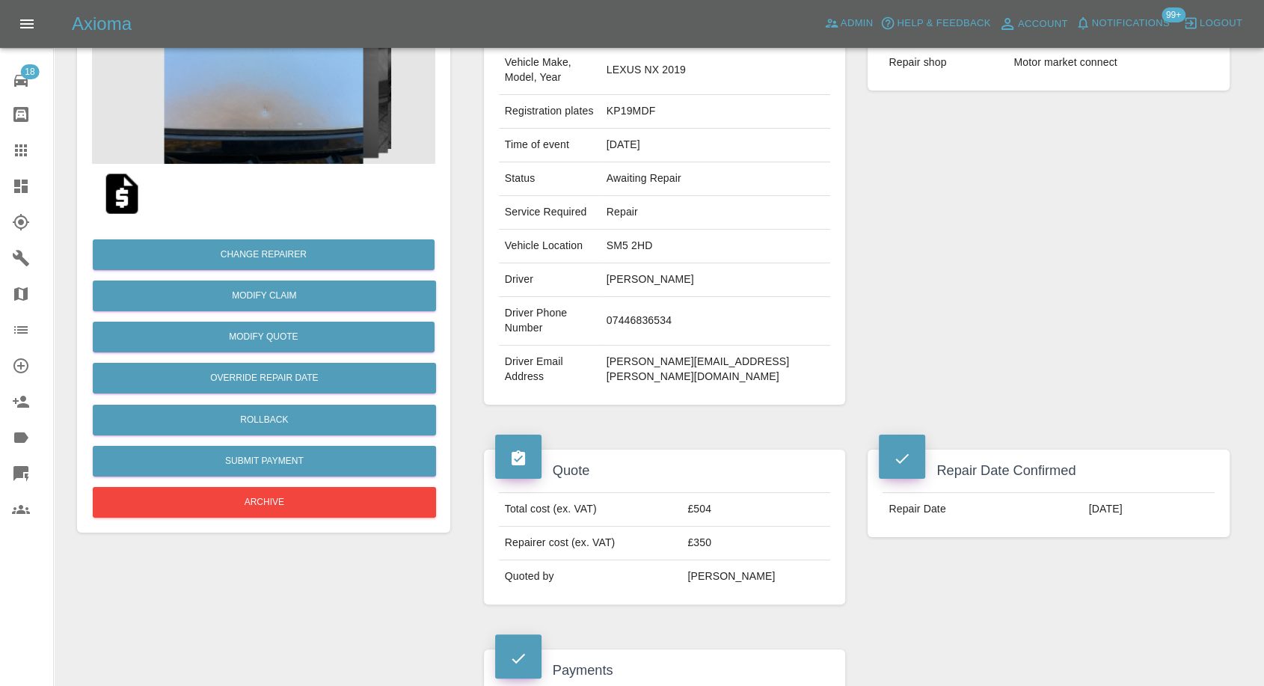
click at [25, 144] on icon at bounding box center [21, 150] width 12 height 12
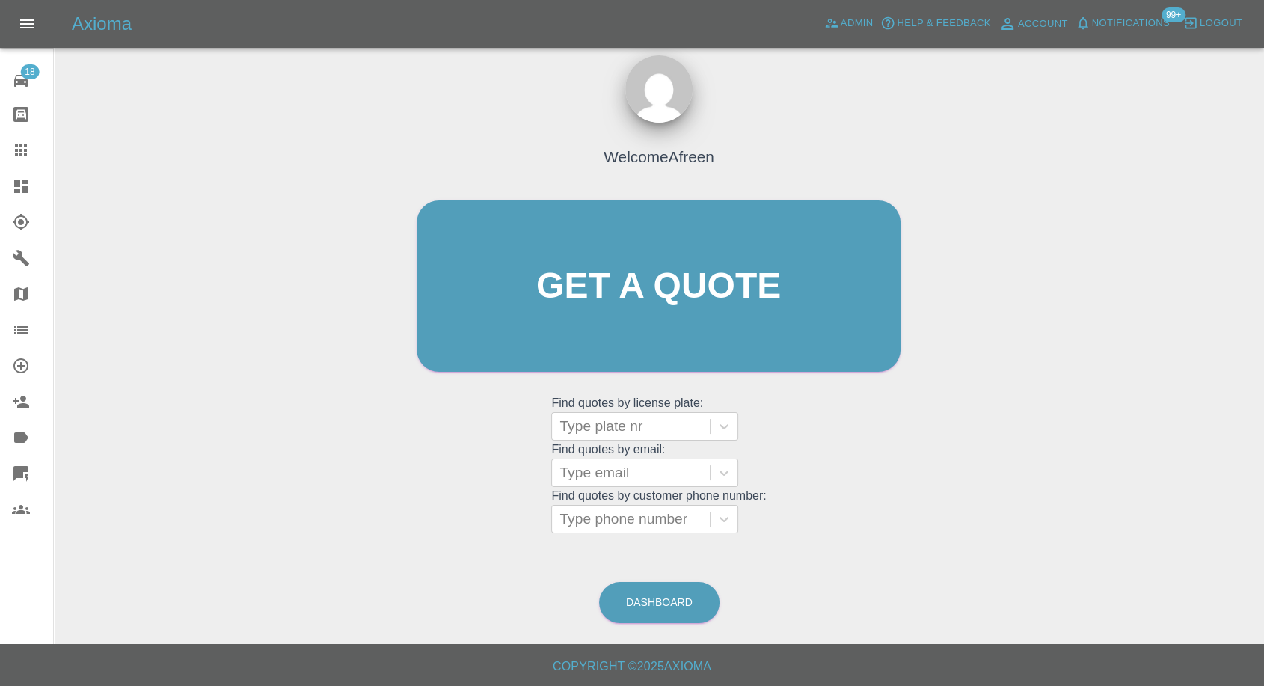
scroll to position [13, 0]
click at [616, 327] on div at bounding box center [631, 473] width 143 height 21
paste input ""[EMAIL_ADDRESS][DOMAIN_NAME]" <undefined>"
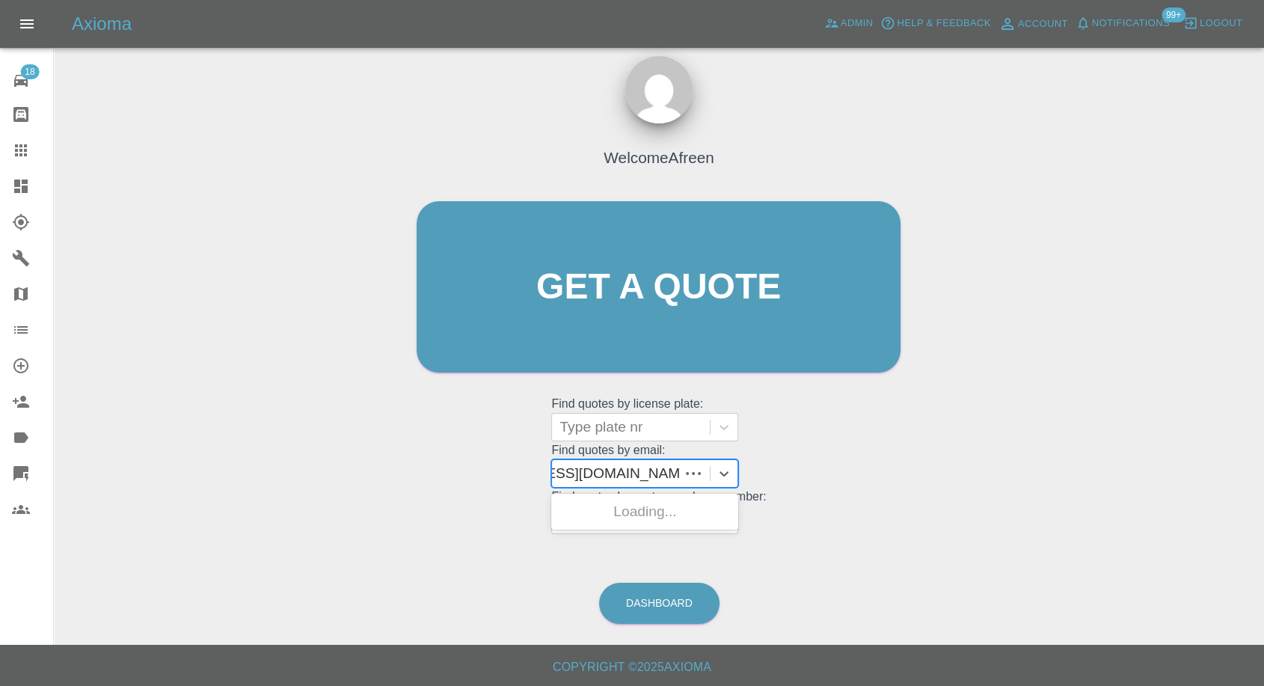
scroll to position [0, 95]
drag, startPoint x: 614, startPoint y: 470, endPoint x: 919, endPoint y: 450, distance: 305.9
click at [919, 327] on div "Welcome Afreen Get a quote Get a quote Find quotes by license plate: Type plate…" at bounding box center [659, 358] width 1187 height 537
type input "[EMAIL_ADDRESS][DOMAIN_NAME]"
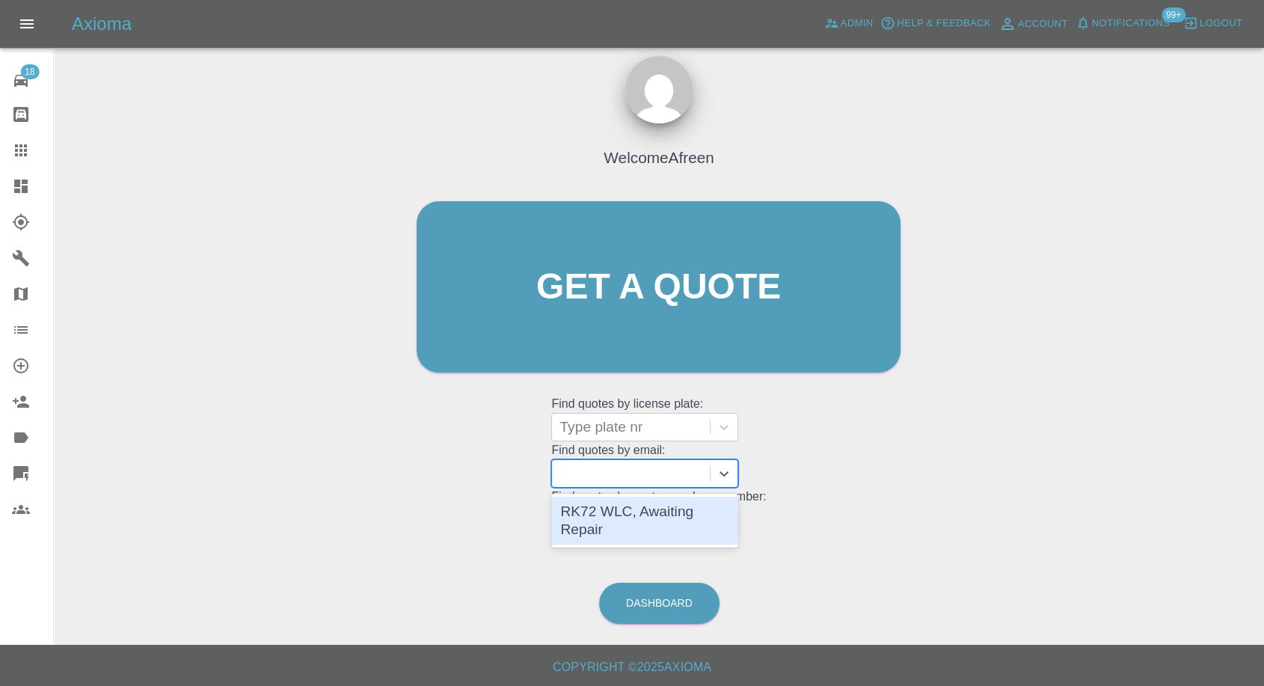
scroll to position [0, 0]
paste input ""[EMAIL_ADDRESS][DOMAIN_NAME]" <undefined>"
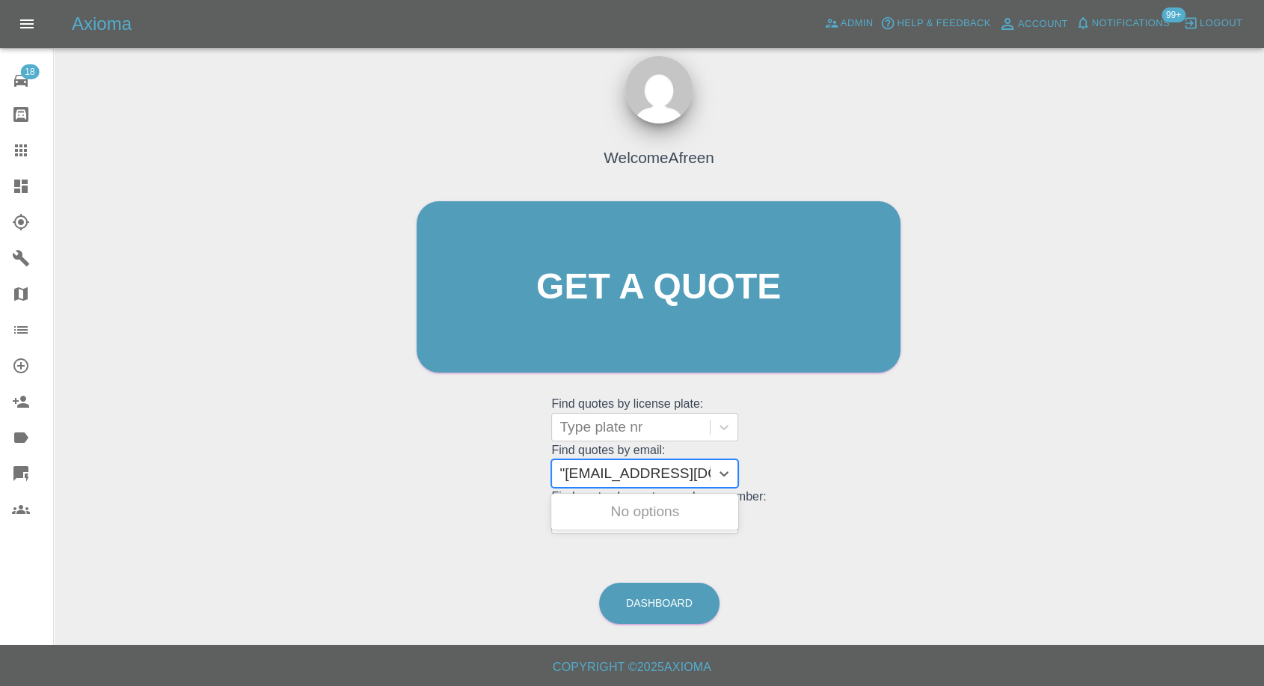
scroll to position [0, 85]
drag, startPoint x: 625, startPoint y: 466, endPoint x: 857, endPoint y: 484, distance: 232.6
click at [857, 327] on div "Welcome Afreen Get a quote Get a quote Find quotes by license plate: Type plate…" at bounding box center [658, 316] width 515 height 452
type input "[EMAIL_ADDRESS][DOMAIN_NAME]"
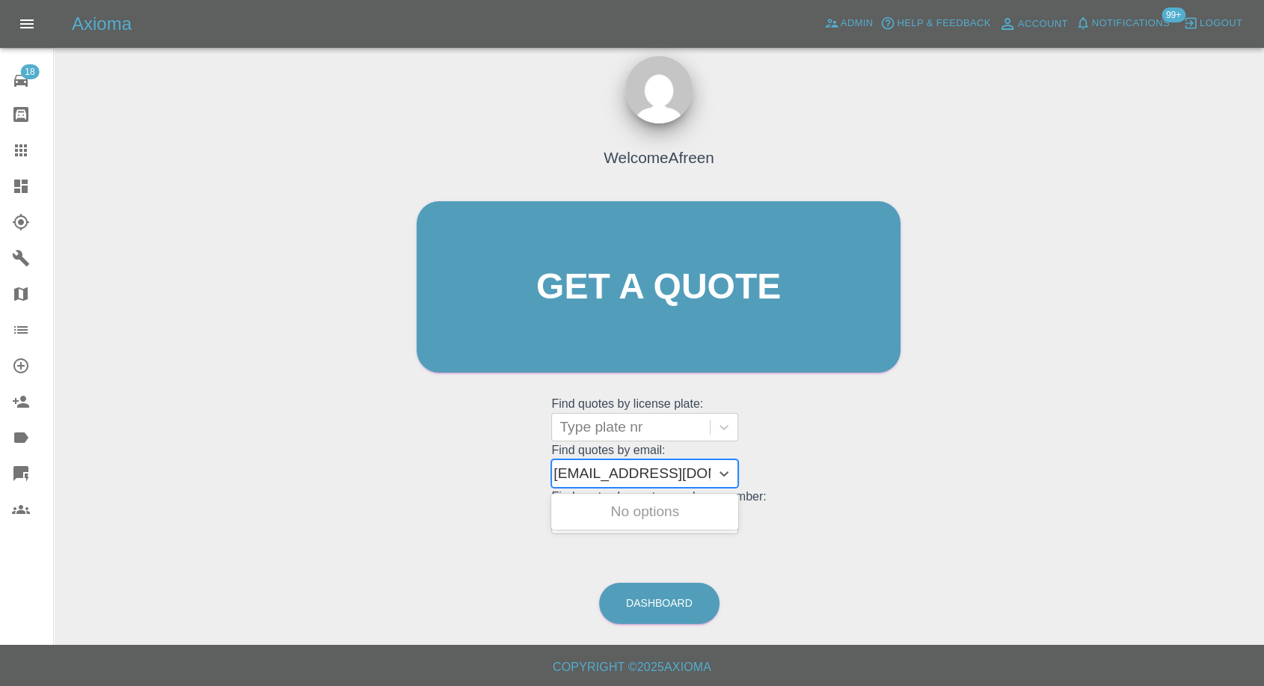
scroll to position [0, 1]
click at [691, 327] on div "RK72 WLC, Awaiting Repair" at bounding box center [644, 521] width 187 height 48
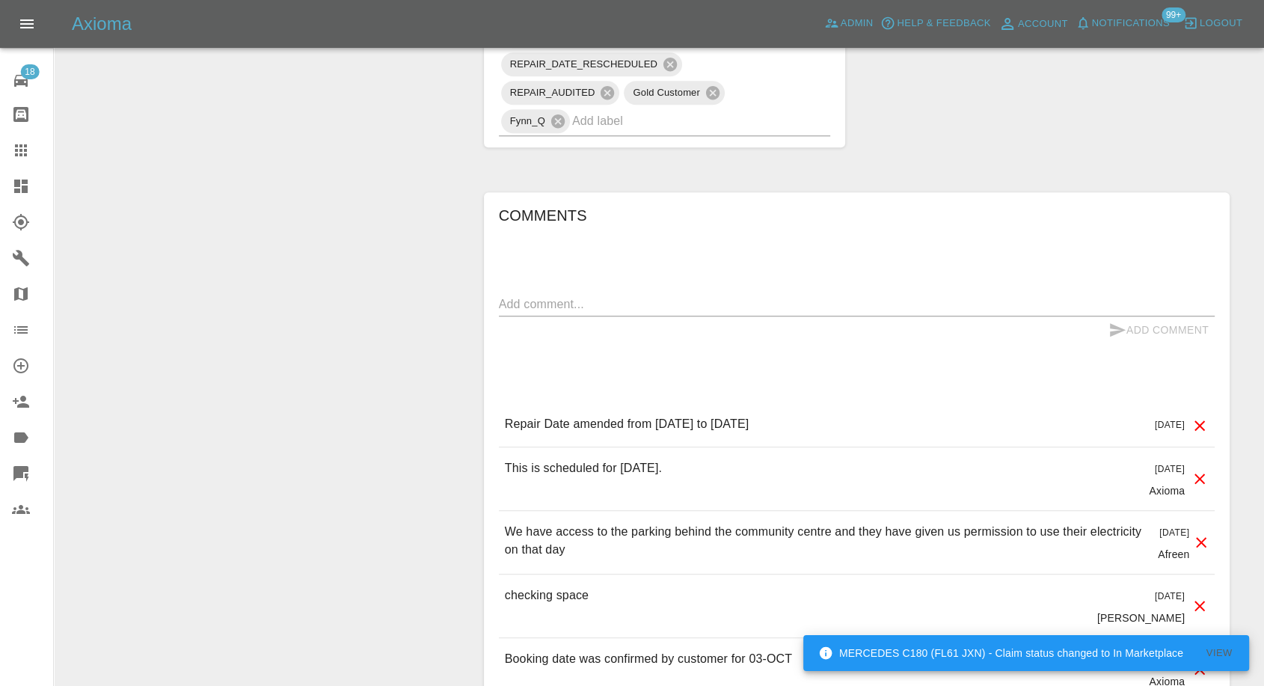
scroll to position [1163, 0]
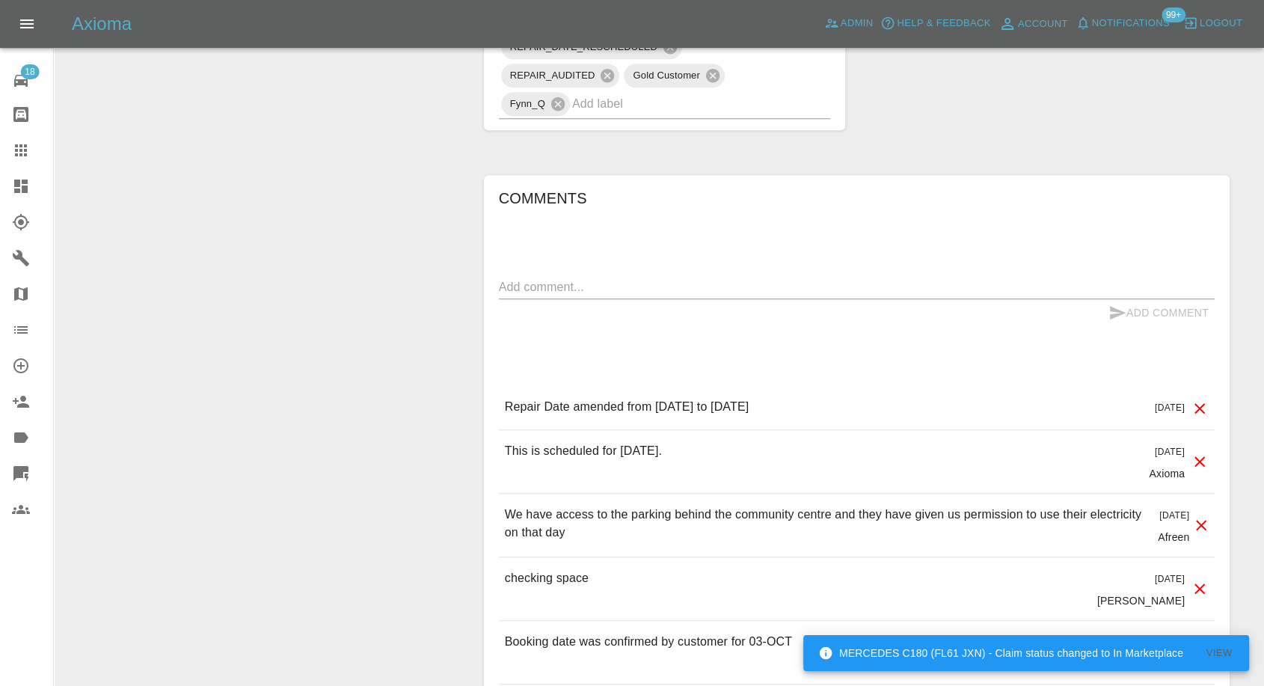
click at [18, 147] on icon at bounding box center [21, 150] width 18 height 18
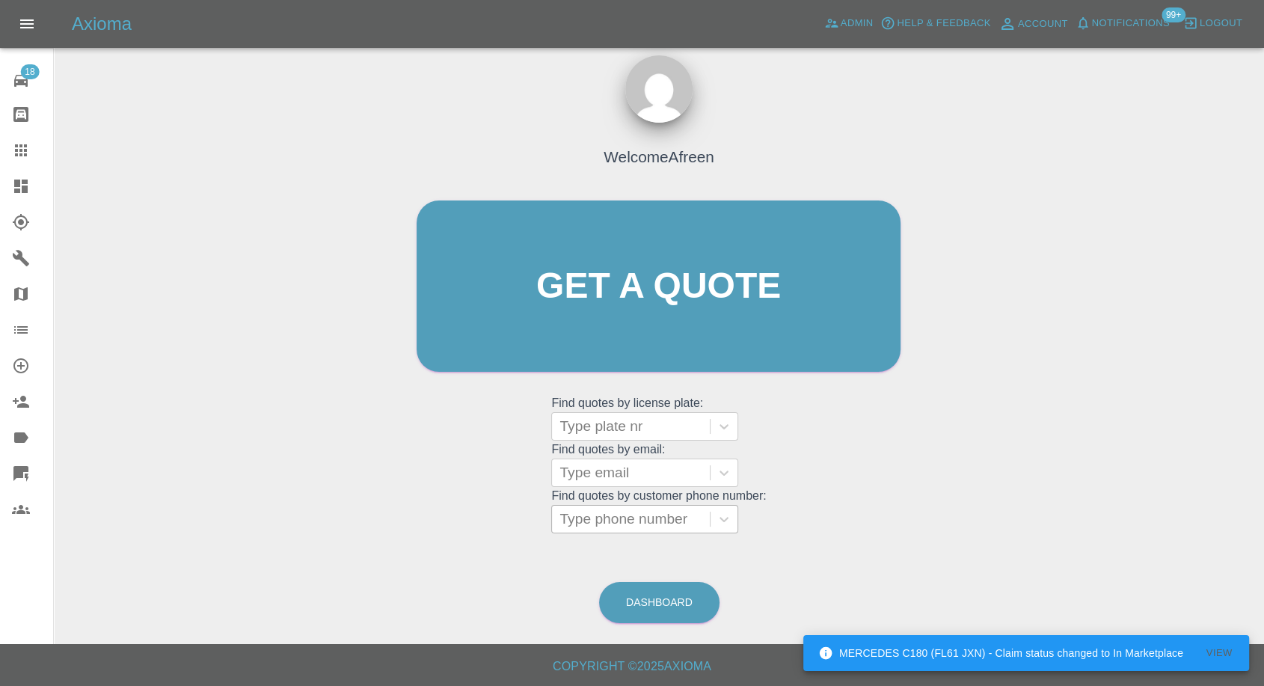
scroll to position [13, 0]
click at [618, 327] on div at bounding box center [631, 473] width 143 height 21
paste input ""[EMAIL_ADDRESS][DOMAIN_NAME]" <undefined>"
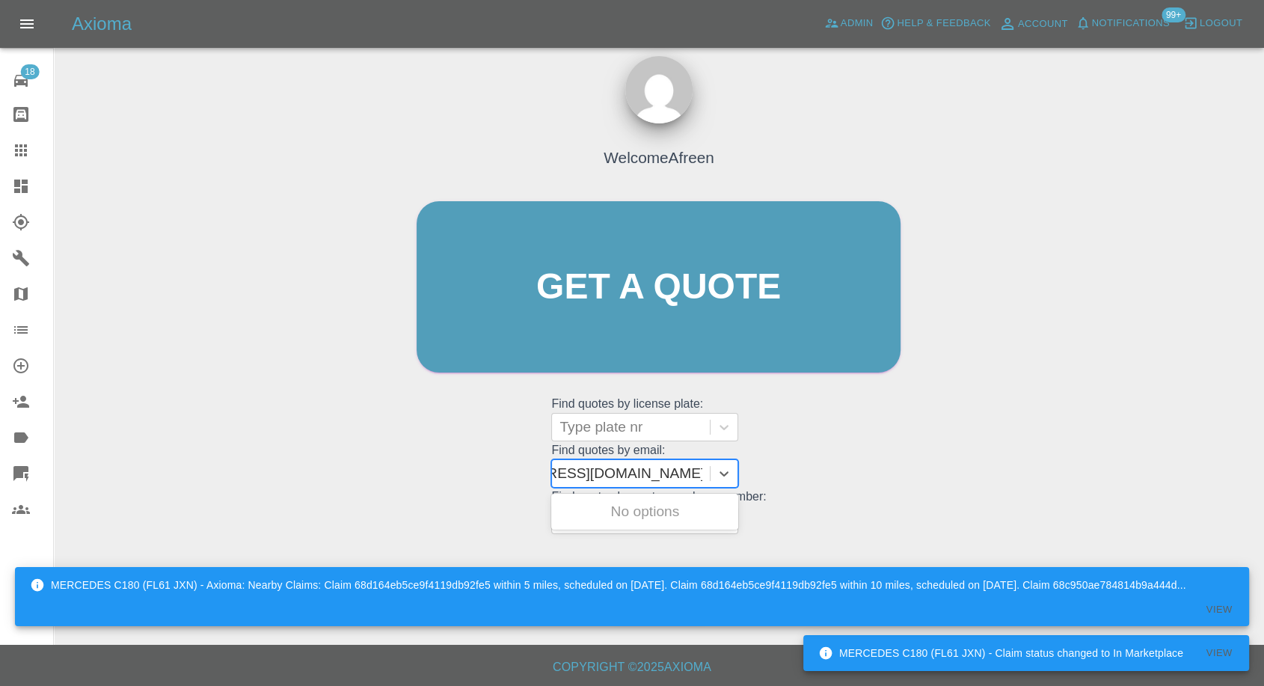
scroll to position [0, 91]
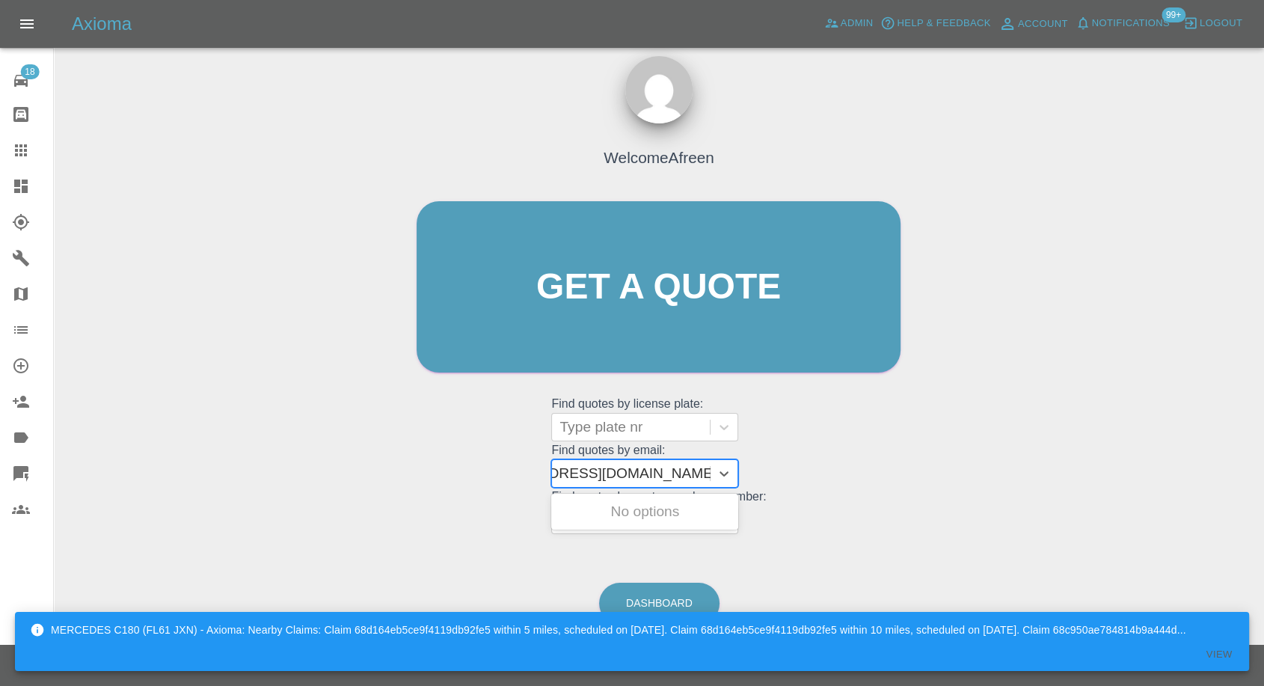
drag, startPoint x: 618, startPoint y: 474, endPoint x: 912, endPoint y: 477, distance: 294.0
click at [912, 327] on div "Welcome Afreen Get a quote Get a quote Find quotes by license plate: Type plate…" at bounding box center [658, 316] width 515 height 452
type input "[EMAIL_ADDRESS][DOMAIN_NAME]"
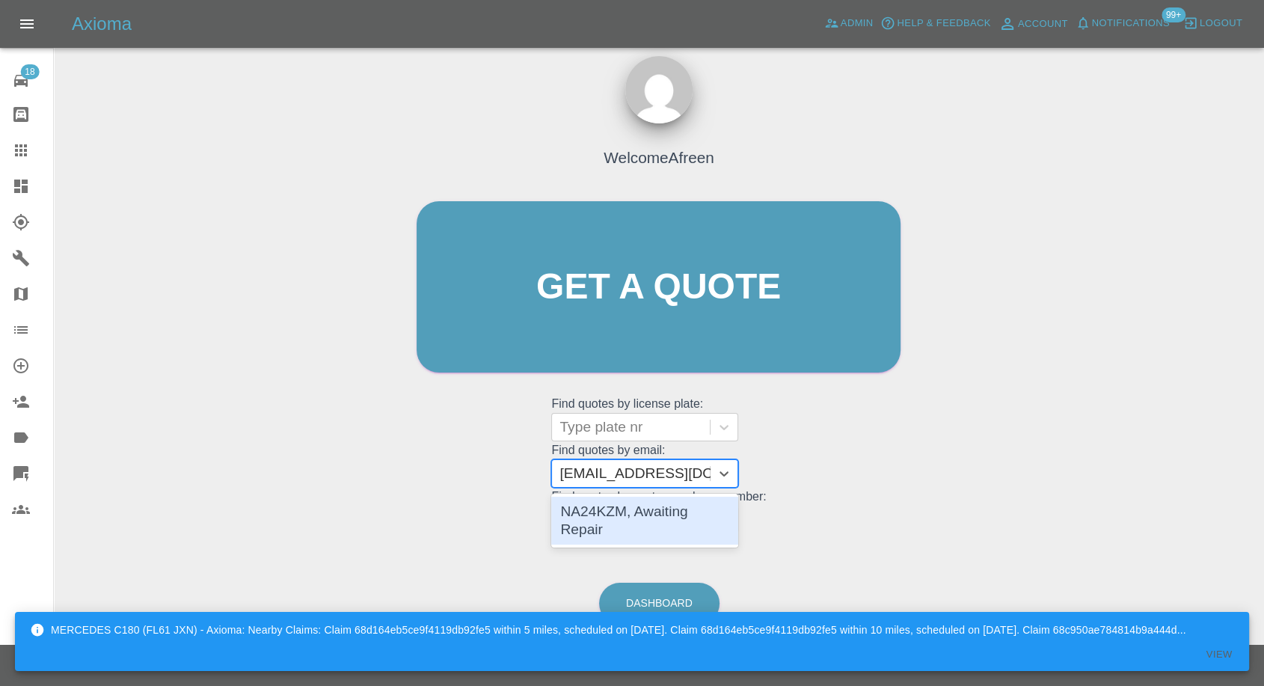
click at [686, 327] on div "NA24KZM, Awaiting Repair" at bounding box center [644, 521] width 187 height 48
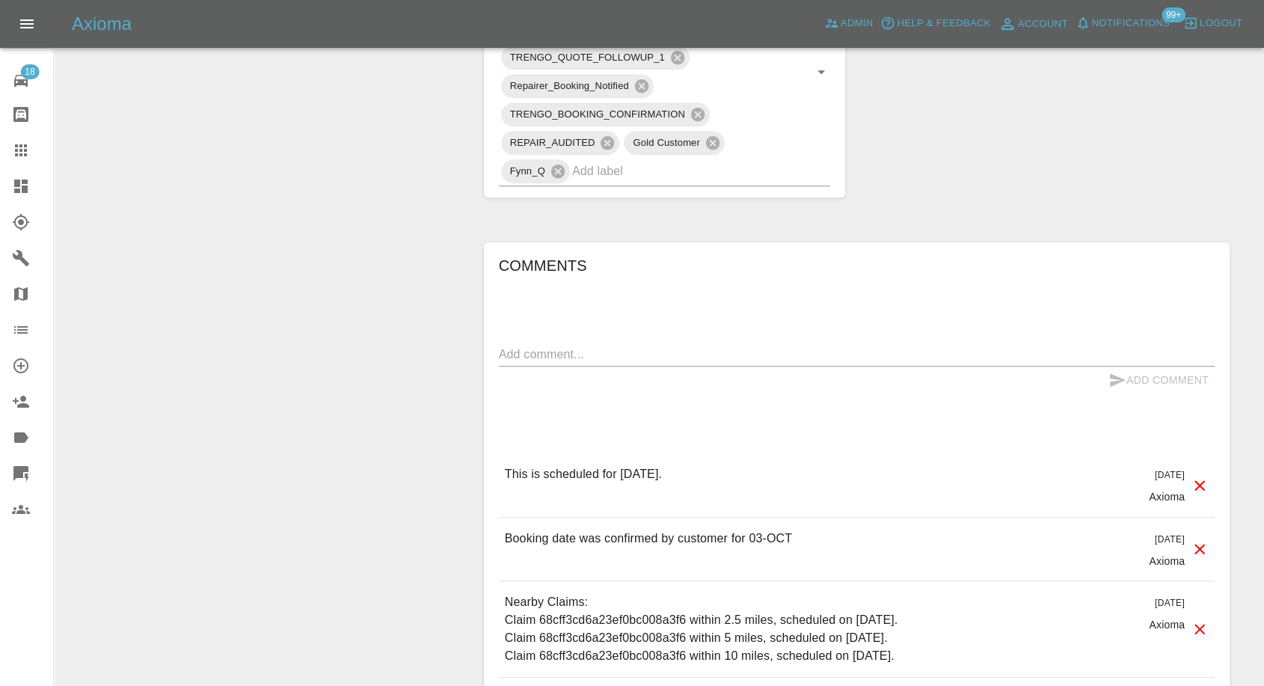
scroll to position [1213, 0]
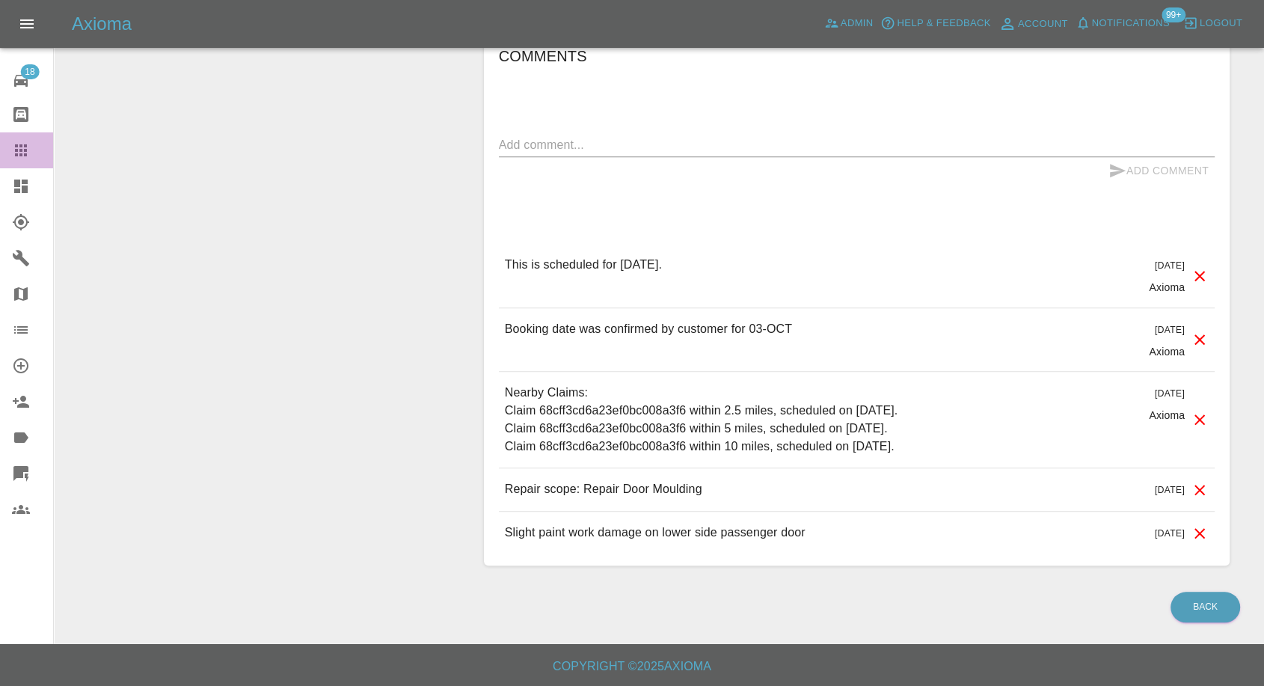
click at [22, 144] on icon at bounding box center [21, 150] width 18 height 18
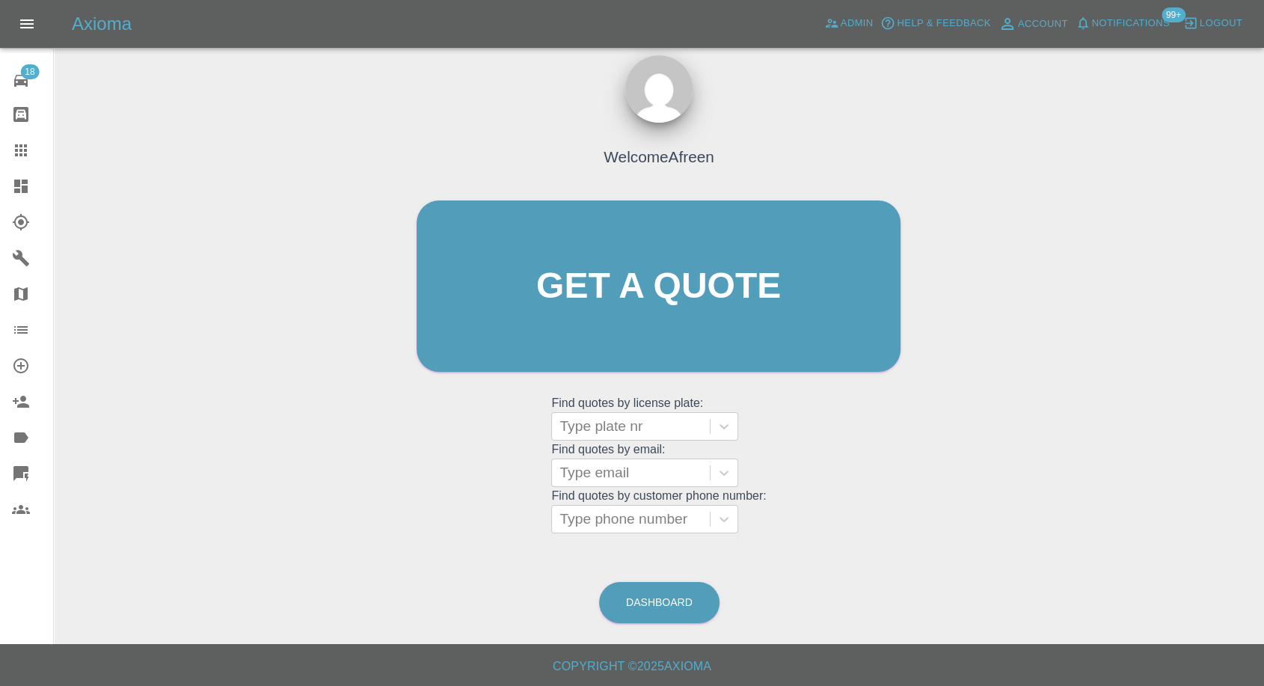
scroll to position [13, 0]
click at [604, 327] on div "Type email" at bounding box center [631, 473] width 158 height 27
paste input ""[EMAIL_ADDRESS][DOMAIN_NAME]" <undefined>"
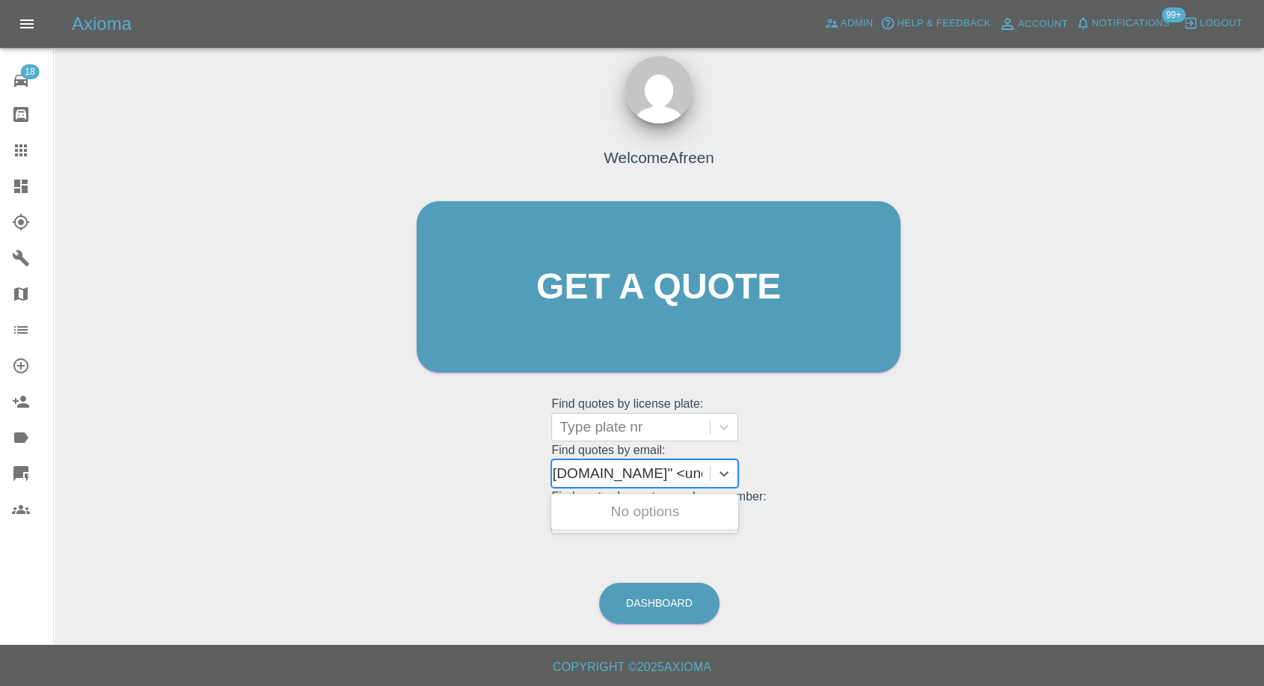
scroll to position [0, 126]
click at [612, 327] on input ""[EMAIL_ADDRESS][DOMAIN_NAME]" <undefined>" at bounding box center [575, 474] width 284 height 18
drag, startPoint x: 613, startPoint y: 468, endPoint x: 925, endPoint y: 514, distance: 315.3
click at [925, 327] on div "Welcome Afreen Get a quote Get a quote Find quotes by license plate: Type plate…" at bounding box center [659, 358] width 1187 height 537
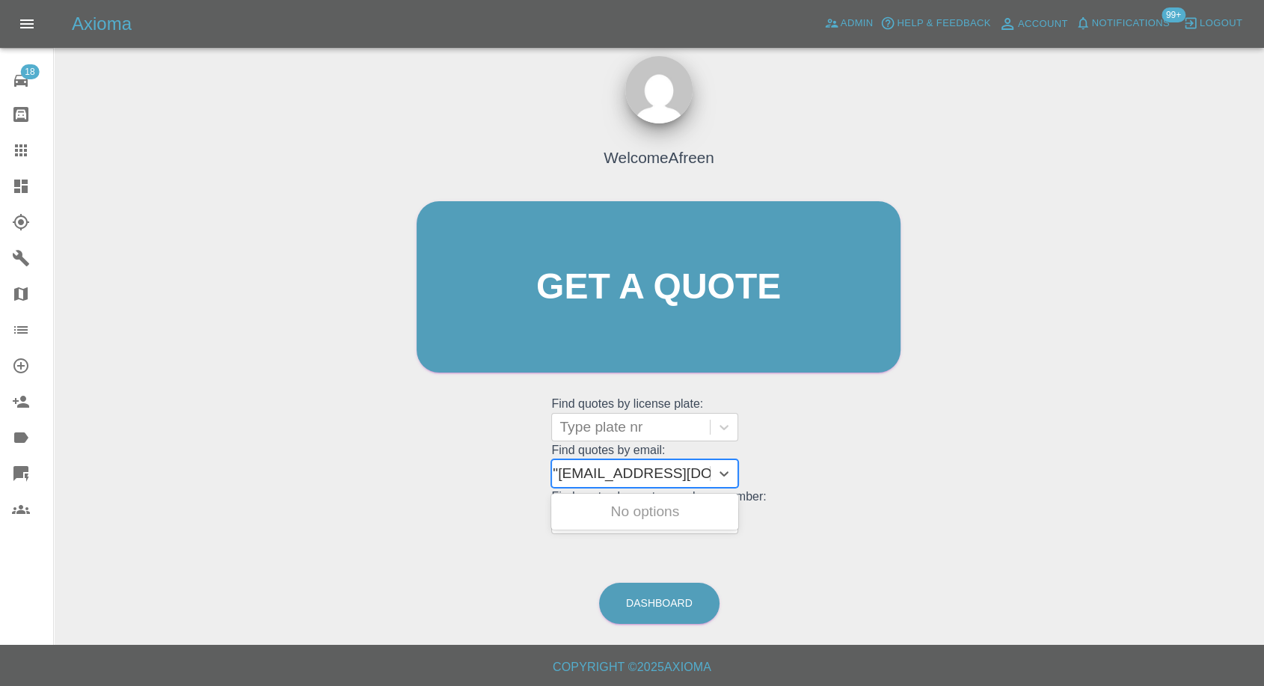
type input "[EMAIL_ADDRESS][DOMAIN_NAME]"
click at [688, 327] on div "DE51GEE, Awaiting Repair" at bounding box center [644, 521] width 187 height 48
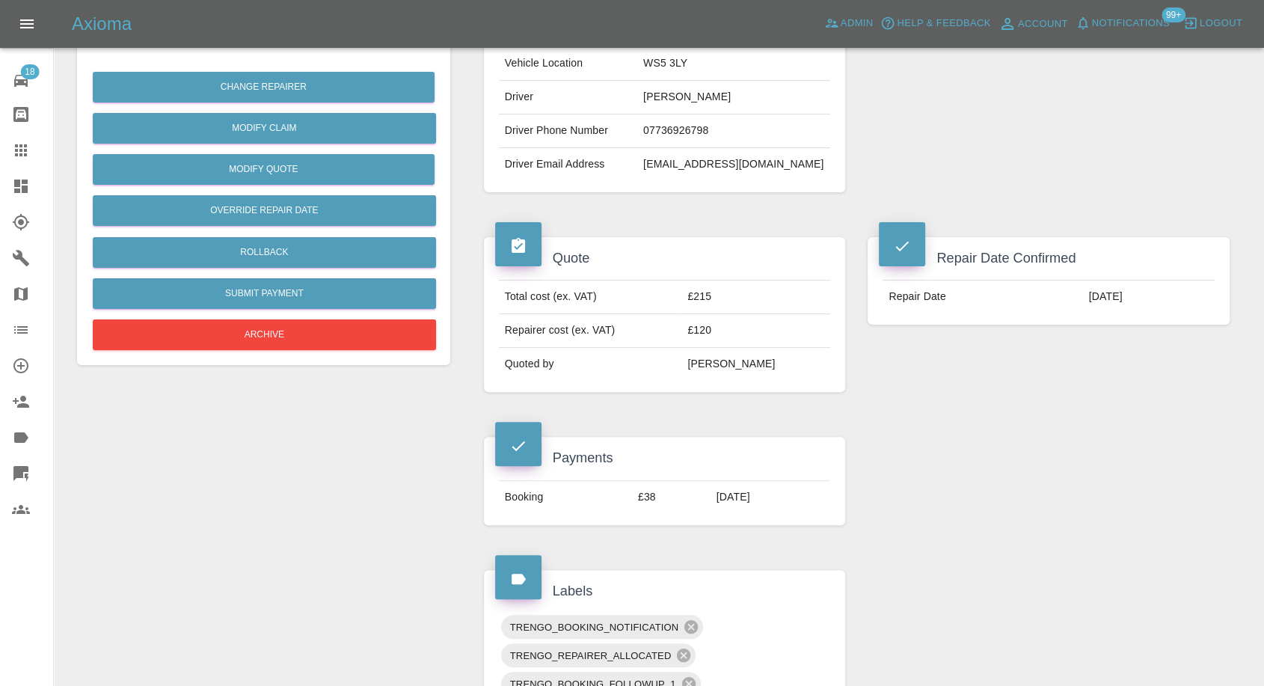
scroll to position [332, 0]
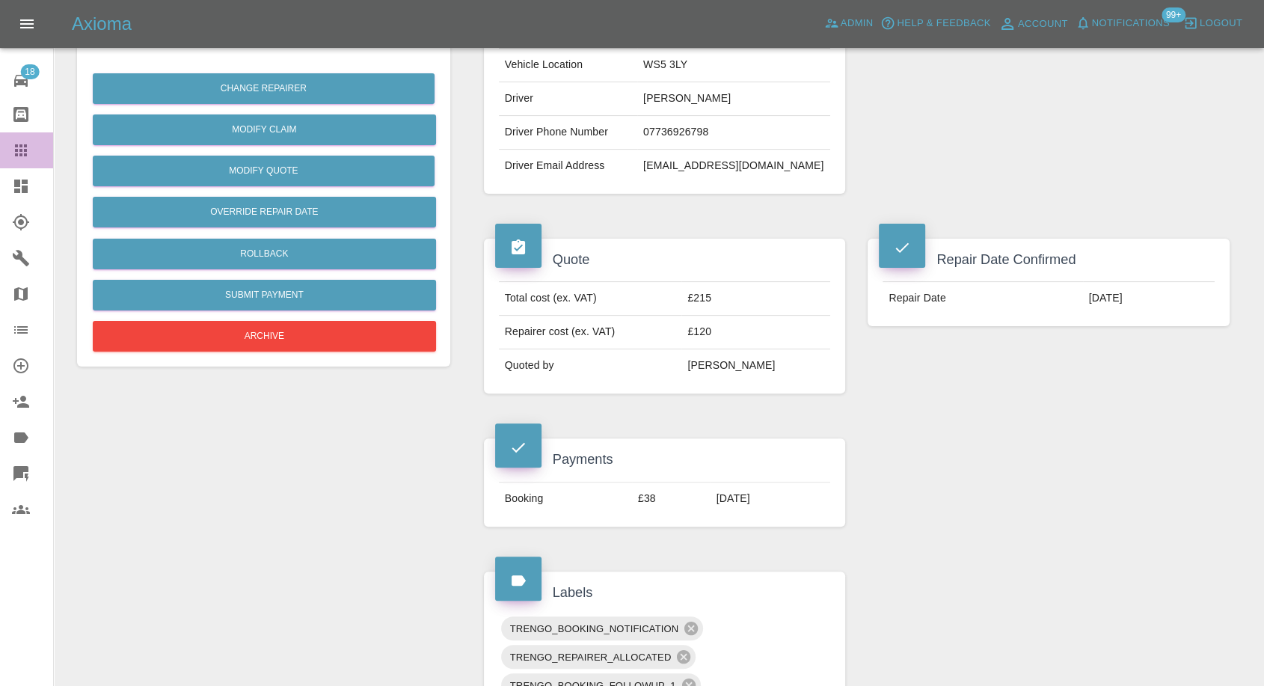
drag, startPoint x: 22, startPoint y: 156, endPoint x: 462, endPoint y: 370, distance: 489.9
click at [22, 156] on icon at bounding box center [21, 150] width 18 height 18
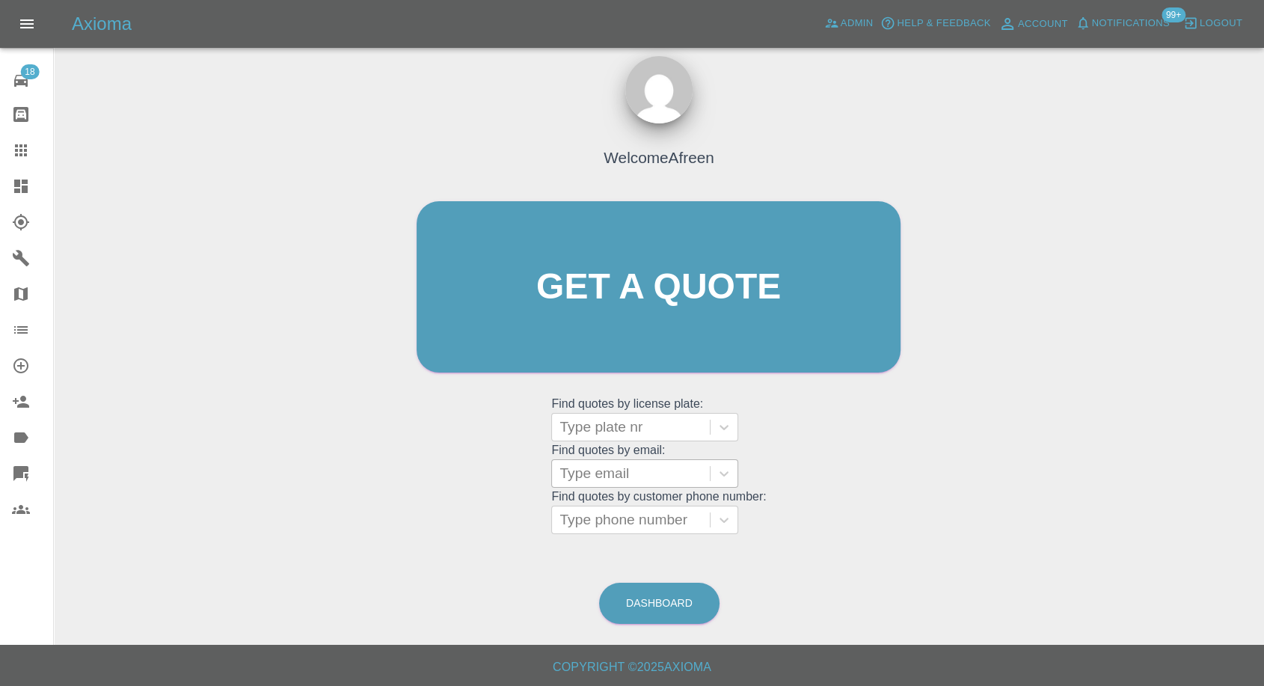
click at [640, 327] on div at bounding box center [631, 473] width 143 height 21
paste input ""[EMAIL_ADDRESS][DOMAIN_NAME]" <undefined>"
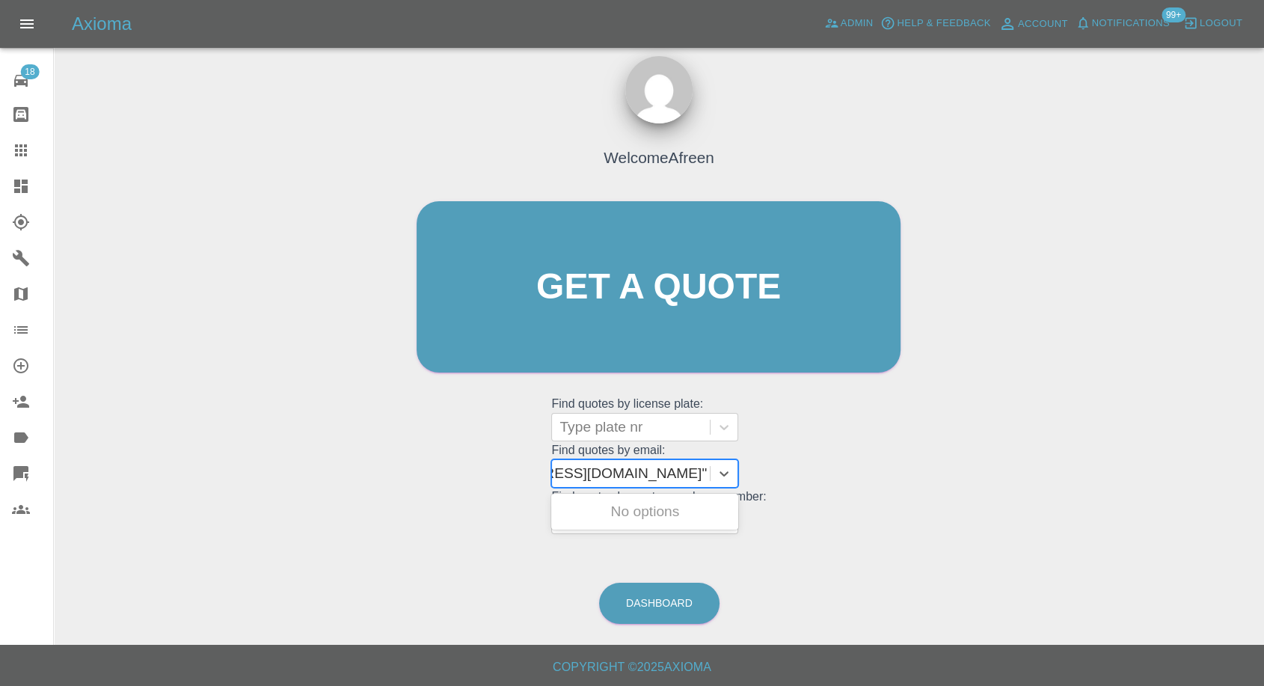
drag, startPoint x: 616, startPoint y: 467, endPoint x: 965, endPoint y: 476, distance: 348.7
click at [965, 327] on div "Welcome Afreen Get a quote Get a quote Find quotes by license plate: Type plate…" at bounding box center [659, 358] width 1187 height 537
type input "[EMAIL_ADDRESS][DOMAIN_NAME]"
click at [696, 327] on div "WK63YTM, Awaiting Repair" at bounding box center [644, 521] width 187 height 48
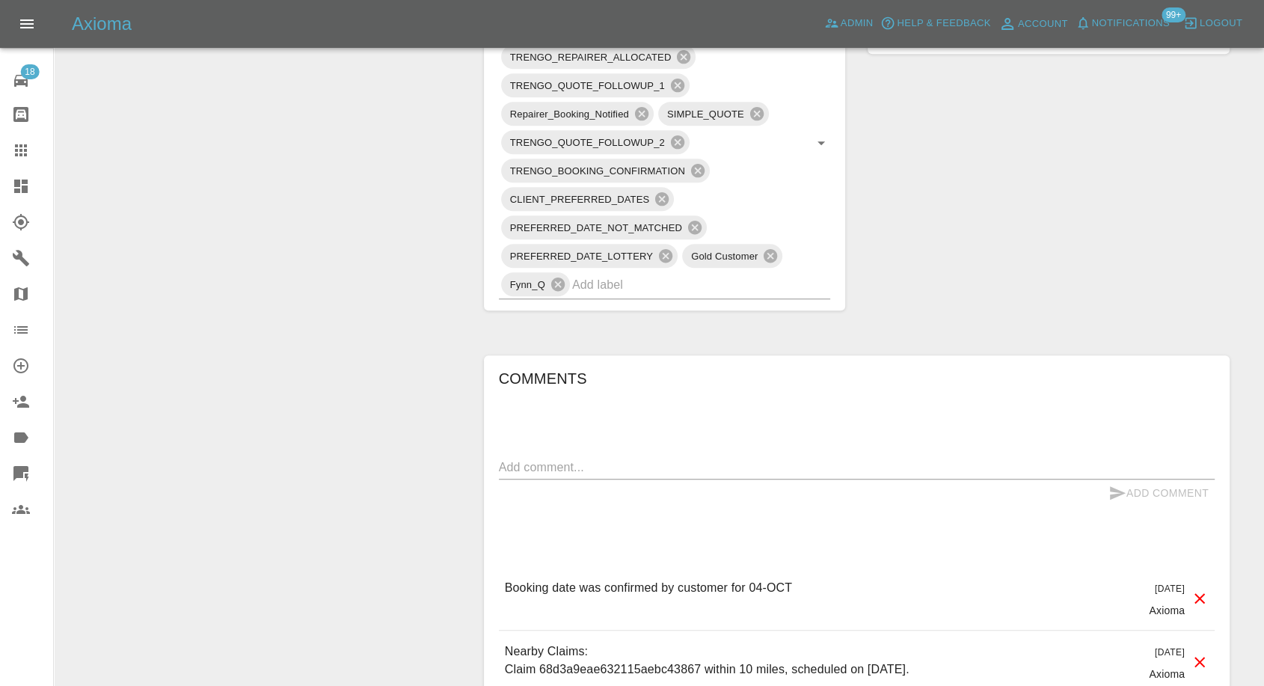
scroll to position [1080, 0]
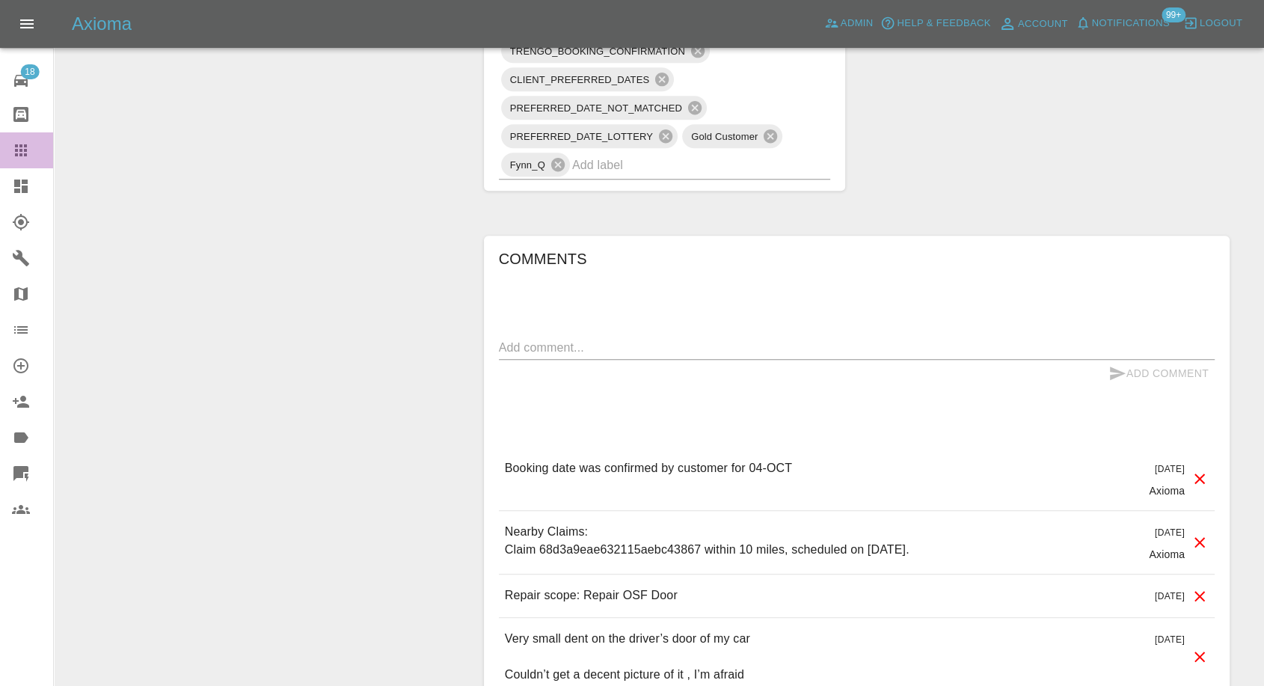
click at [10, 141] on link "Claims" at bounding box center [26, 150] width 53 height 36
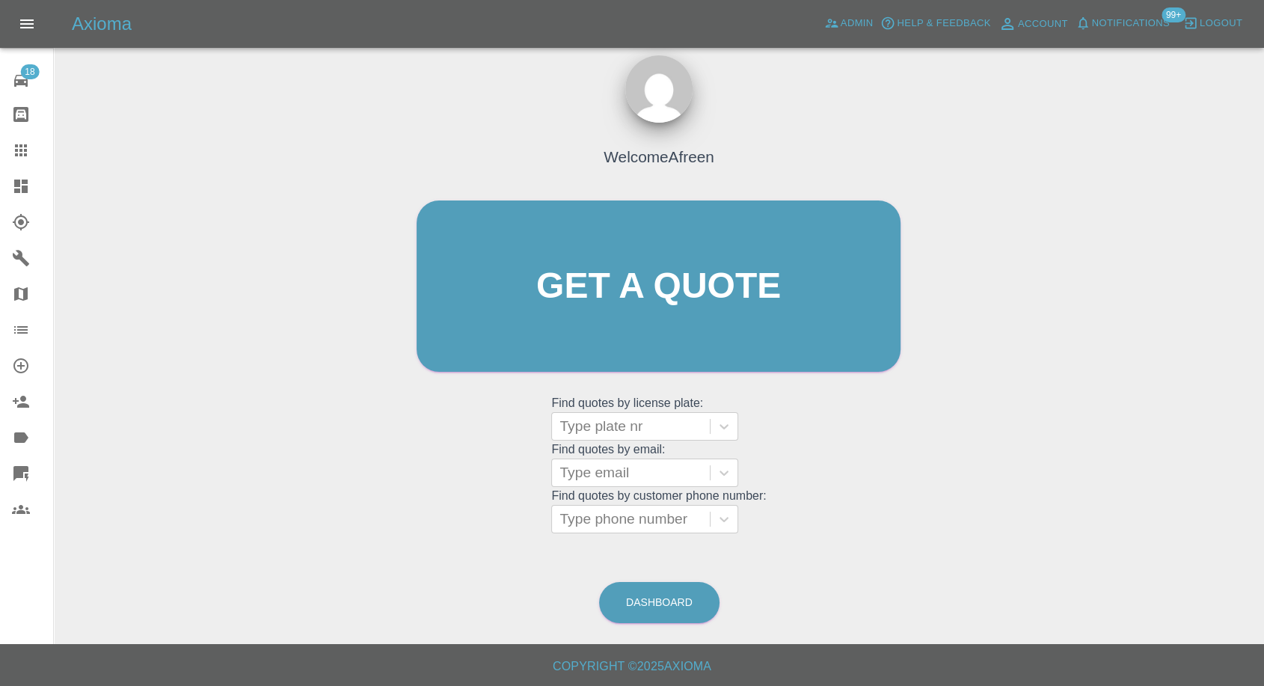
scroll to position [13, 0]
click at [602, 327] on div "Type email" at bounding box center [631, 473] width 158 height 27
paste input ""[EMAIL_ADDRESS][DOMAIN_NAME]" <[EMAIL_ADDRESS][DOMAIN_NAME]>"
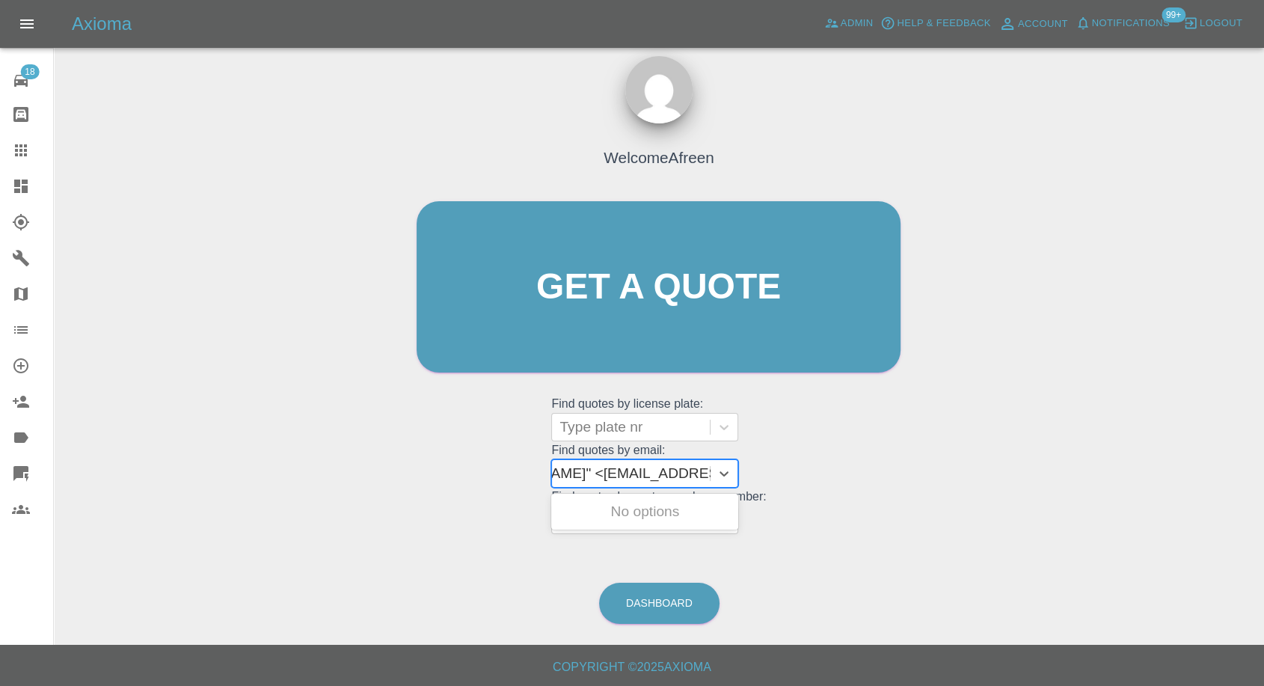
drag, startPoint x: 692, startPoint y: 474, endPoint x: 958, endPoint y: 471, distance: 265.6
click at [958, 327] on div "Welcome Afreen Get a quote Get a quote Find quotes by license plate: Type plate…" at bounding box center [659, 358] width 1187 height 537
click at [709, 327] on input "[EMAIL_ADDRESS][DOMAIN_NAME]" <[EMAIL_ADDRESS][DOMAIN_NAME]" at bounding box center [739, 474] width 373 height 18
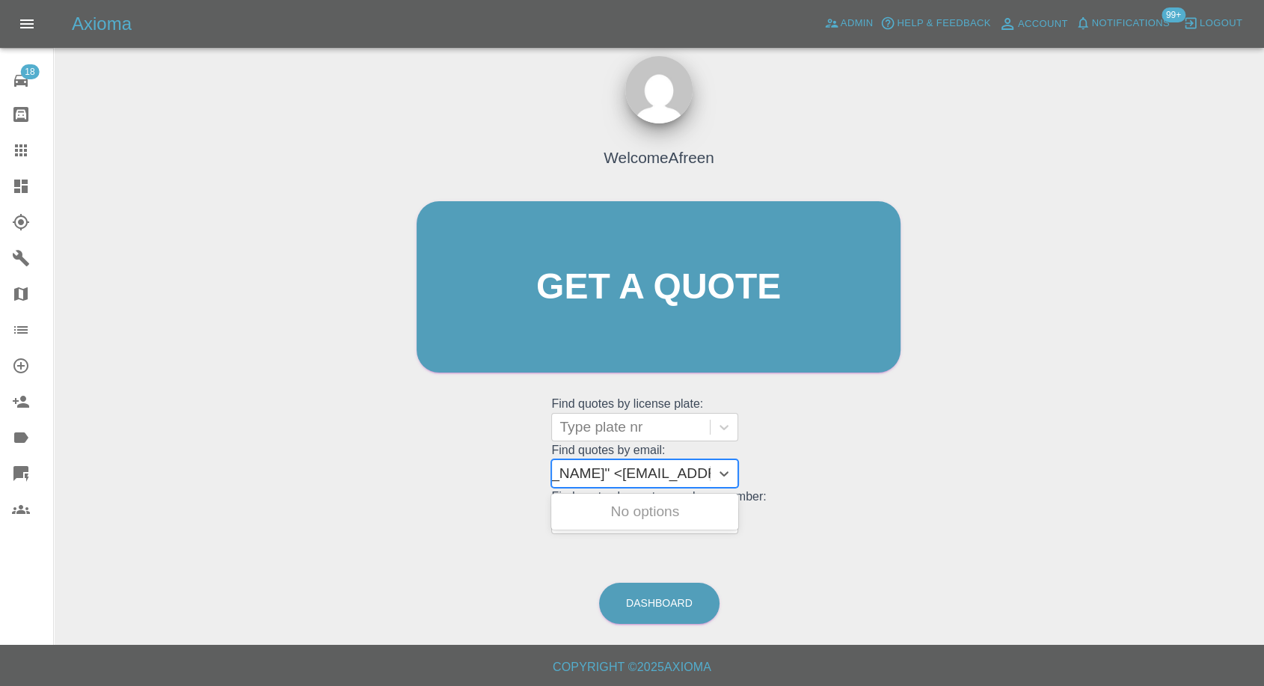
type input "[EMAIL_ADDRESS][DOMAIN_NAME]"
click at [628, 327] on div "VO22GZZ, Awaiting Repair" at bounding box center [644, 521] width 187 height 48
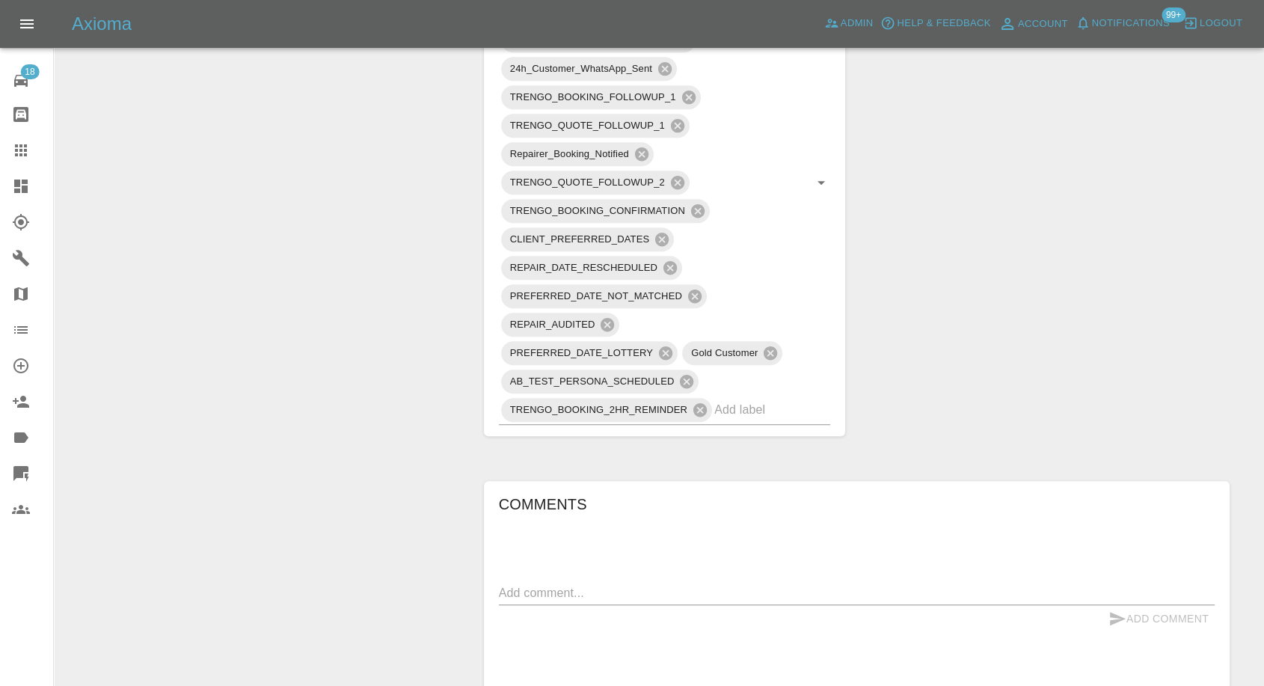
scroll to position [1246, 0]
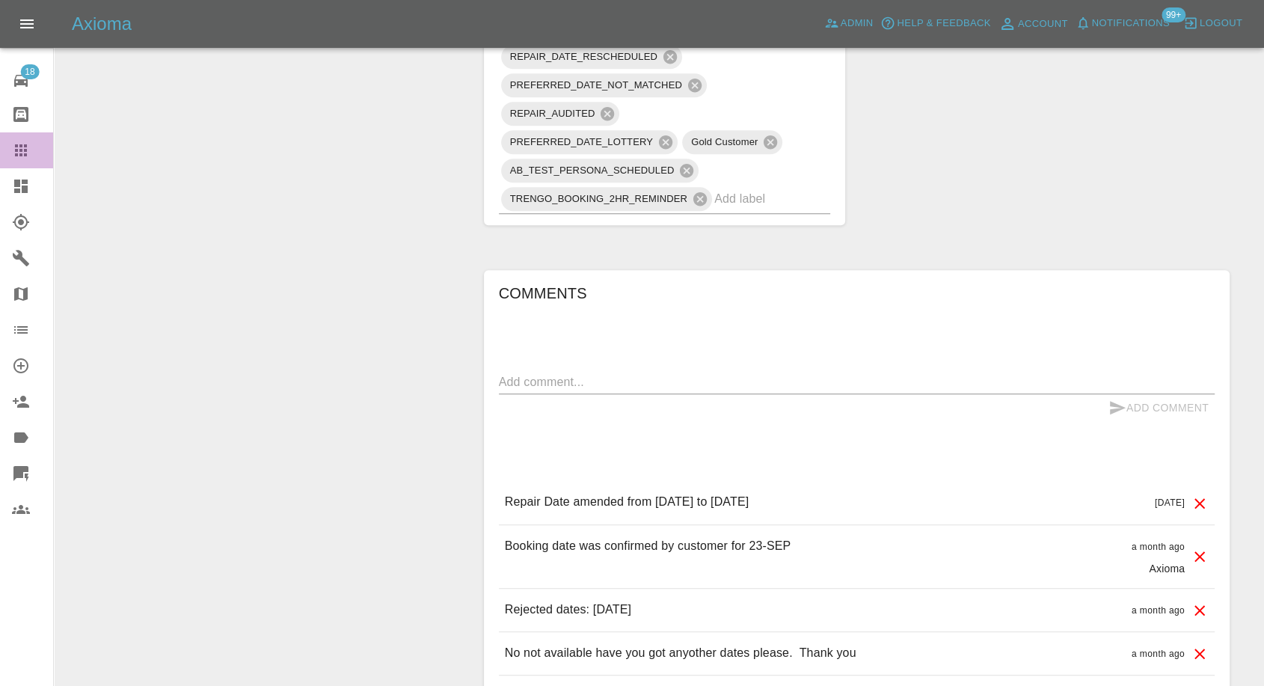
click at [31, 147] on div at bounding box center [33, 150] width 42 height 18
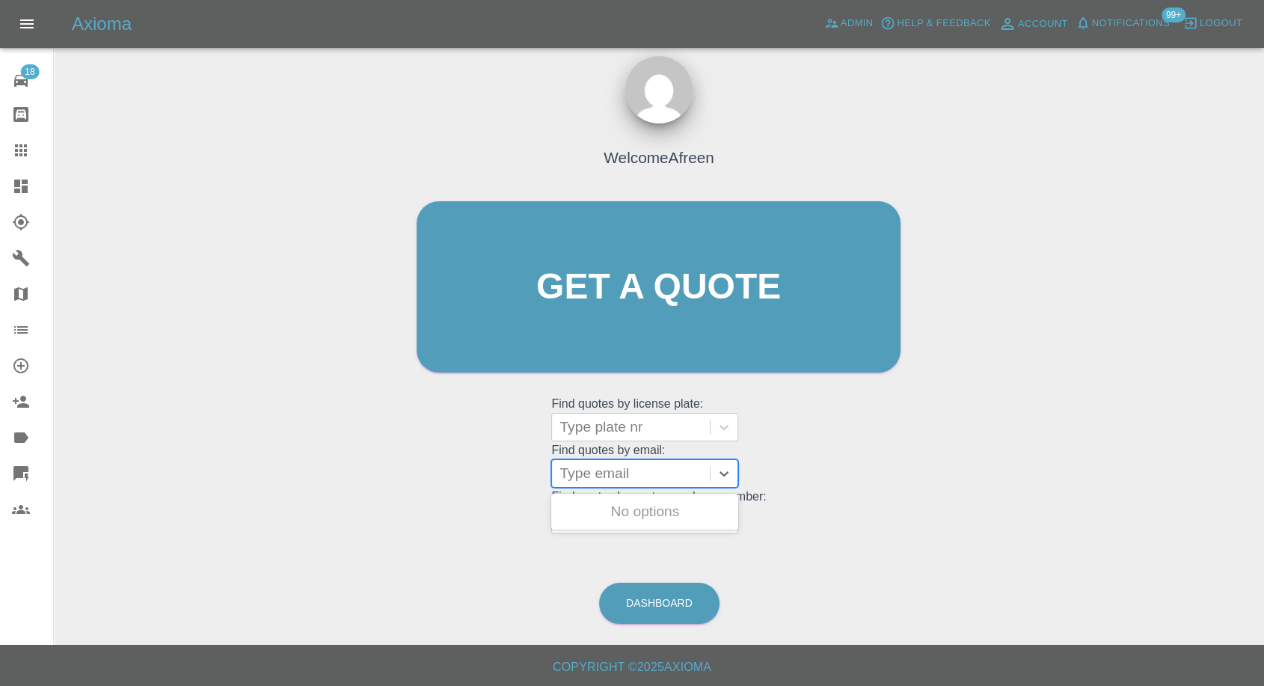
click at [629, 327] on div "Type email" at bounding box center [631, 473] width 158 height 27
paste input ""[EMAIL_ADDRESS][DOMAIN_NAME]" <undefined>"
drag, startPoint x: 613, startPoint y: 474, endPoint x: 870, endPoint y: 495, distance: 258.2
click at [870, 327] on div "Welcome Afreen Get a quote Get a quote Find quotes by license plate: Type plate…" at bounding box center [658, 316] width 515 height 452
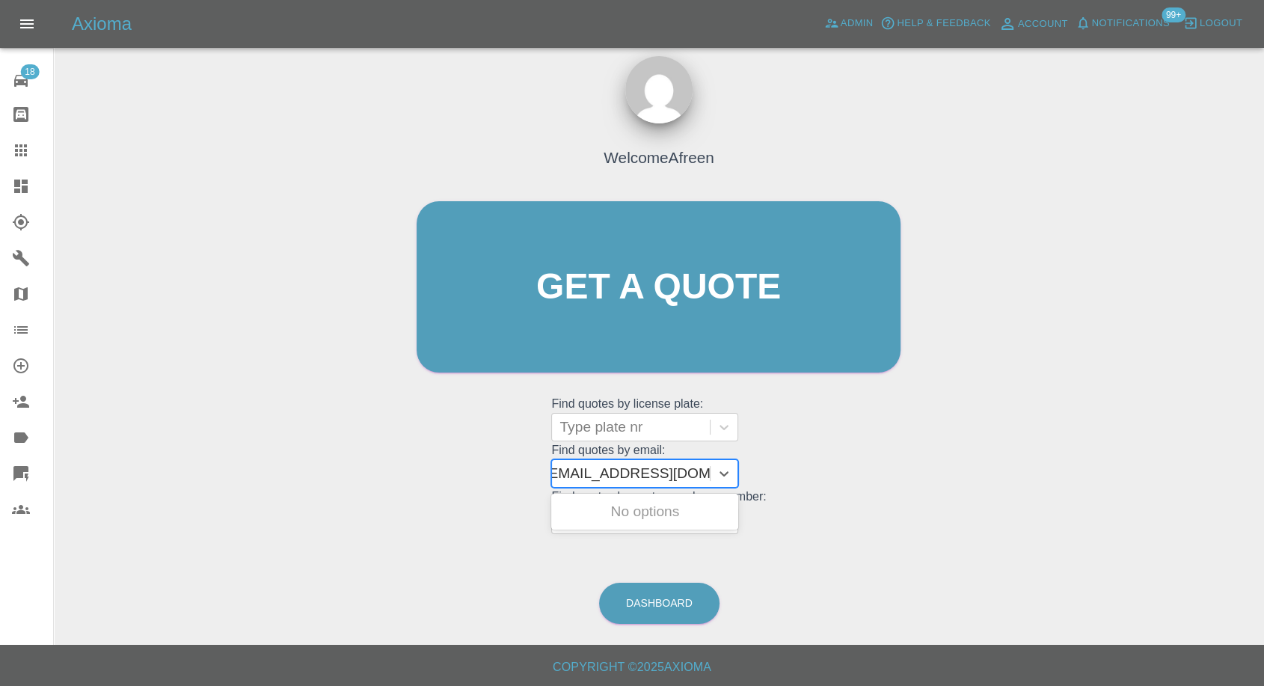
scroll to position [0, 7]
type input "[EMAIL_ADDRESS][DOMAIN_NAME]"
click at [649, 327] on div "PORSCHE TAYCAN, Awaiting Repair" at bounding box center [644, 521] width 187 height 48
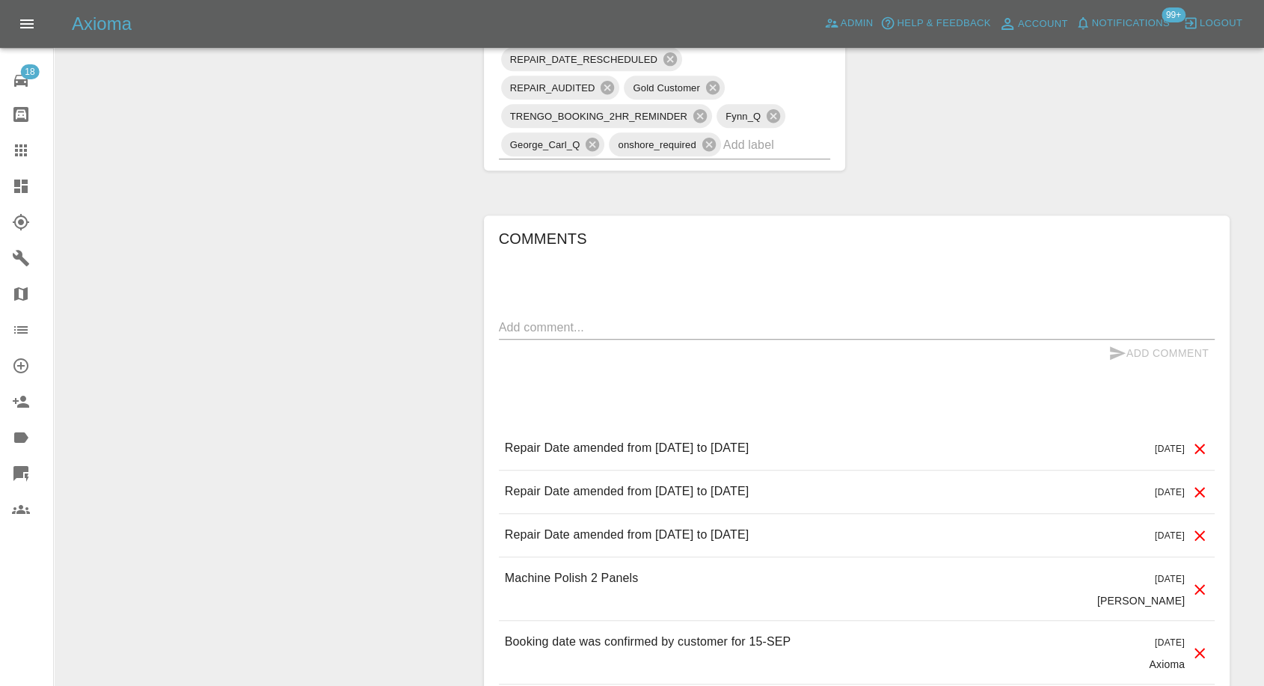
scroll to position [1163, 0]
